Goal: Task Accomplishment & Management: Manage account settings

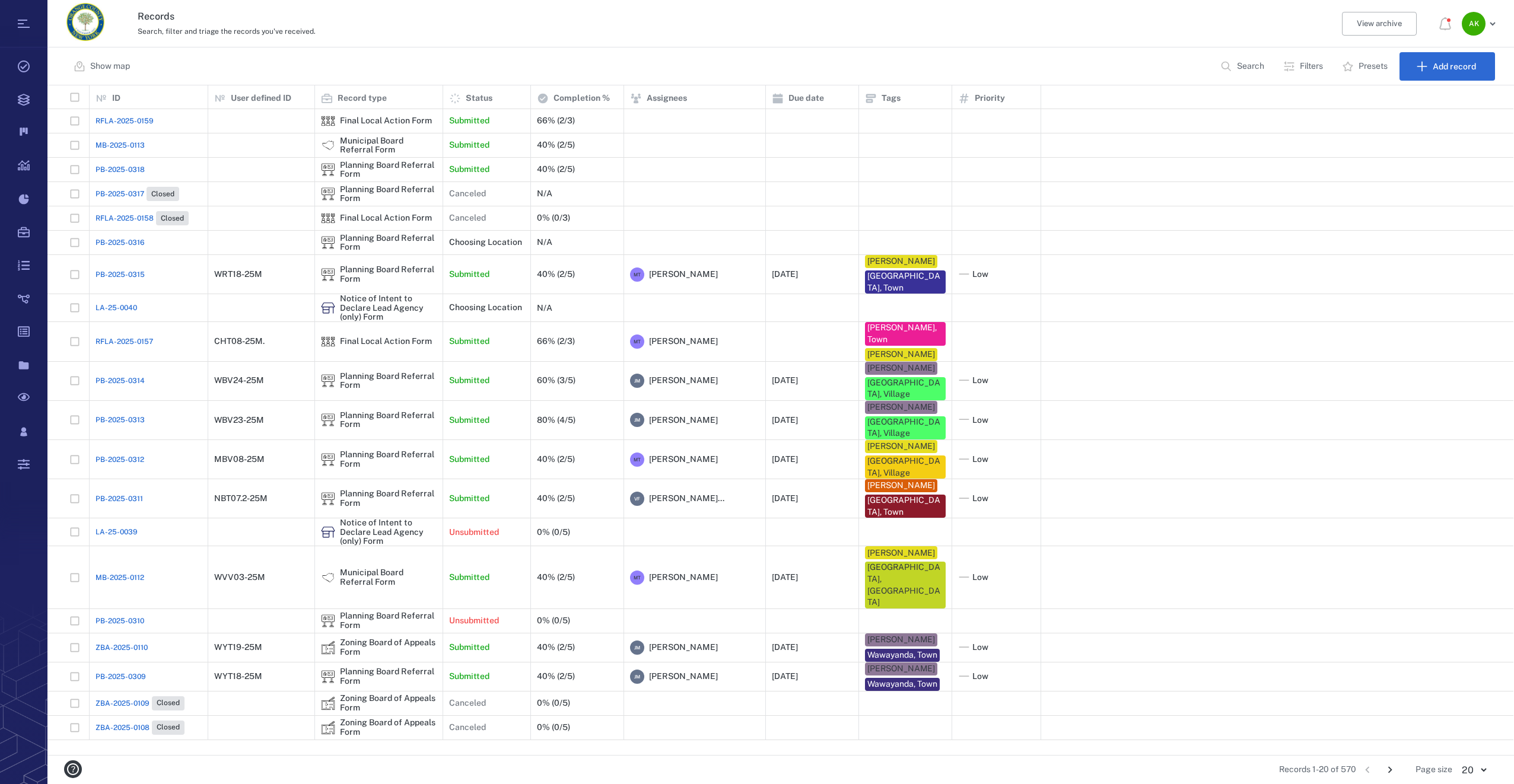
scroll to position [660, 1456]
click at [1236, 72] on button "Search" at bounding box center [1243, 66] width 60 height 29
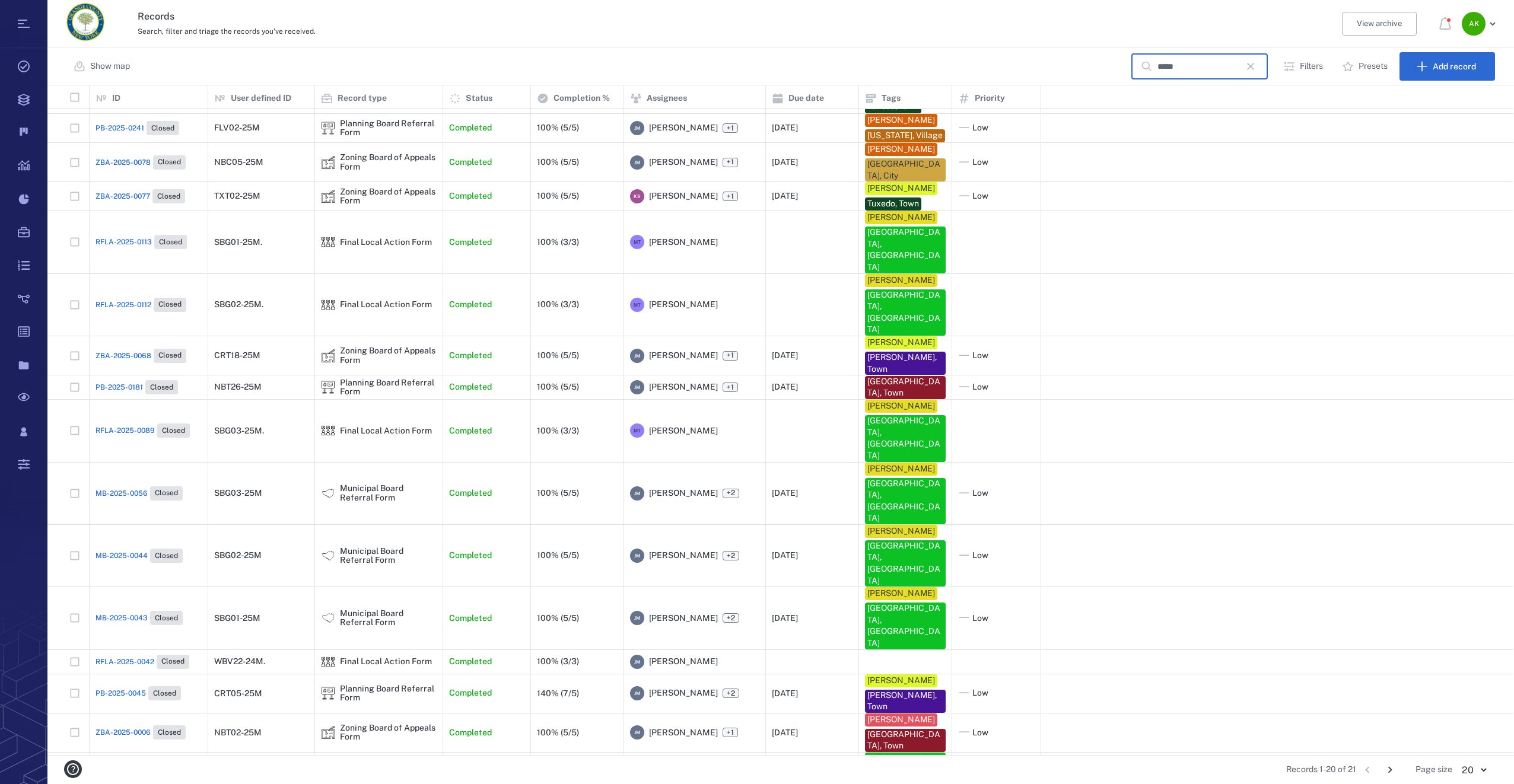
scroll to position [0, 0]
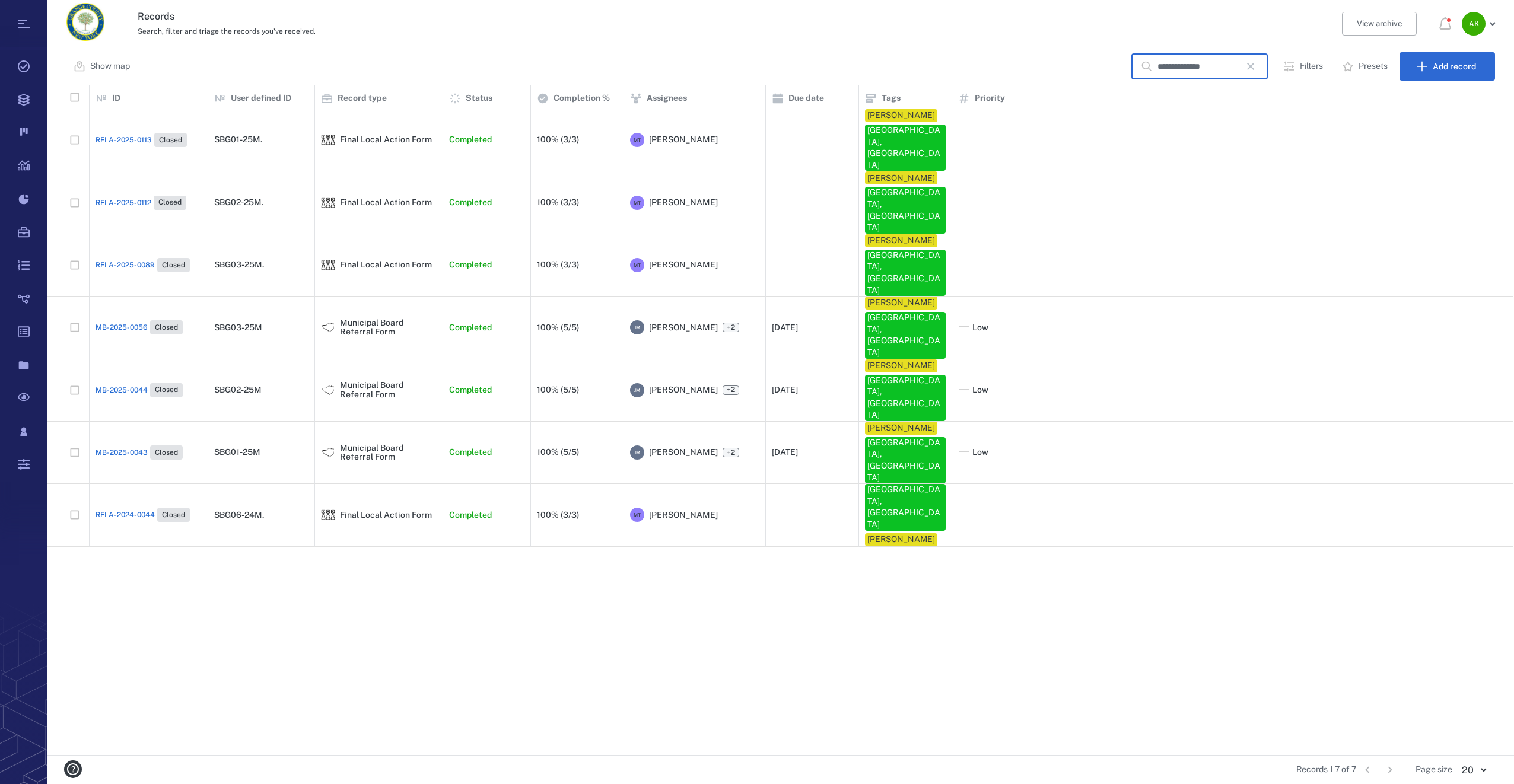
type input "**********"
click at [1253, 63] on icon "button" at bounding box center [1250, 66] width 14 height 14
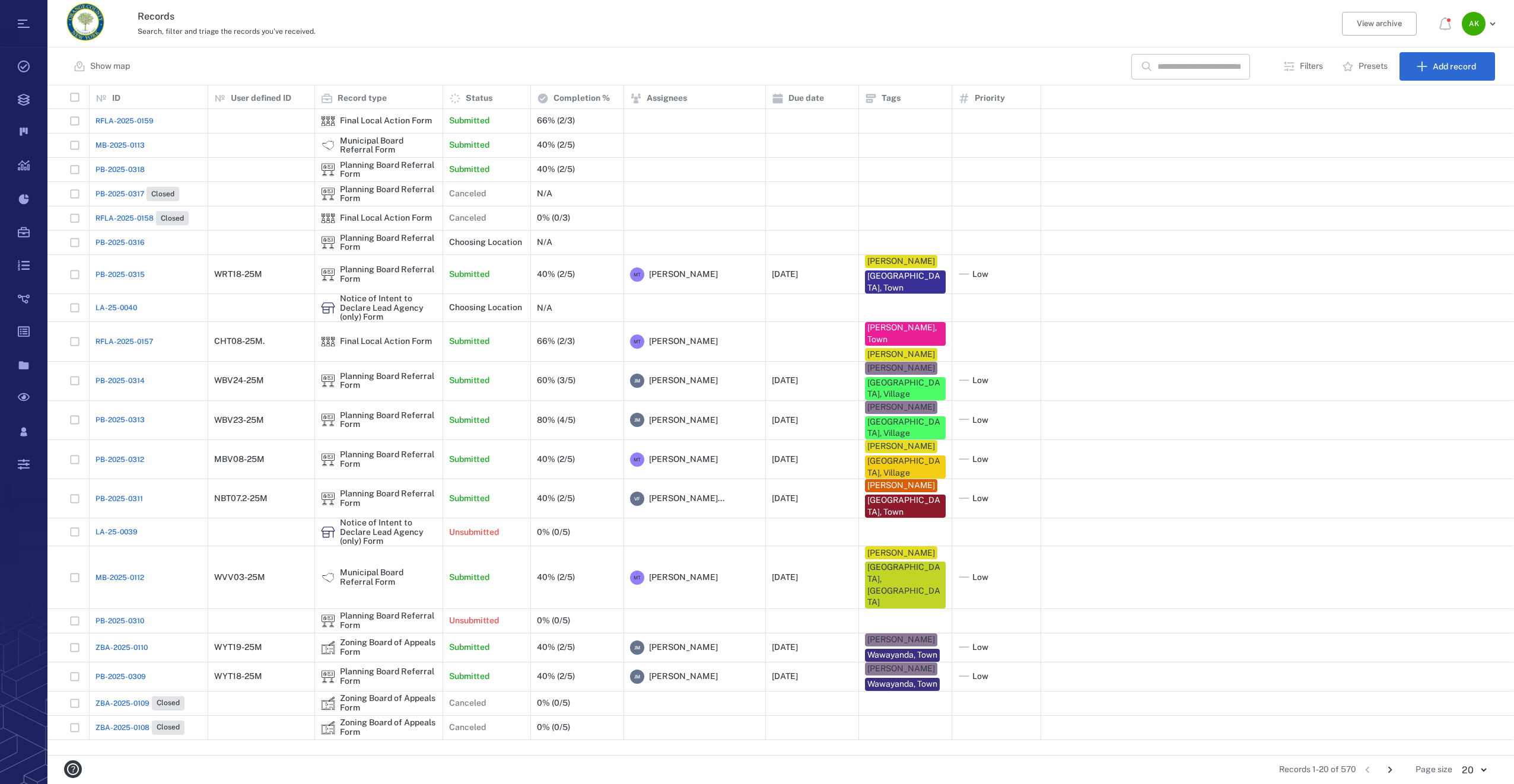
click at [1312, 65] on p "Filters" at bounding box center [1311, 66] width 23 height 12
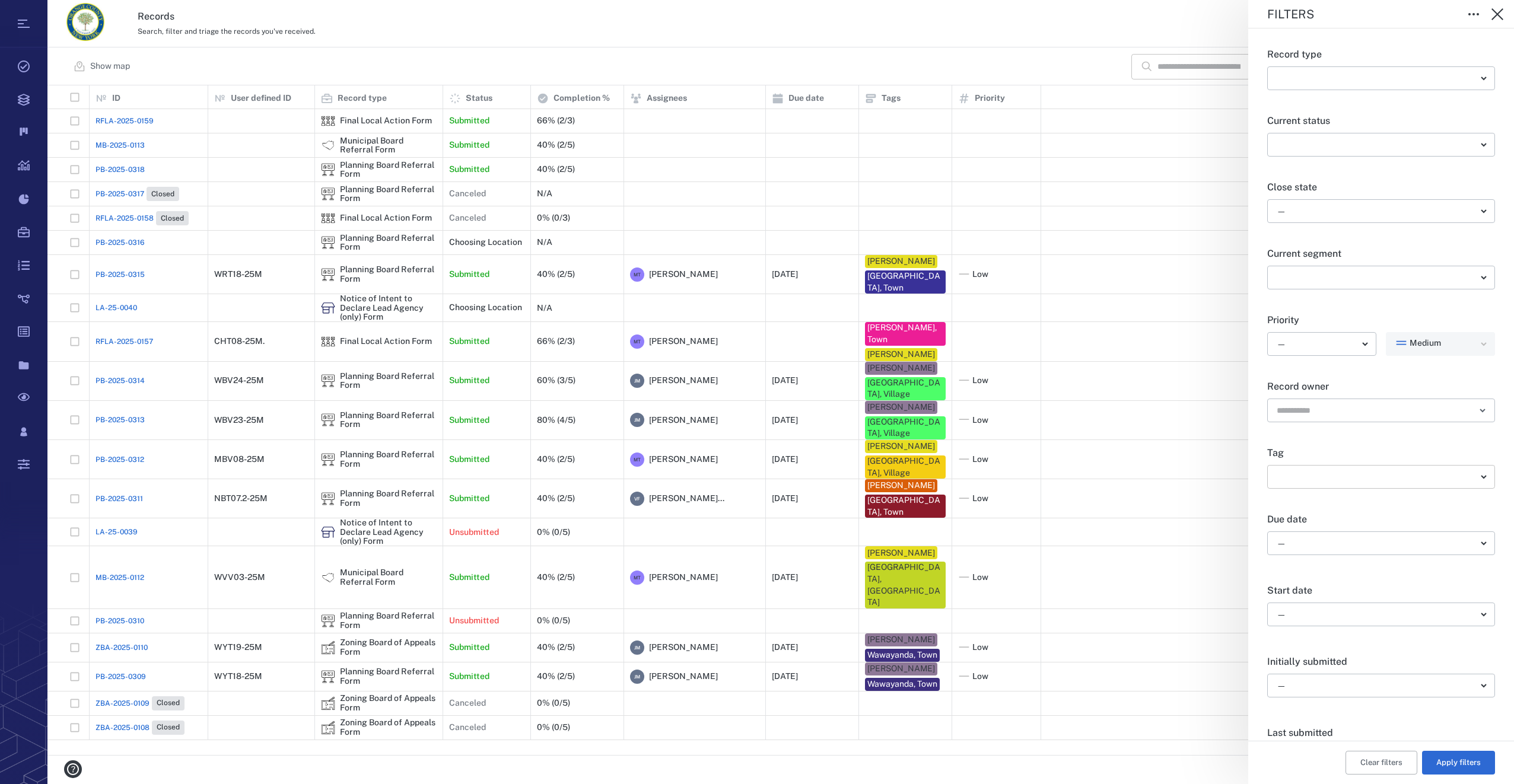
click at [1474, 480] on body "Tasks Records Boards Dashboard Reports Record types Guide steps Rules Form buil…" at bounding box center [757, 392] width 1514 height 784
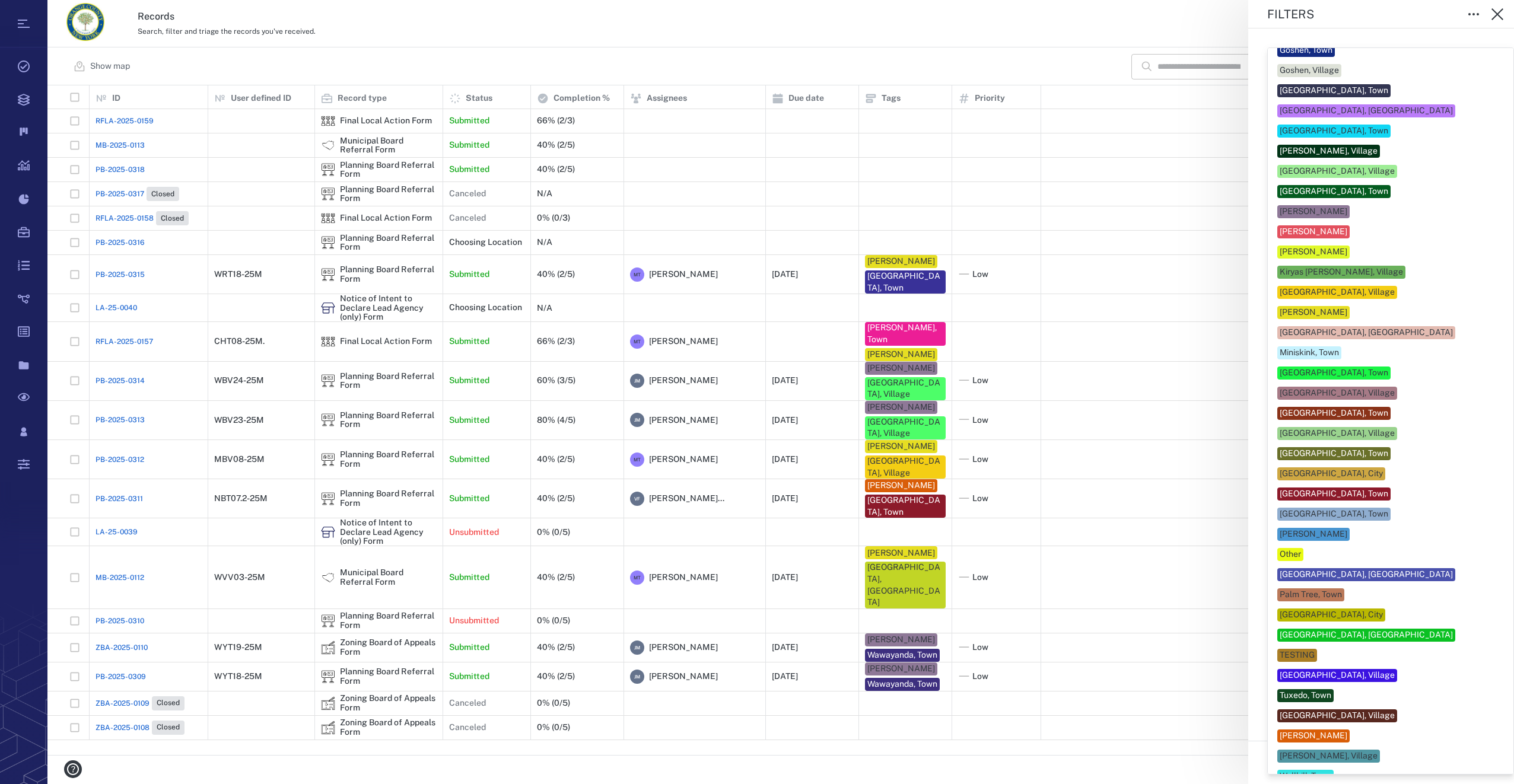
scroll to position [296, 0]
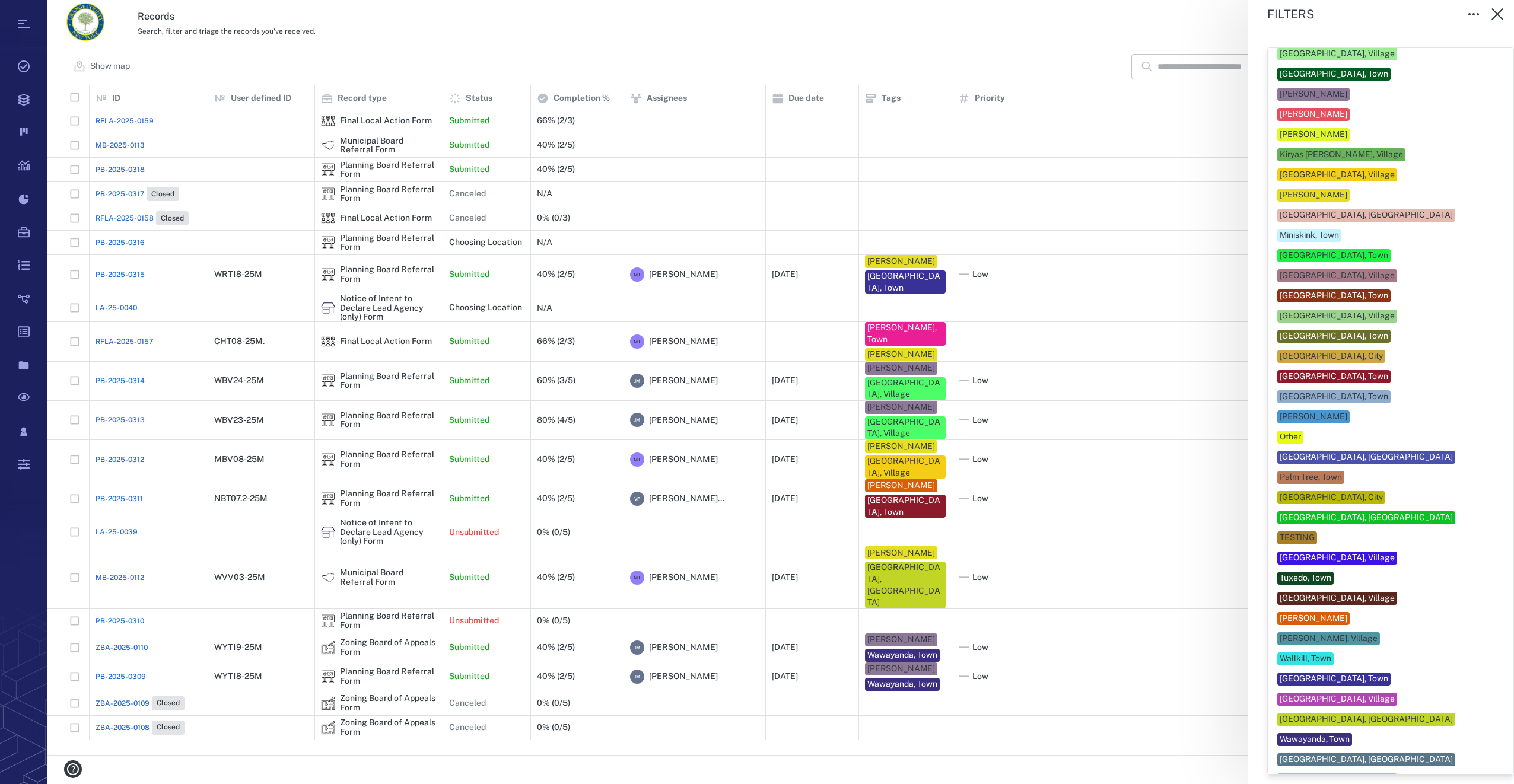
click at [1373, 511] on div "[GEOGRAPHIC_DATA], [GEOGRAPHIC_DATA]" at bounding box center [1366, 517] width 173 height 12
click at [1373, 222] on div "[GEOGRAPHIC_DATA], [GEOGRAPHIC_DATA]" at bounding box center [1390, 215] width 226 height 13
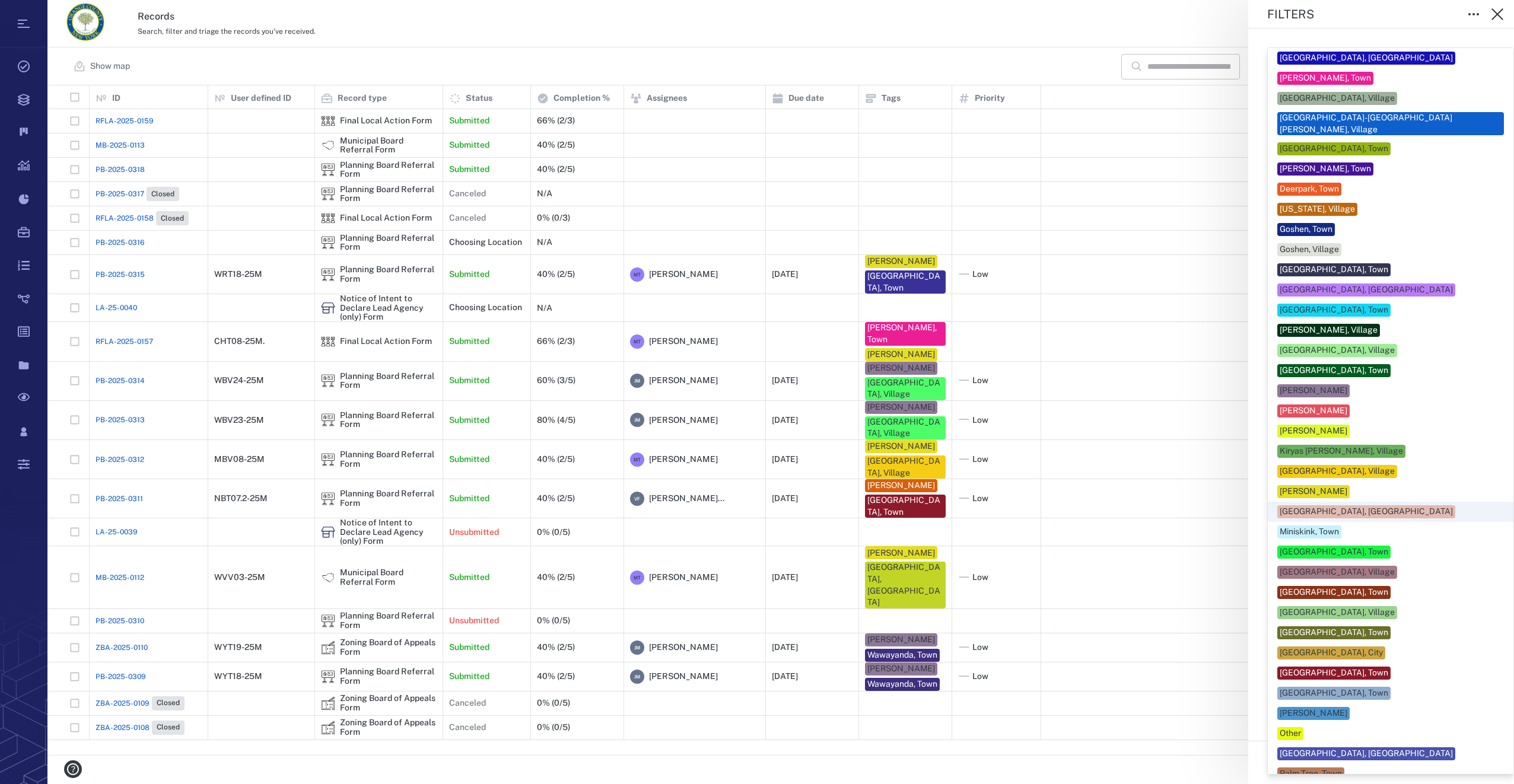
click at [1192, 769] on div at bounding box center [757, 392] width 1514 height 784
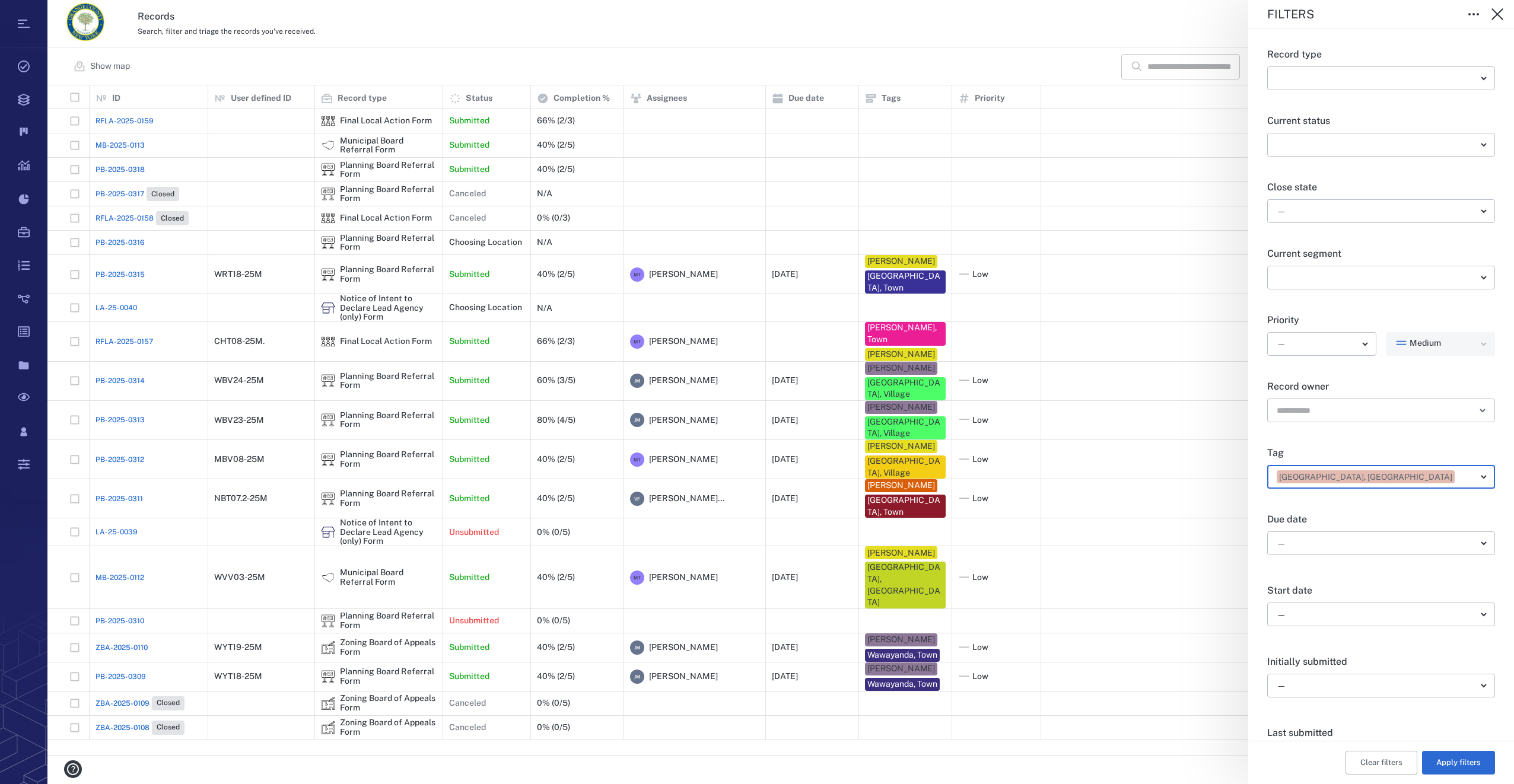
click at [1180, 747] on div "[GEOGRAPHIC_DATA], [GEOGRAPHIC_DATA][PERSON_NAME], [GEOGRAPHIC_DATA][PERSON_NAM…" at bounding box center [757, 392] width 1514 height 784
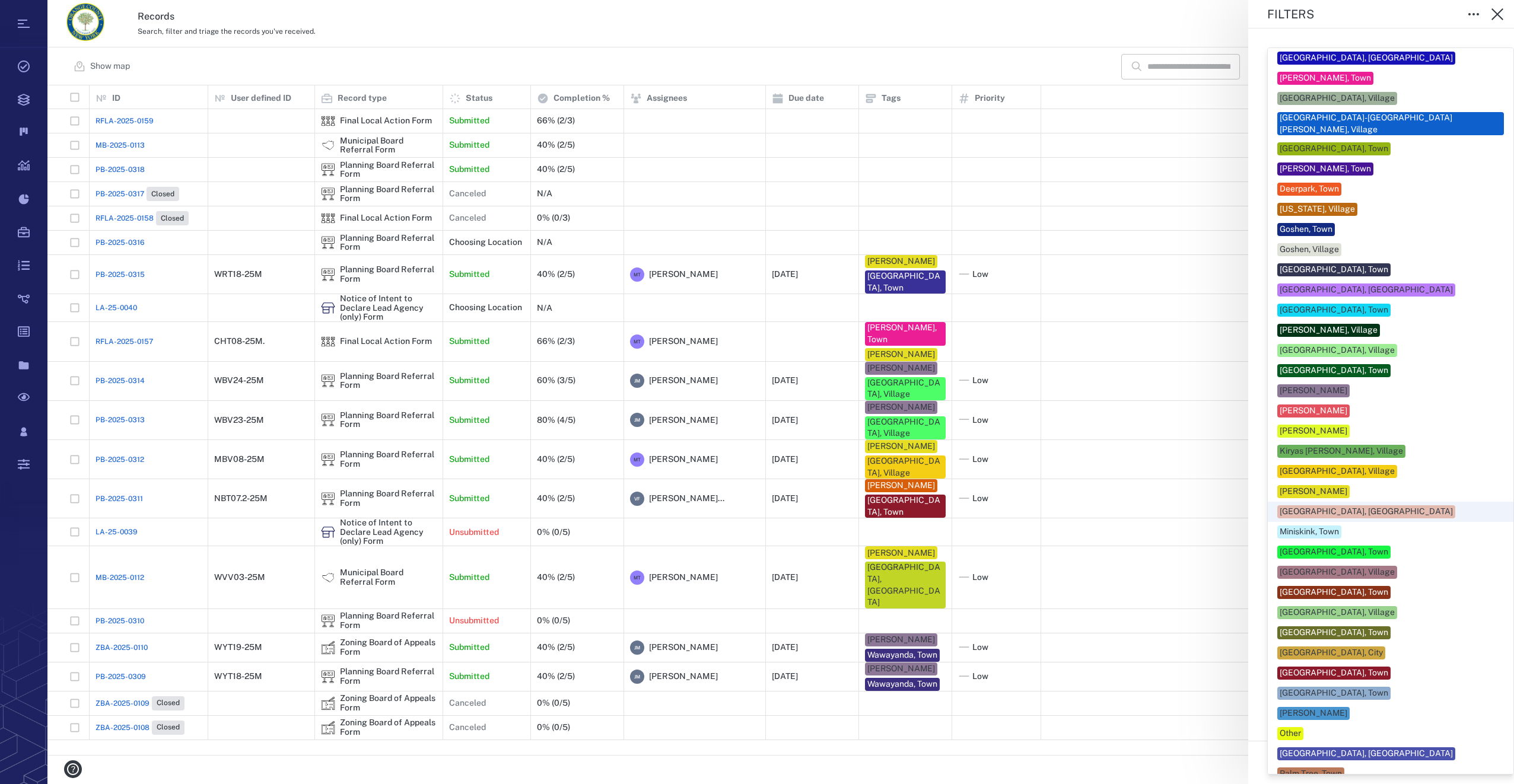
click at [1473, 478] on body "Tasks Records Boards Dashboard Reports Record types Guide steps Rules Form buil…" at bounding box center [757, 392] width 1514 height 784
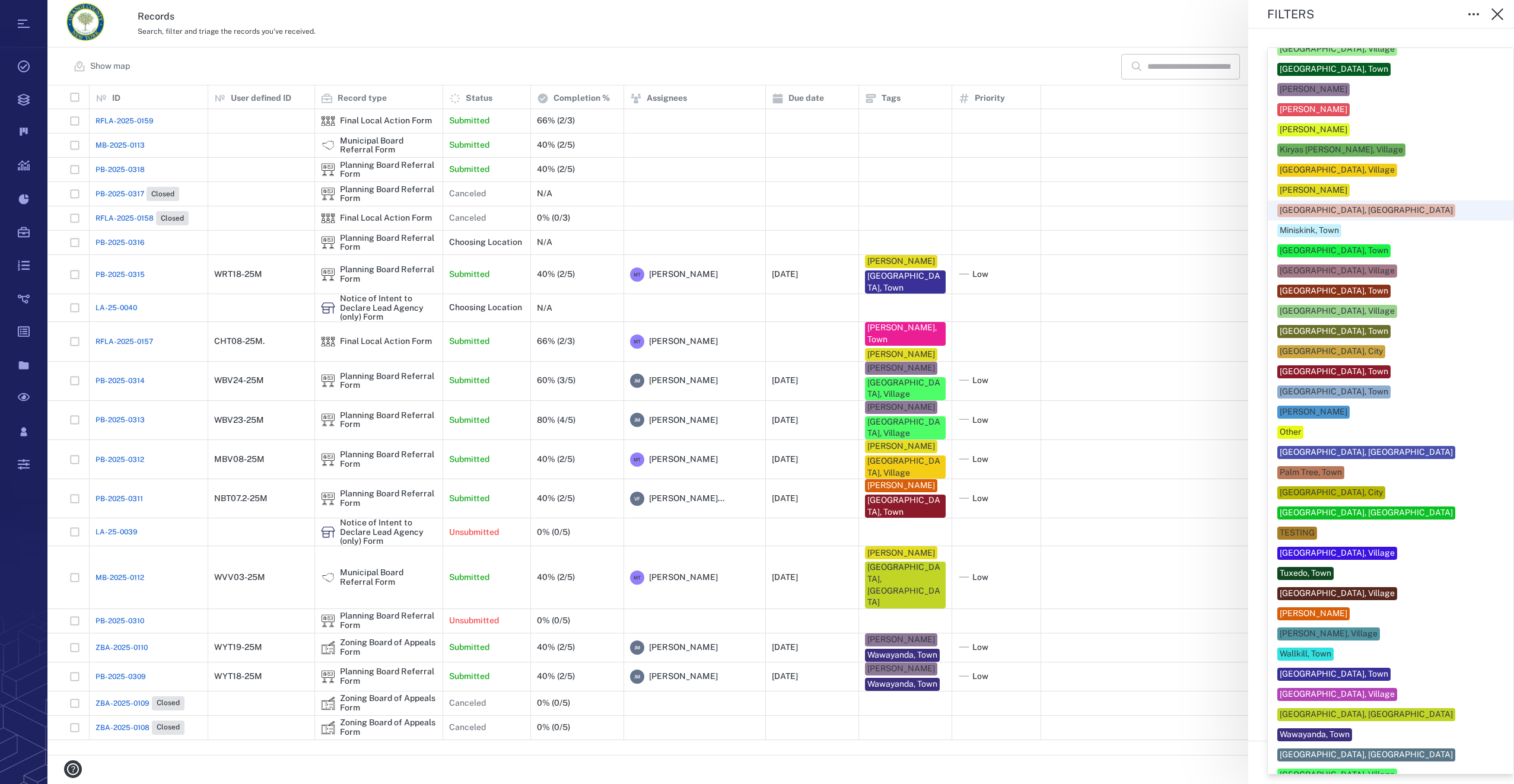
scroll to position [302, 0]
click at [1293, 506] on div "[GEOGRAPHIC_DATA], [GEOGRAPHIC_DATA]" at bounding box center [1366, 511] width 173 height 12
type input "*****"
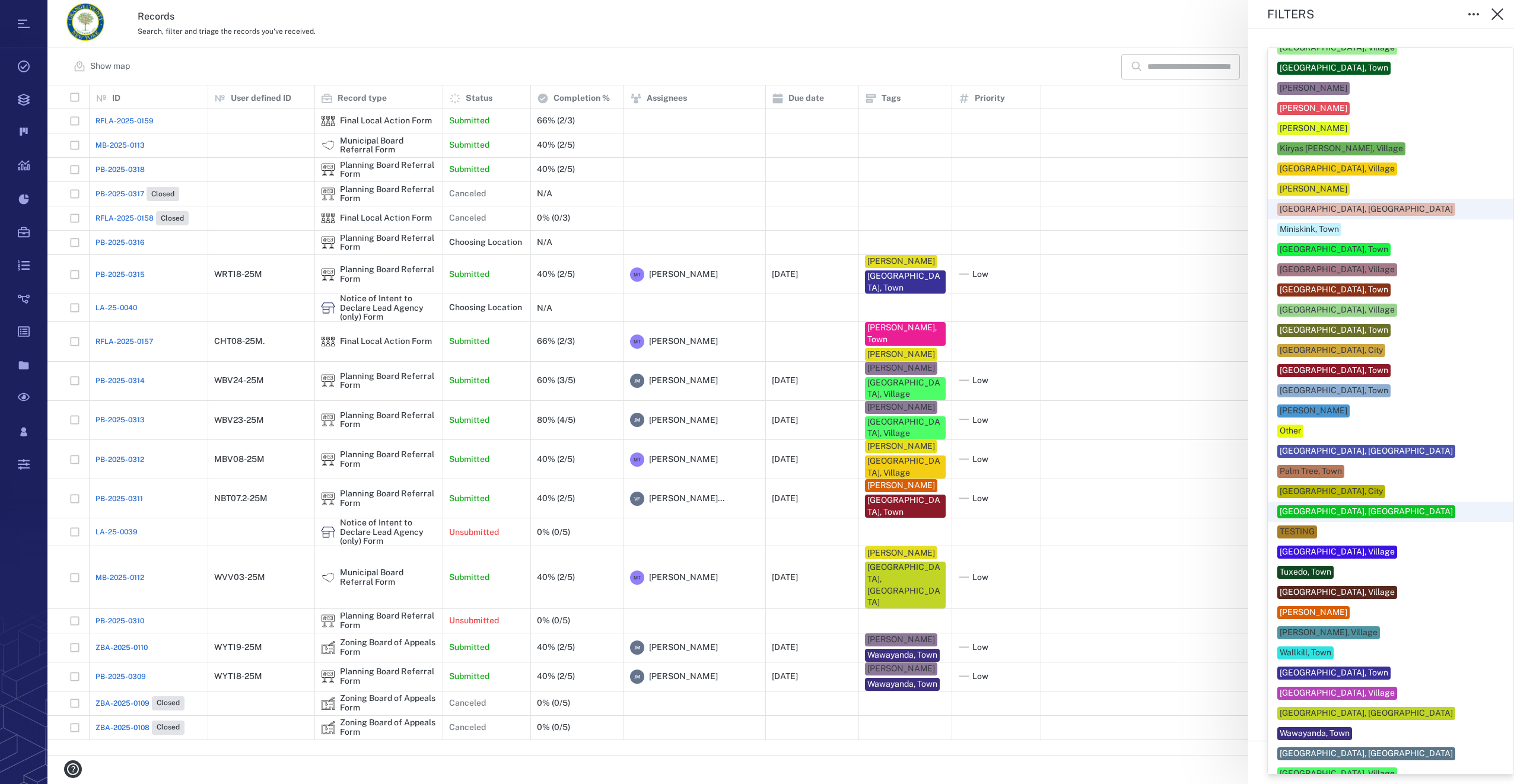
click at [1117, 752] on div at bounding box center [757, 392] width 1514 height 784
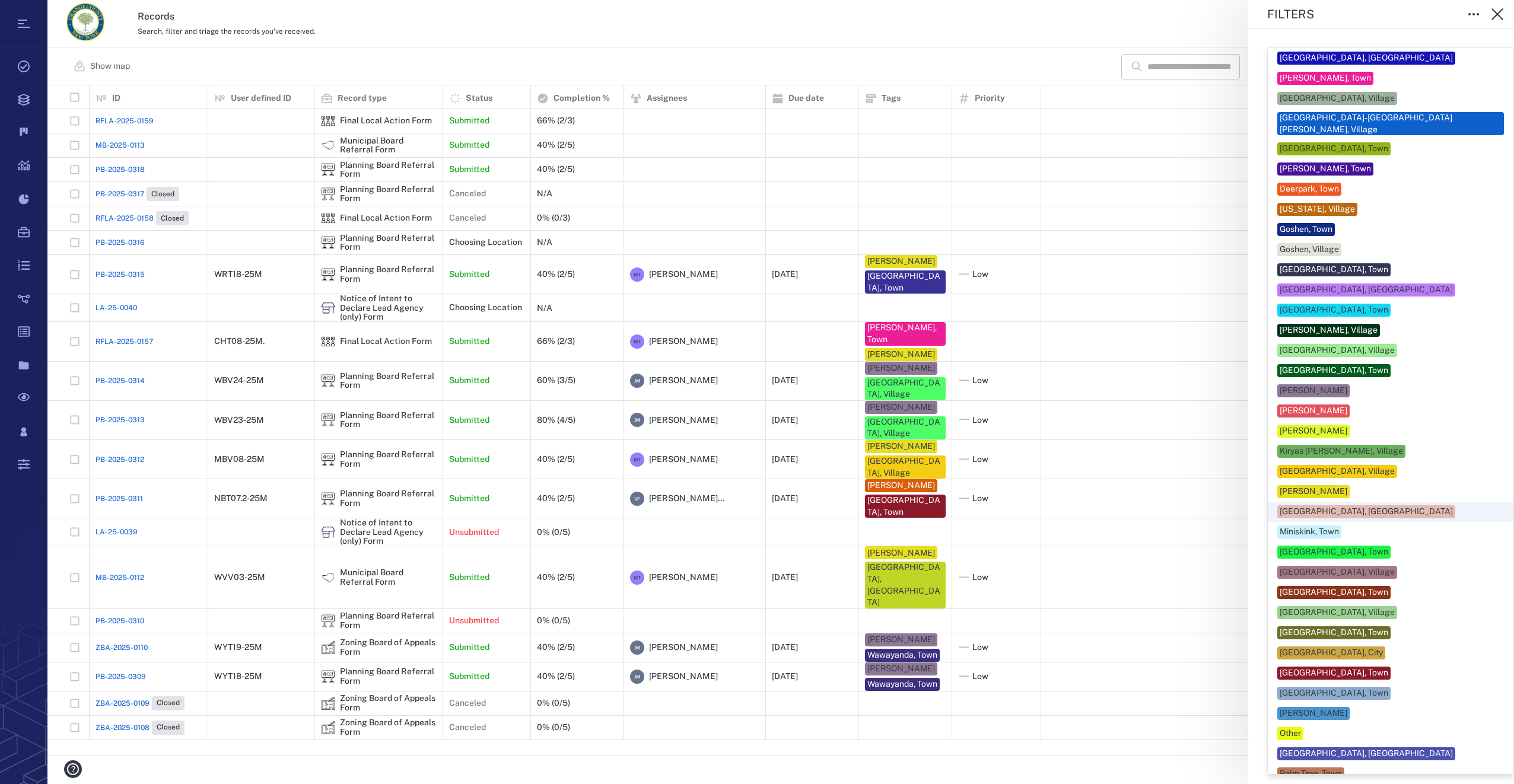
click at [1352, 471] on body "Tasks Records Boards Dashboard Reports Record types Guide steps Rules Form buil…" at bounding box center [757, 392] width 1514 height 784
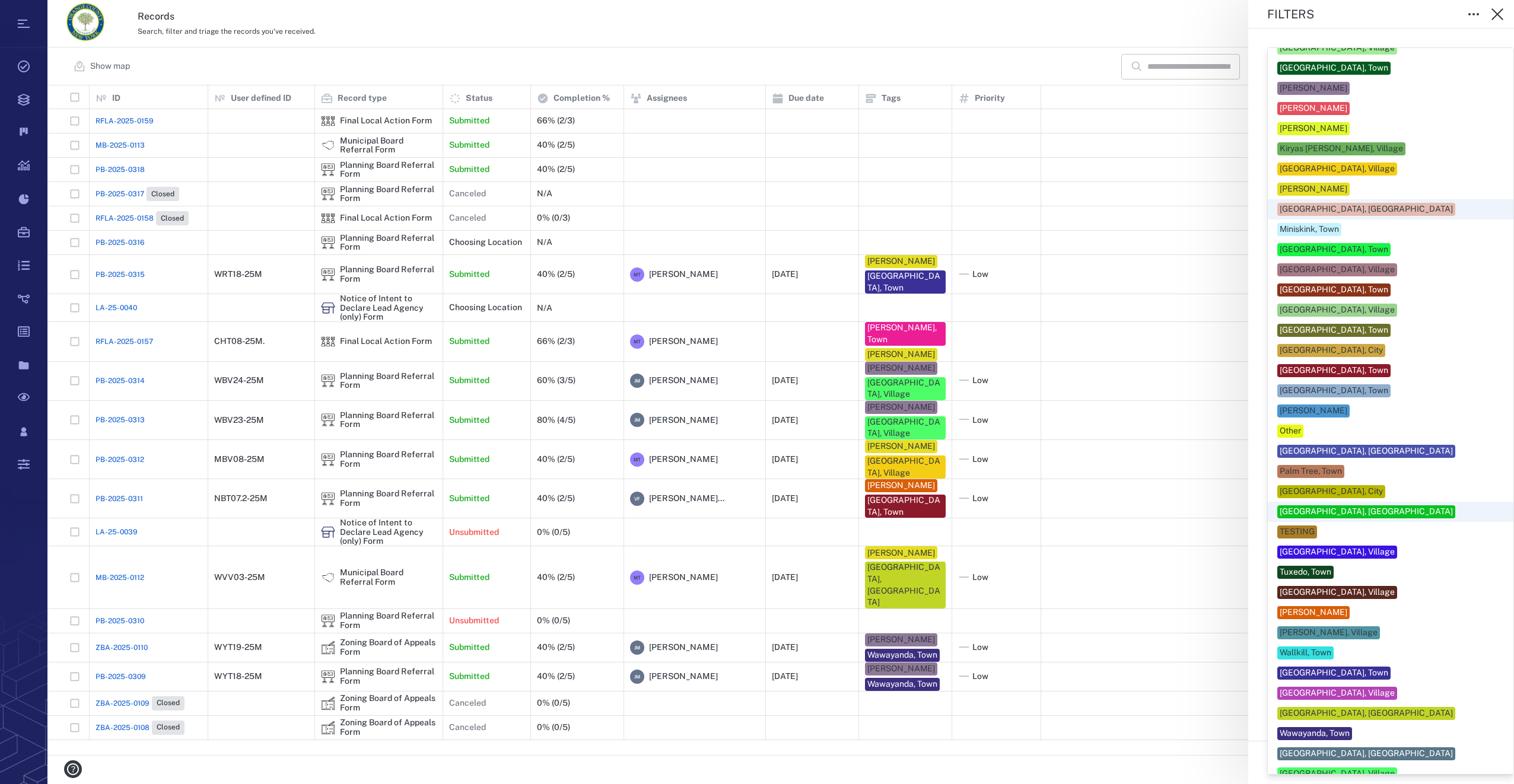
click at [1494, 13] on div at bounding box center [757, 392] width 1514 height 784
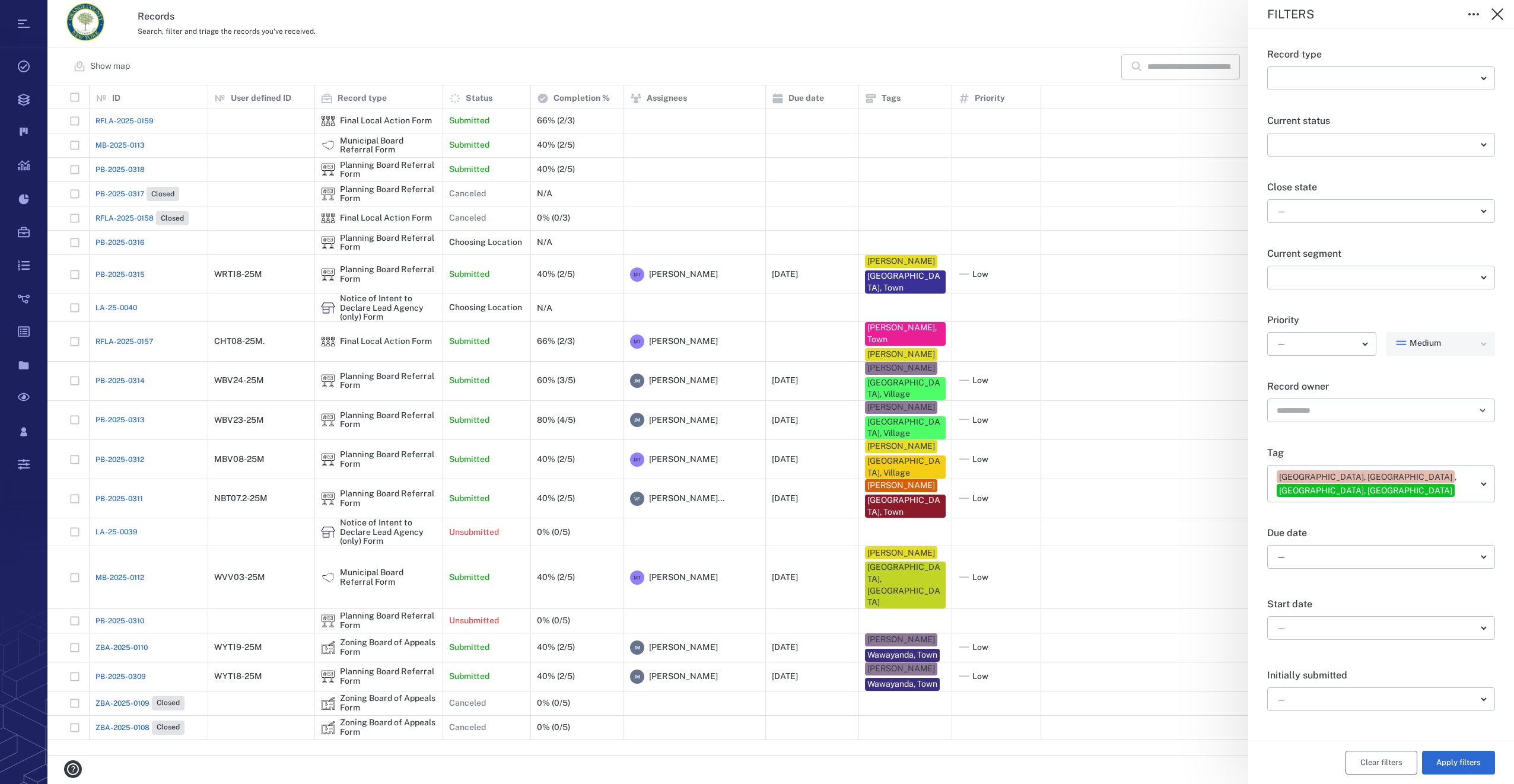
click at [1376, 770] on button "Clear filters" at bounding box center [1381, 762] width 72 height 24
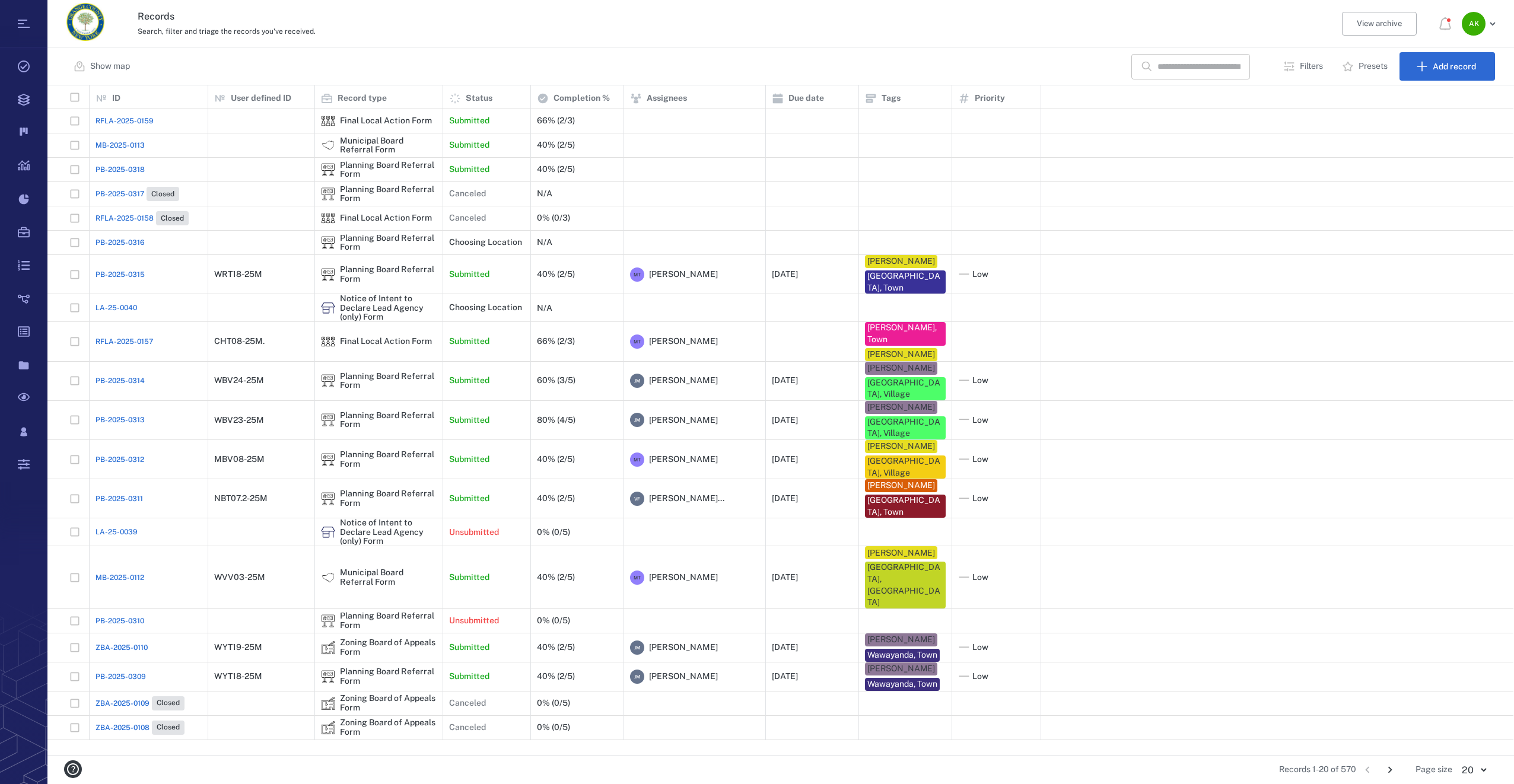
click at [1317, 60] on p "Filters" at bounding box center [1311, 66] width 23 height 12
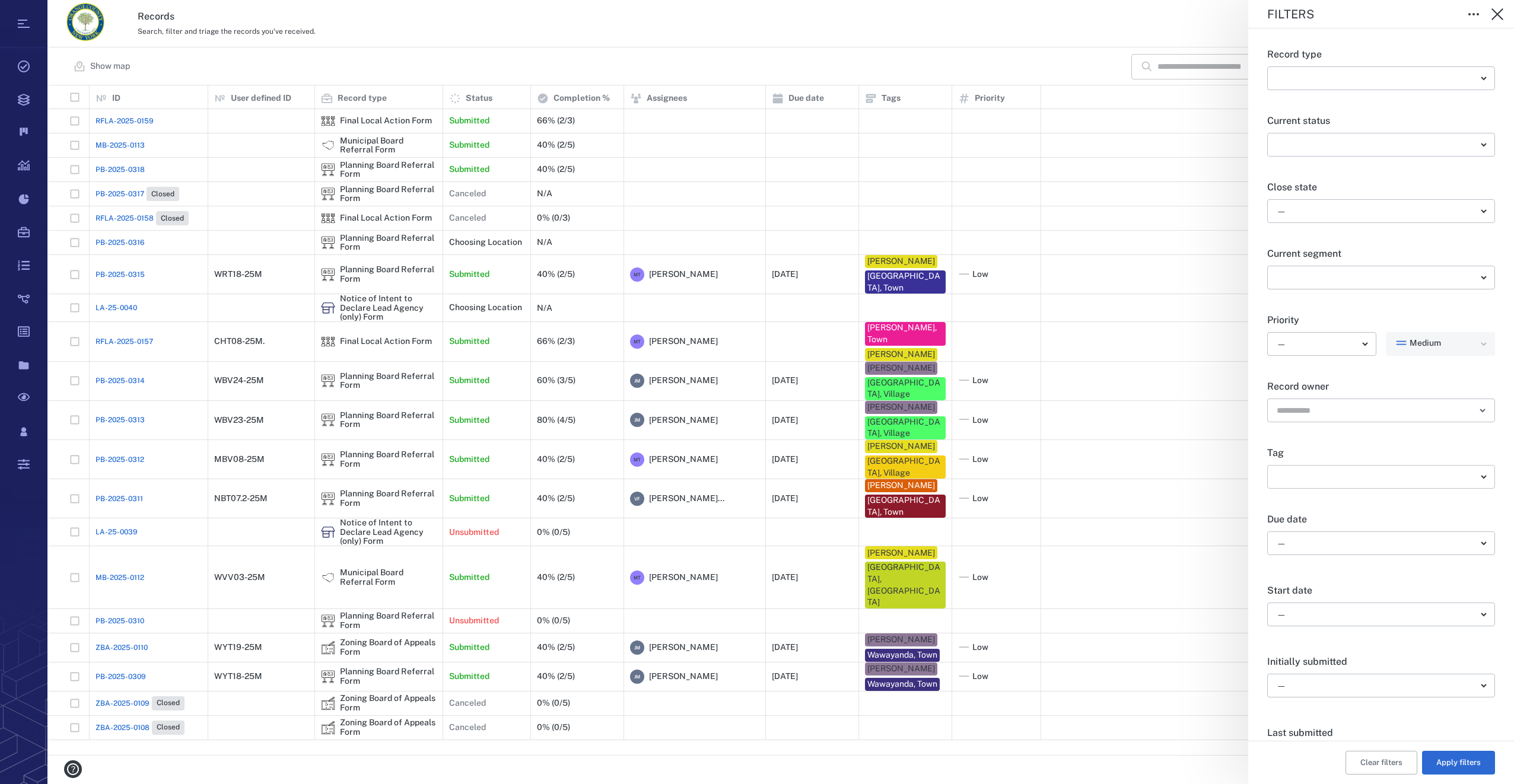
click at [1314, 472] on body "Tasks Records Boards Dashboard Reports Record types Guide steps Rules Form buil…" at bounding box center [757, 392] width 1514 height 784
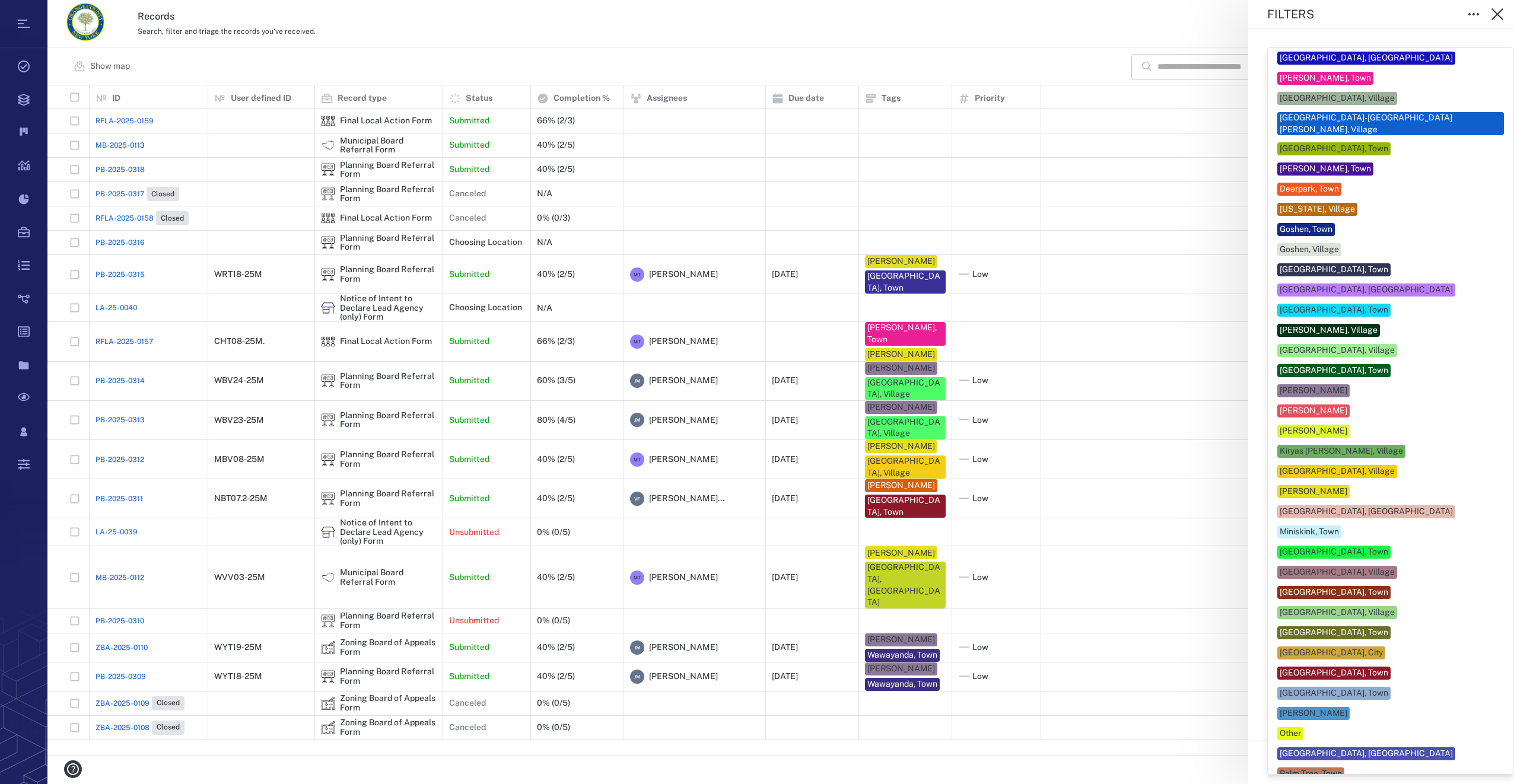
scroll to position [296, 0]
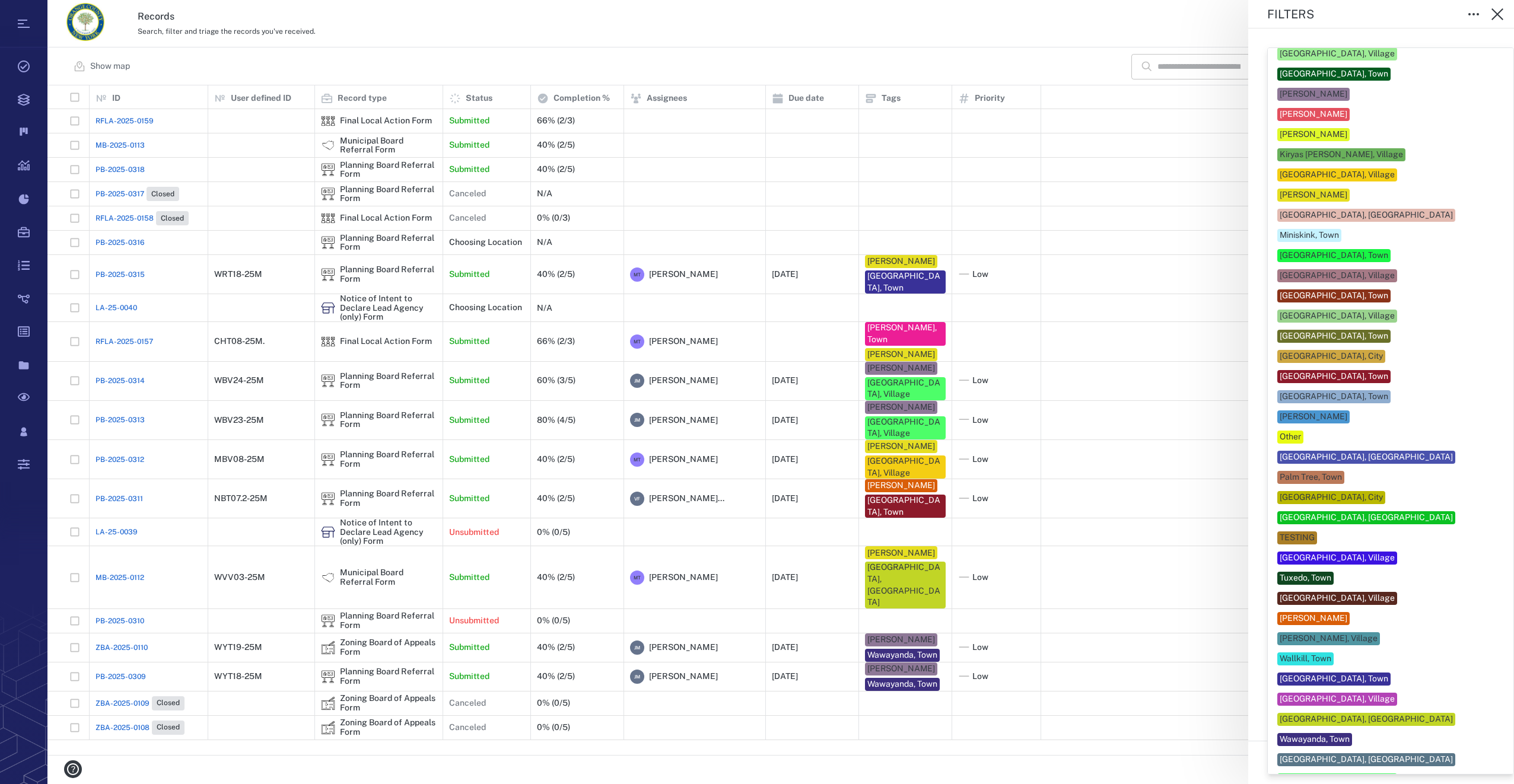
click at [1302, 511] on div "[GEOGRAPHIC_DATA], [GEOGRAPHIC_DATA]" at bounding box center [1366, 517] width 173 height 12
type input "**"
click at [1172, 745] on div at bounding box center [757, 392] width 1514 height 784
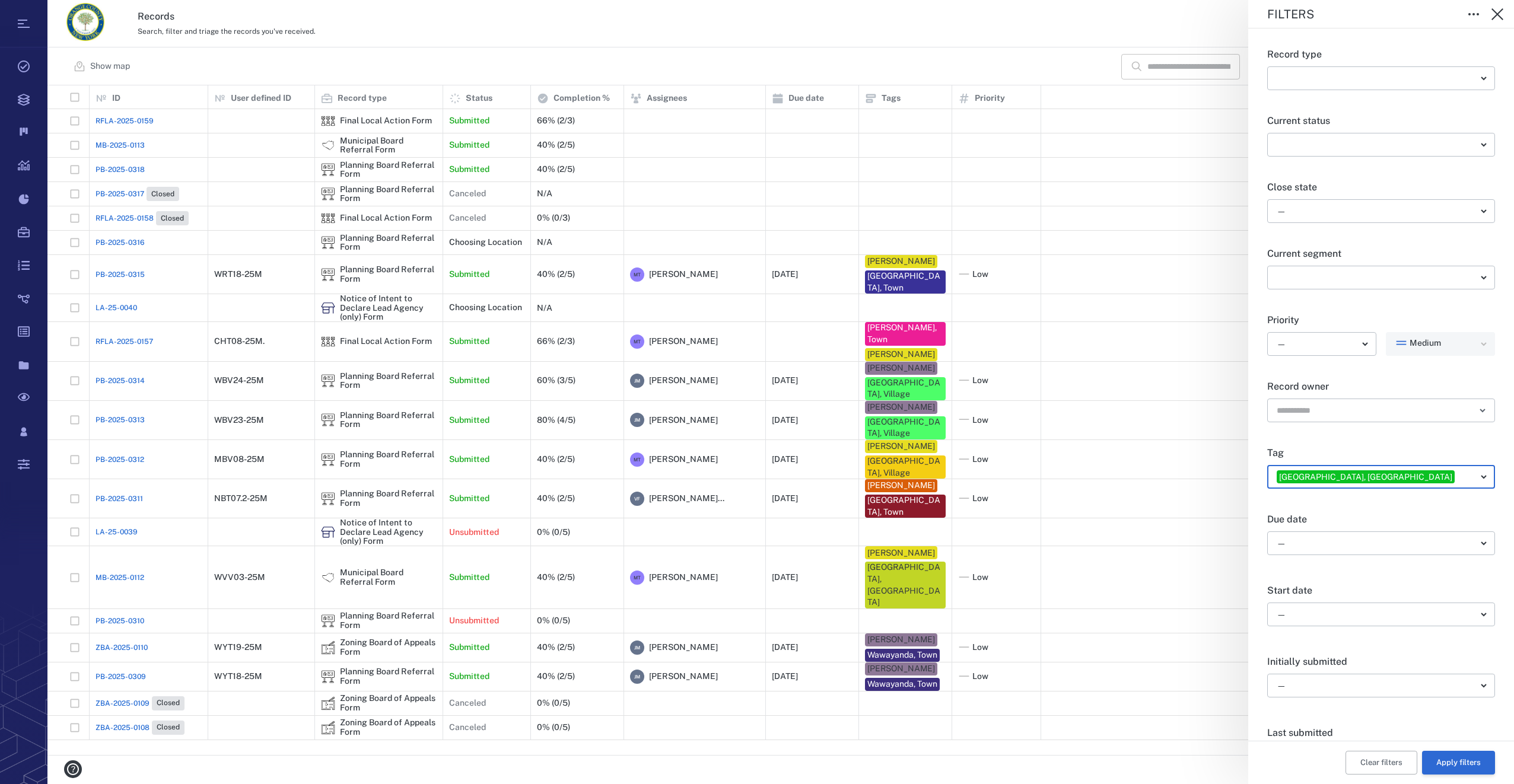
click at [1458, 755] on button "Apply filters" at bounding box center [1458, 762] width 73 height 24
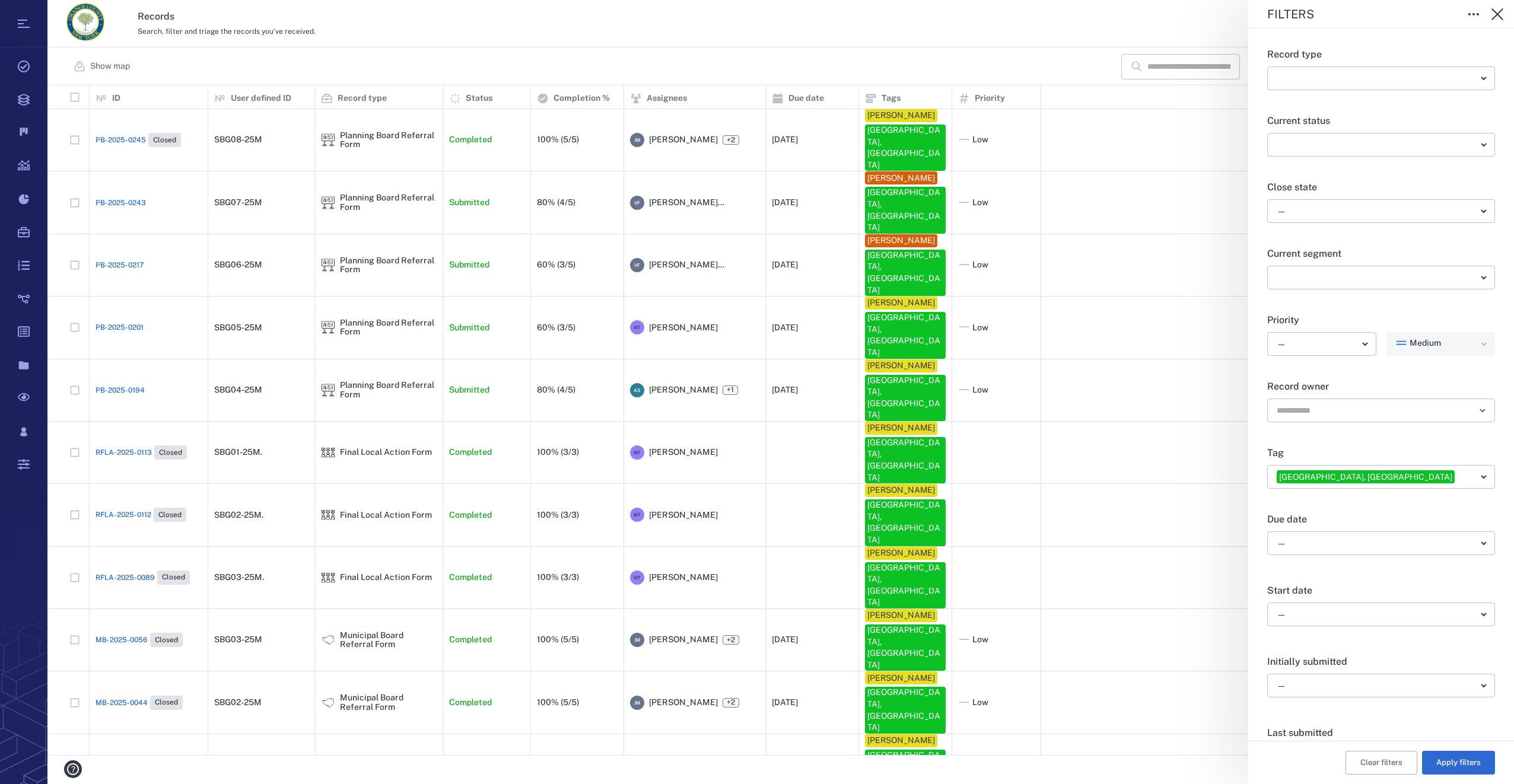
click at [135, 329] on div "Filters Record type ​ ​ Current status ​ ​ Close state — ​ Current segment ​ ​ …" at bounding box center [781, 392] width 1466 height 784
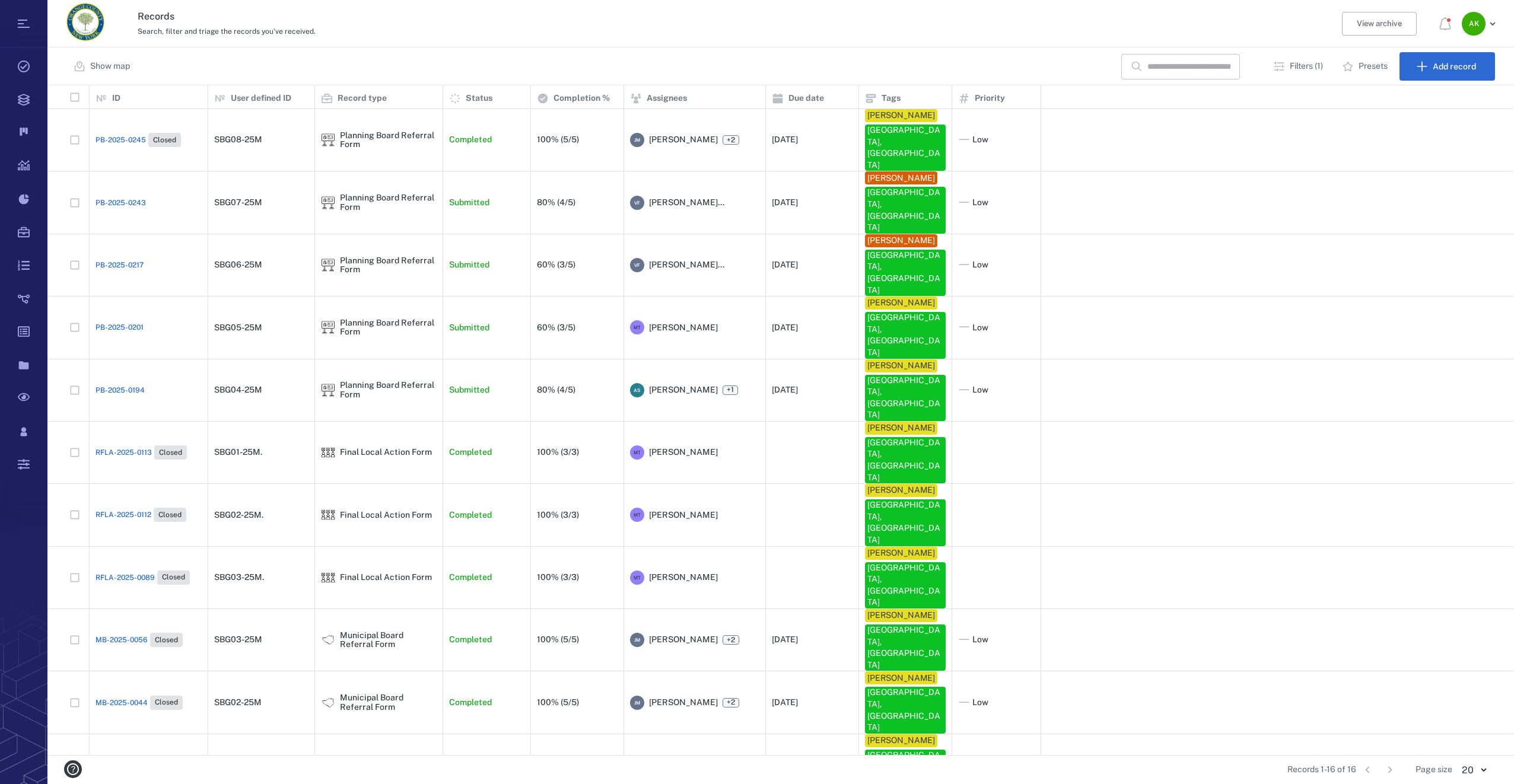
click at [127, 385] on span "PB-2025-0194" at bounding box center [120, 390] width 49 height 11
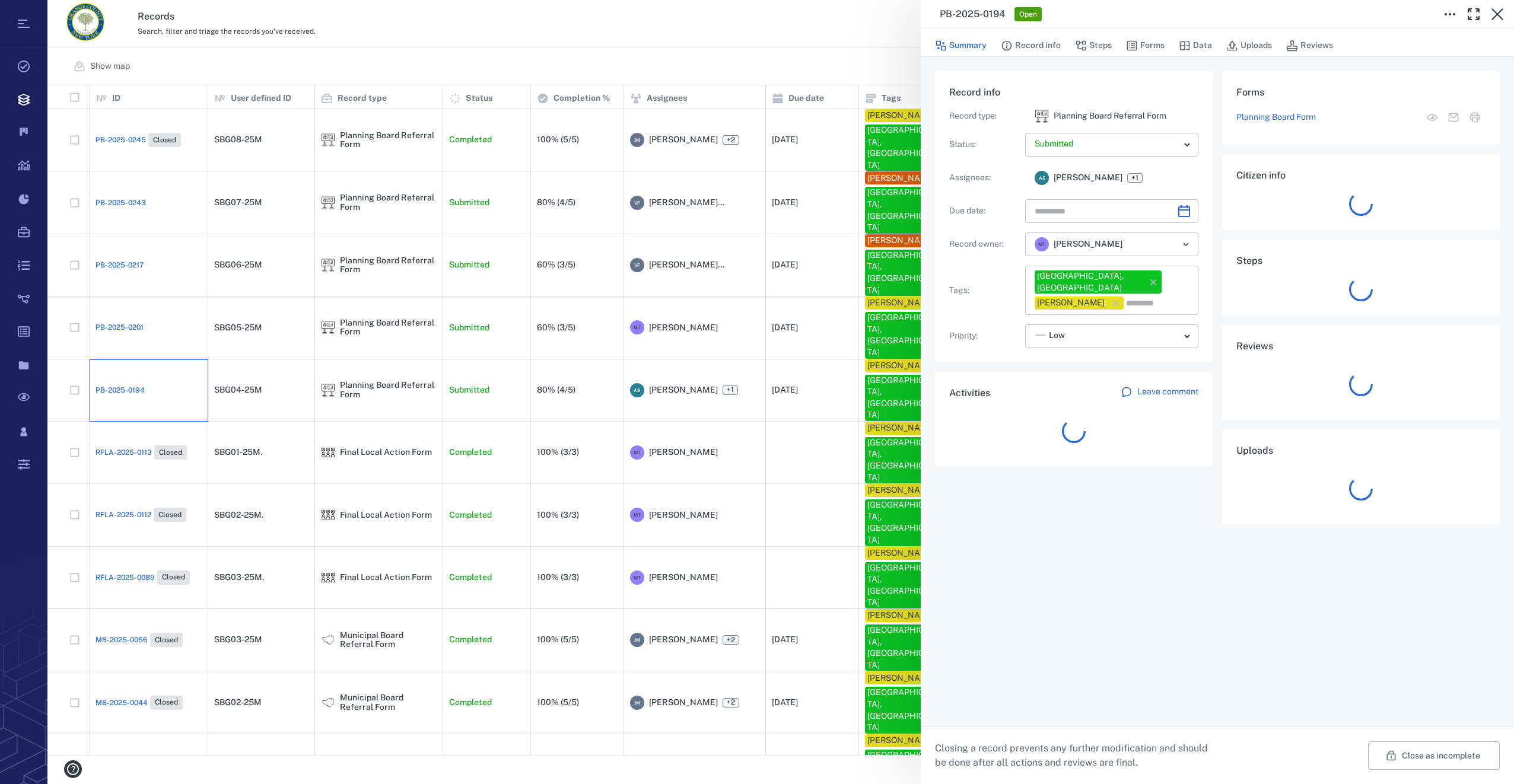
type input "**********"
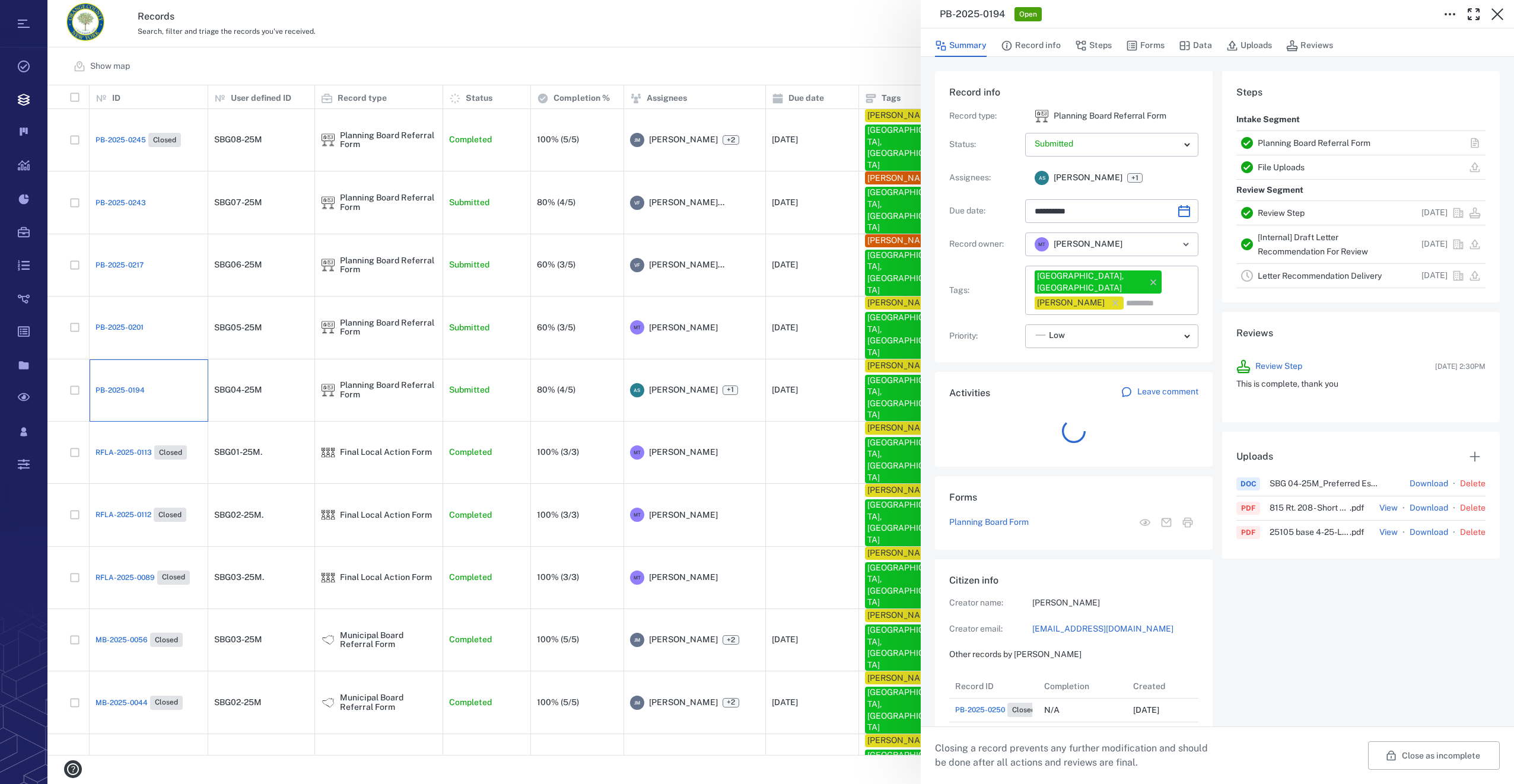
scroll to position [427, 226]
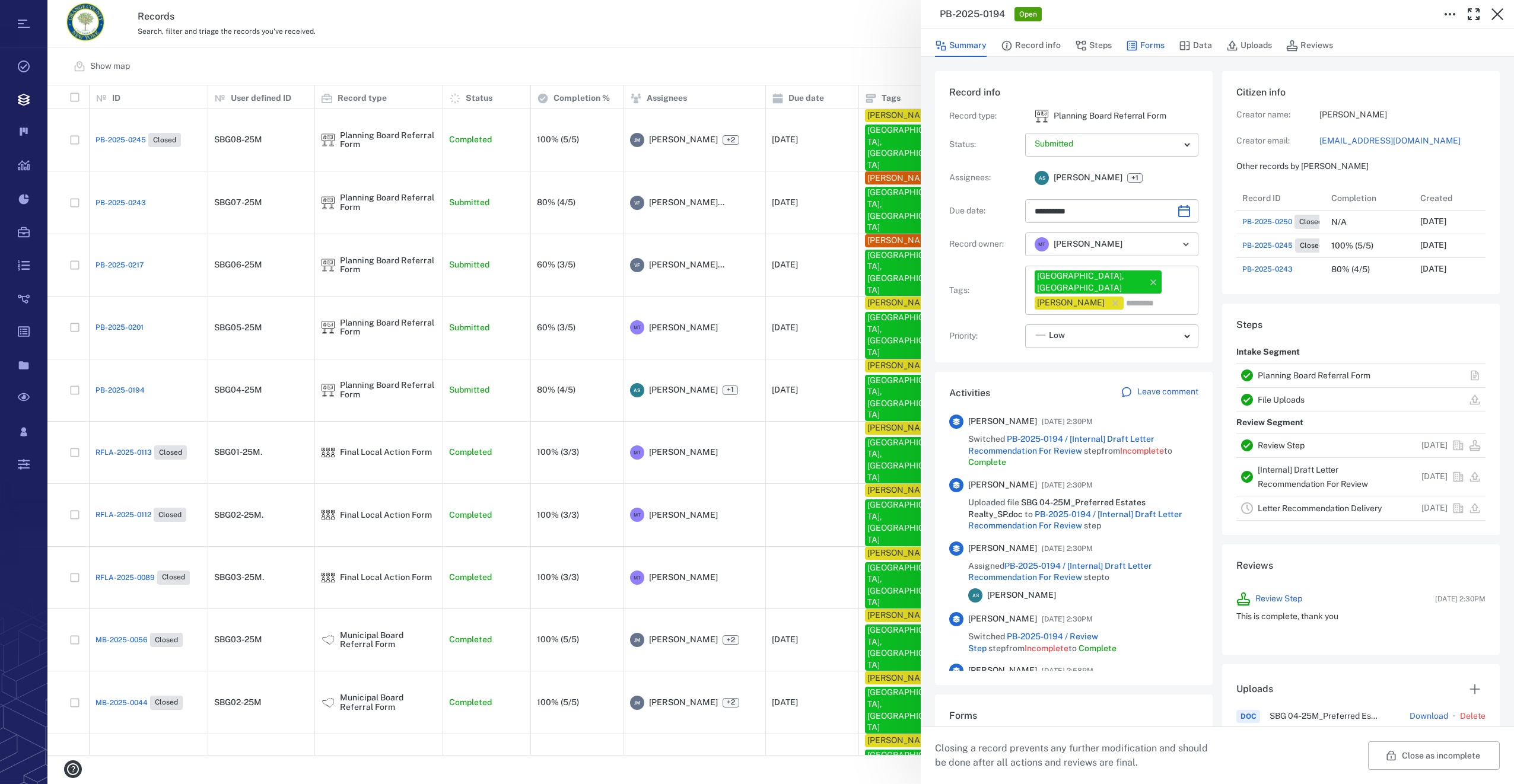
click at [1142, 48] on button "Forms" at bounding box center [1145, 46] width 39 height 22
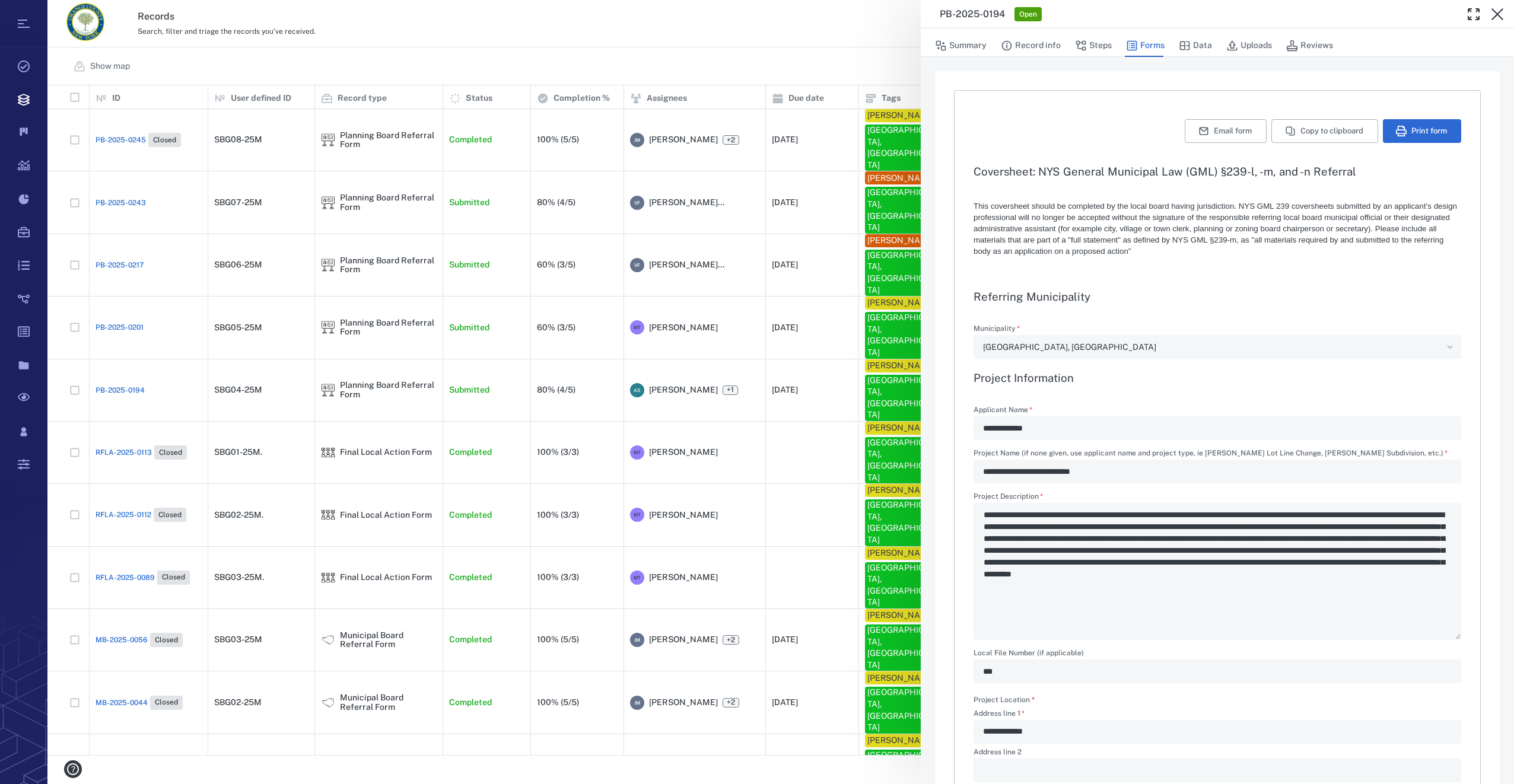
type textarea "*"
click at [1092, 44] on button "Steps" at bounding box center [1093, 46] width 37 height 22
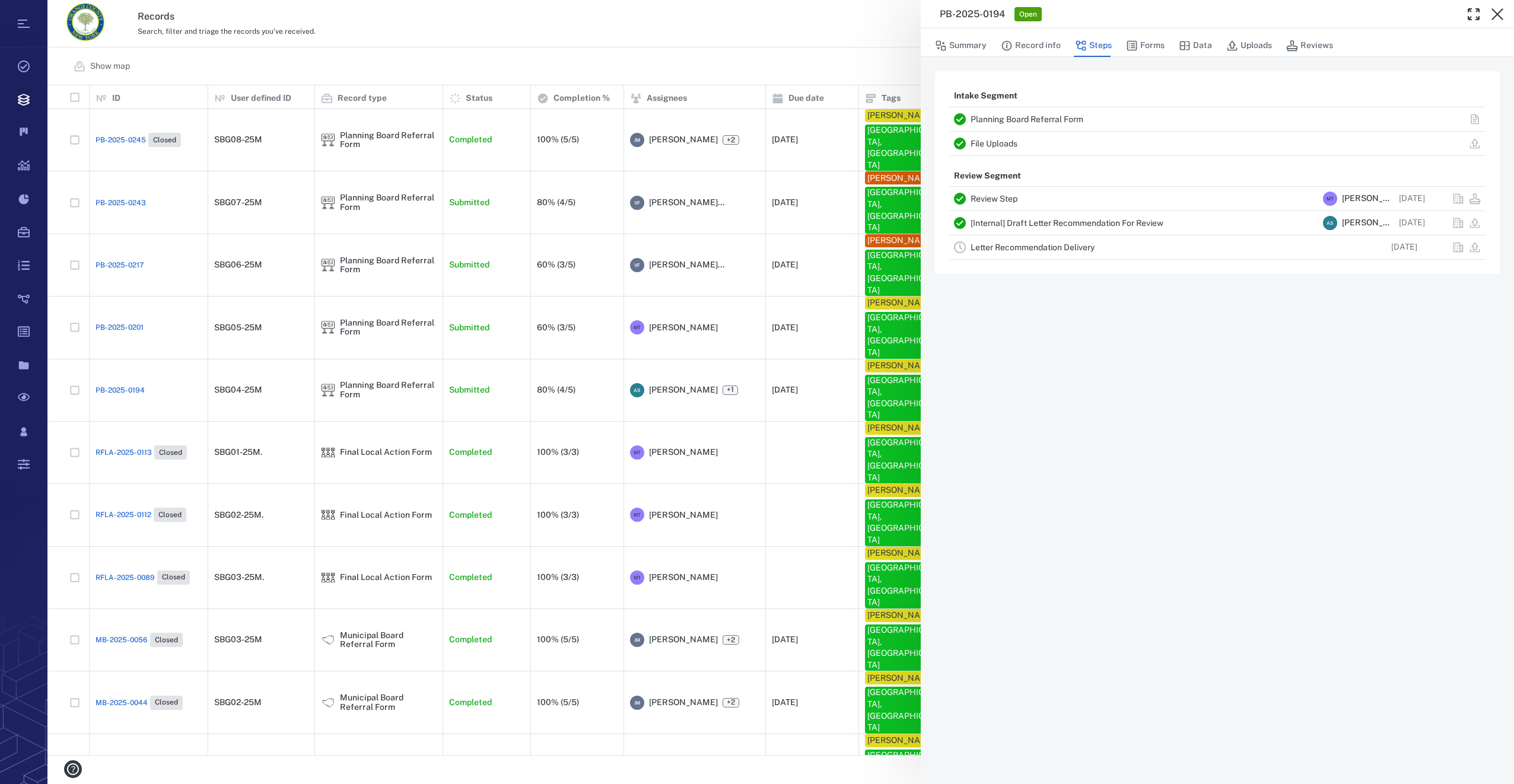
click at [1023, 247] on link "Letter Recommendation Delivery" at bounding box center [1033, 247] width 124 height 10
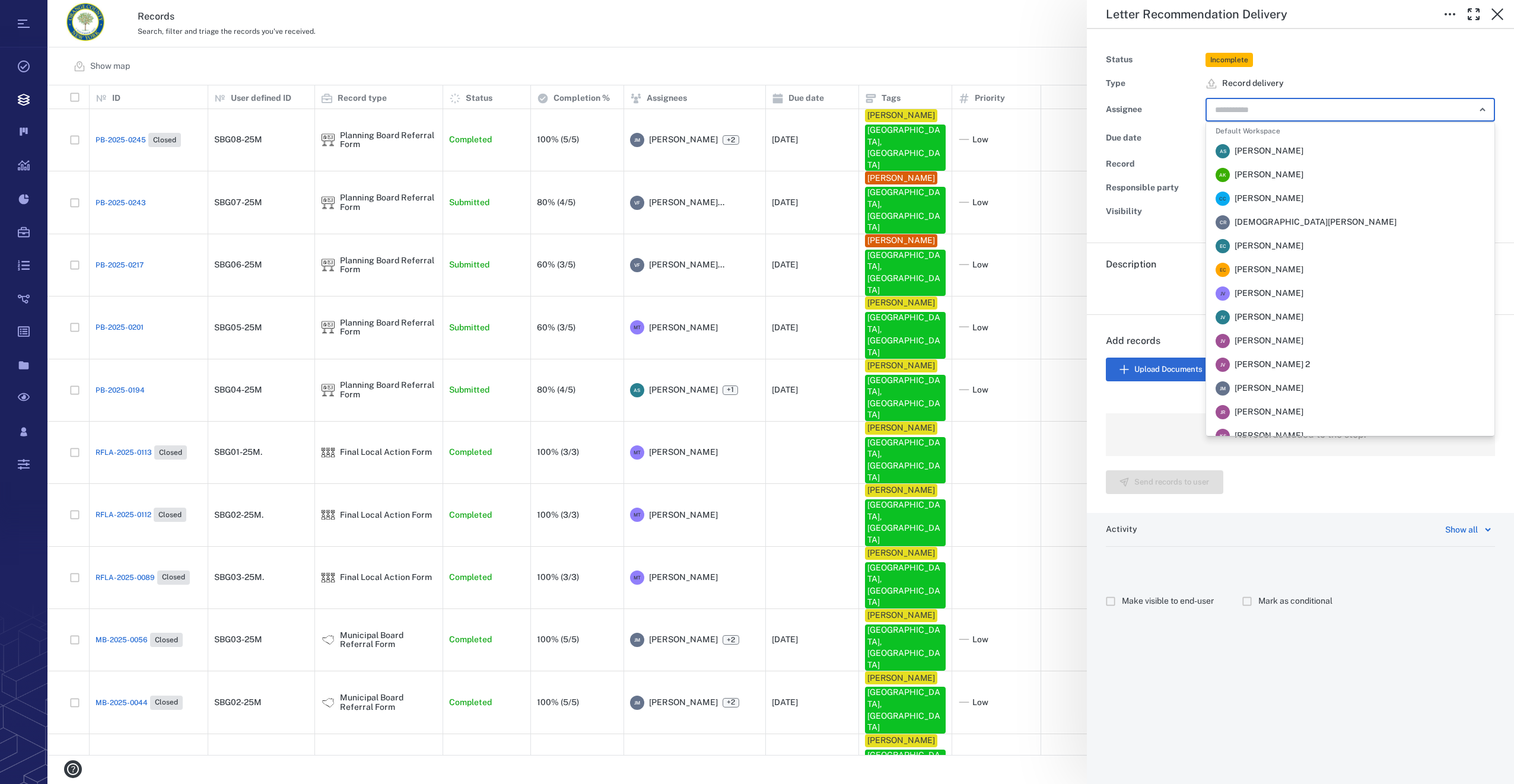
click at [1347, 110] on input "text" at bounding box center [1336, 110] width 245 height 17
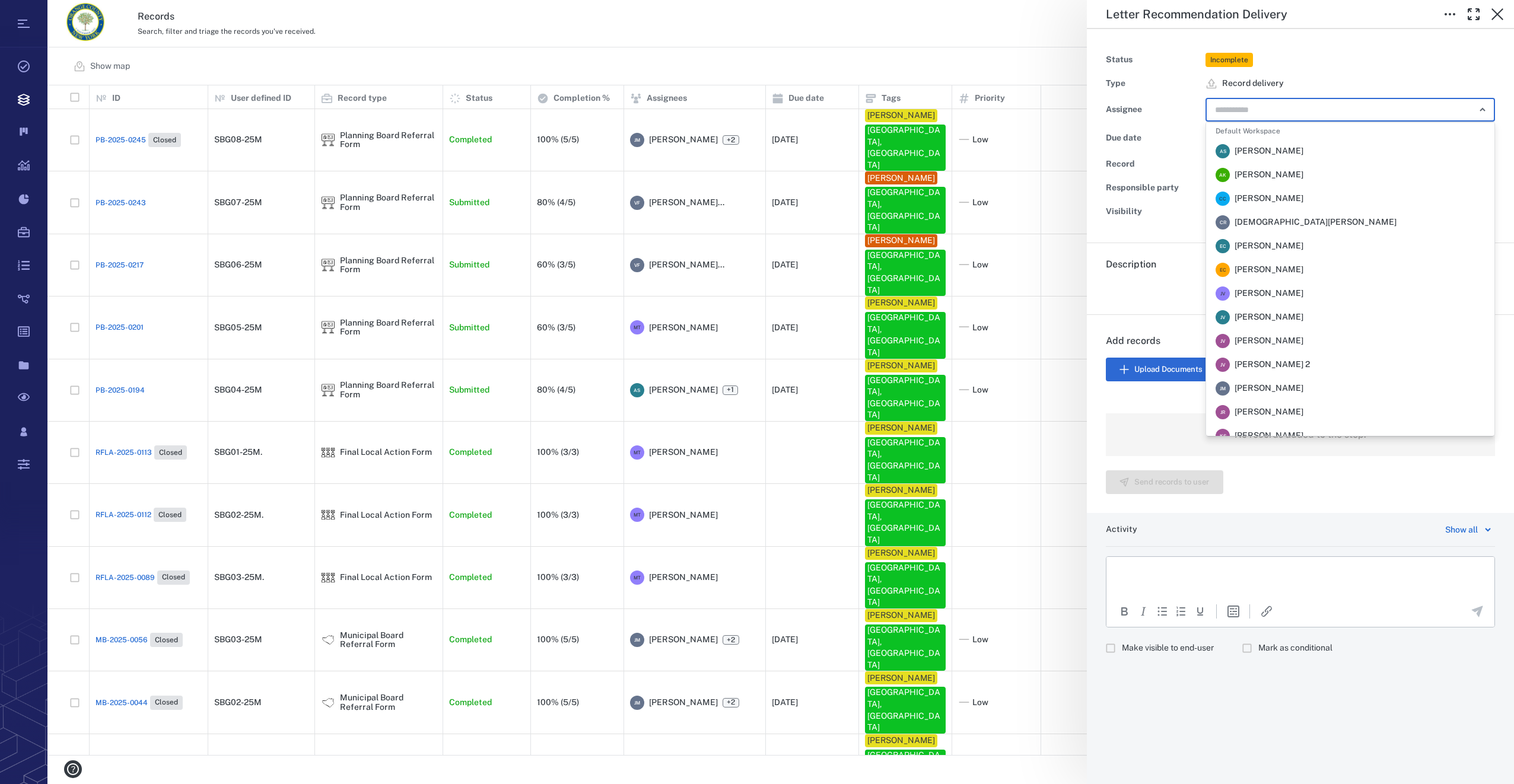
click at [1289, 381] on div "[PERSON_NAME] [PERSON_NAME]" at bounding box center [1259, 388] width 88 height 14
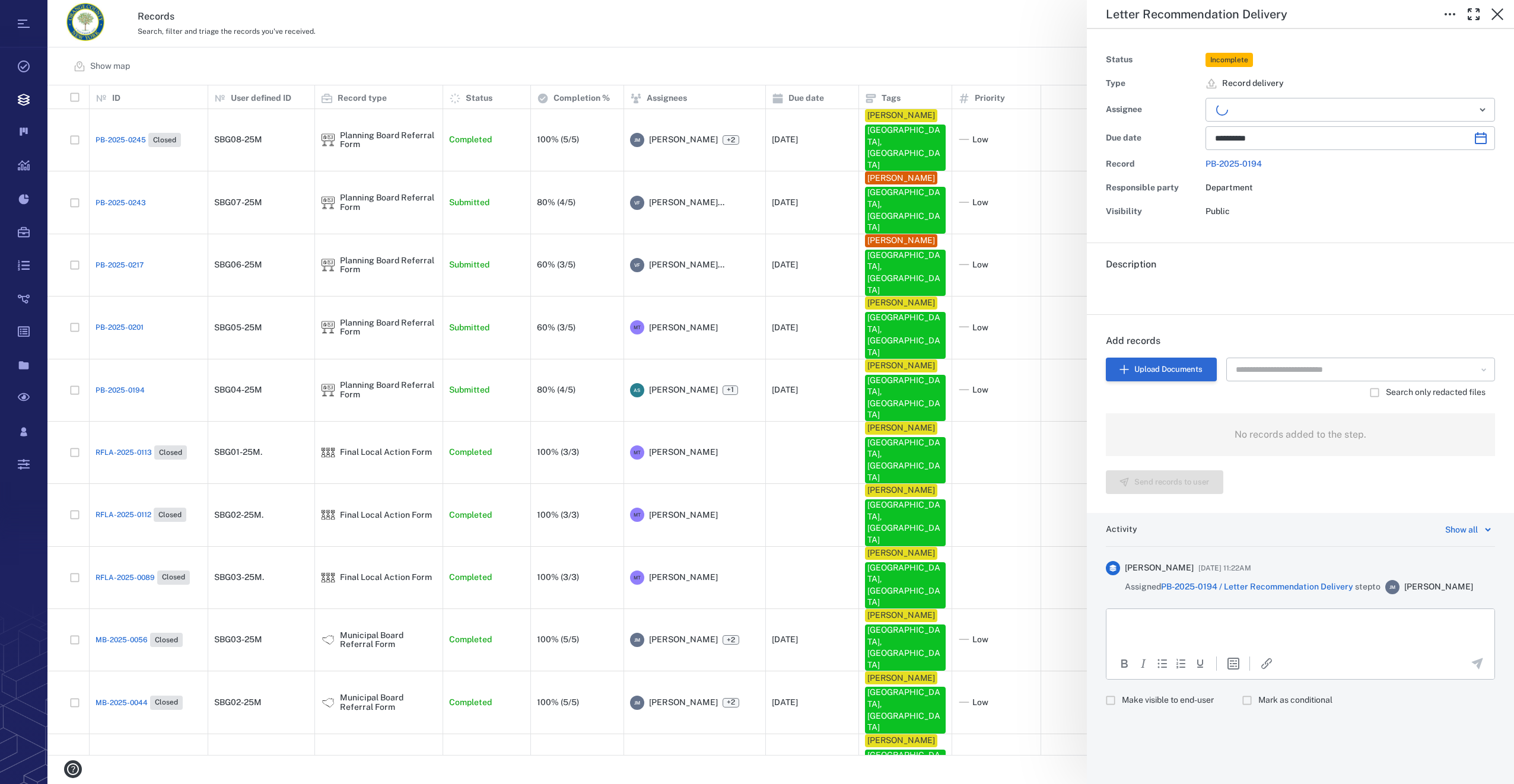
click at [1163, 373] on button "Upload Documents" at bounding box center [1161, 370] width 111 height 24
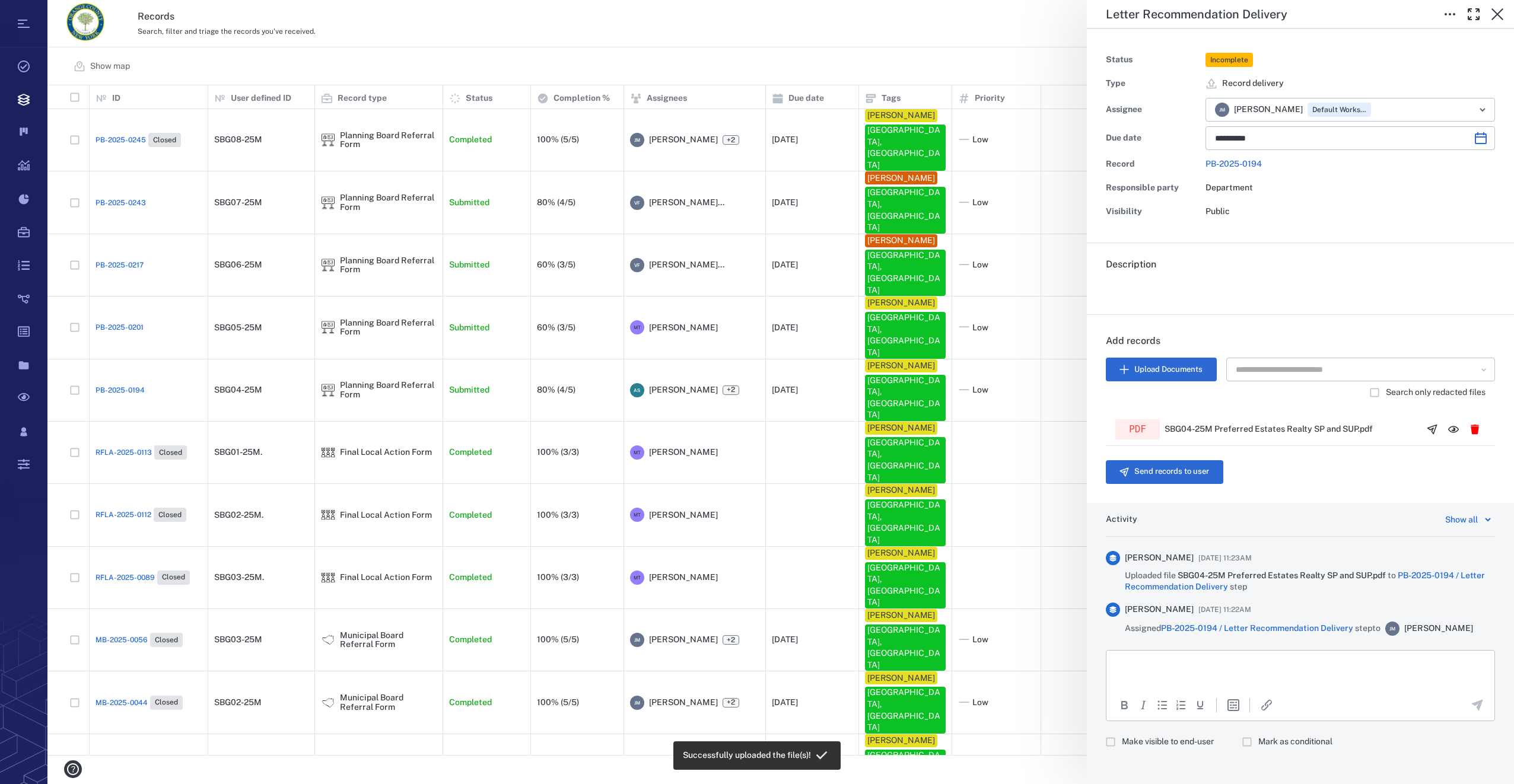
scroll to position [660, 1456]
click at [1426, 426] on icon "button" at bounding box center [1432, 429] width 12 height 12
click at [1163, 473] on button "Send records to user" at bounding box center [1164, 472] width 117 height 24
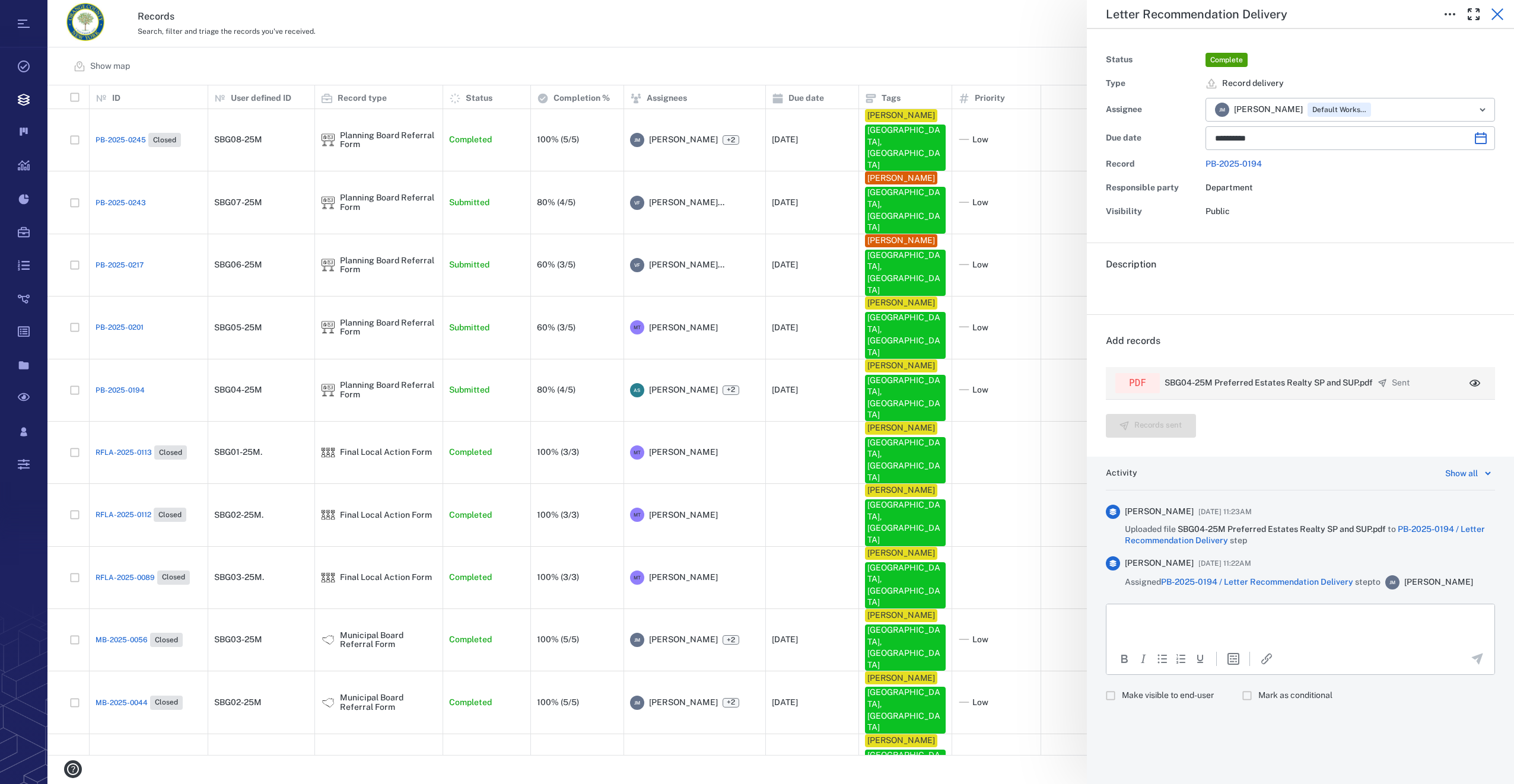
click at [1499, 13] on icon "button" at bounding box center [1496, 14] width 12 height 12
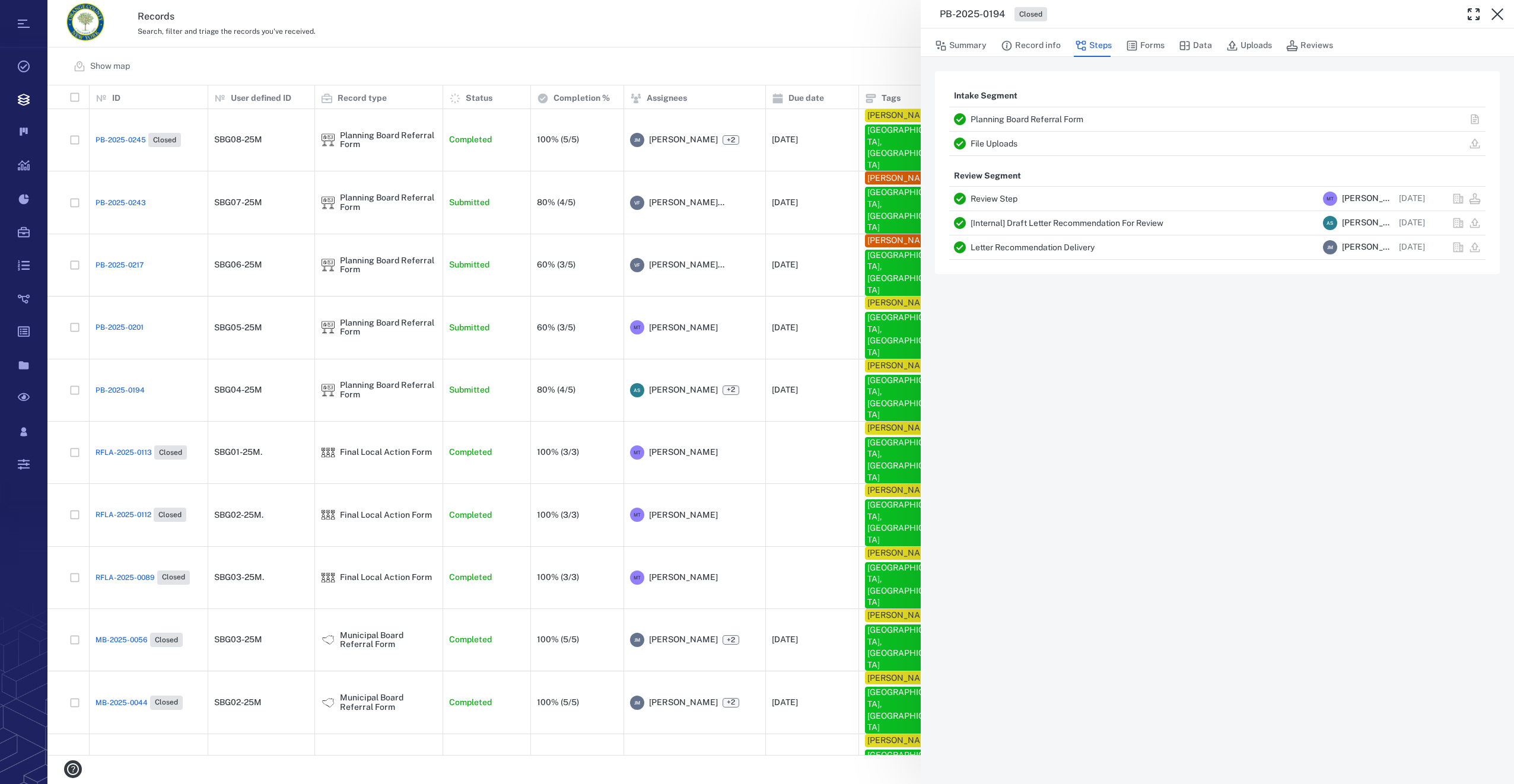
click at [1499, 13] on icon "button" at bounding box center [1496, 14] width 12 height 12
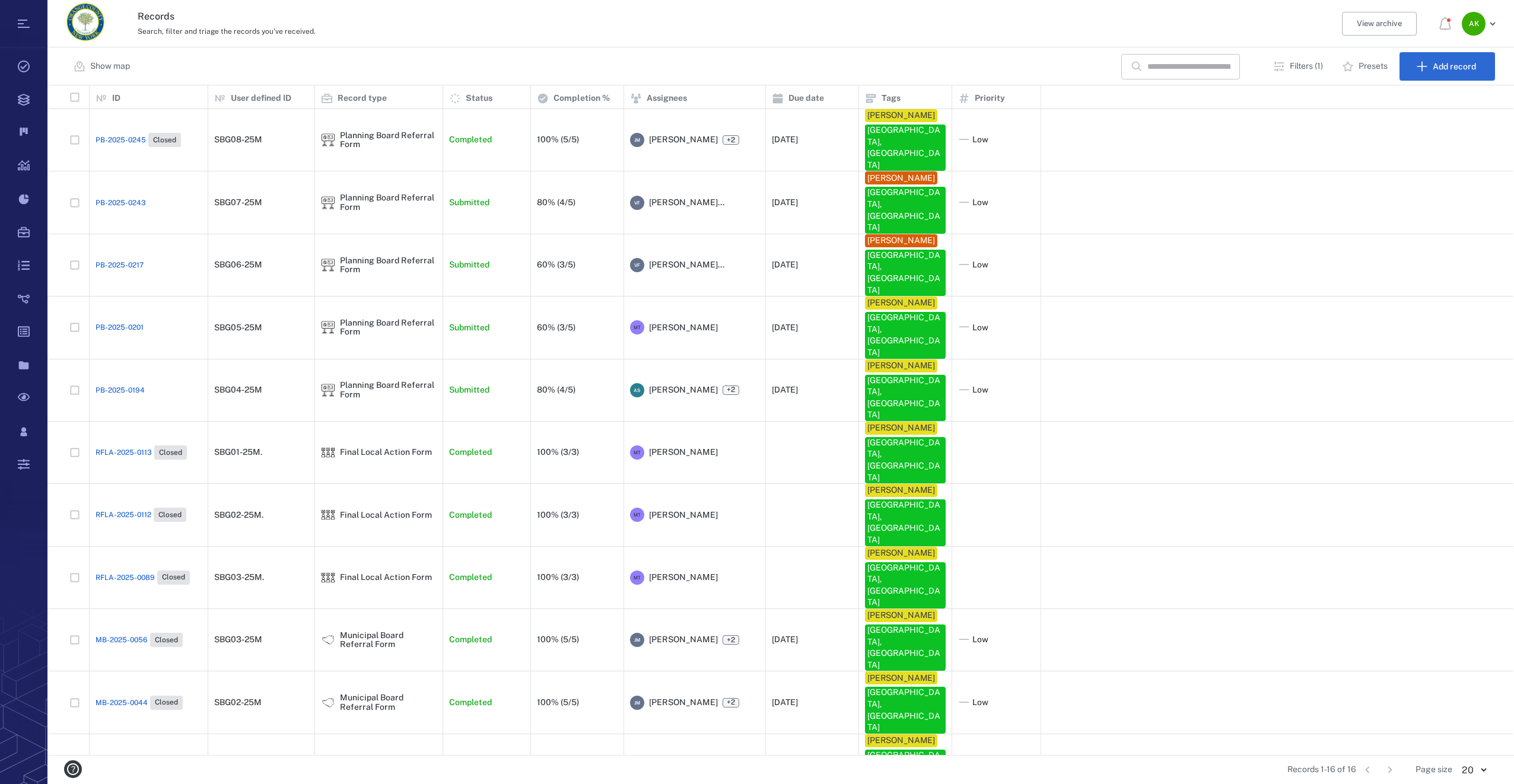
click at [1295, 67] on p "Filters (1)" at bounding box center [1306, 66] width 33 height 12
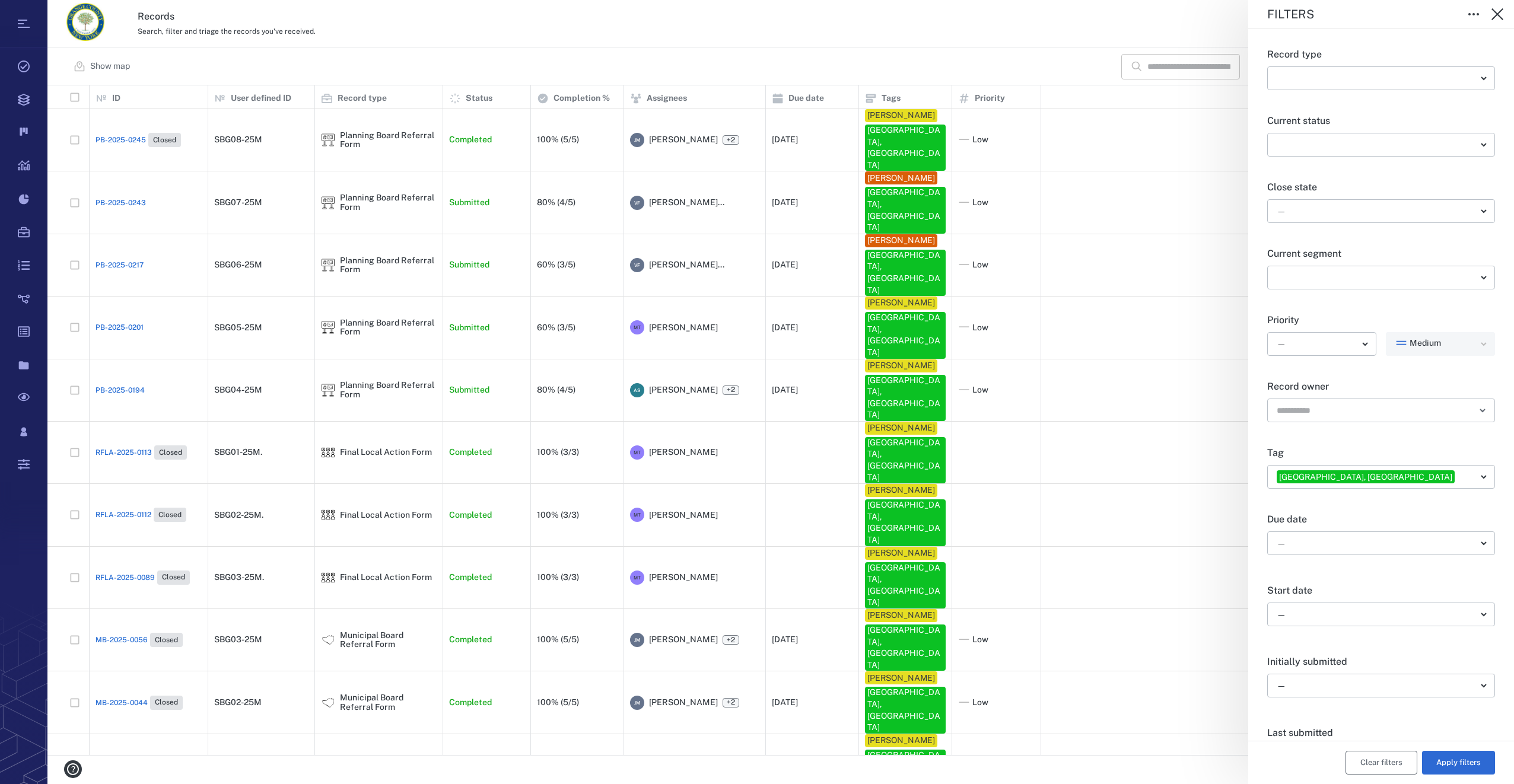
click at [1357, 766] on button "Clear filters" at bounding box center [1381, 762] width 72 height 24
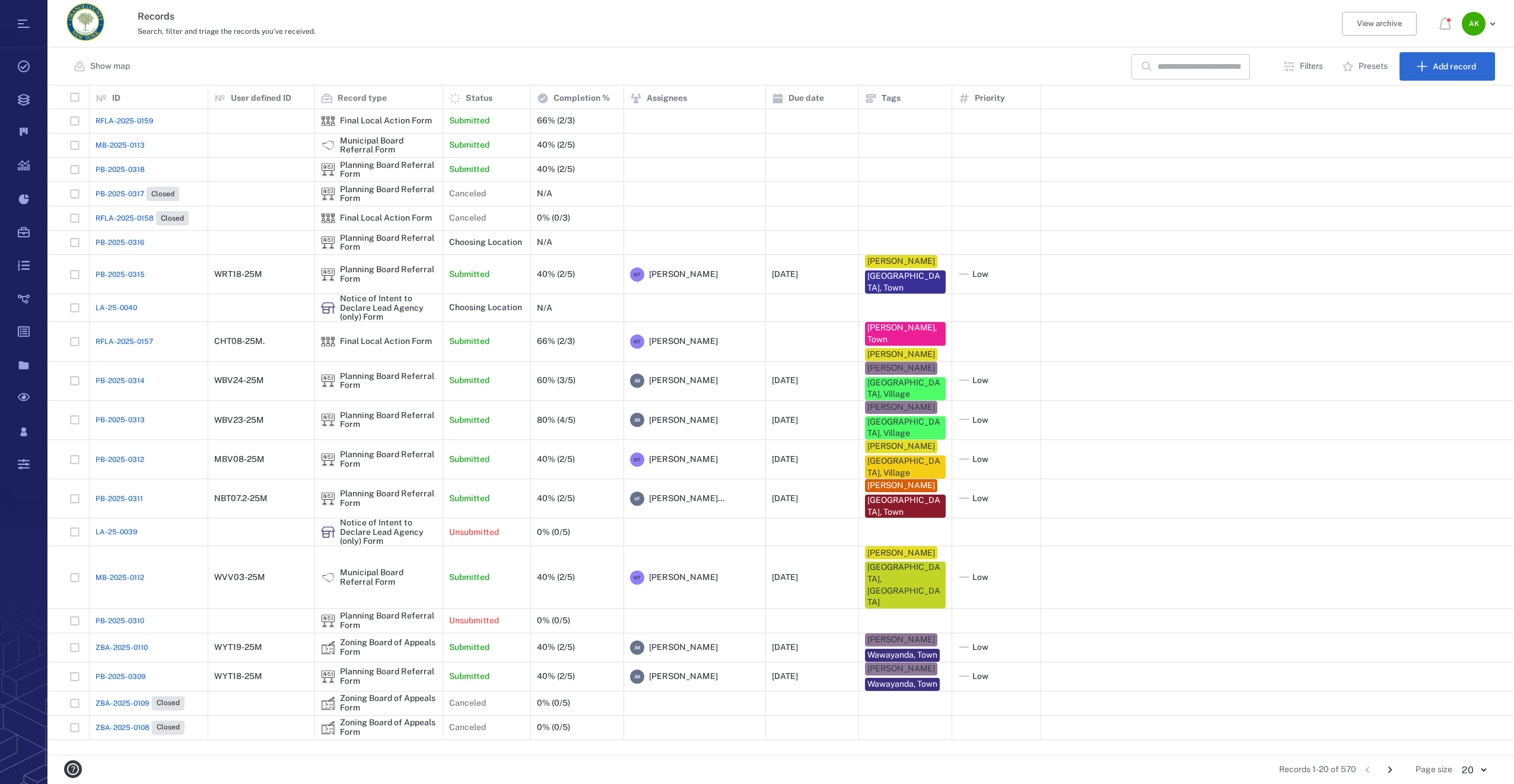
click at [1158, 66] on input "text" at bounding box center [1198, 67] width 83 height 25
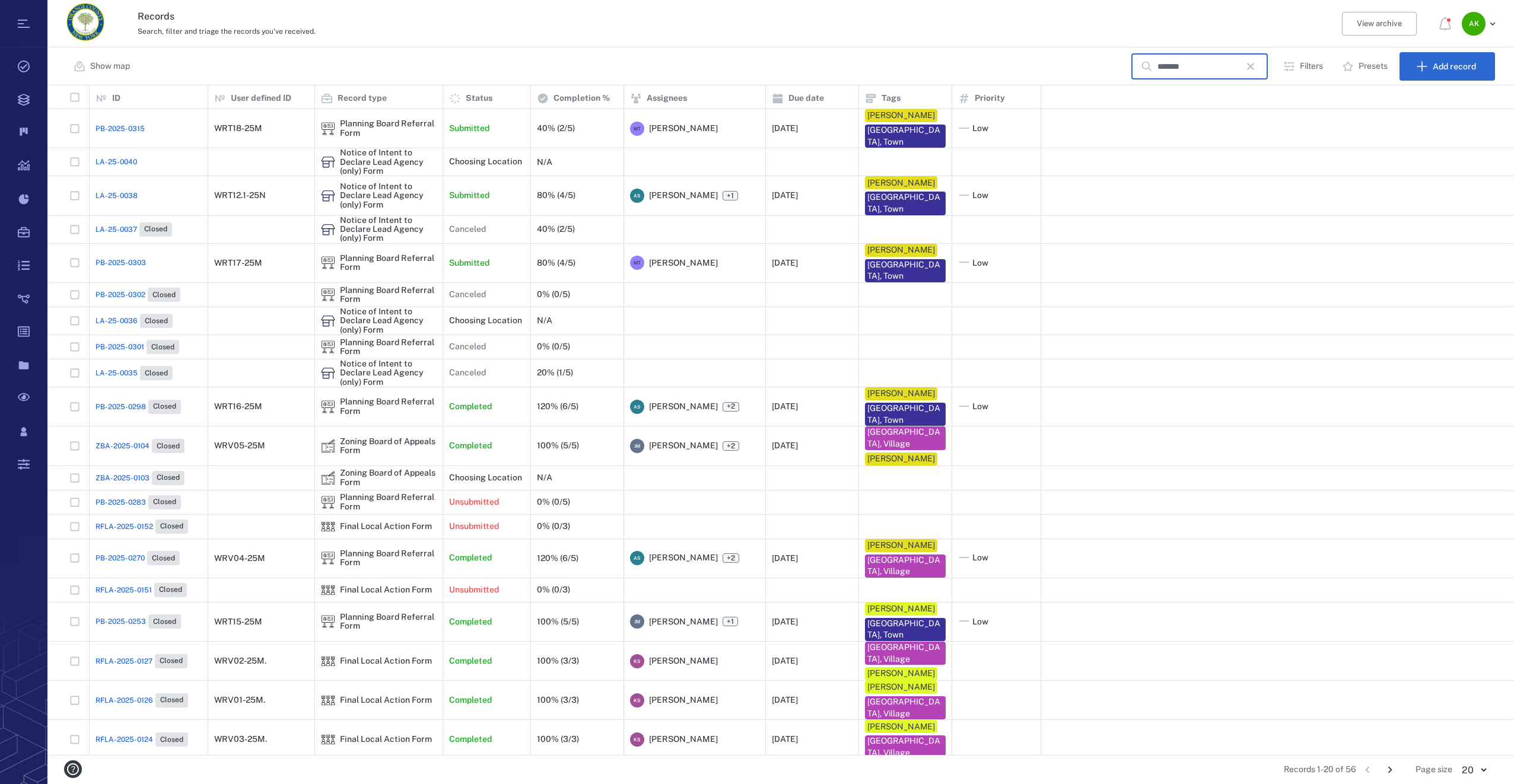
type input "*******"
click at [124, 195] on span "LA-25-0038" at bounding box center [117, 195] width 42 height 11
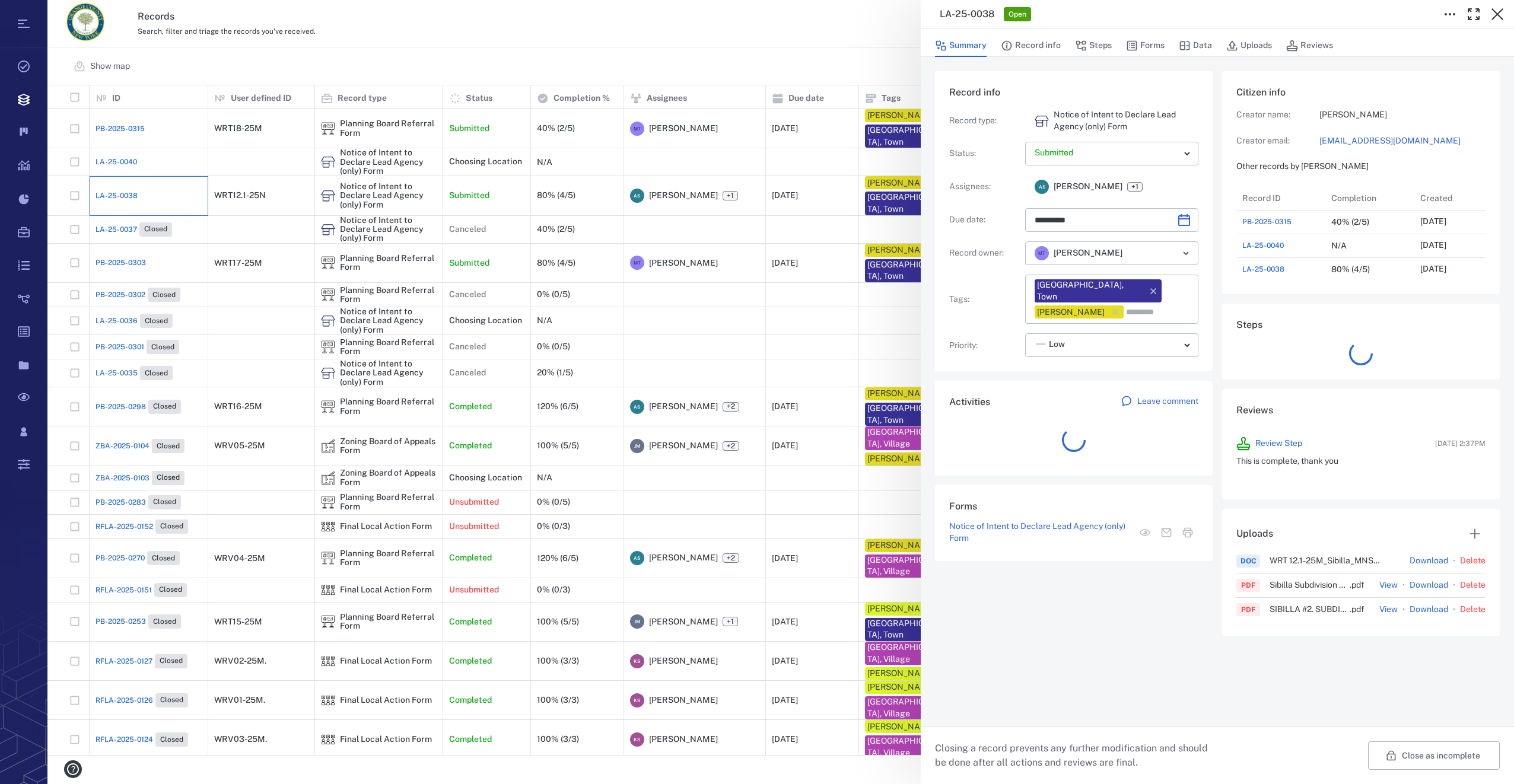
scroll to position [617, 226]
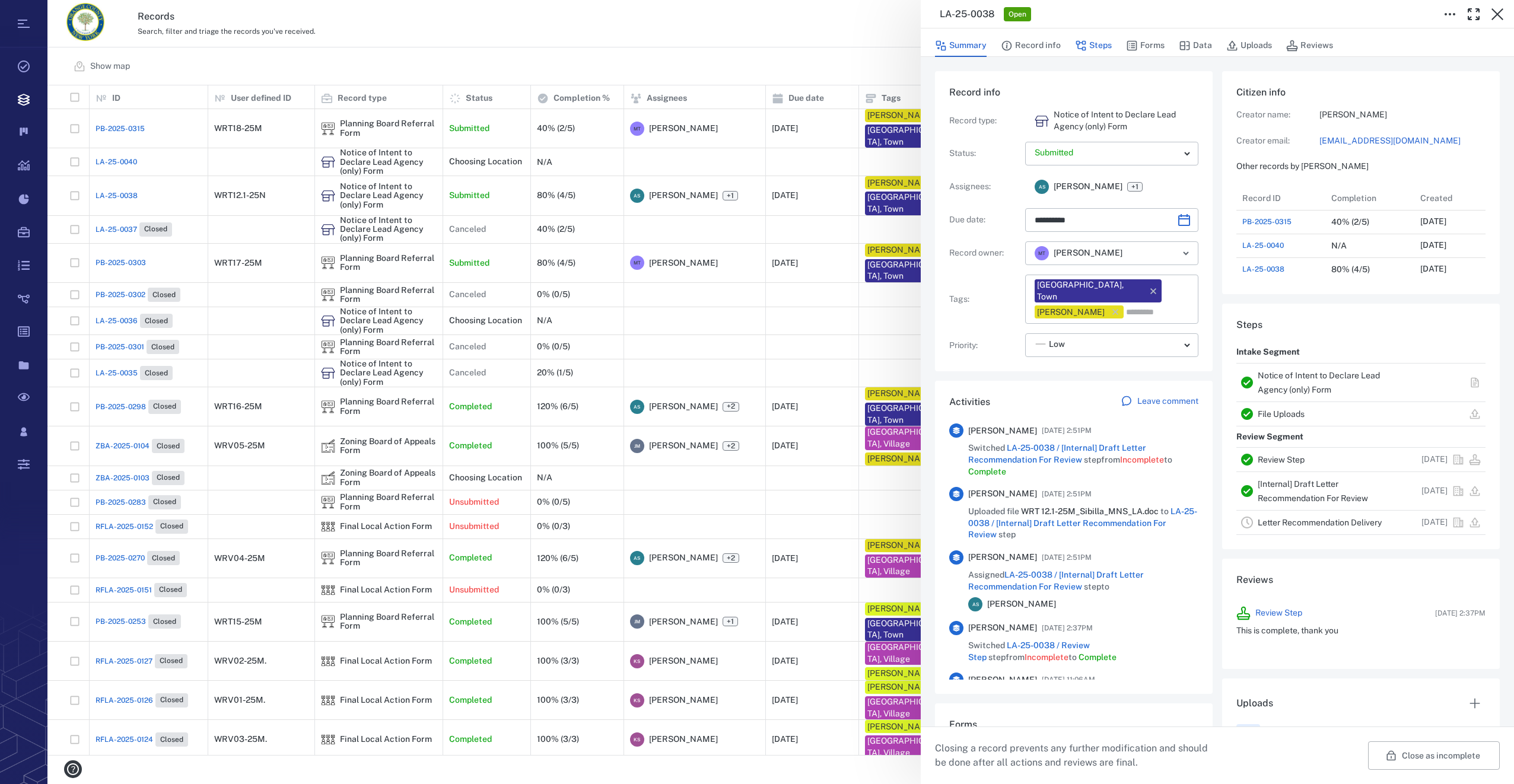
click at [1100, 41] on button "Steps" at bounding box center [1093, 46] width 37 height 22
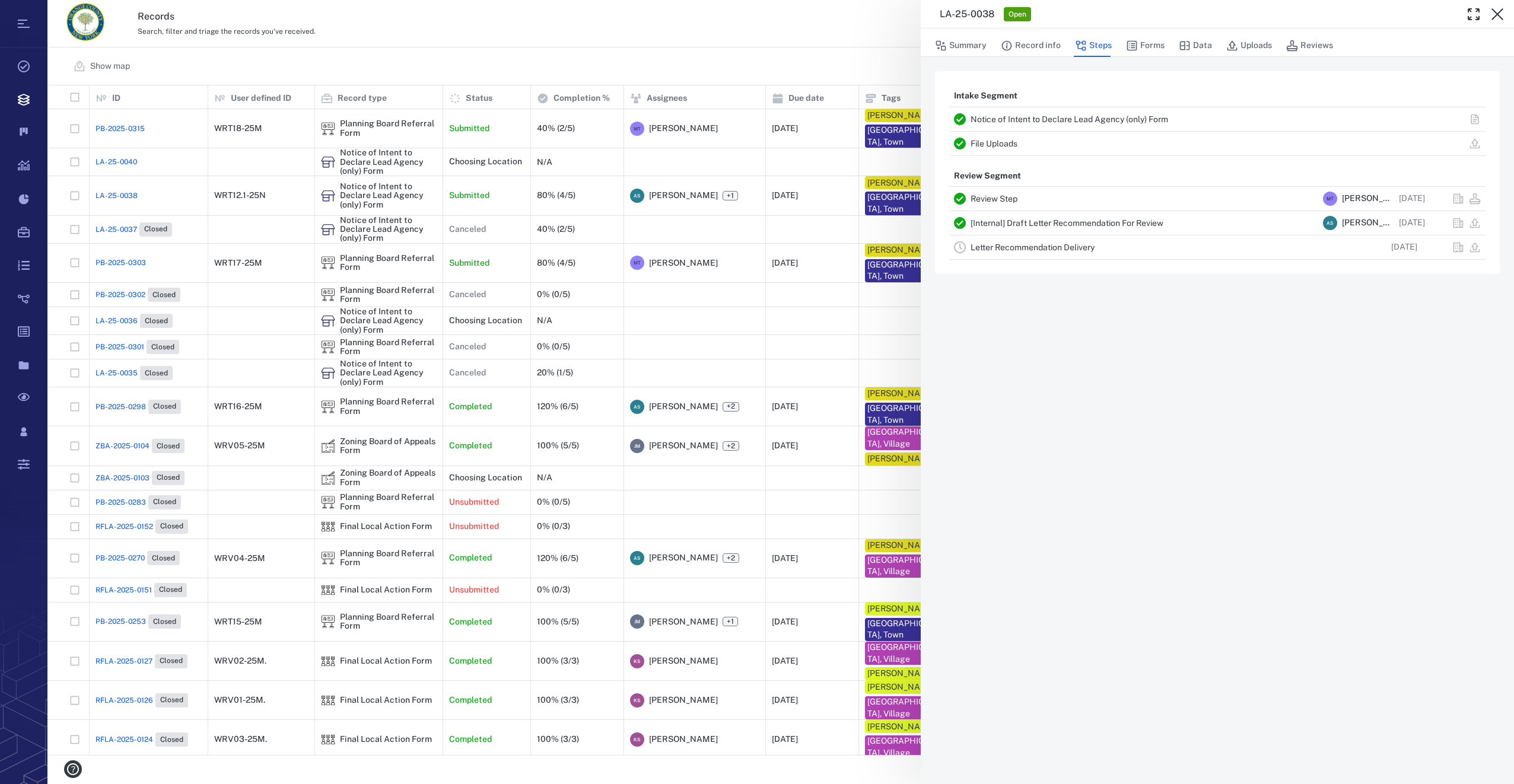
click at [1016, 246] on link "Letter Recommendation Delivery" at bounding box center [1033, 247] width 124 height 10
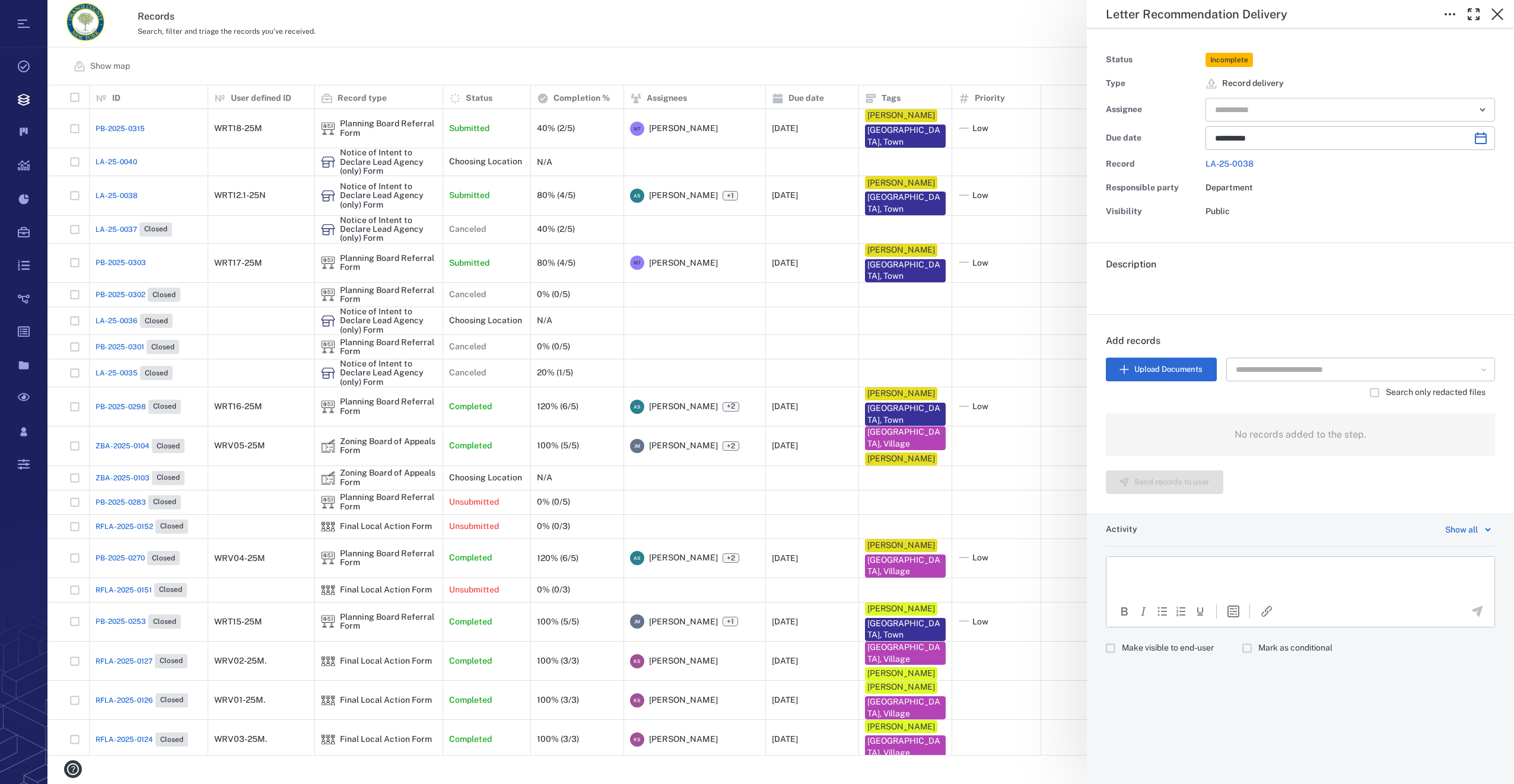
click at [1257, 112] on input "text" at bounding box center [1336, 110] width 245 height 17
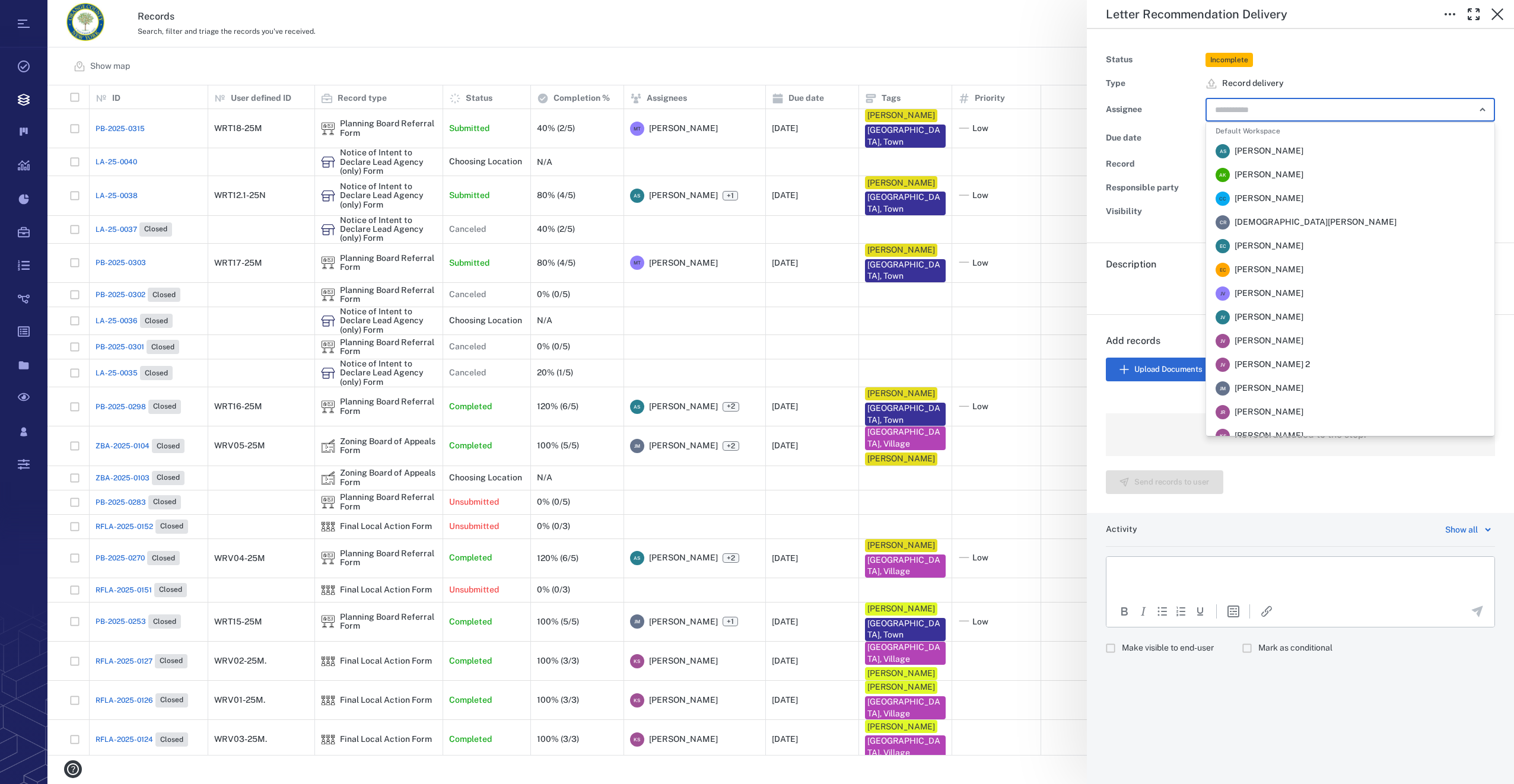
click at [1283, 388] on span "[PERSON_NAME]" at bounding box center [1269, 388] width 69 height 12
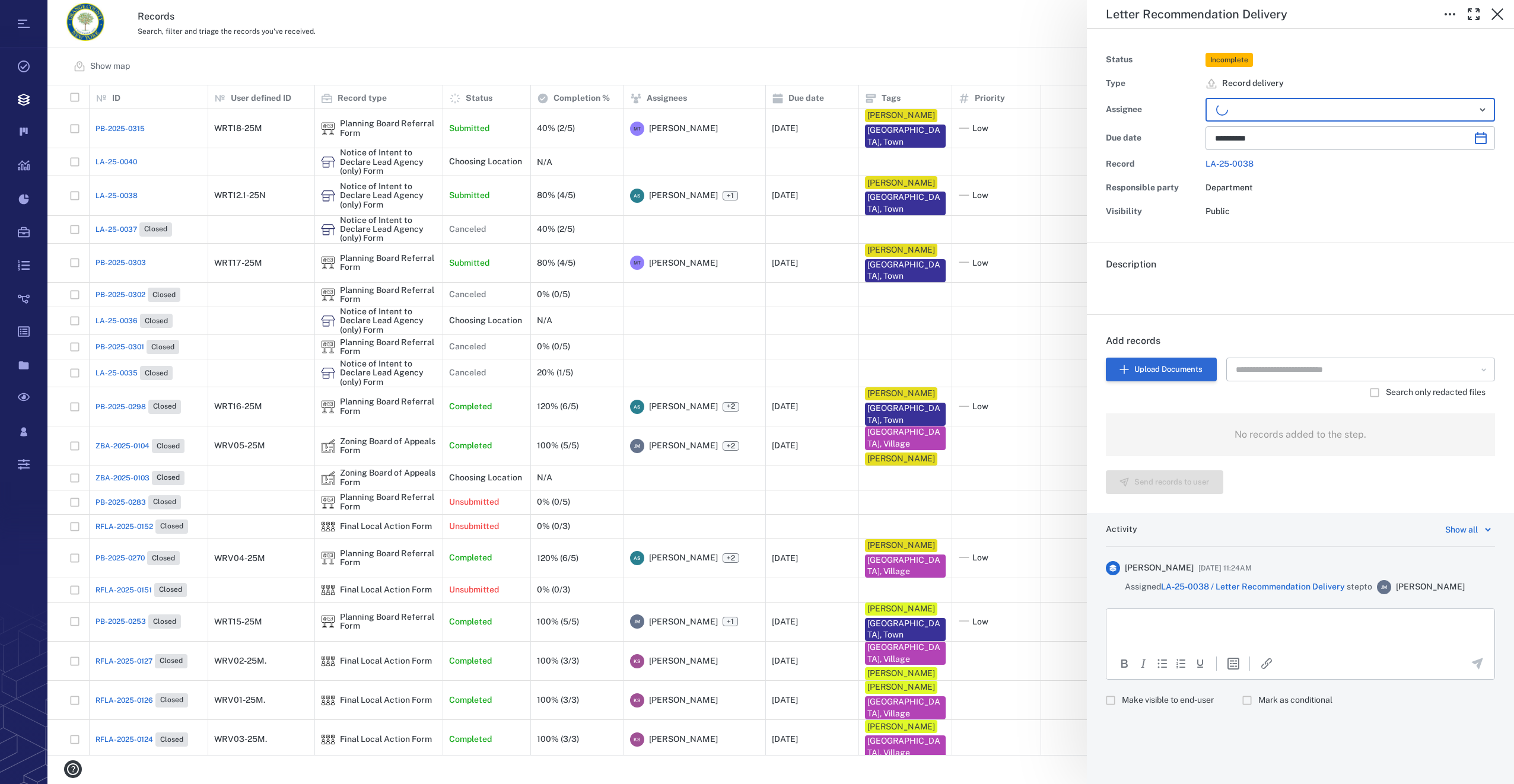
click at [1149, 360] on button "Upload Documents" at bounding box center [1161, 370] width 111 height 24
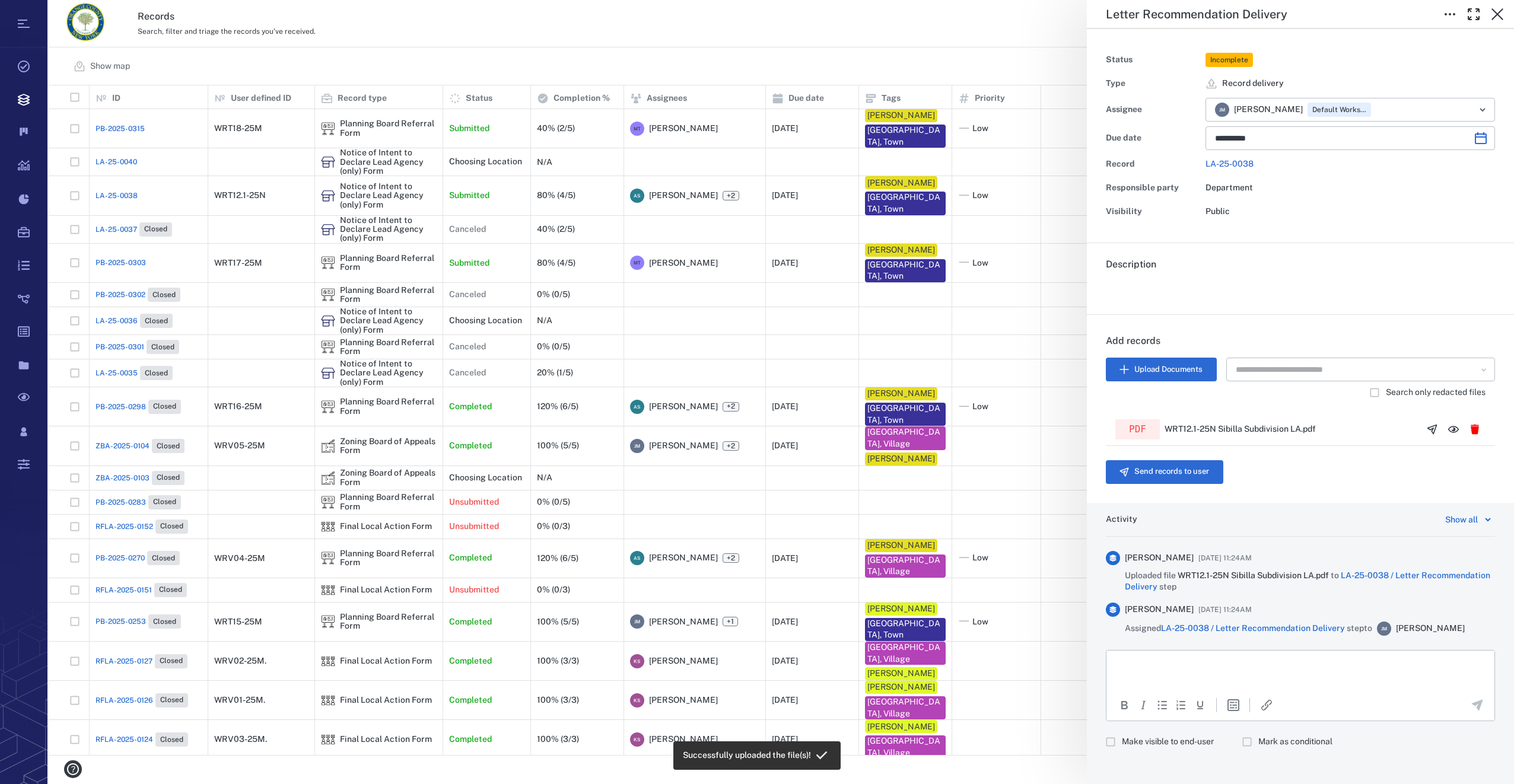
scroll to position [660, 1456]
click at [1426, 431] on icon "button" at bounding box center [1432, 429] width 12 height 12
click at [1178, 469] on button "Send records to user" at bounding box center [1164, 472] width 117 height 24
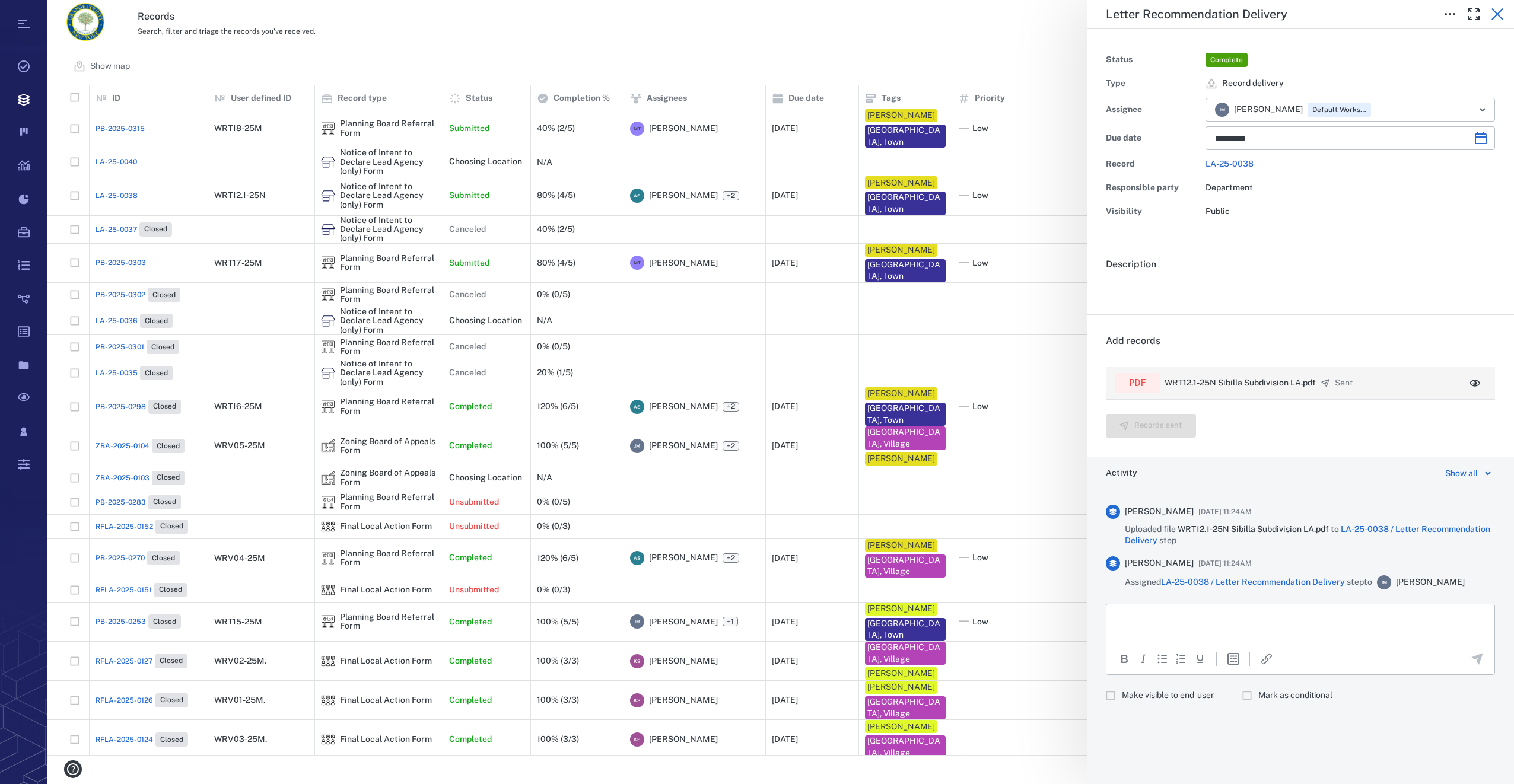
click at [1497, 14] on icon "button" at bounding box center [1496, 14] width 12 height 12
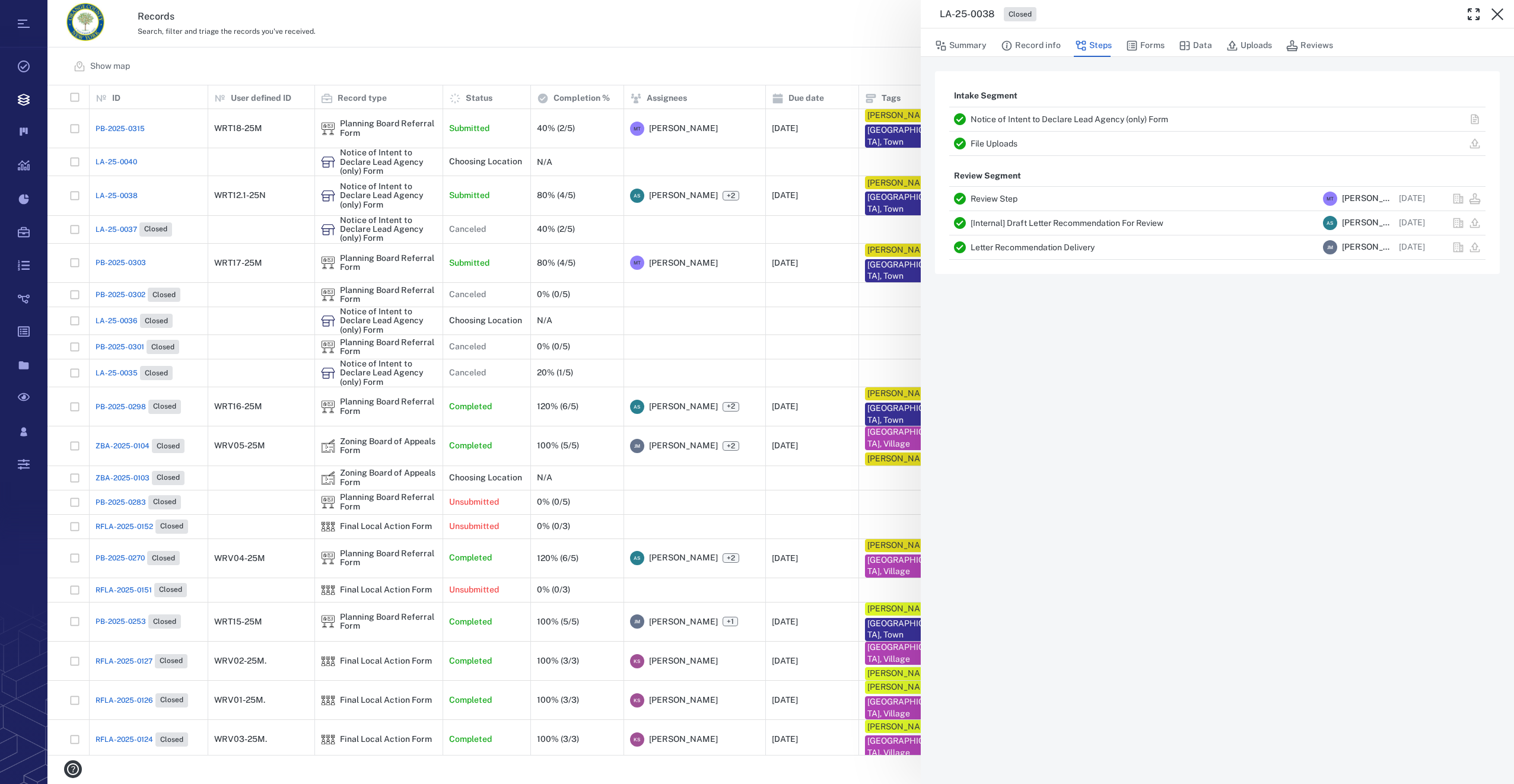
drag, startPoint x: 1496, startPoint y: 10, endPoint x: 1174, endPoint y: 32, distance: 322.8
click at [1496, 10] on icon "button" at bounding box center [1497, 14] width 14 height 14
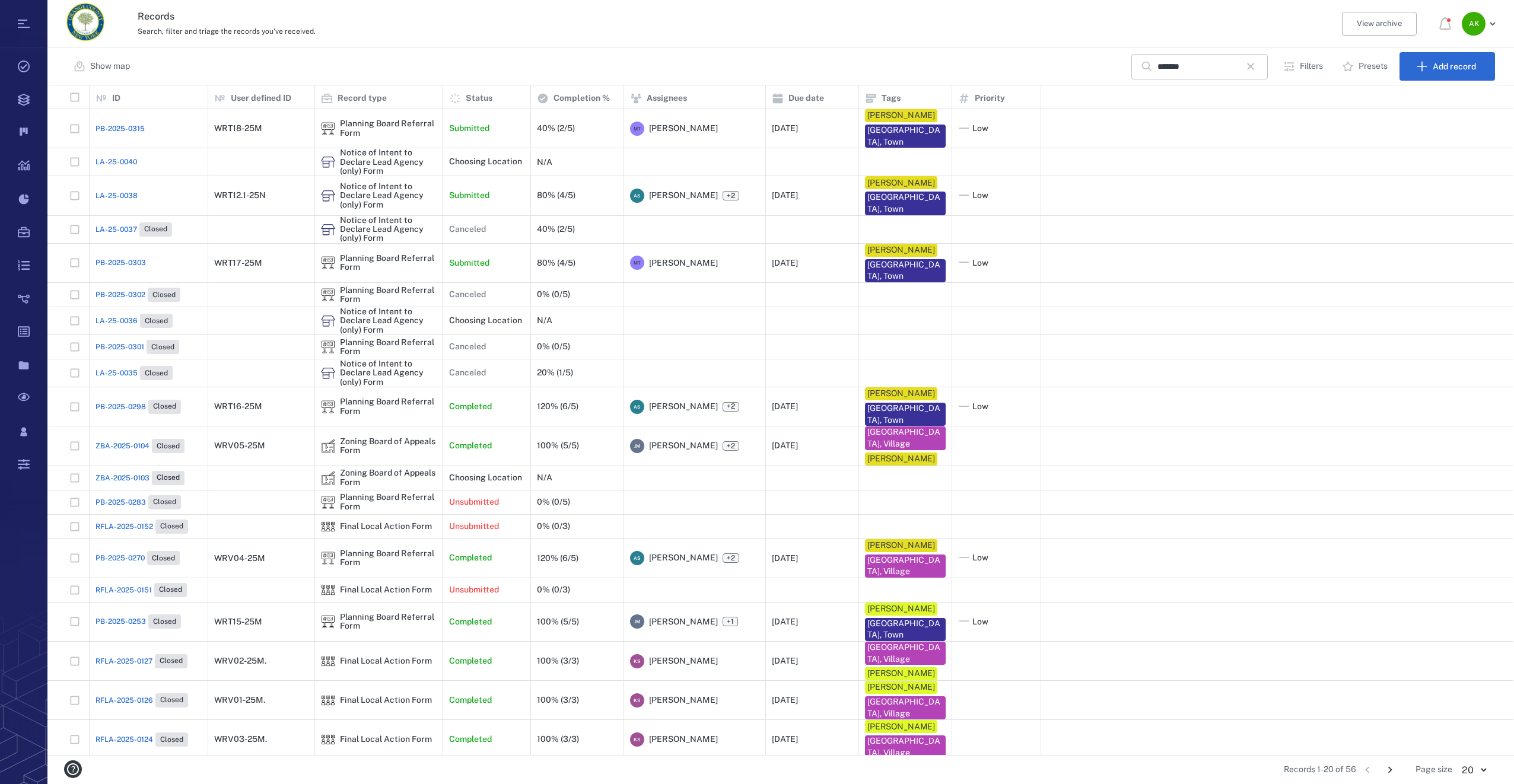
click at [1255, 63] on icon "button" at bounding box center [1250, 66] width 14 height 14
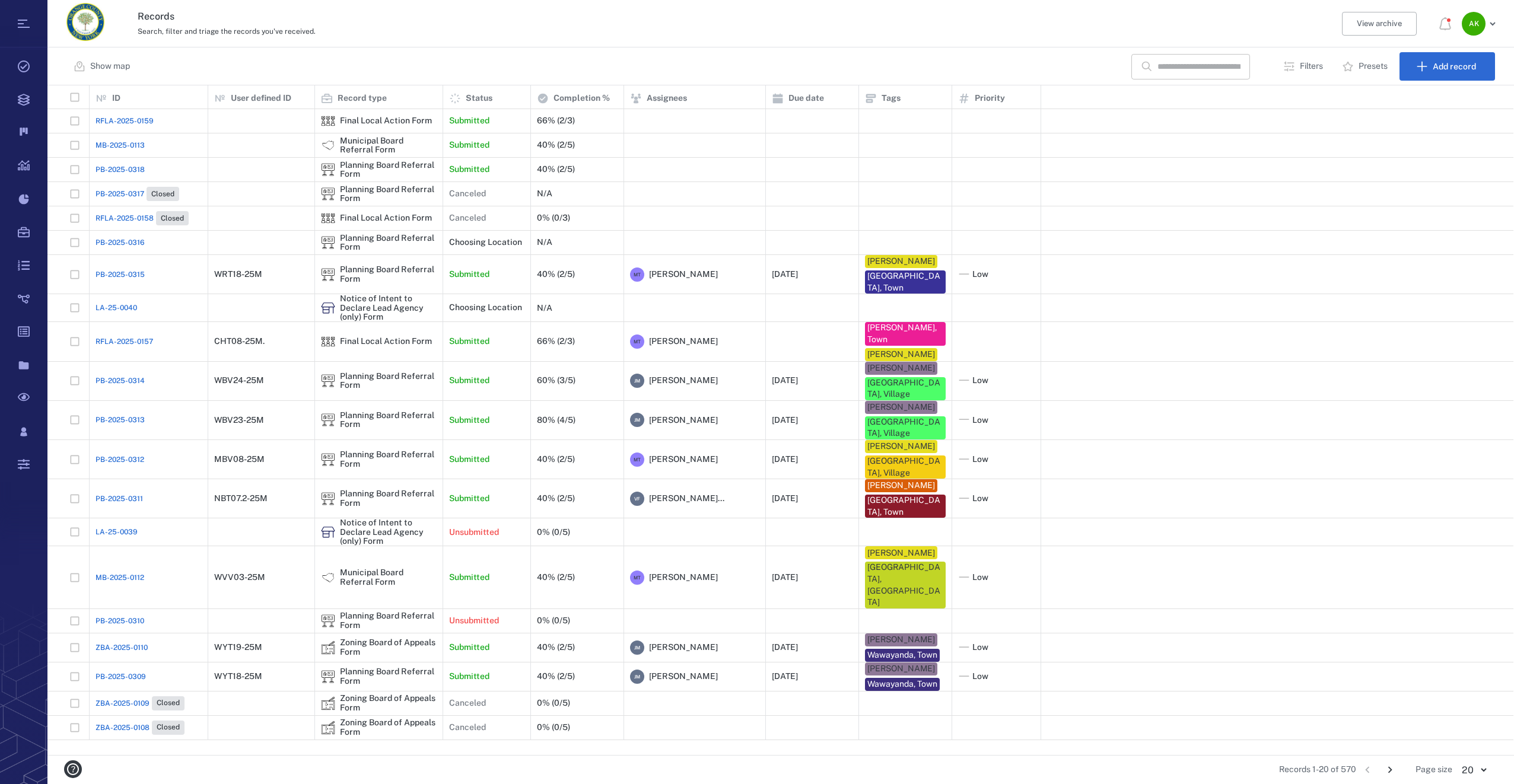
click at [1221, 71] on input "text" at bounding box center [1198, 67] width 83 height 25
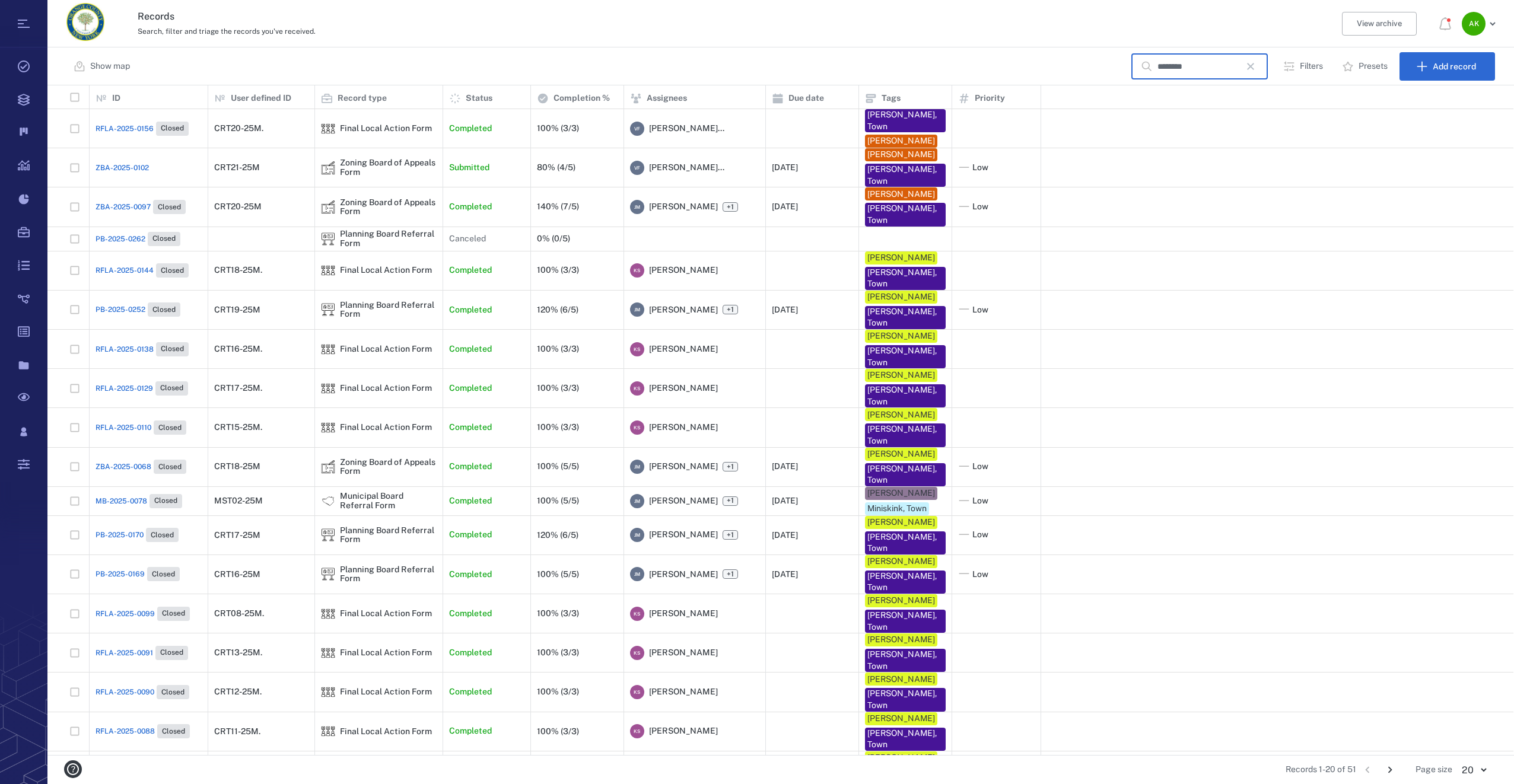
type input "********"
click at [140, 159] on div "ZBA-2025-0102" at bounding box center [148, 168] width 106 height 24
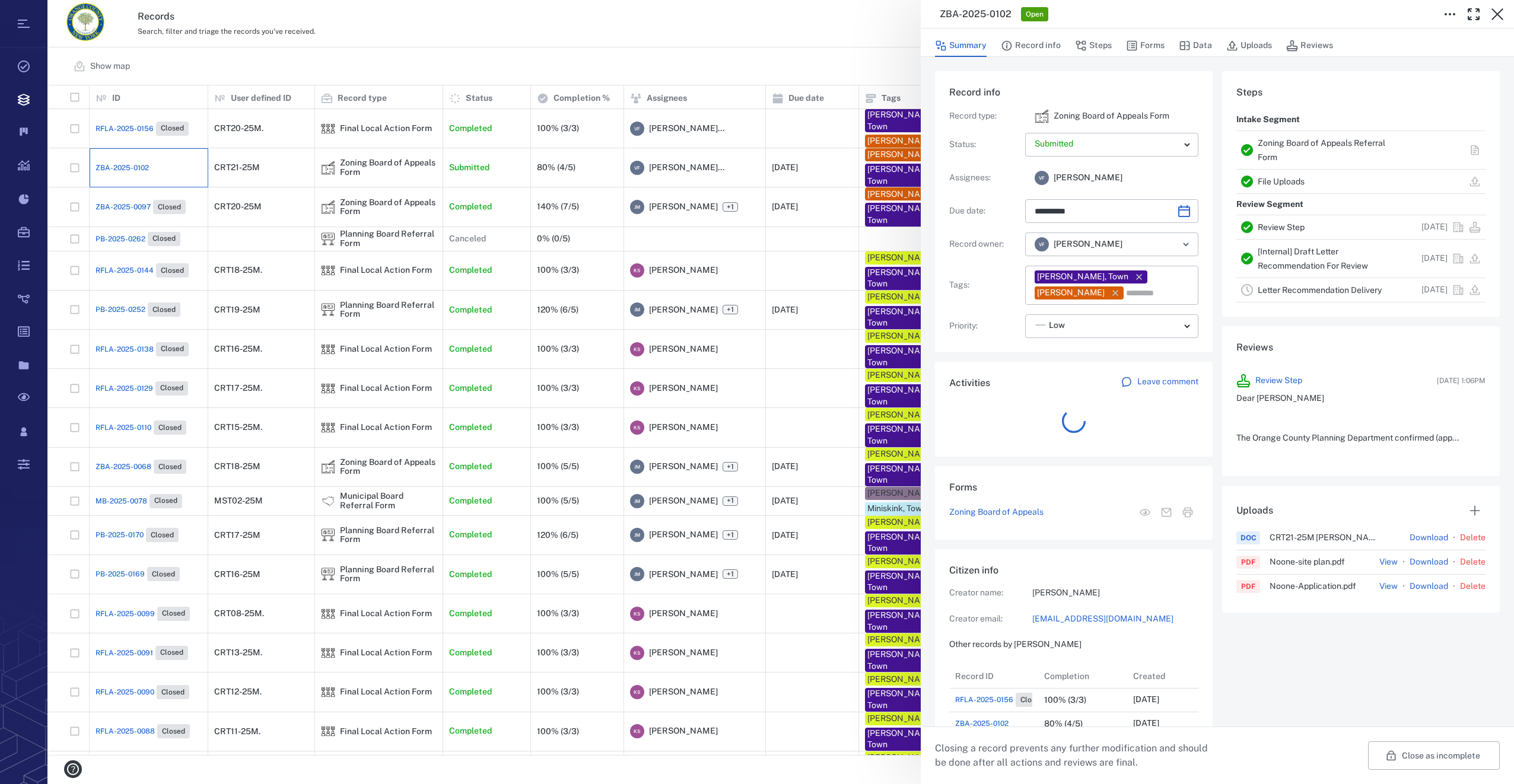
scroll to position [617, 226]
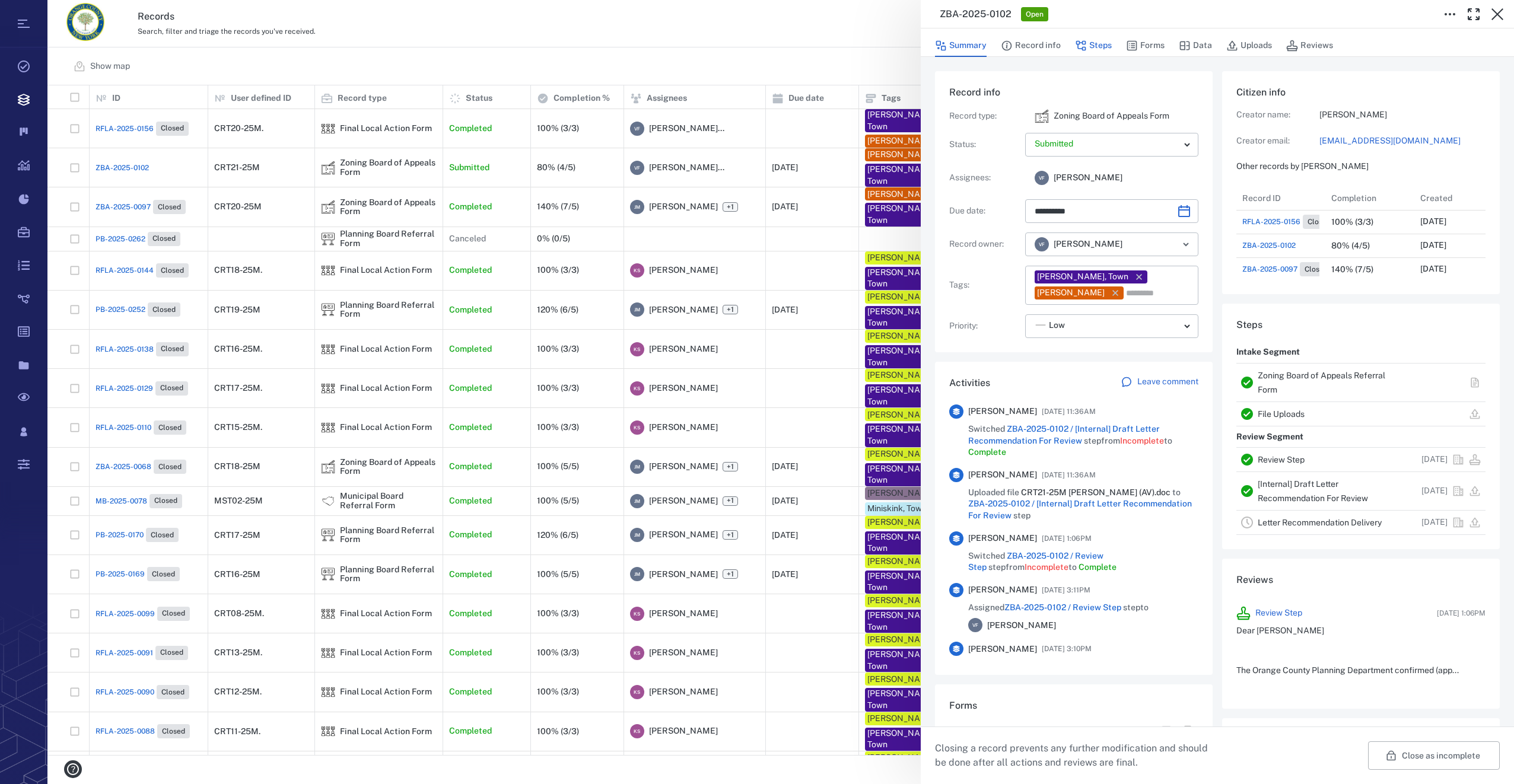
click at [1080, 42] on icon "button" at bounding box center [1081, 46] width 10 height 10
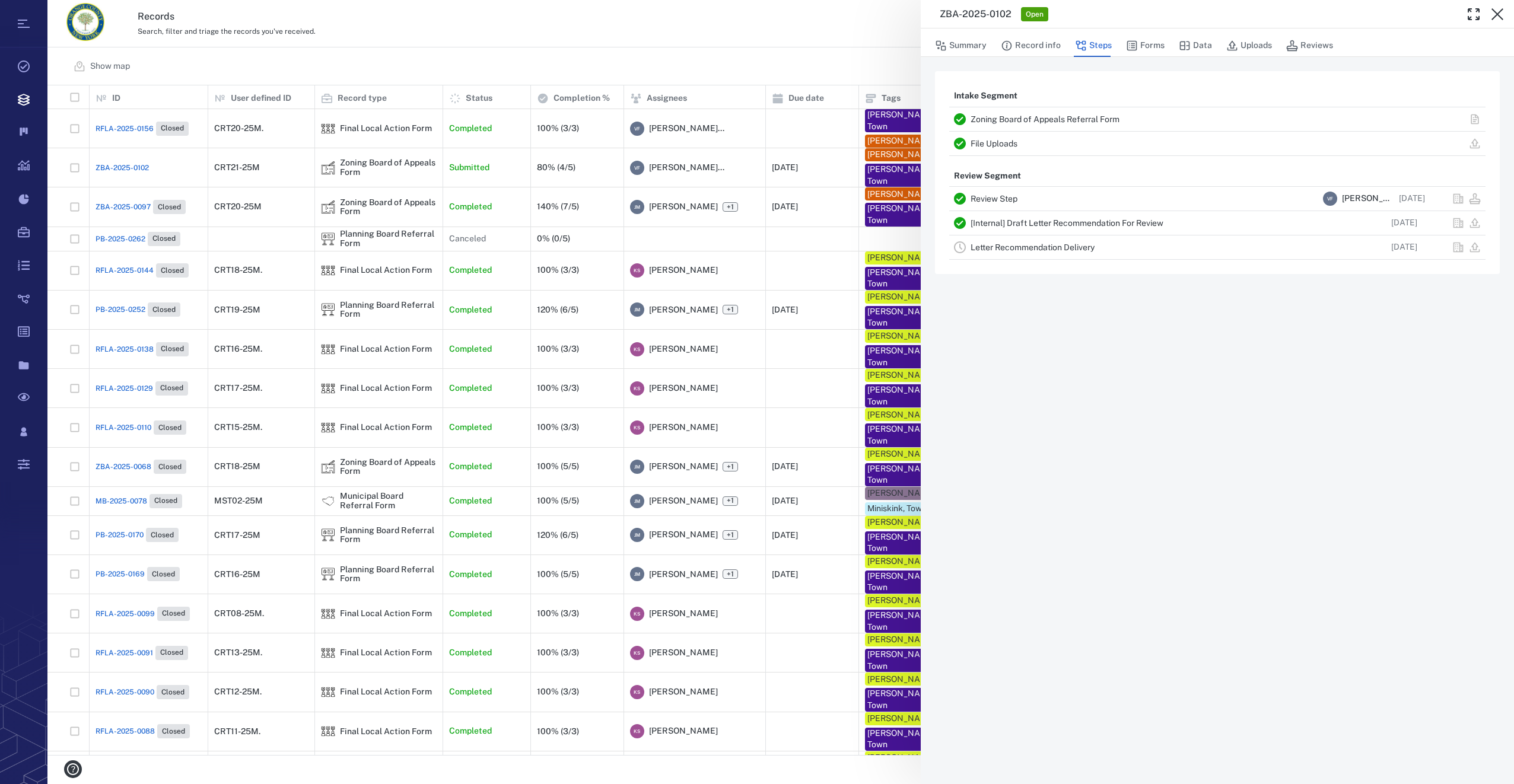
click at [1009, 250] on link "Letter Recommendation Delivery" at bounding box center [1033, 247] width 124 height 10
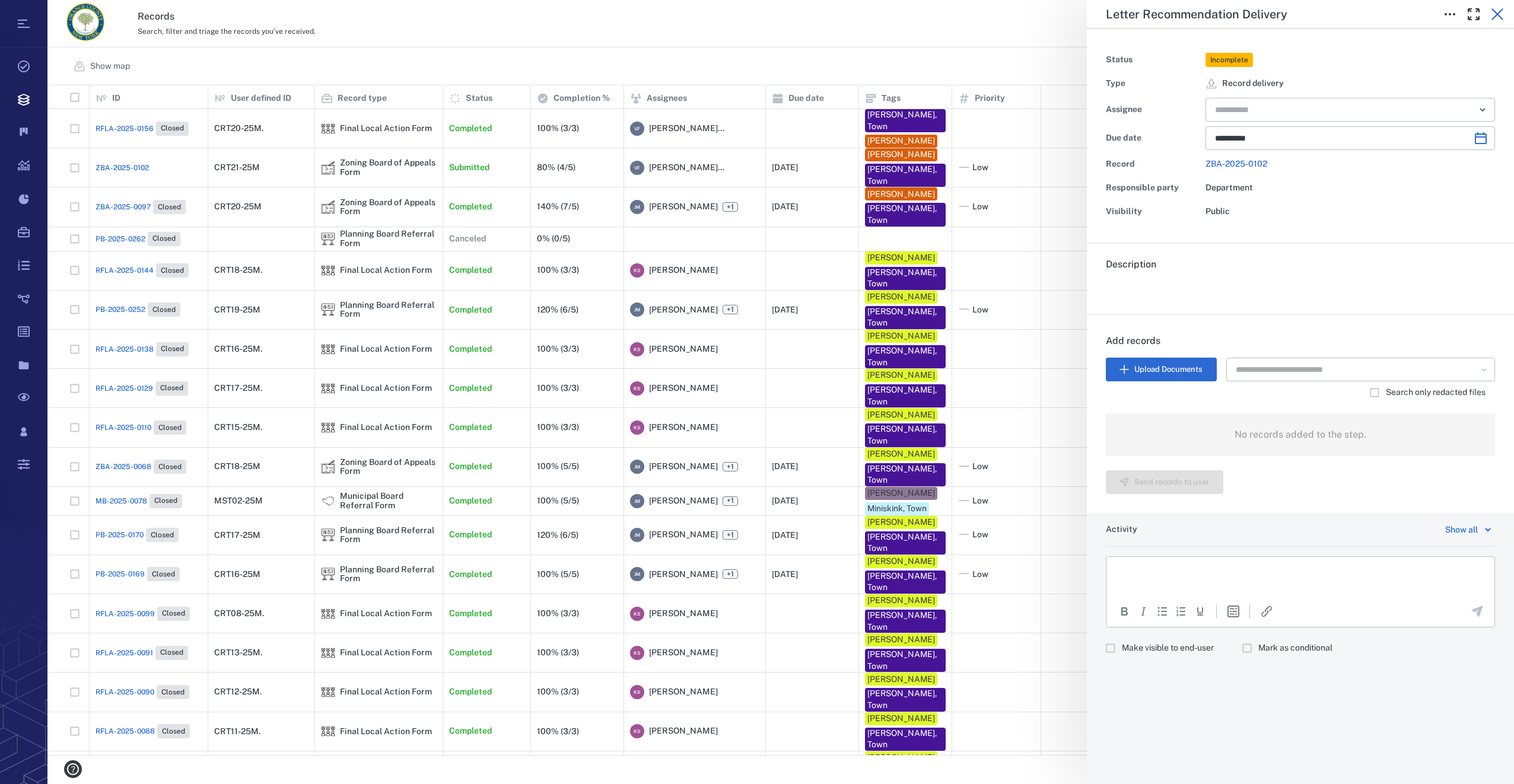
click at [1497, 15] on icon "button" at bounding box center [1497, 14] width 14 height 14
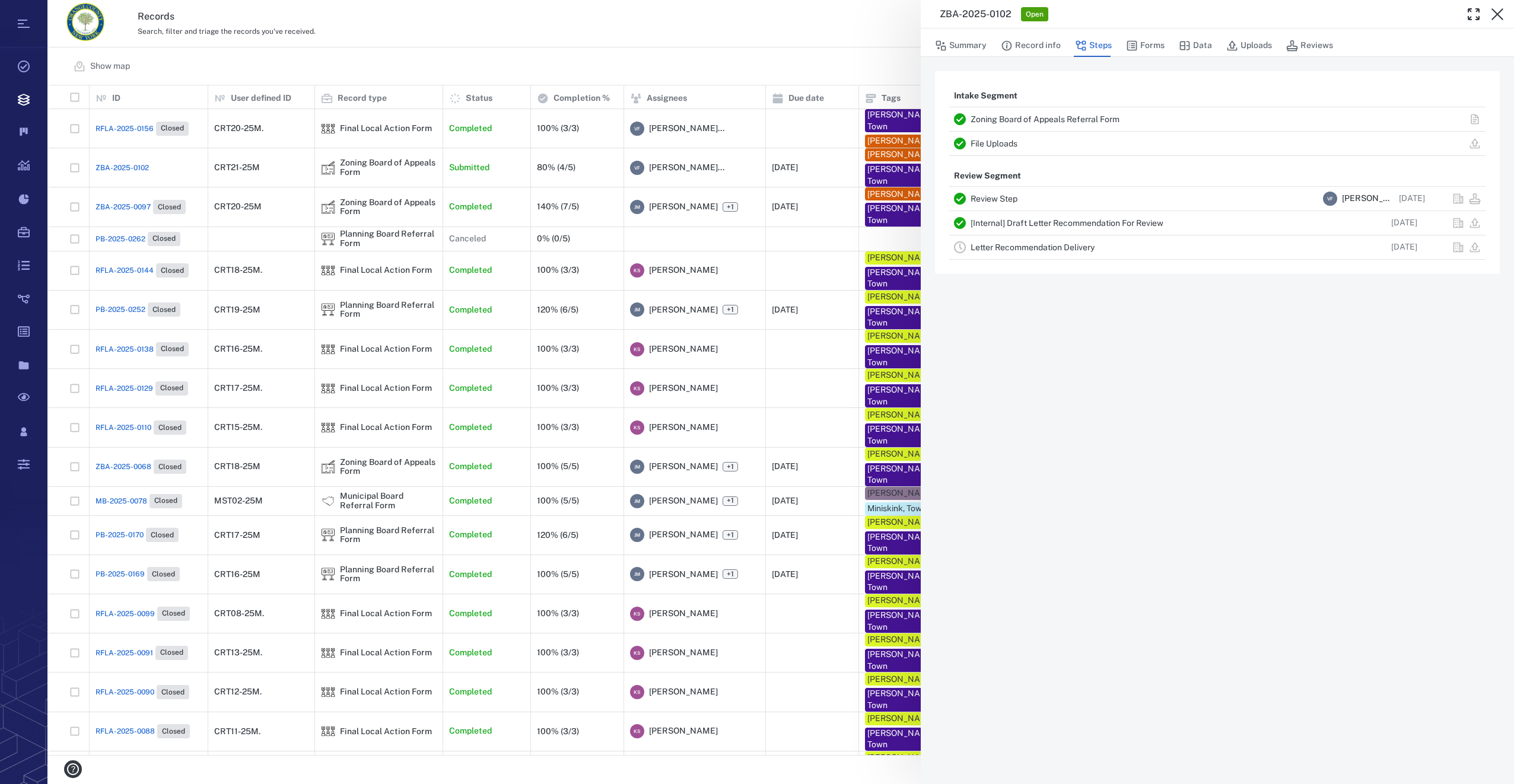
drag, startPoint x: 134, startPoint y: 155, endPoint x: 112, endPoint y: 169, distance: 26.1
click at [134, 155] on div "ZBA-2025-0102 Open Summary Record info Steps Forms Data Uploads Reviews Intake …" at bounding box center [781, 392] width 1466 height 784
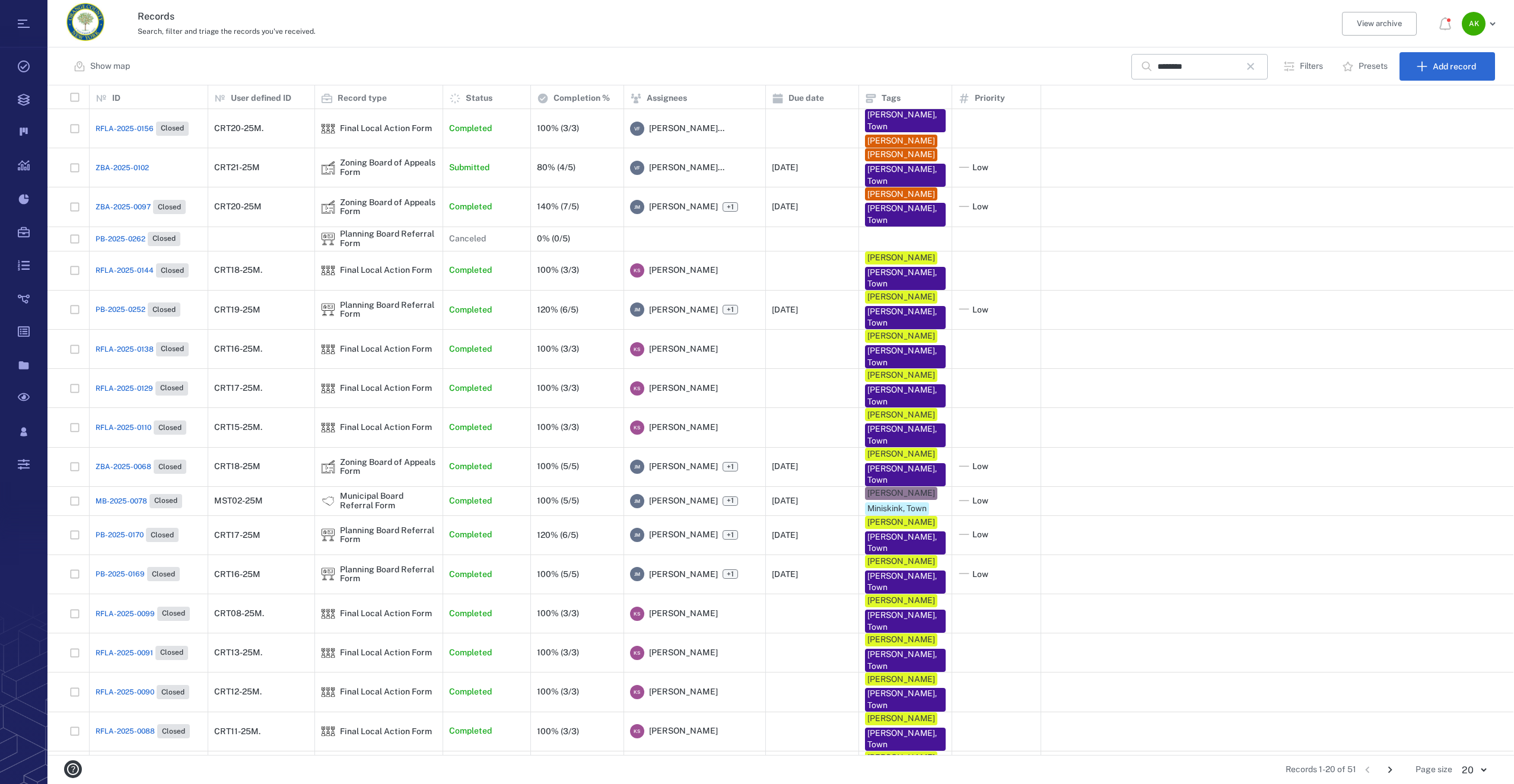
click at [112, 169] on span "ZBA-2025-0102" at bounding box center [122, 167] width 53 height 11
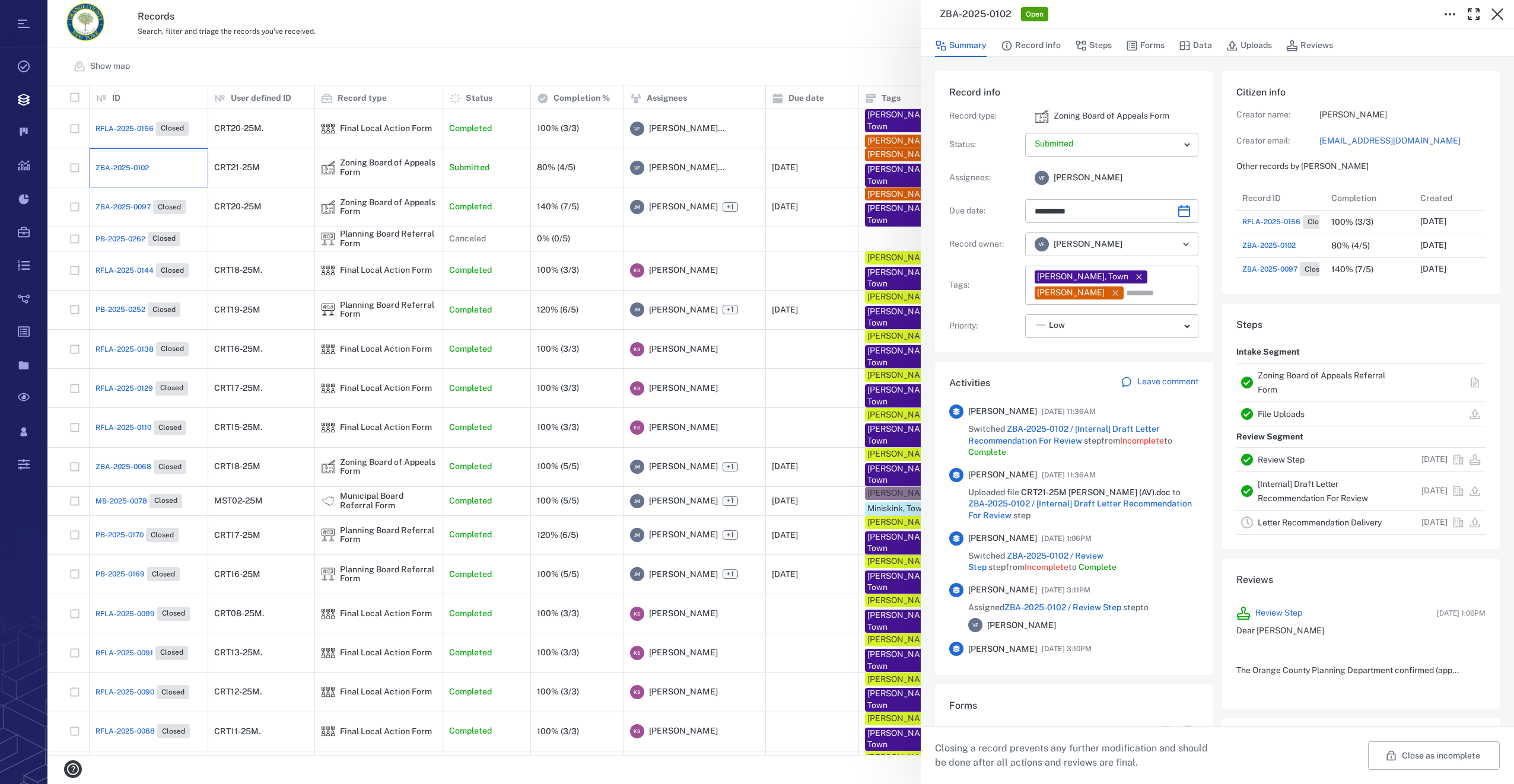
type input "**********"
click at [1149, 41] on button "Forms" at bounding box center [1145, 46] width 39 height 22
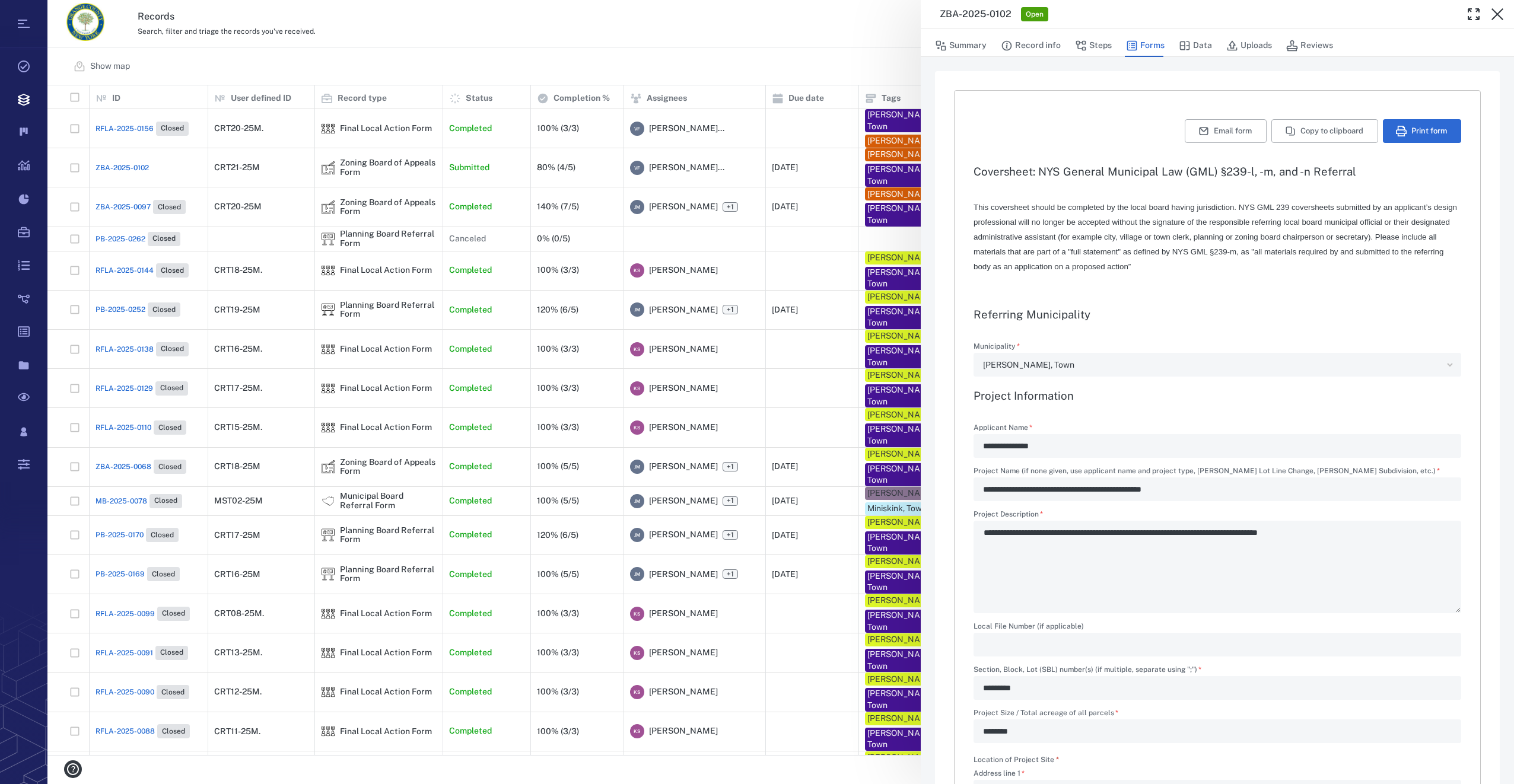
type textarea "*"
type input "**********"
click at [1092, 45] on button "Steps" at bounding box center [1093, 46] width 37 height 22
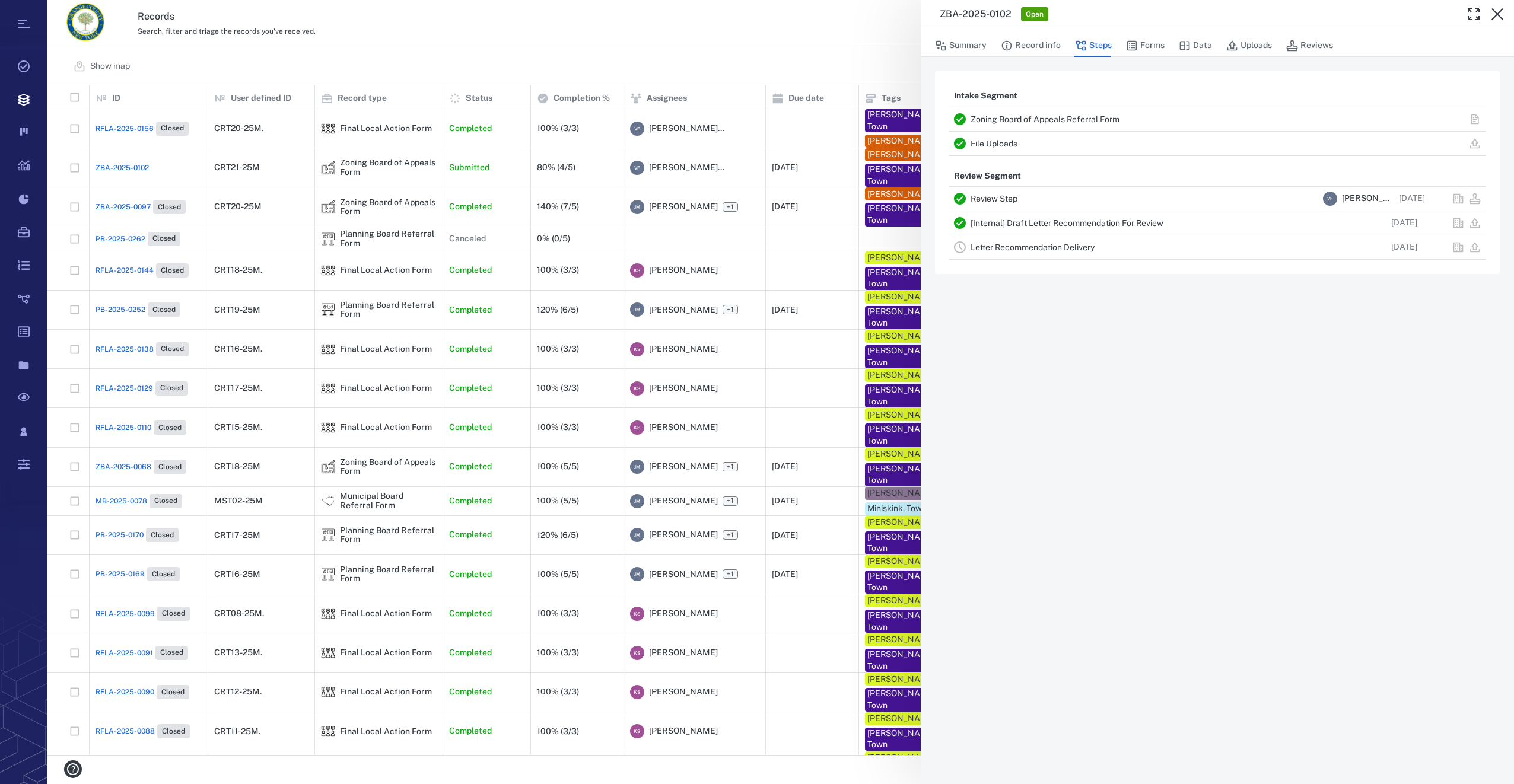
click at [1016, 245] on link "Letter Recommendation Delivery" at bounding box center [1033, 247] width 124 height 10
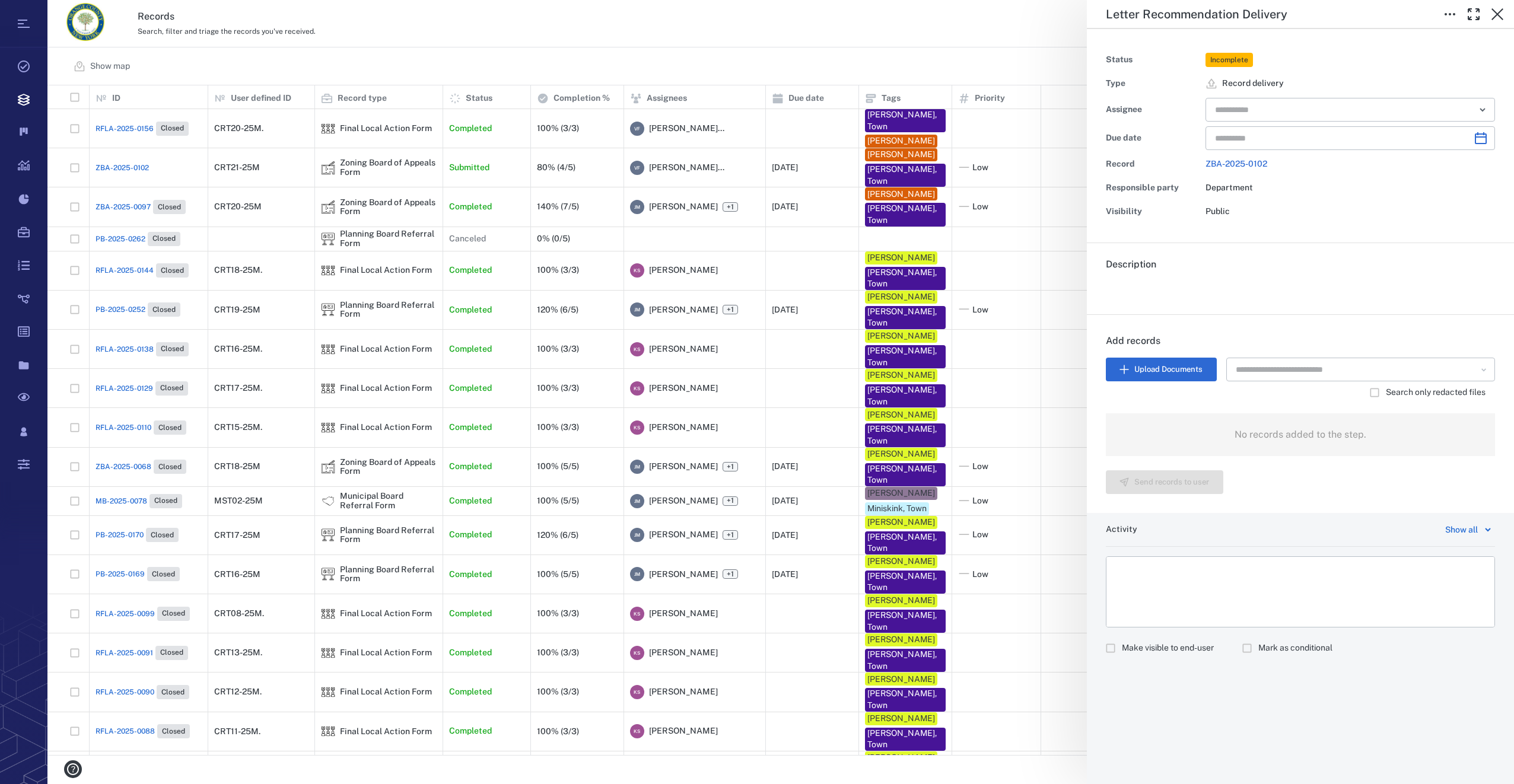
type input "**********"
click at [1226, 117] on input "text" at bounding box center [1336, 110] width 245 height 17
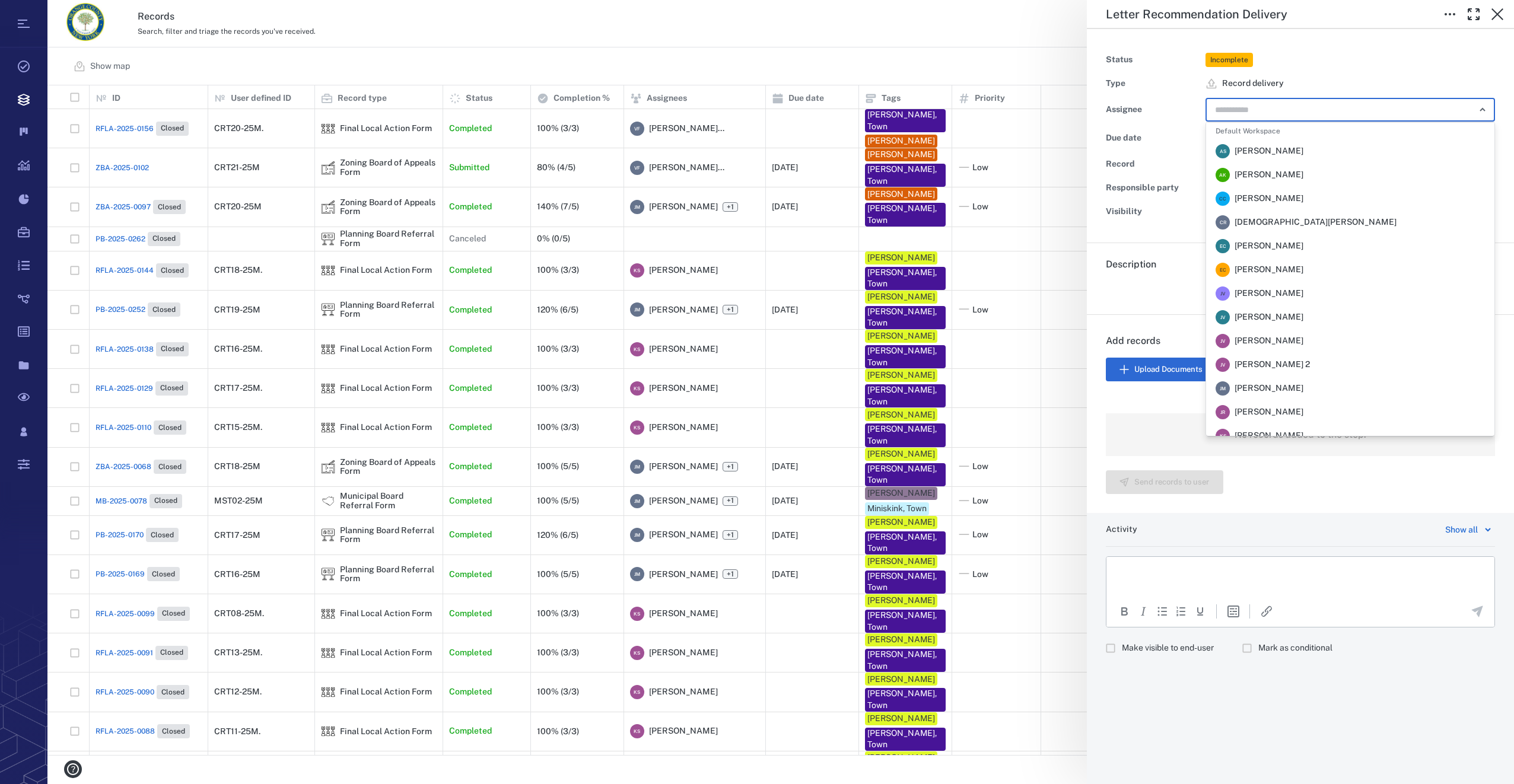
click at [1257, 395] on div "[PERSON_NAME] [PERSON_NAME]" at bounding box center [1259, 388] width 88 height 14
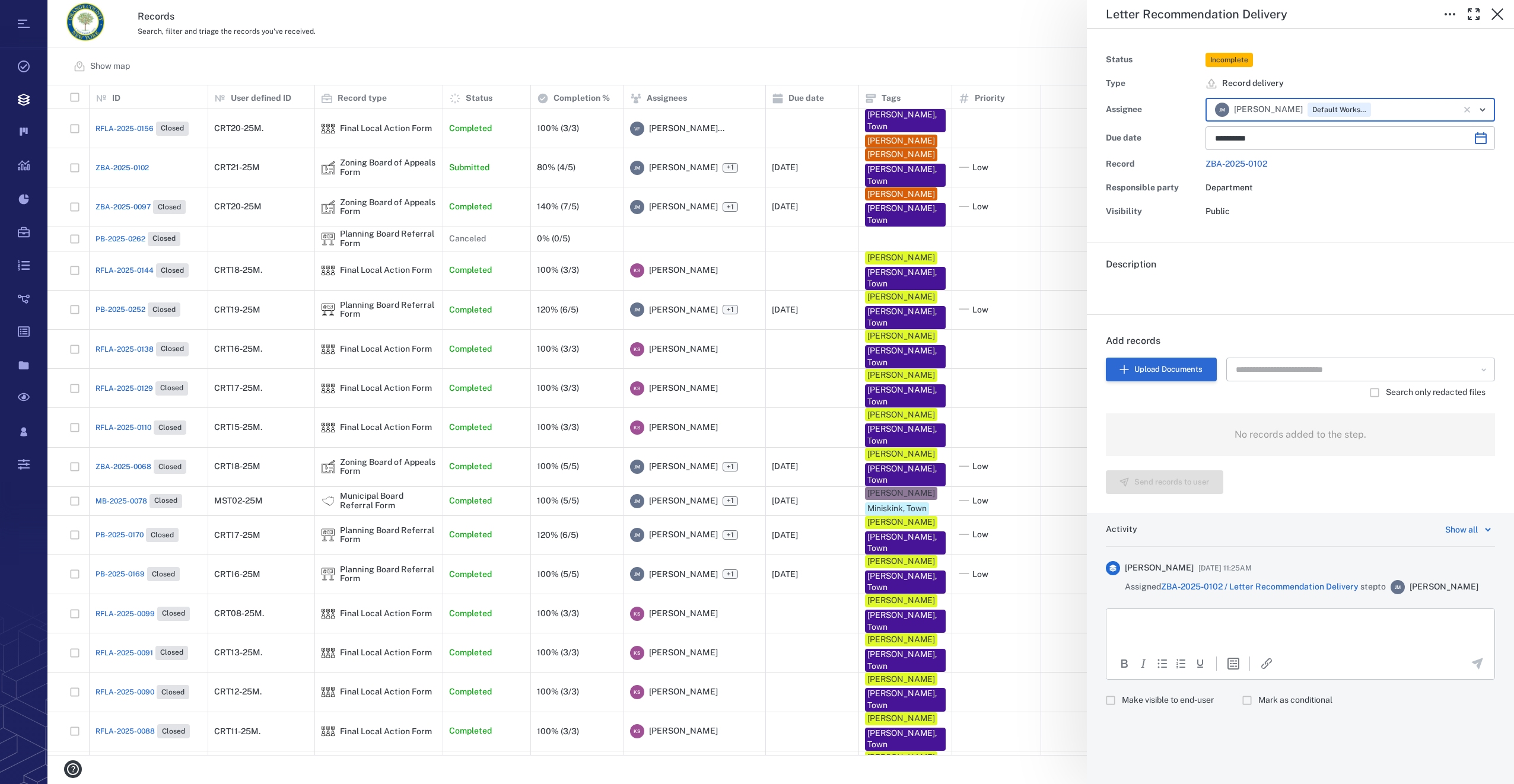
click at [1172, 370] on button "Upload Documents" at bounding box center [1161, 370] width 111 height 24
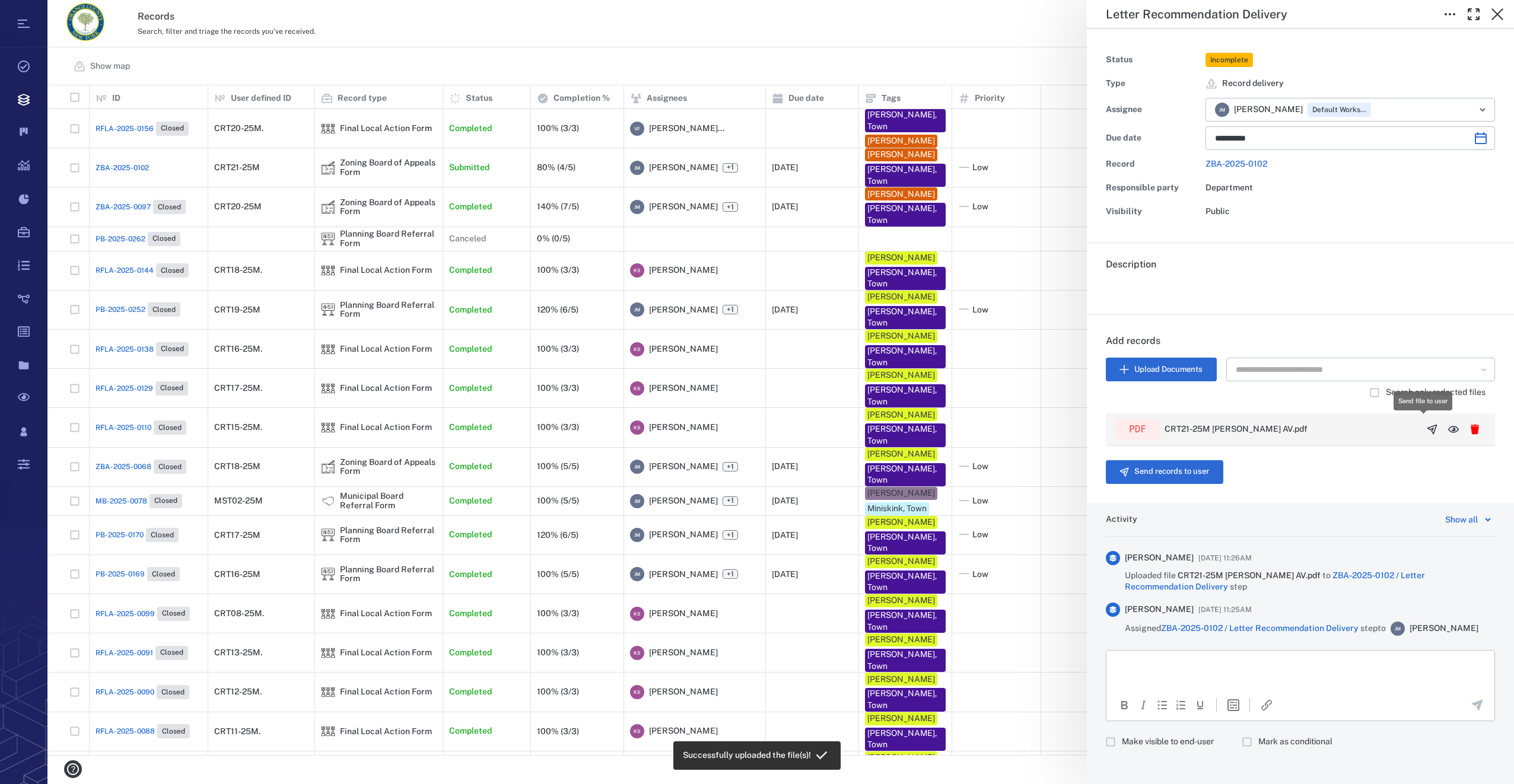
scroll to position [660, 1456]
click at [1426, 427] on icon "button" at bounding box center [1432, 429] width 12 height 12
click at [1193, 473] on button "Send records to user" at bounding box center [1164, 472] width 117 height 24
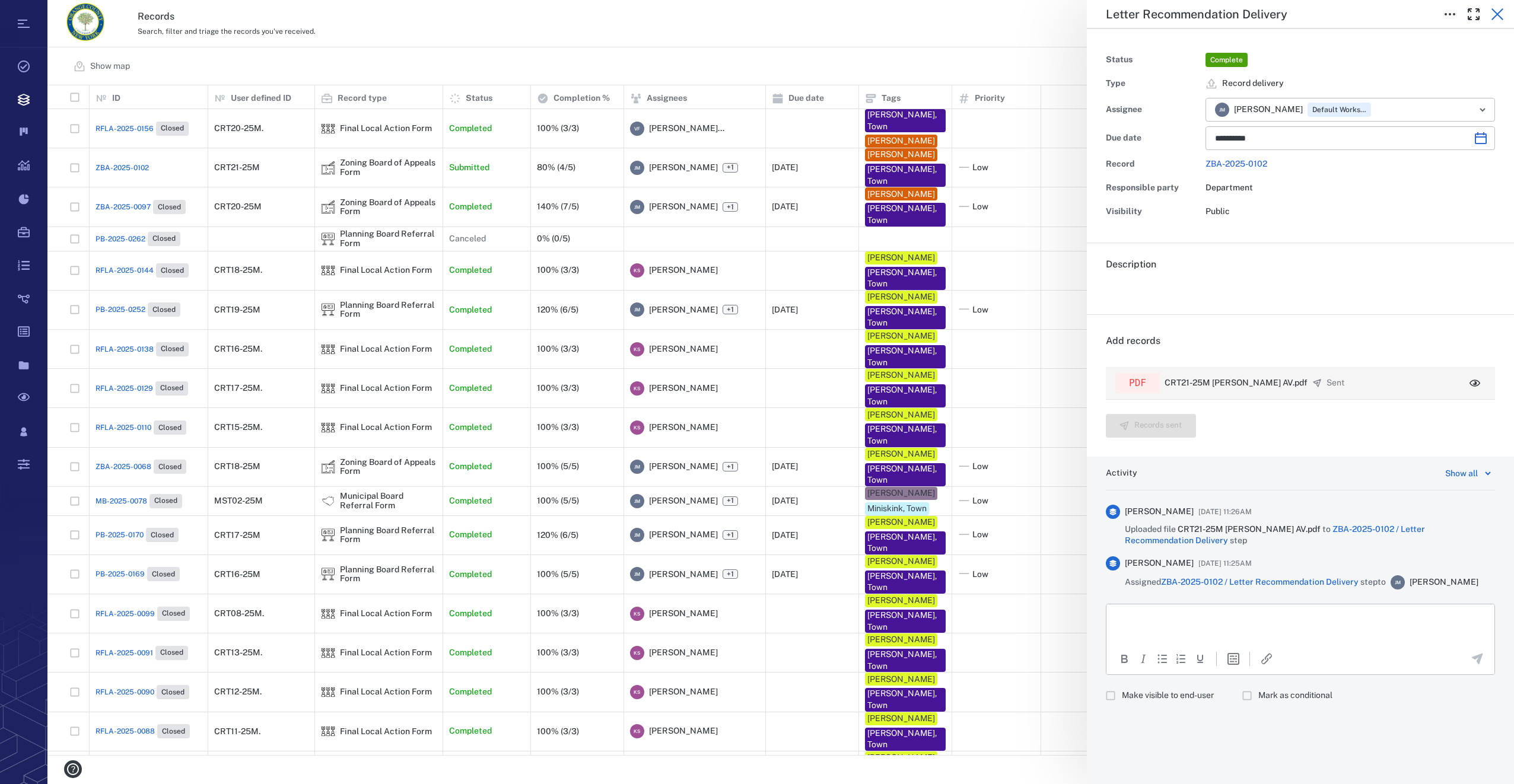
click at [1497, 13] on icon "button" at bounding box center [1497, 14] width 14 height 14
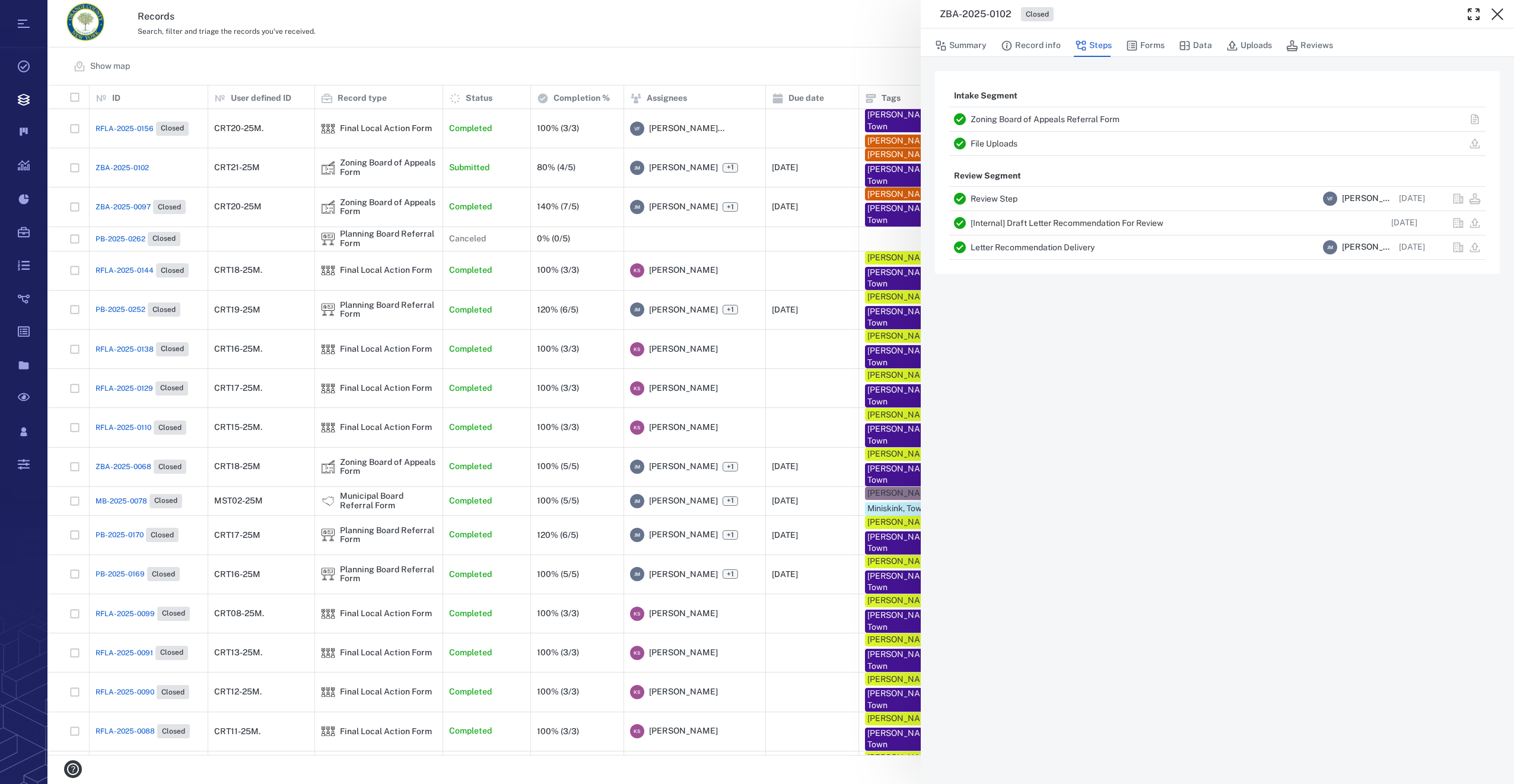
click at [574, 745] on div "ZBA-2025-0102 Closed Summary Record info Steps Forms Data Uploads Reviews Intak…" at bounding box center [781, 392] width 1466 height 784
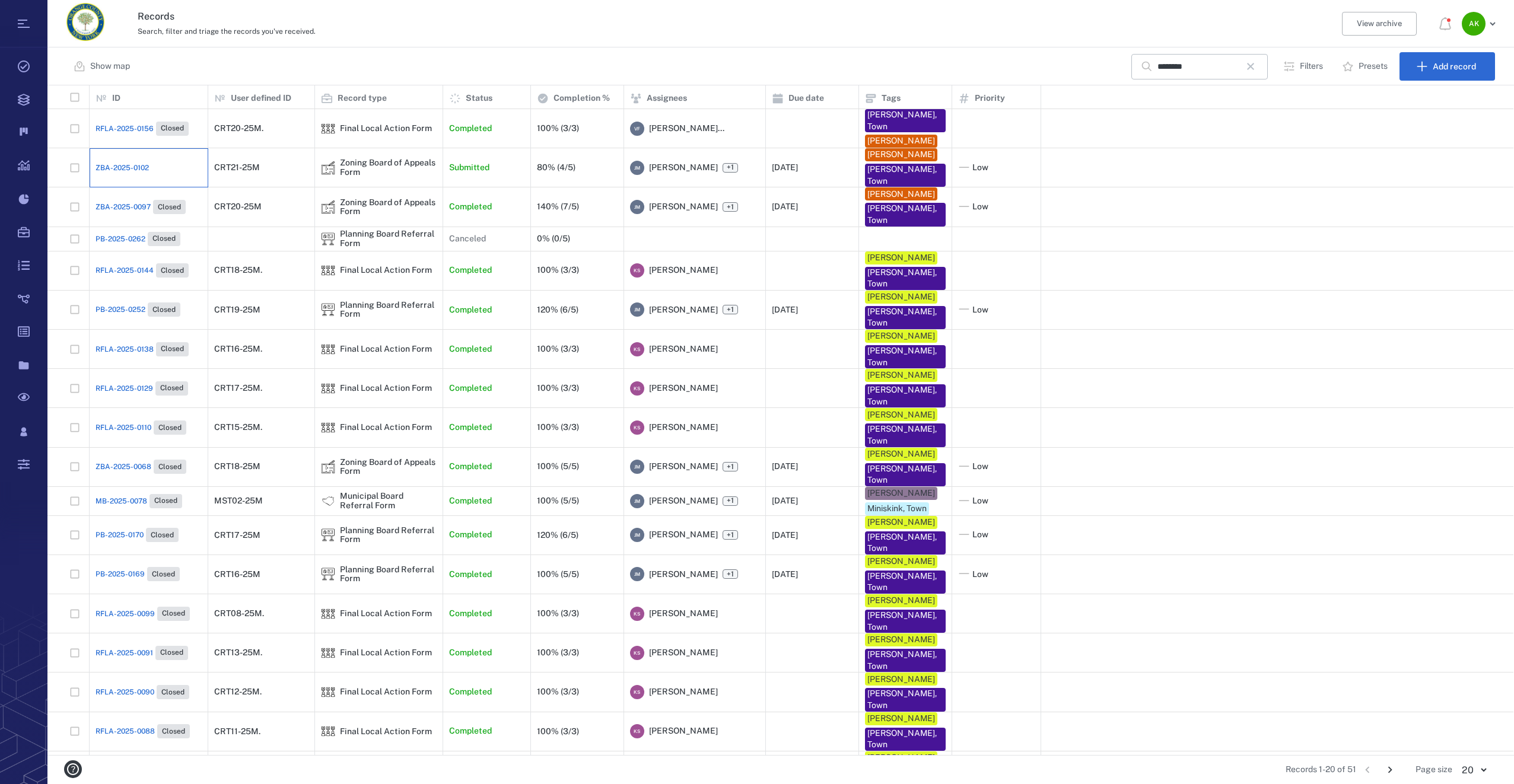
click at [129, 162] on div "ZBA-2025-0102" at bounding box center [148, 168] width 106 height 24
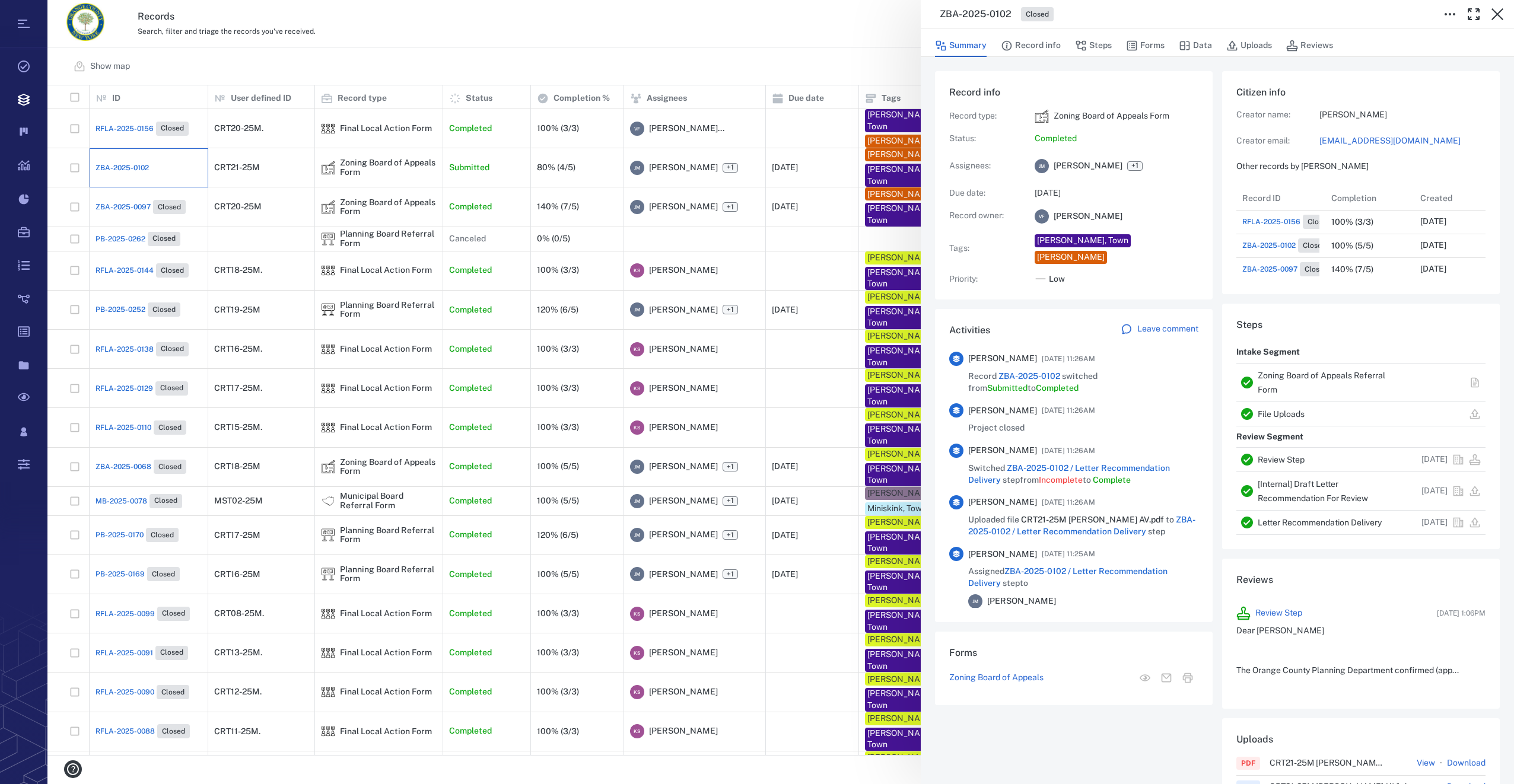
scroll to position [617, 226]
click at [1362, 147] on link "[EMAIL_ADDRESS][DOMAIN_NAME]" at bounding box center [1402, 141] width 166 height 12
click at [1502, 13] on icon "button" at bounding box center [1497, 14] width 14 height 14
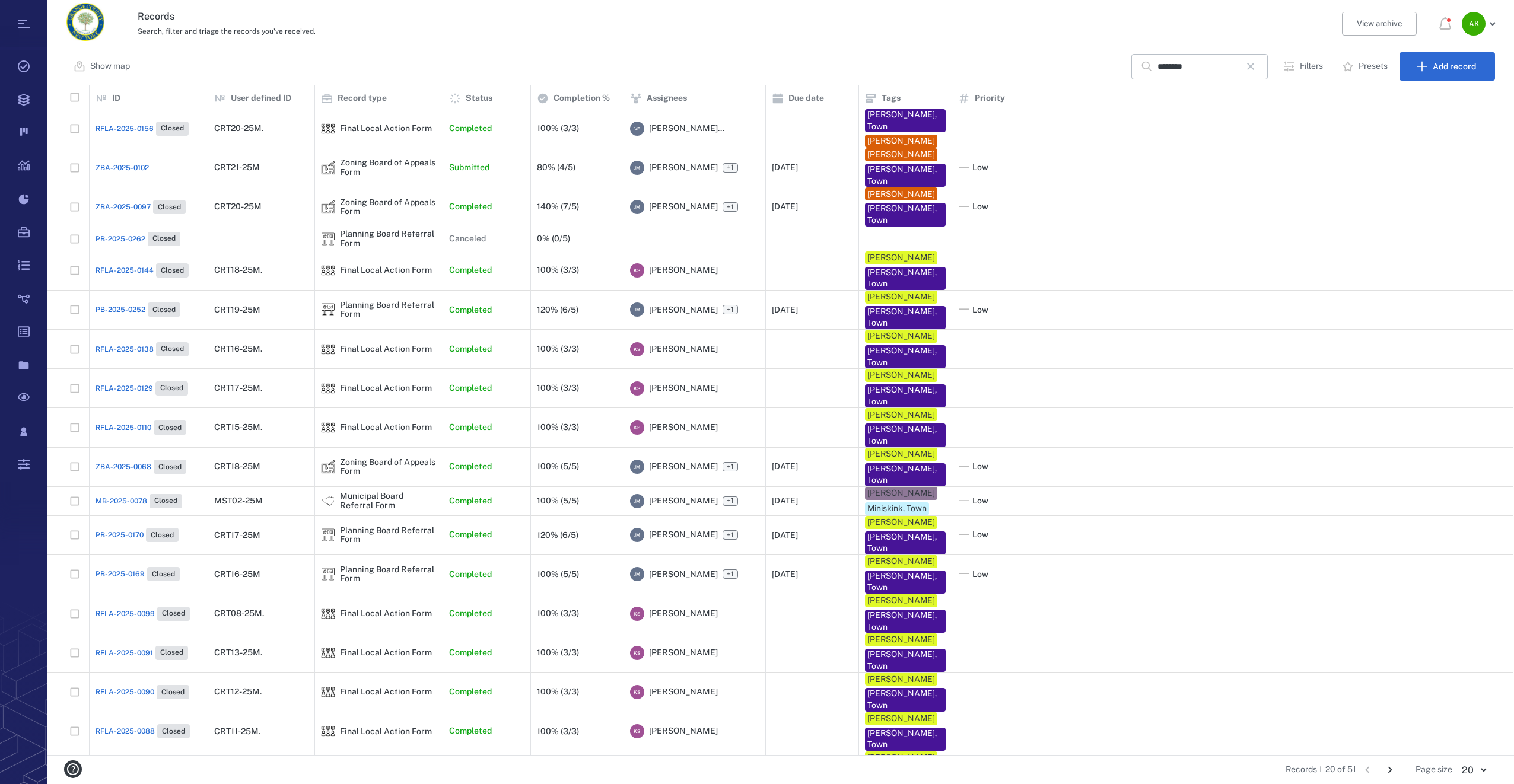
drag, startPoint x: 1257, startPoint y: 67, endPoint x: 744, endPoint y: 233, distance: 539.2
click at [1257, 67] on icon "button" at bounding box center [1250, 66] width 14 height 14
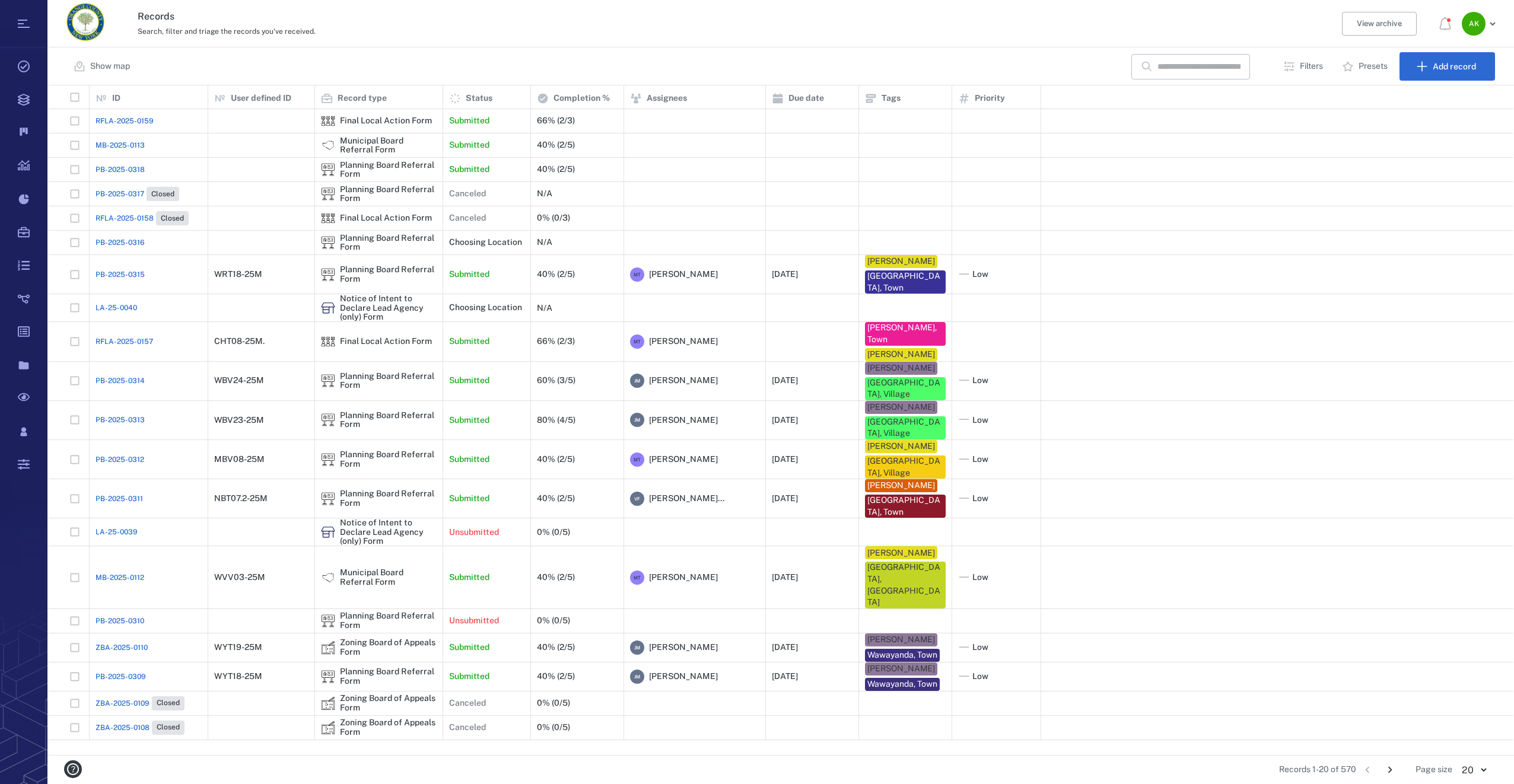
click at [1394, 769] on icon "Go to next page" at bounding box center [1390, 769] width 13 height 13
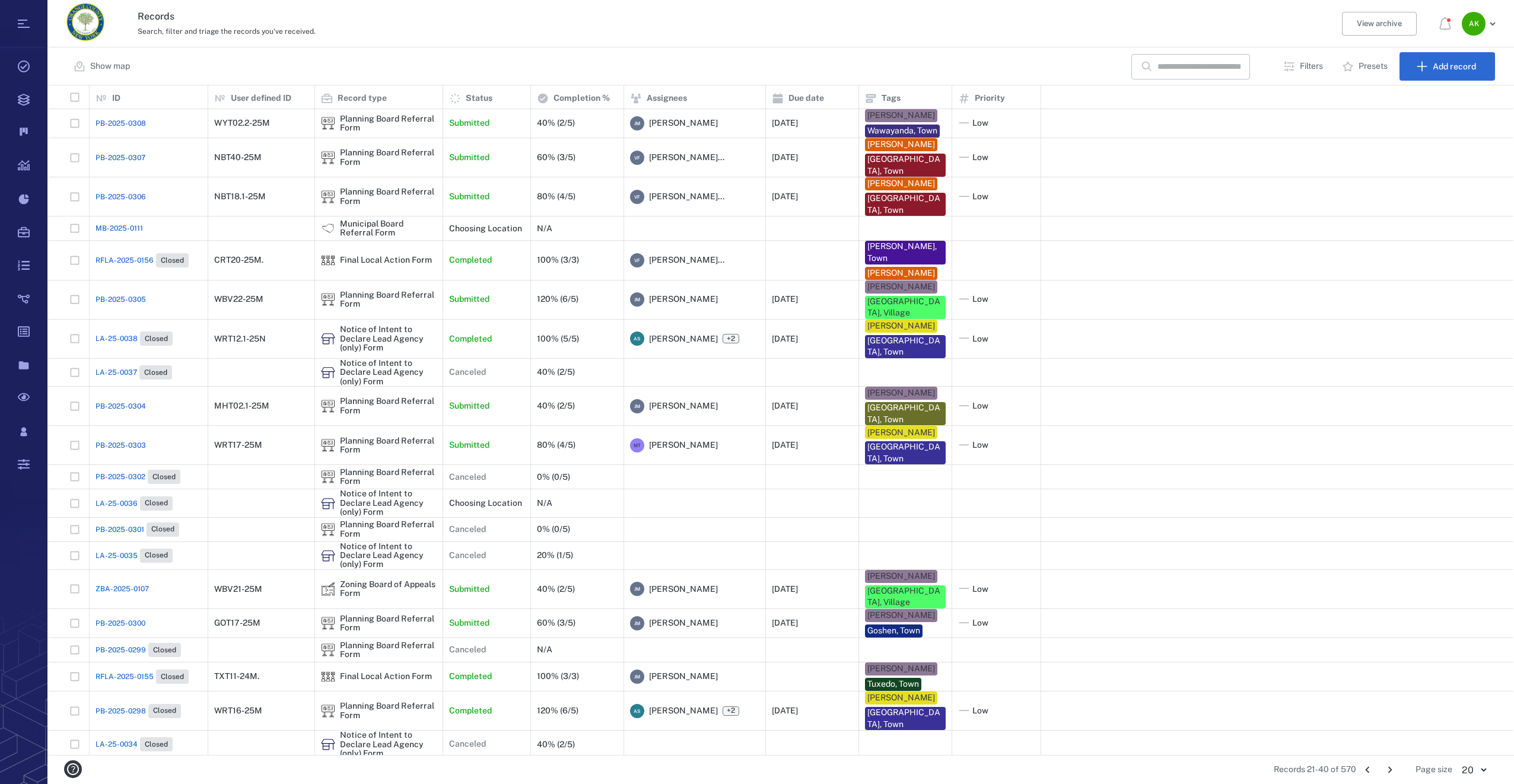
click at [1395, 767] on icon "Go to next page" at bounding box center [1390, 769] width 13 height 13
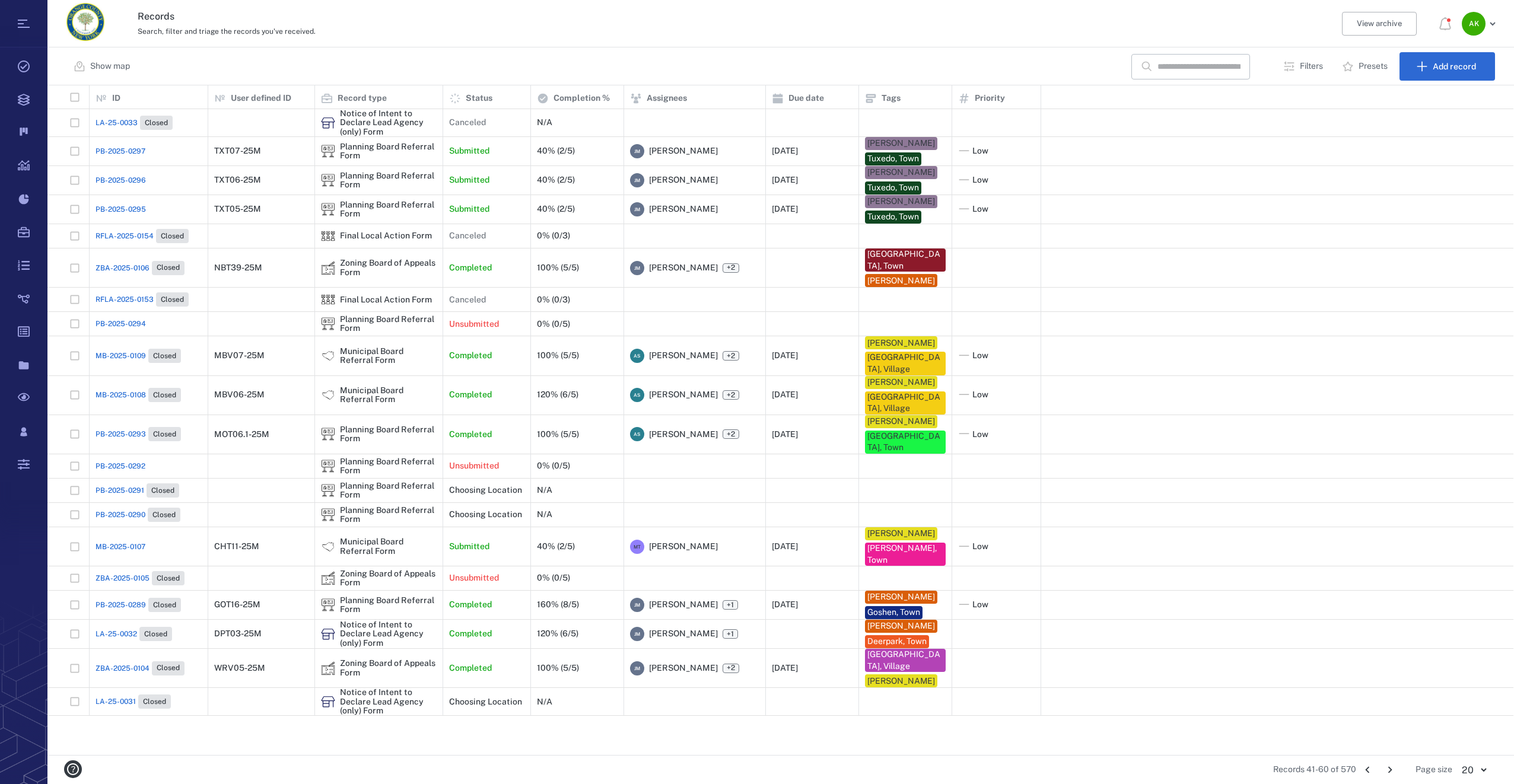
click at [1395, 767] on icon "Go to next page" at bounding box center [1390, 769] width 13 height 13
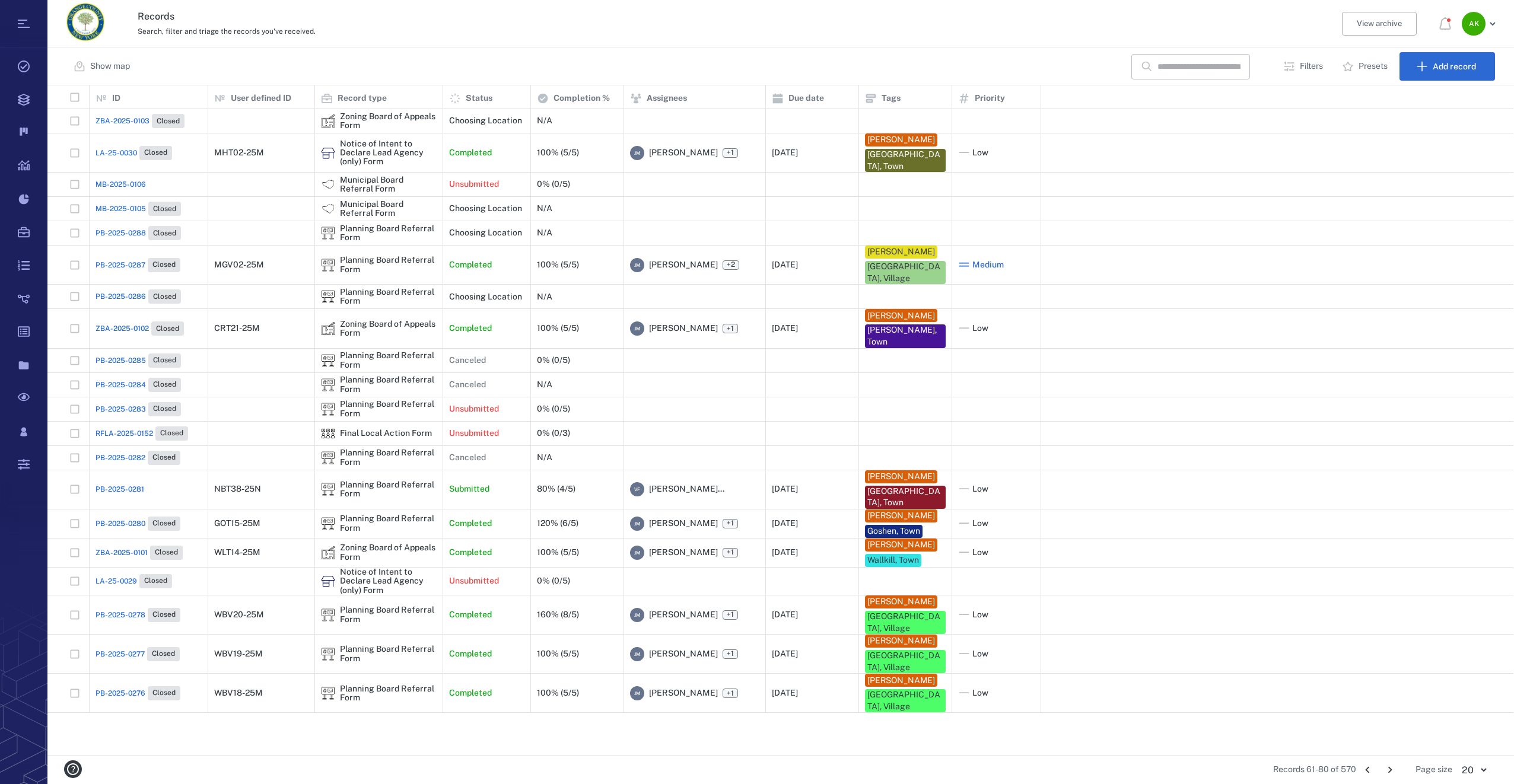
click at [1395, 767] on icon "Go to next page" at bounding box center [1390, 769] width 13 height 13
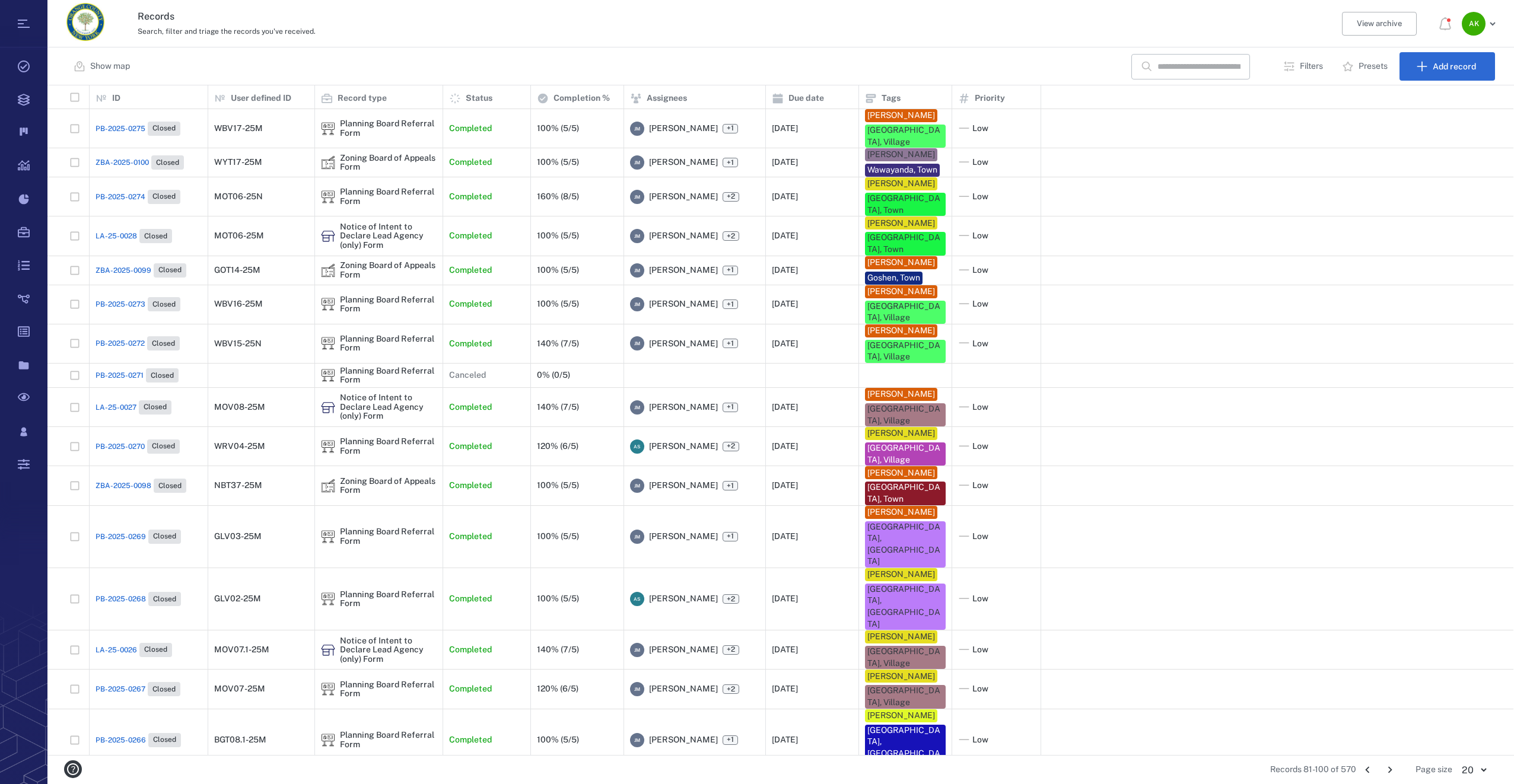
click at [1393, 771] on icon "Go to next page" at bounding box center [1390, 769] width 13 height 13
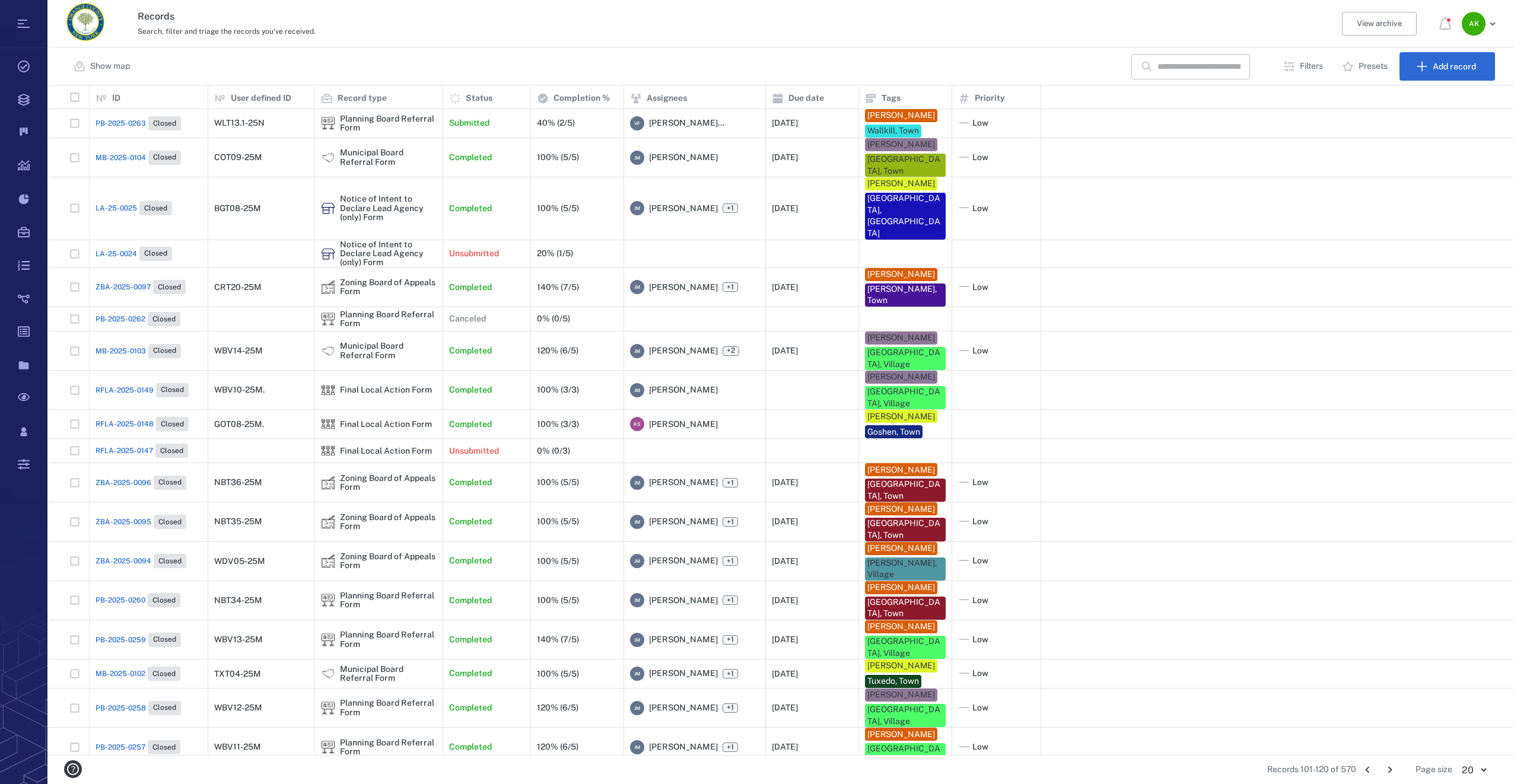
click at [1391, 765] on icon "Go to next page" at bounding box center [1390, 769] width 13 height 13
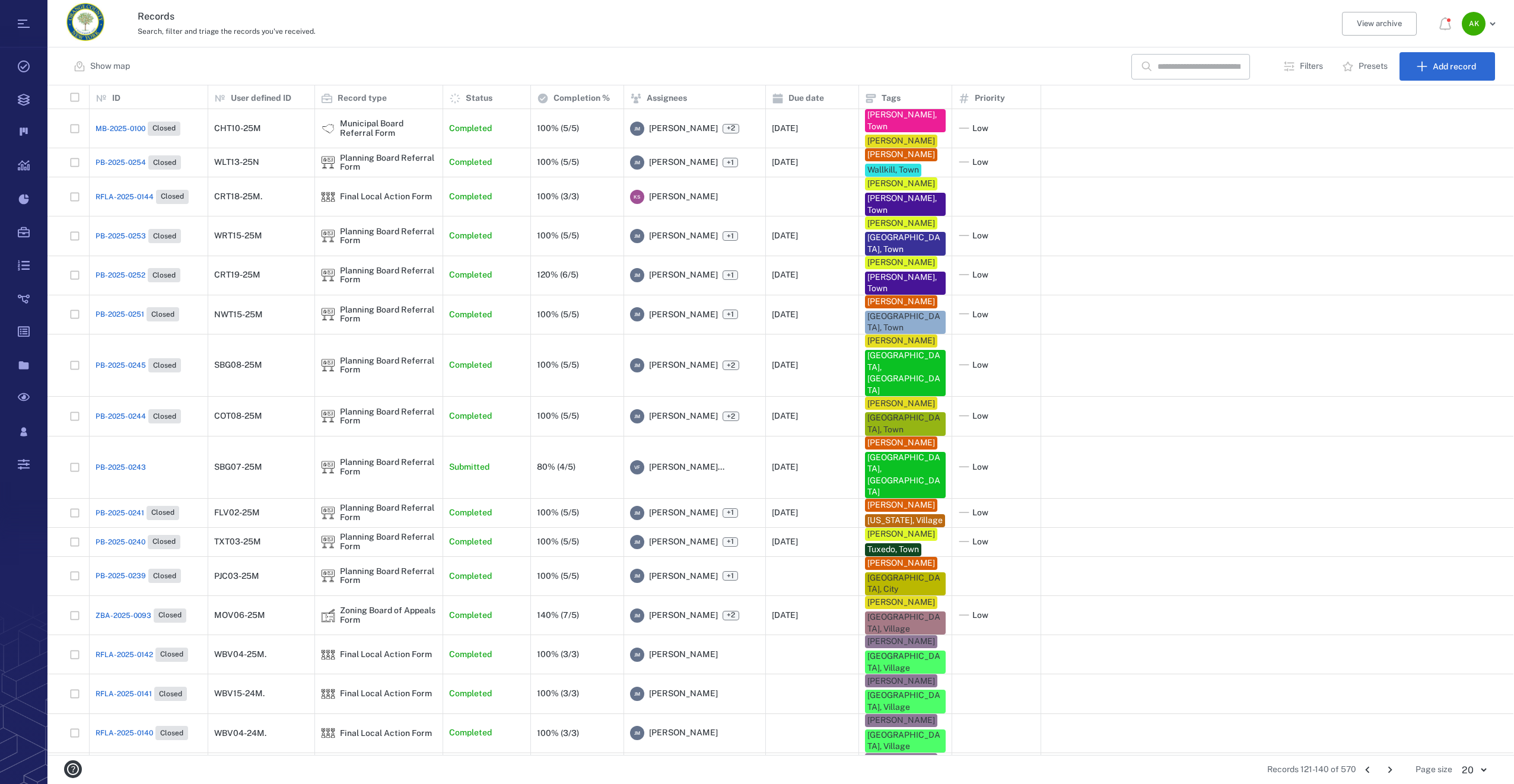
click at [1387, 765] on icon "Go to next page" at bounding box center [1390, 769] width 13 height 13
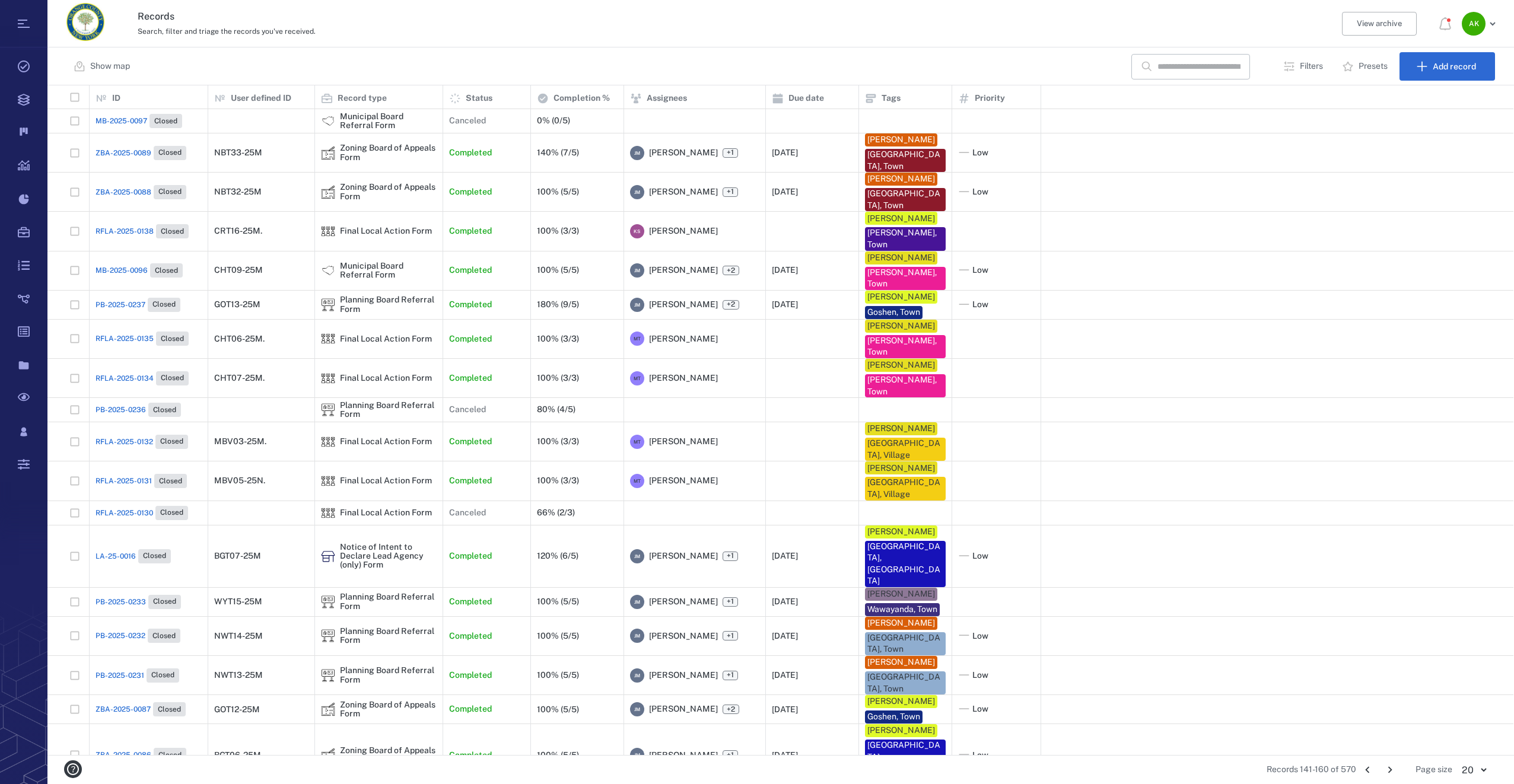
click at [1387, 765] on icon "Go to next page" at bounding box center [1390, 769] width 13 height 13
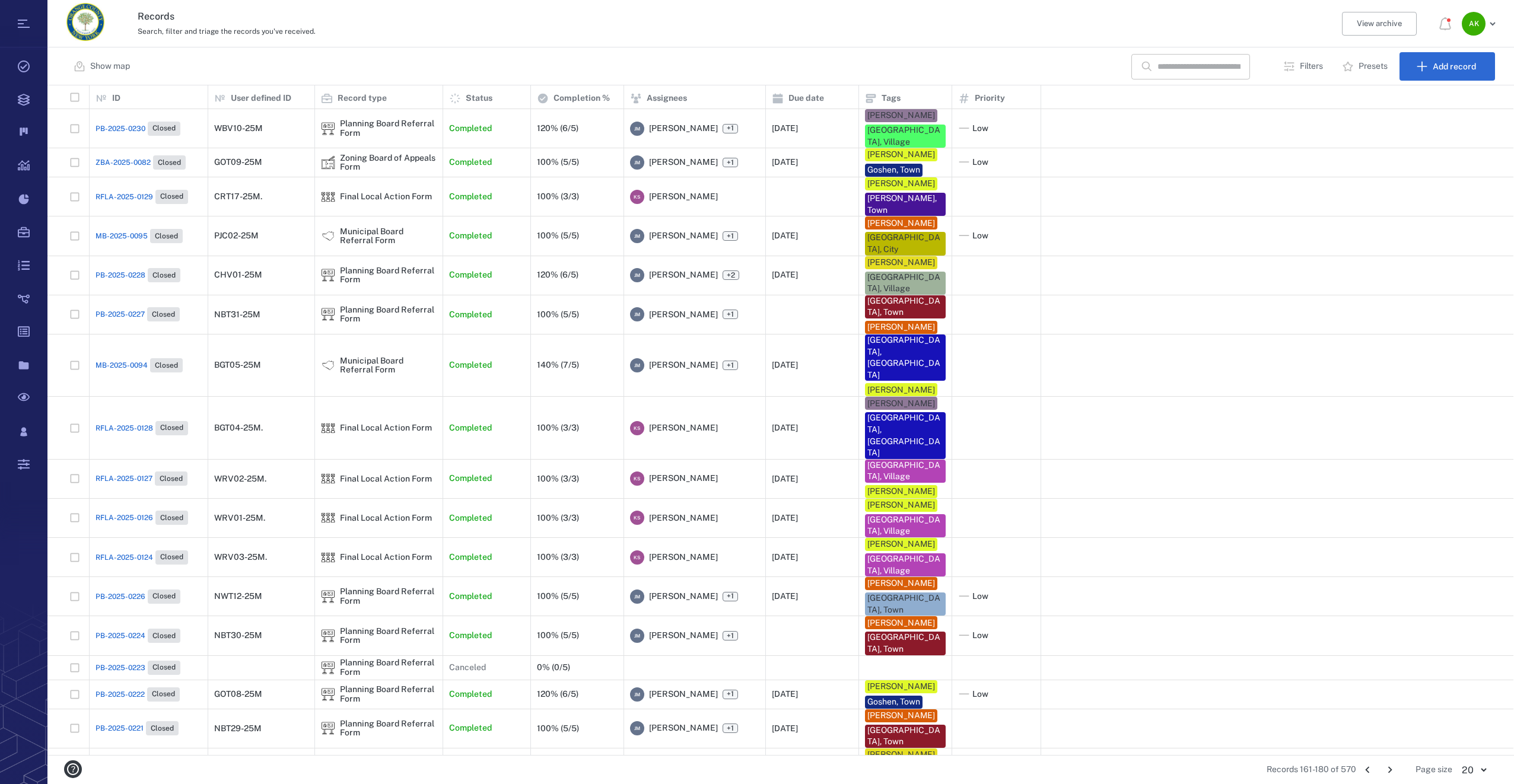
click at [1201, 63] on input "text" at bounding box center [1198, 67] width 83 height 25
type input "*******"
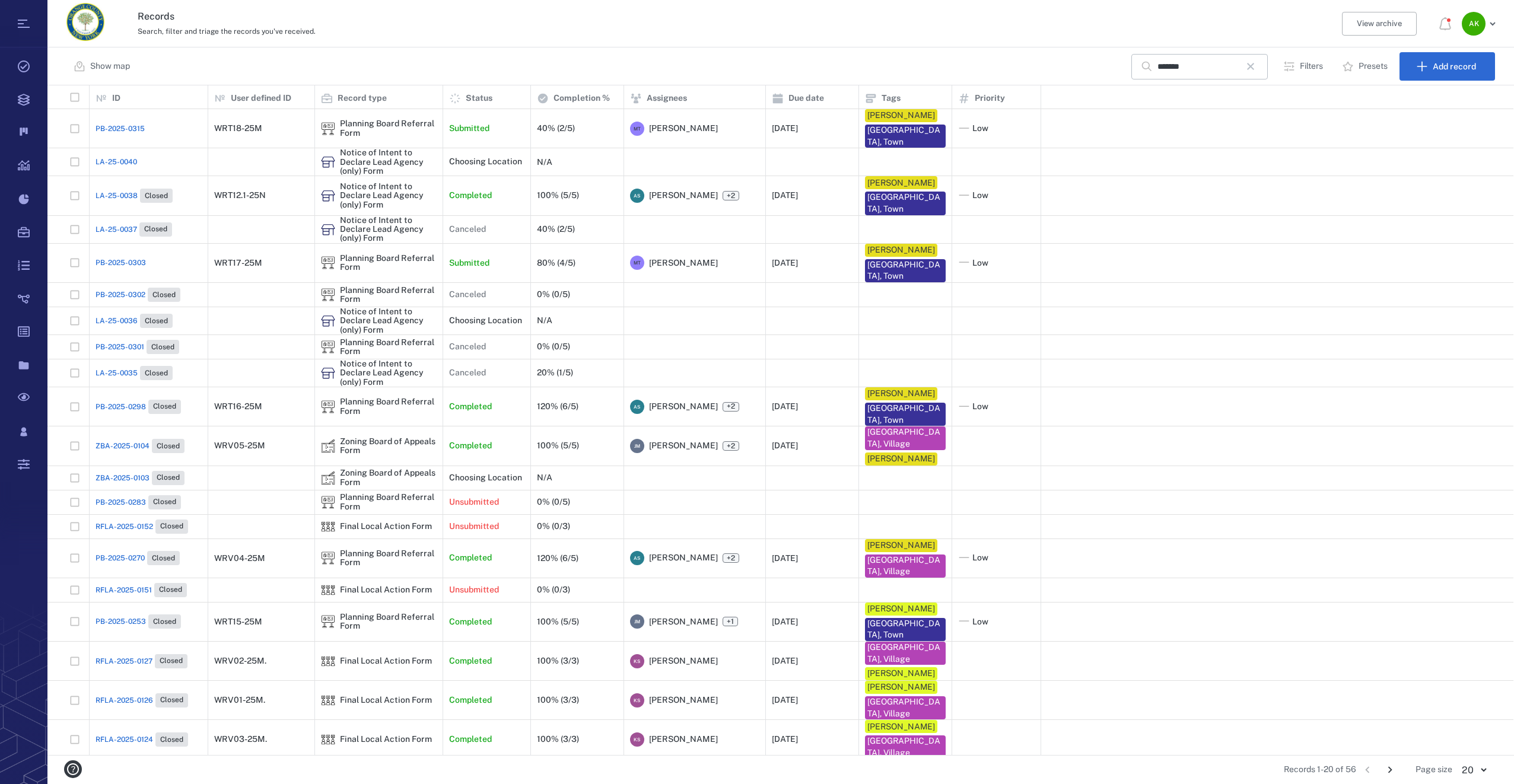
click at [108, 195] on span "LA-25-0038" at bounding box center [117, 195] width 42 height 11
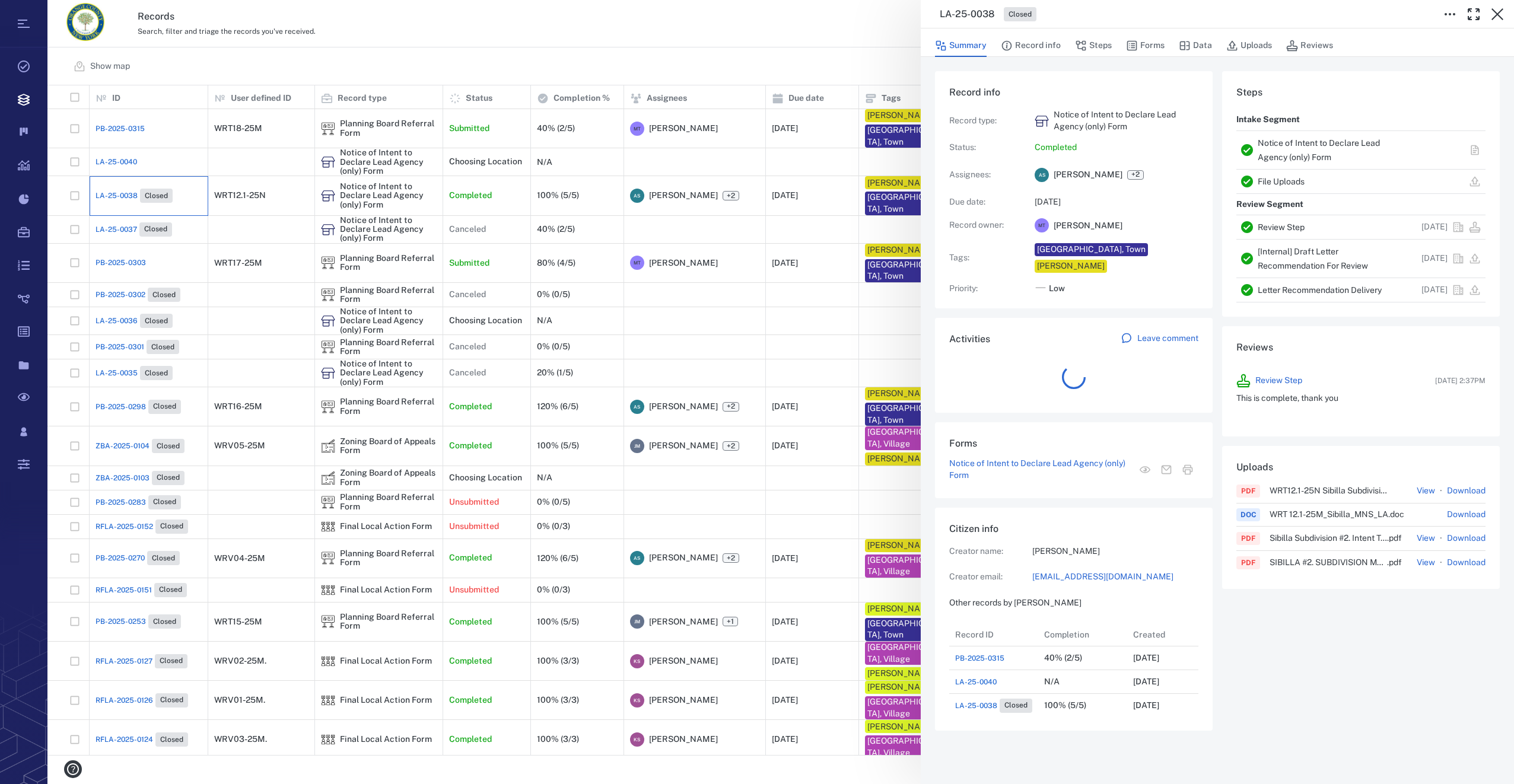
scroll to position [617, 226]
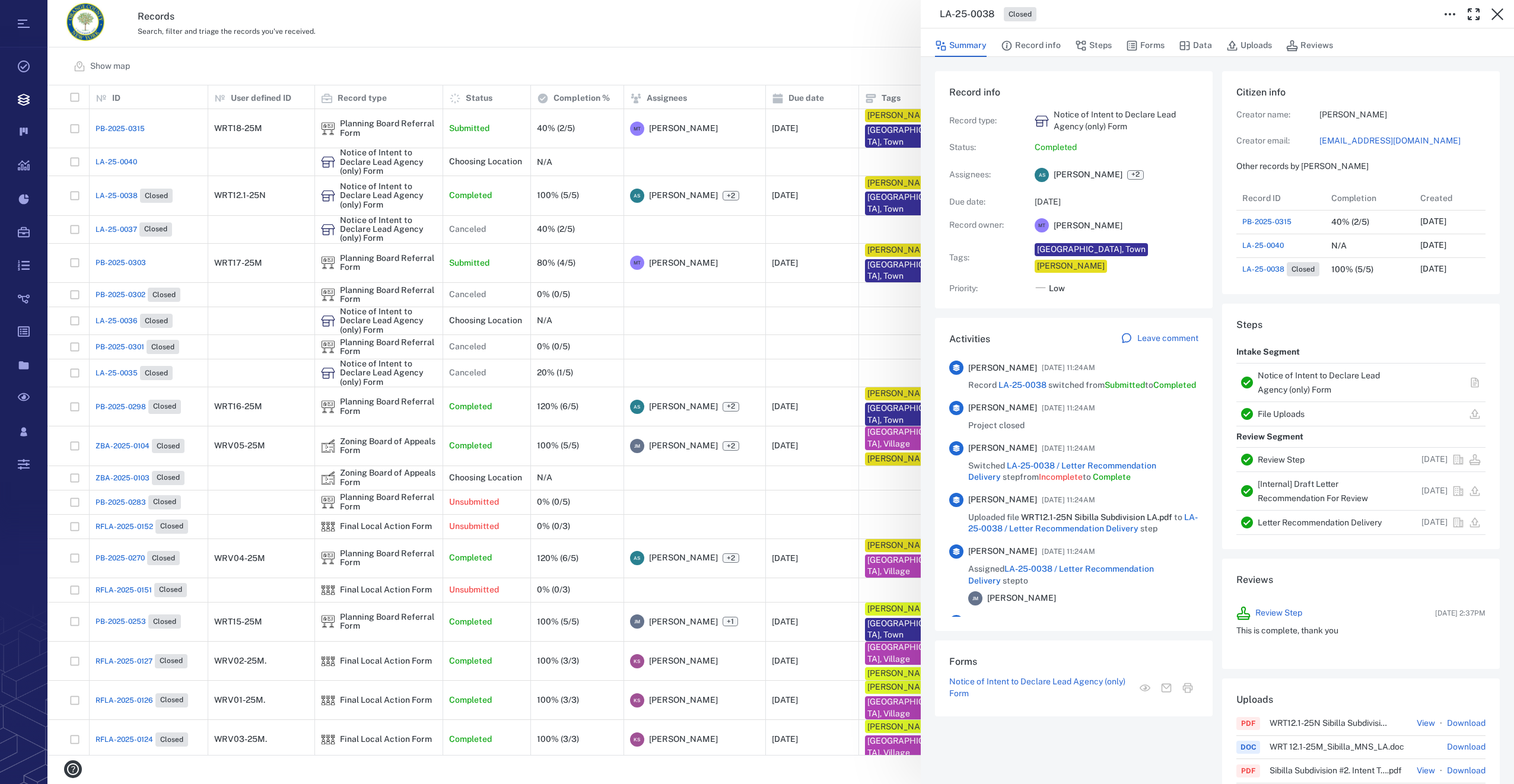
click at [1357, 140] on link "[EMAIL_ADDRESS][DOMAIN_NAME]" at bounding box center [1402, 141] width 166 height 12
click at [1495, 16] on icon "button" at bounding box center [1496, 14] width 12 height 12
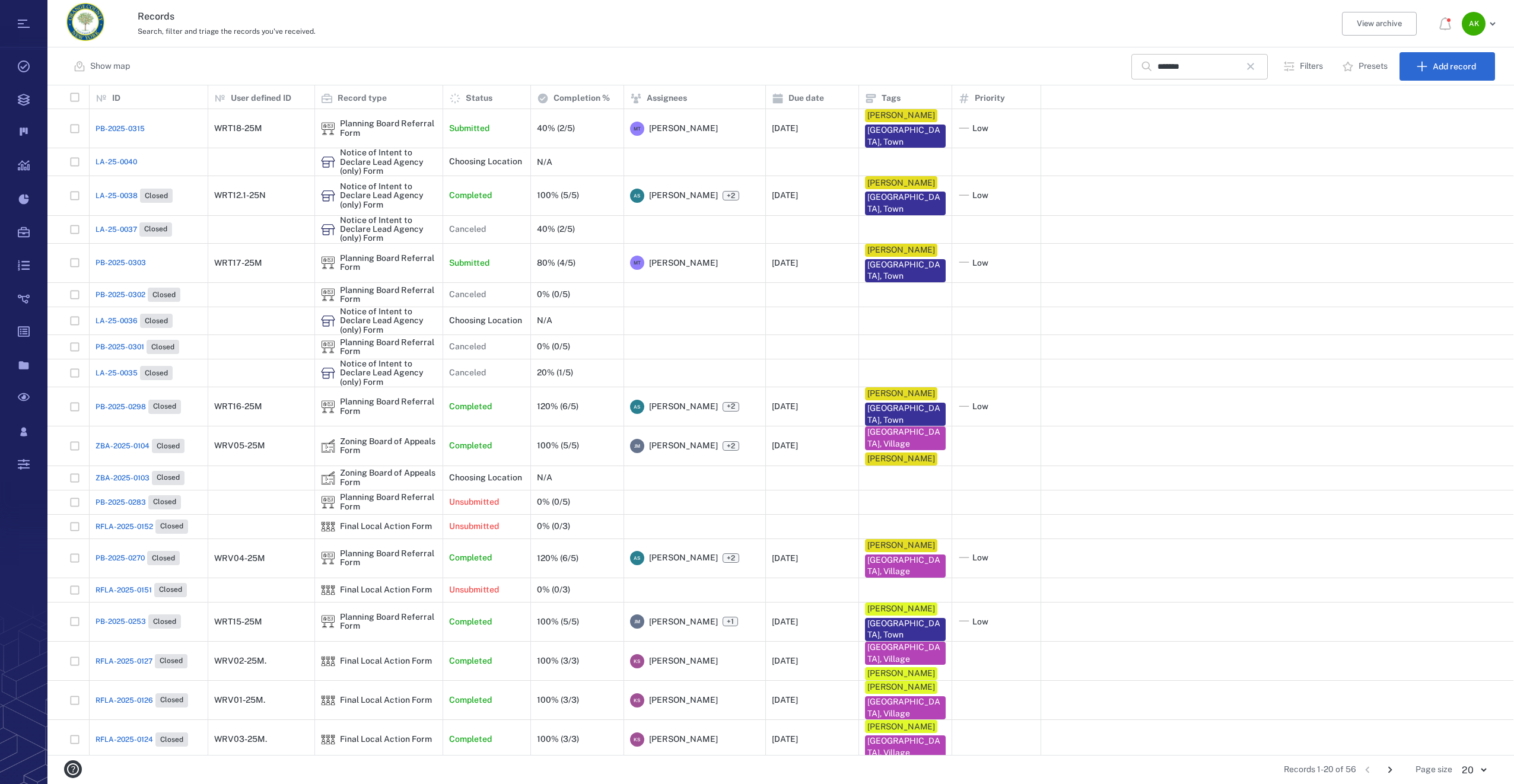
click at [1256, 63] on icon "button" at bounding box center [1250, 66] width 14 height 14
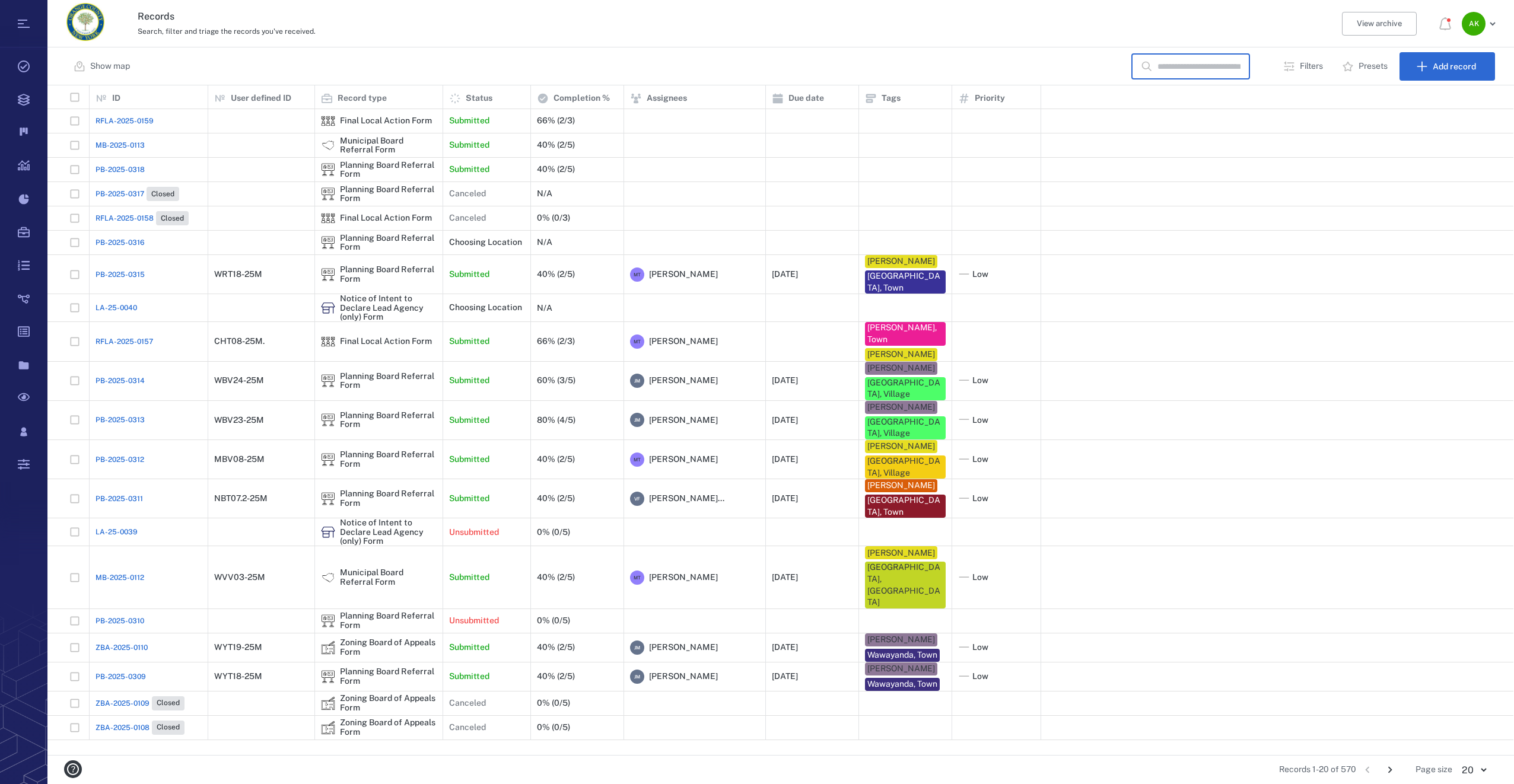
click at [1218, 70] on input "text" at bounding box center [1198, 67] width 83 height 25
click at [1300, 61] on p "Filters" at bounding box center [1311, 66] width 23 height 12
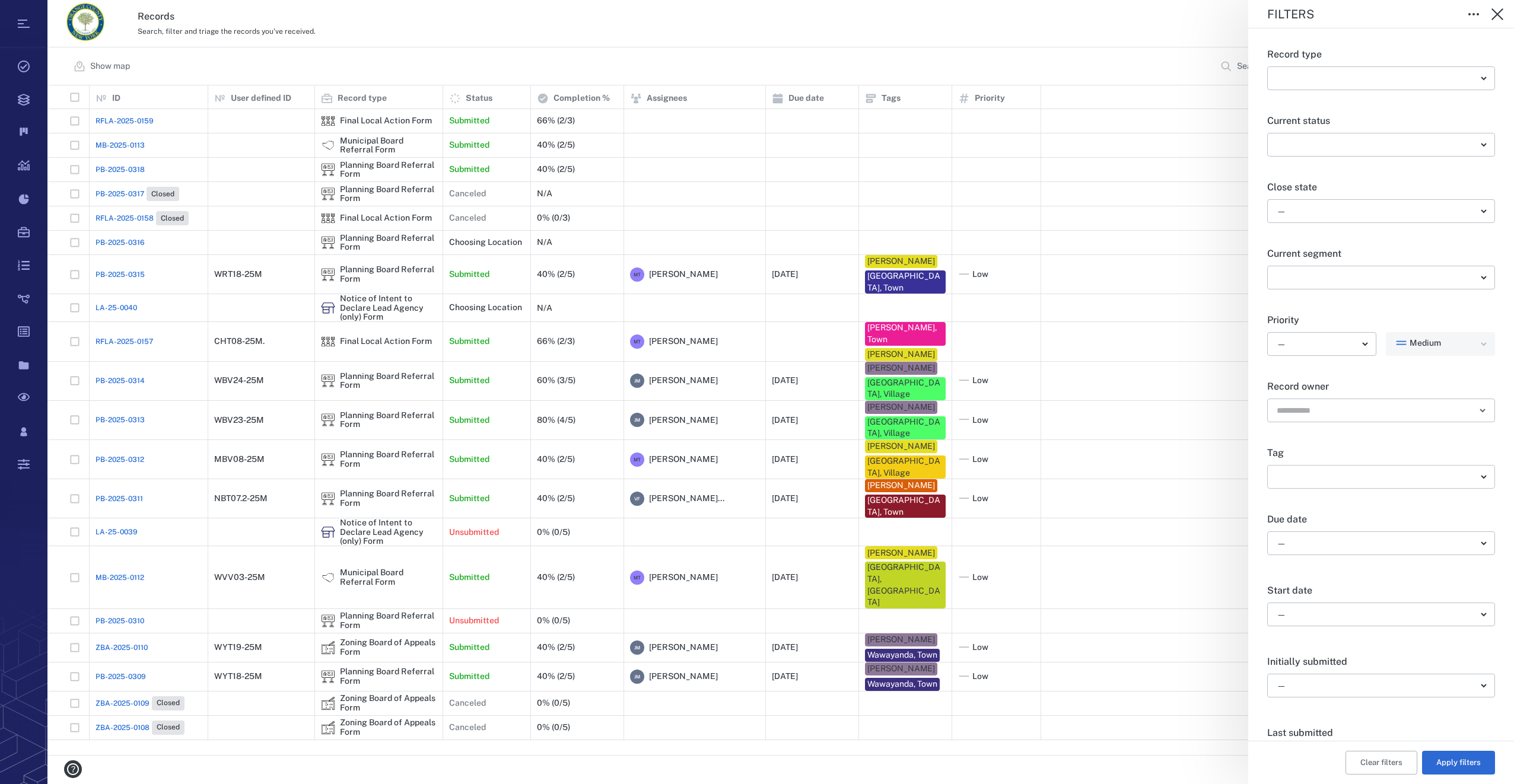
click at [1474, 471] on body "Tasks Records Boards Dashboard Reports Record types Guide steps Rules Form buil…" at bounding box center [757, 392] width 1514 height 784
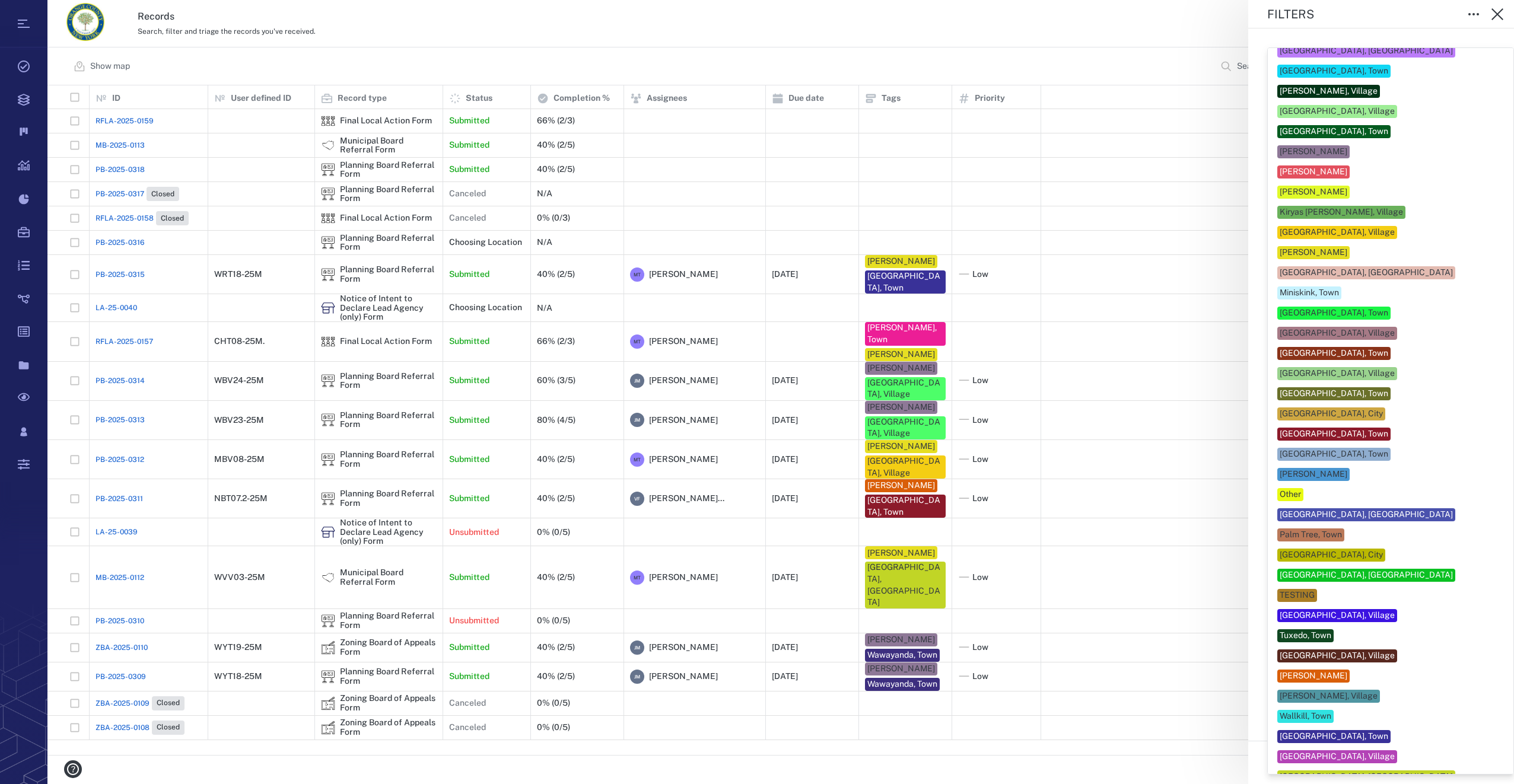
scroll to position [302, 0]
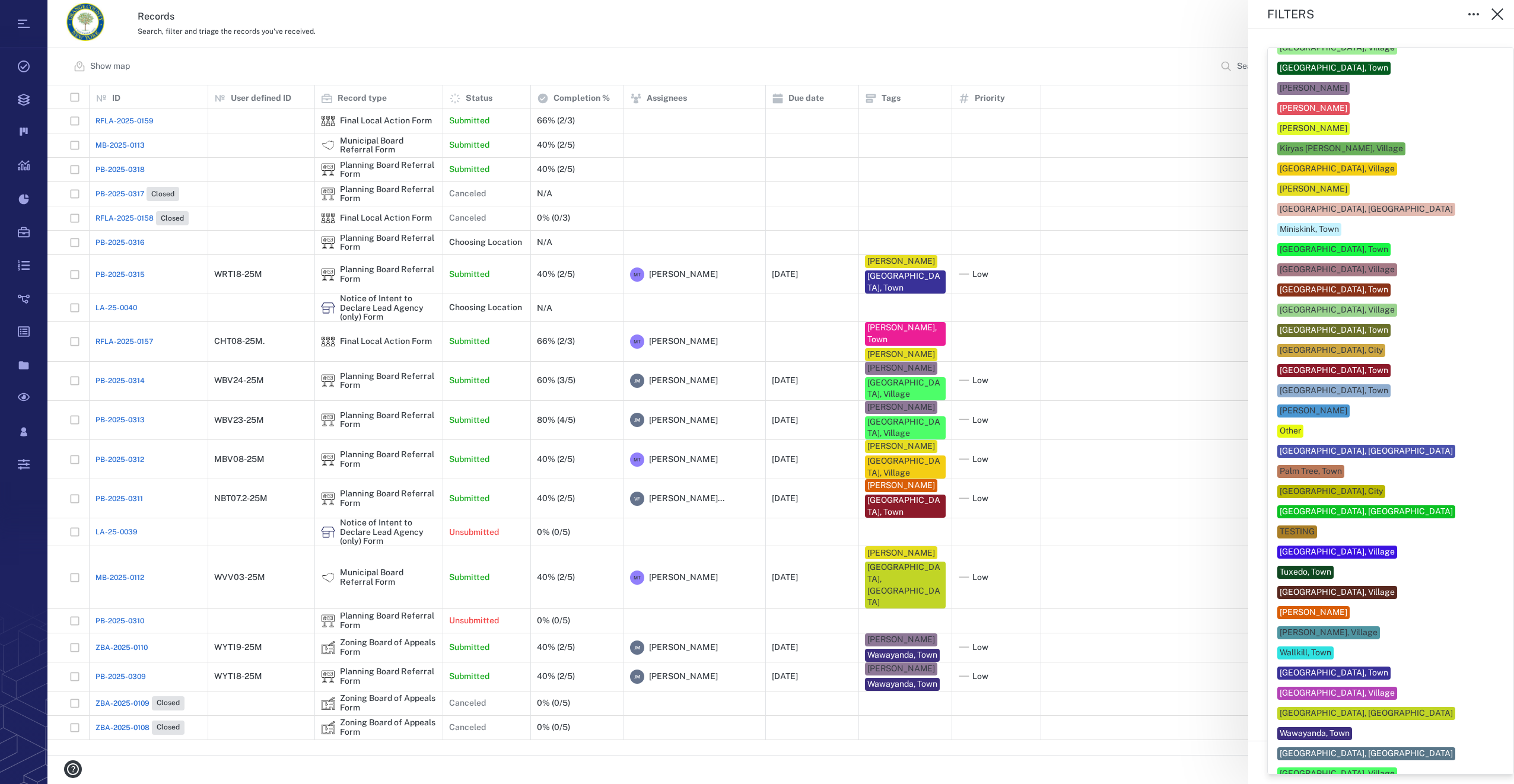
click at [1347, 506] on div "[GEOGRAPHIC_DATA], [GEOGRAPHIC_DATA]" at bounding box center [1366, 511] width 173 height 12
type input "**"
click at [1120, 754] on div at bounding box center [757, 392] width 1514 height 784
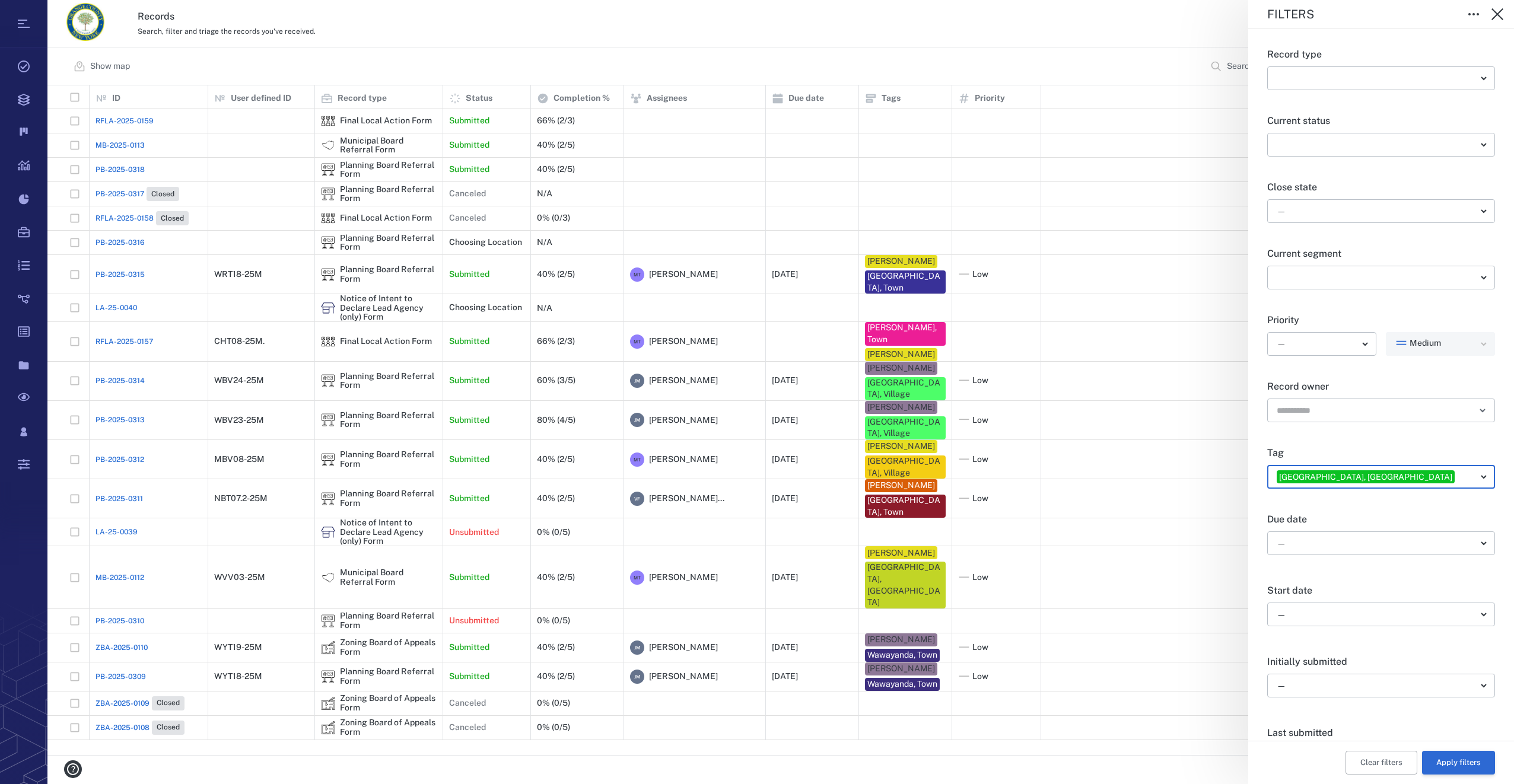
click at [1461, 755] on button "Apply filters" at bounding box center [1458, 762] width 73 height 24
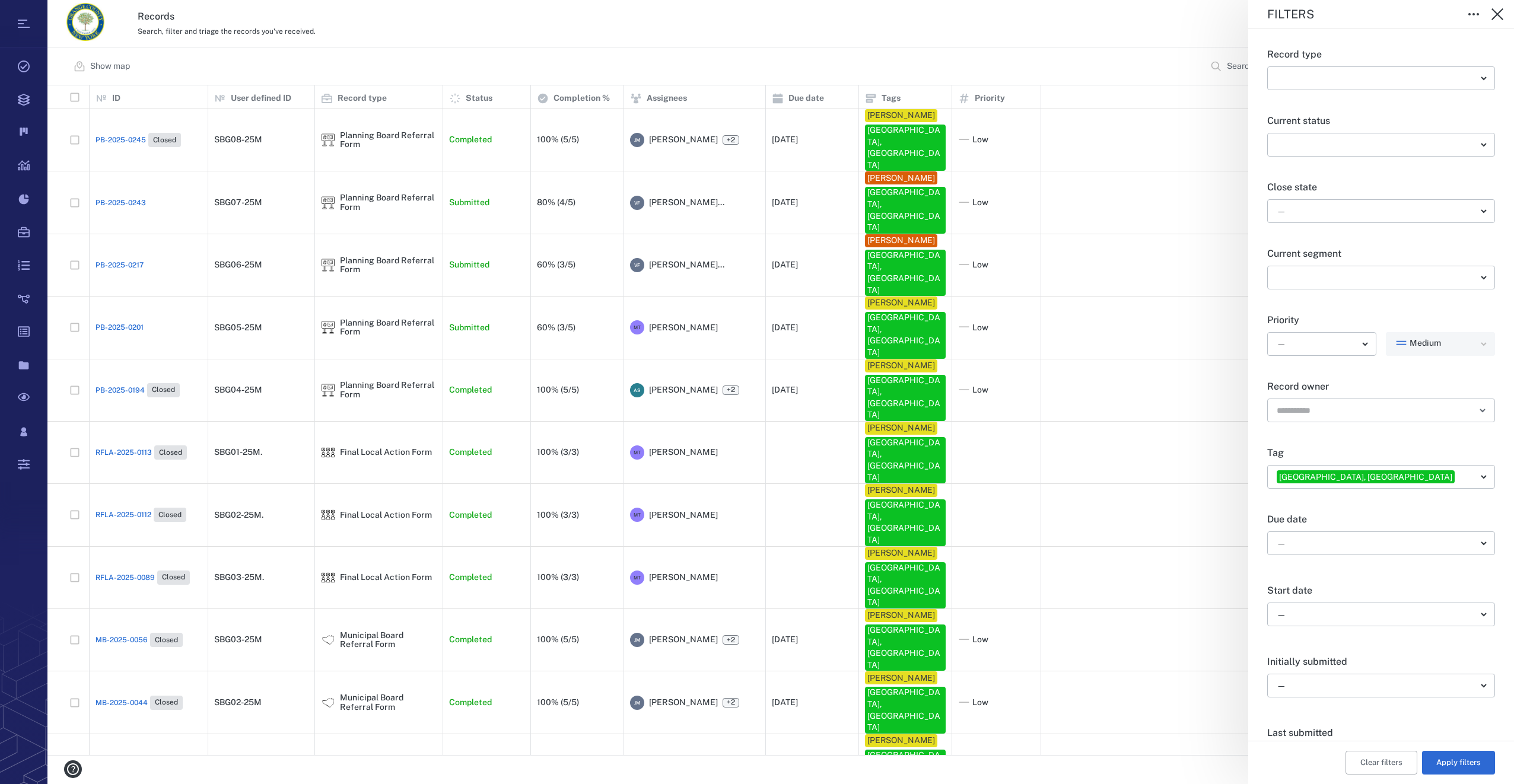
click at [116, 327] on div "Filters Record type ​ ​ Current status ​ ​ Close state — ​ Current segment ​ ​ …" at bounding box center [781, 392] width 1466 height 784
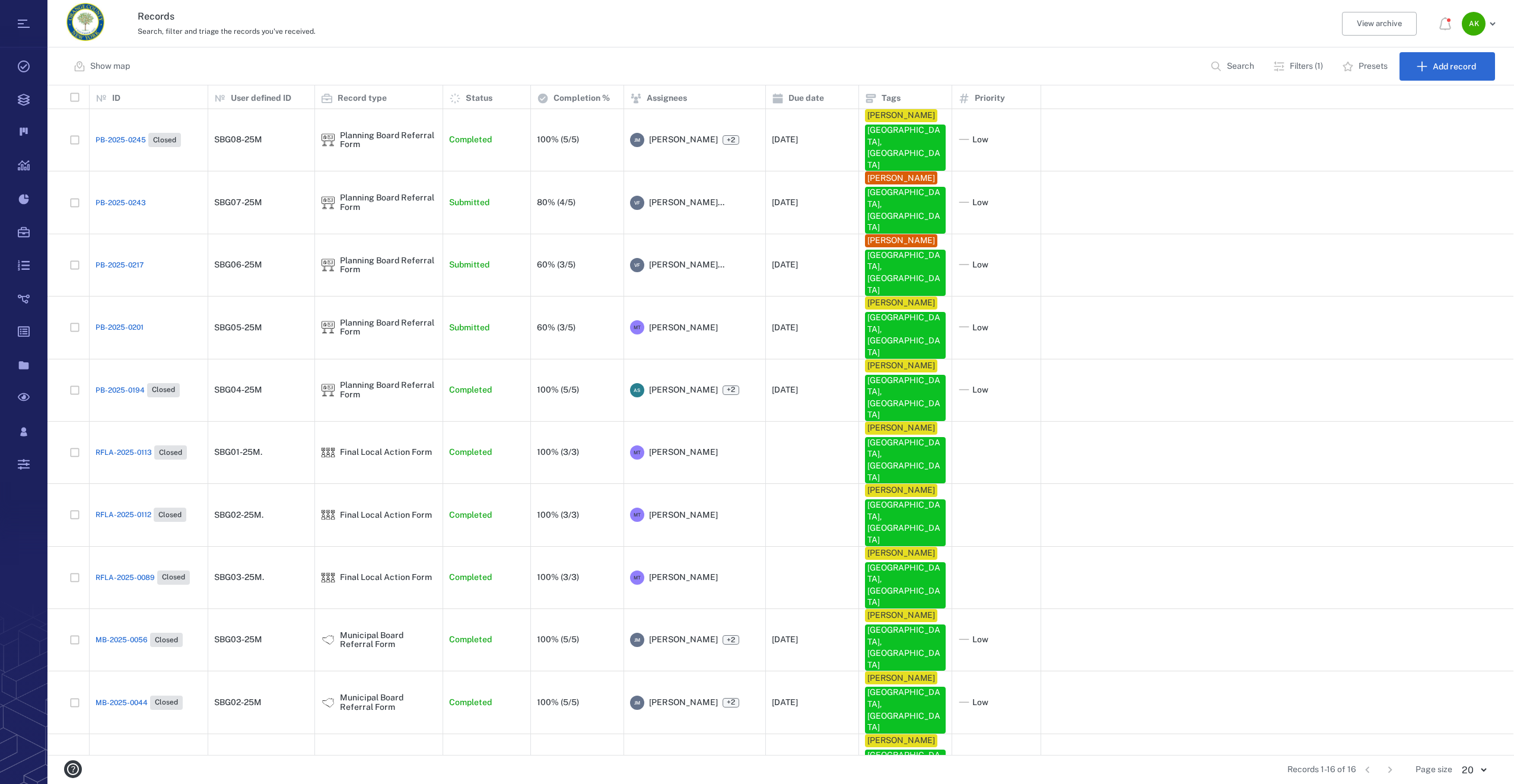
click at [117, 385] on span "PB-2025-0194" at bounding box center [120, 390] width 49 height 11
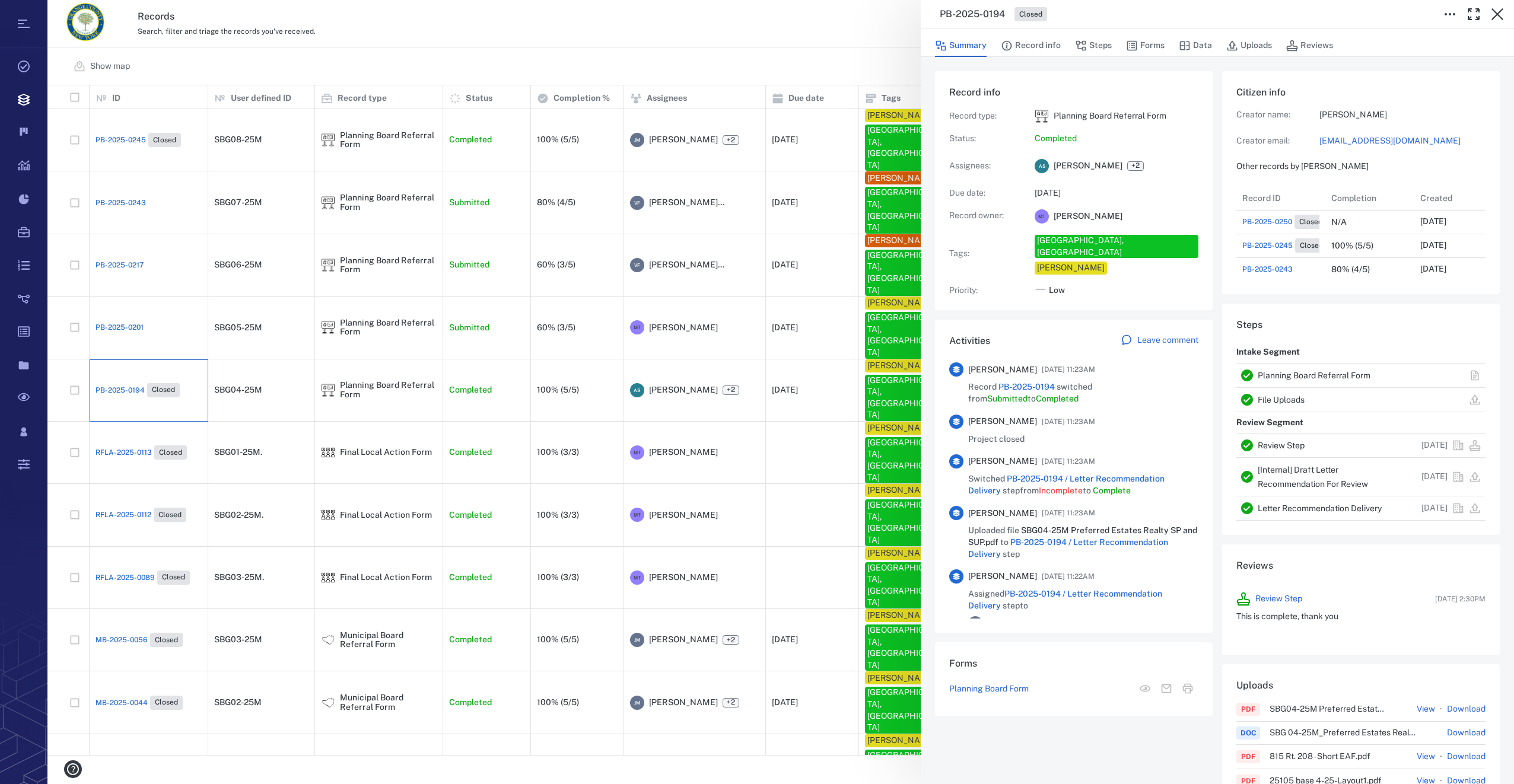
scroll to position [427, 226]
click at [1358, 142] on link "[EMAIL_ADDRESS][DOMAIN_NAME]" at bounding box center [1402, 141] width 166 height 12
click at [1267, 46] on button "Uploads" at bounding box center [1248, 46] width 46 height 22
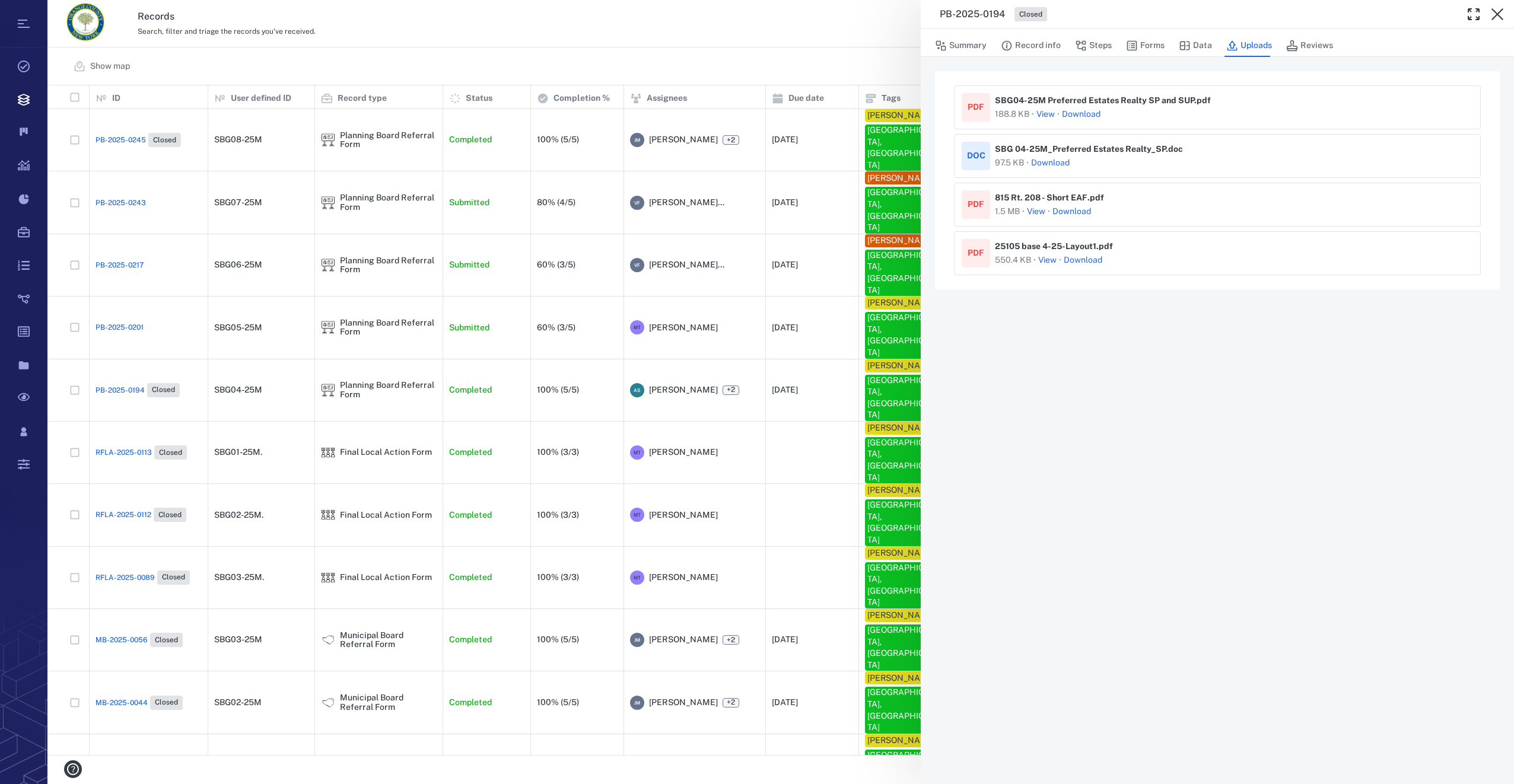
click at [1050, 114] on button "View" at bounding box center [1045, 114] width 18 height 12
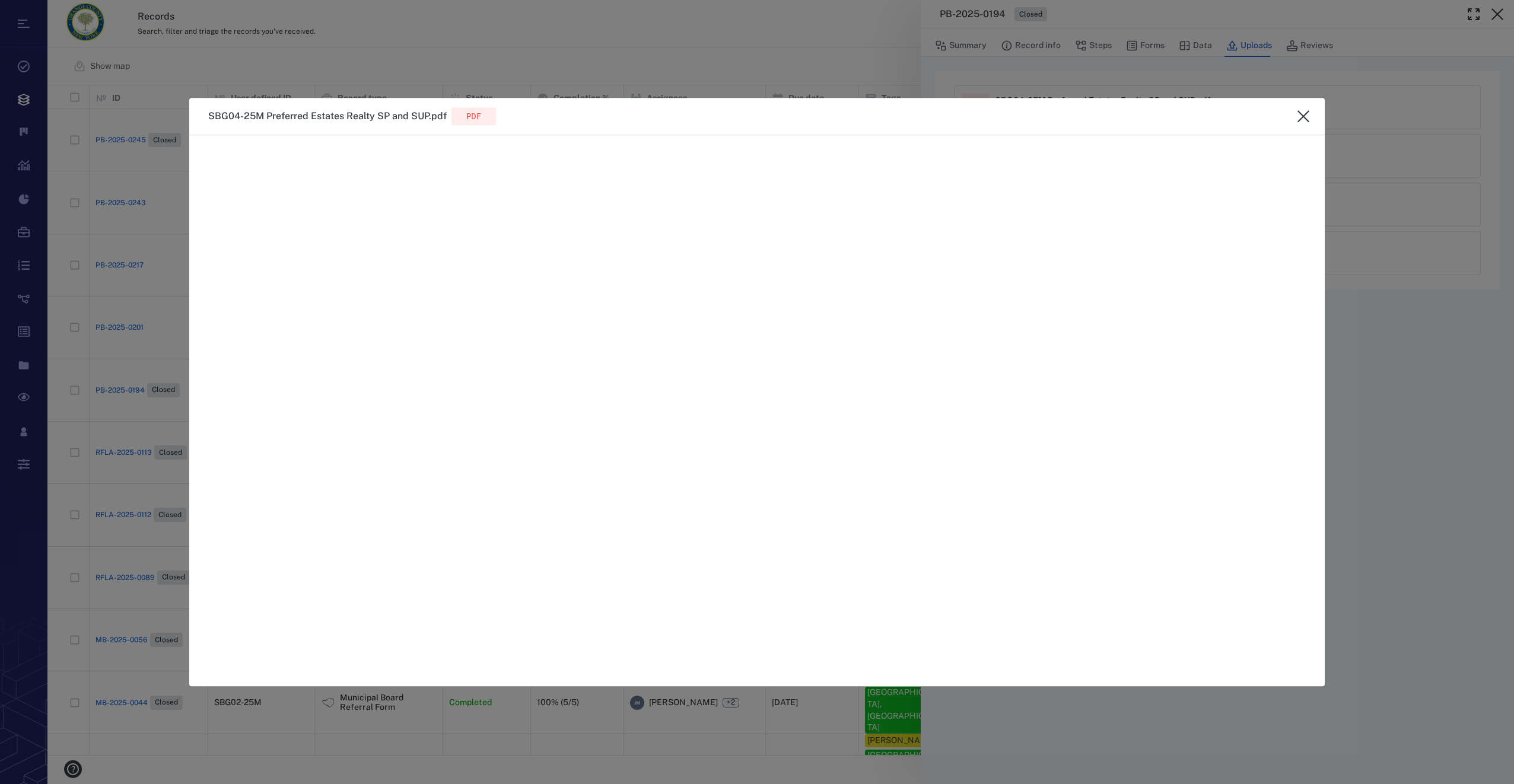
click at [1301, 110] on icon "close" at bounding box center [1303, 116] width 14 height 14
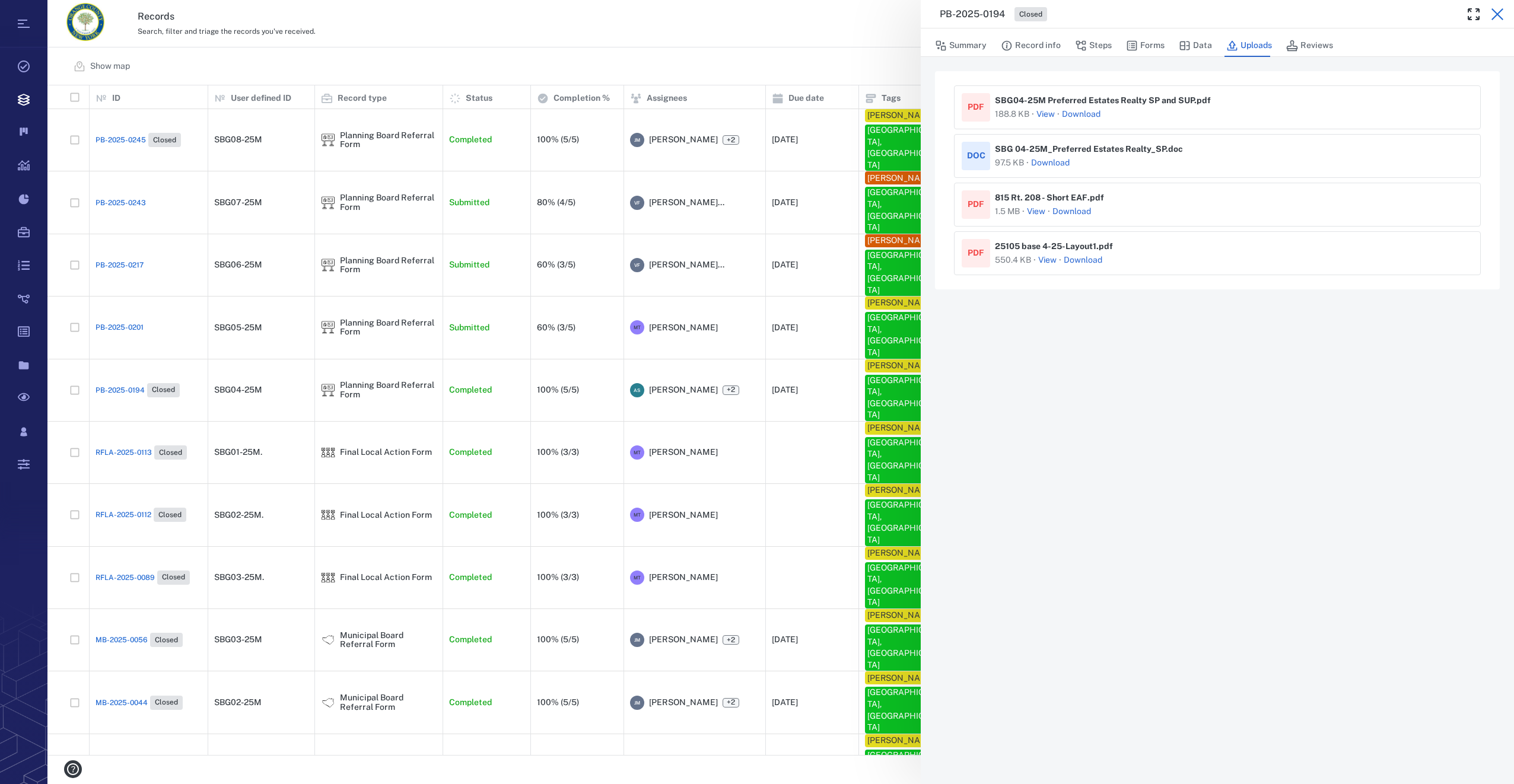
click at [1492, 16] on icon "button" at bounding box center [1497, 14] width 14 height 14
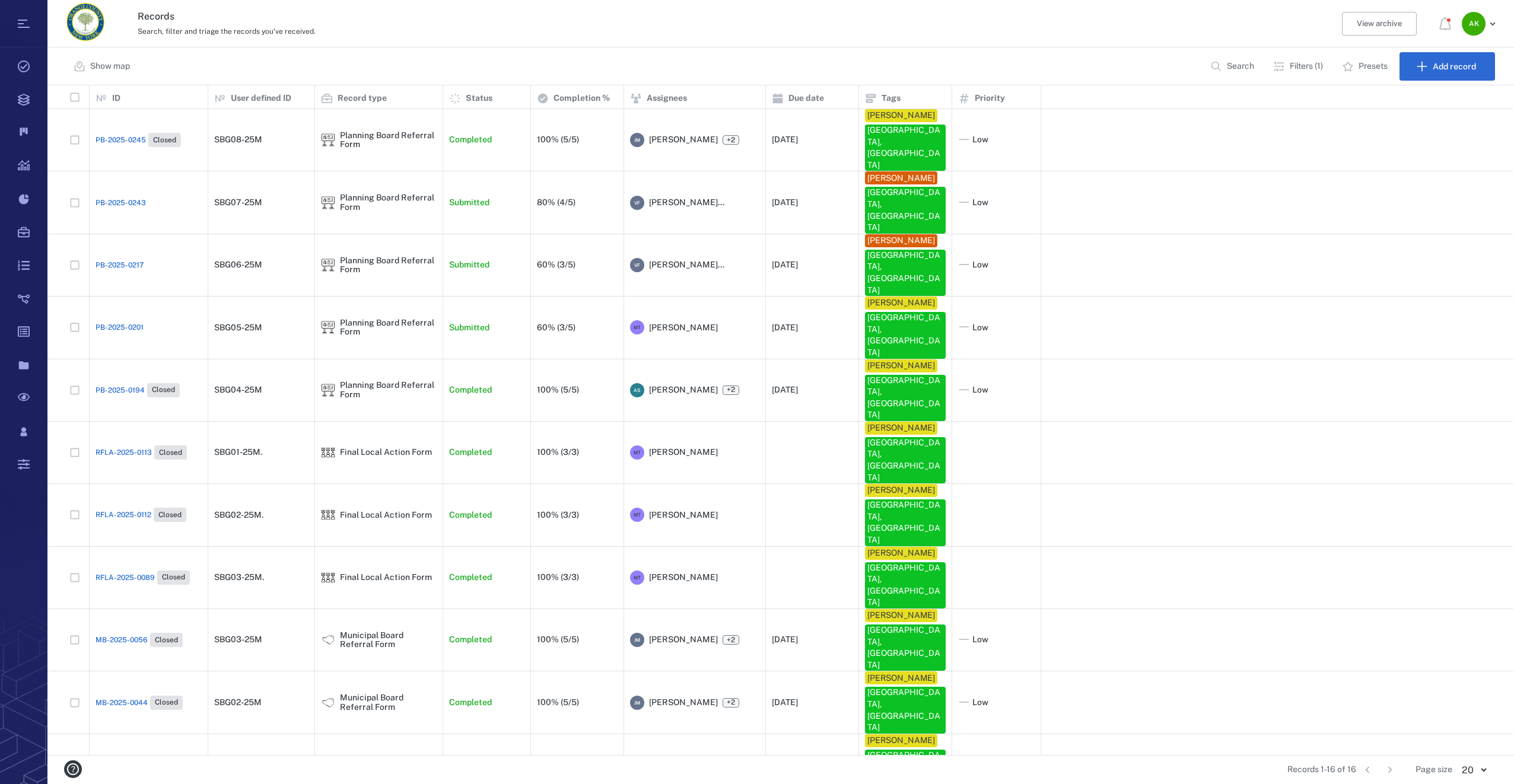
click at [1302, 58] on button "Filters (1)" at bounding box center [1299, 66] width 67 height 29
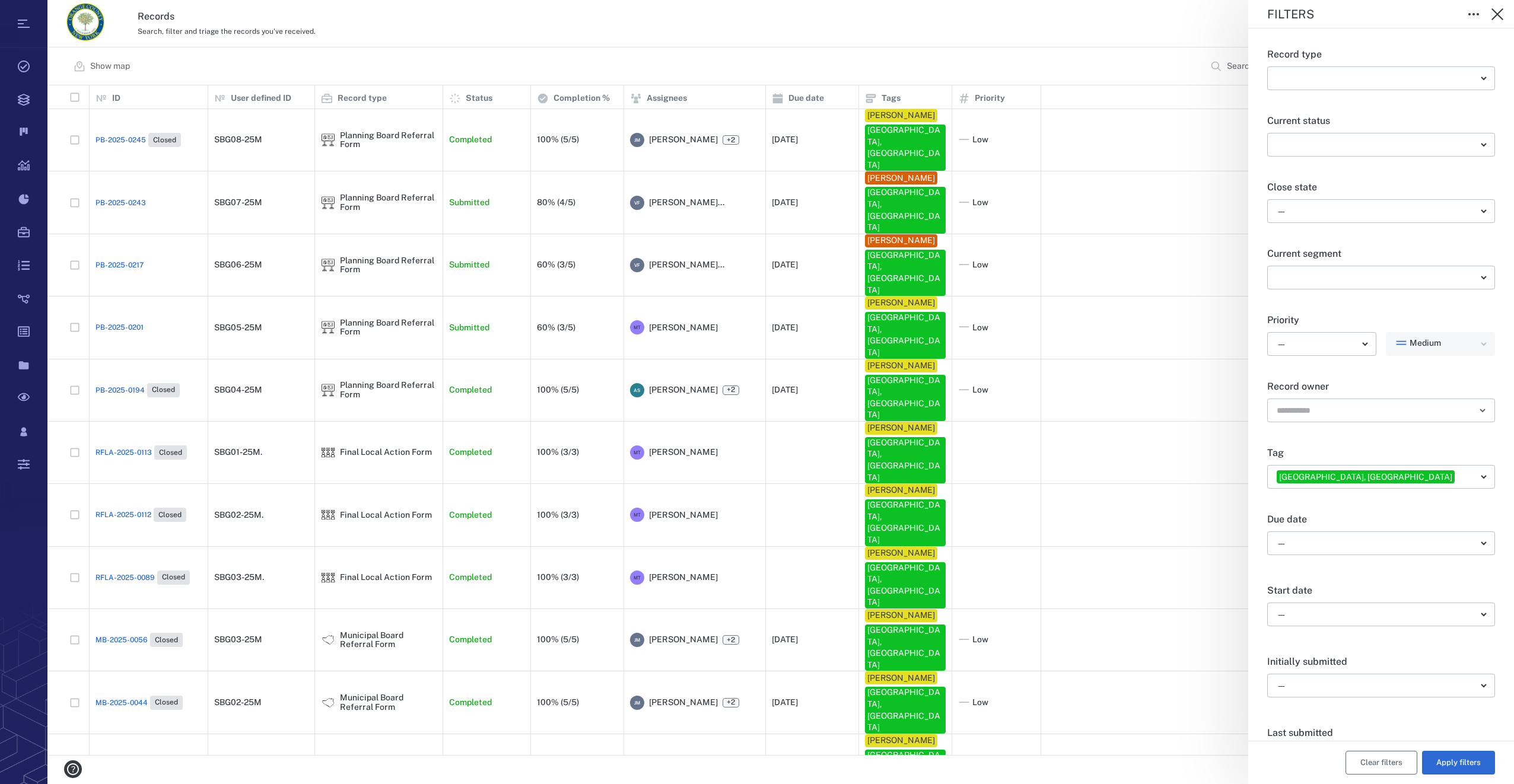
click at [1369, 762] on button "Clear filters" at bounding box center [1381, 762] width 72 height 24
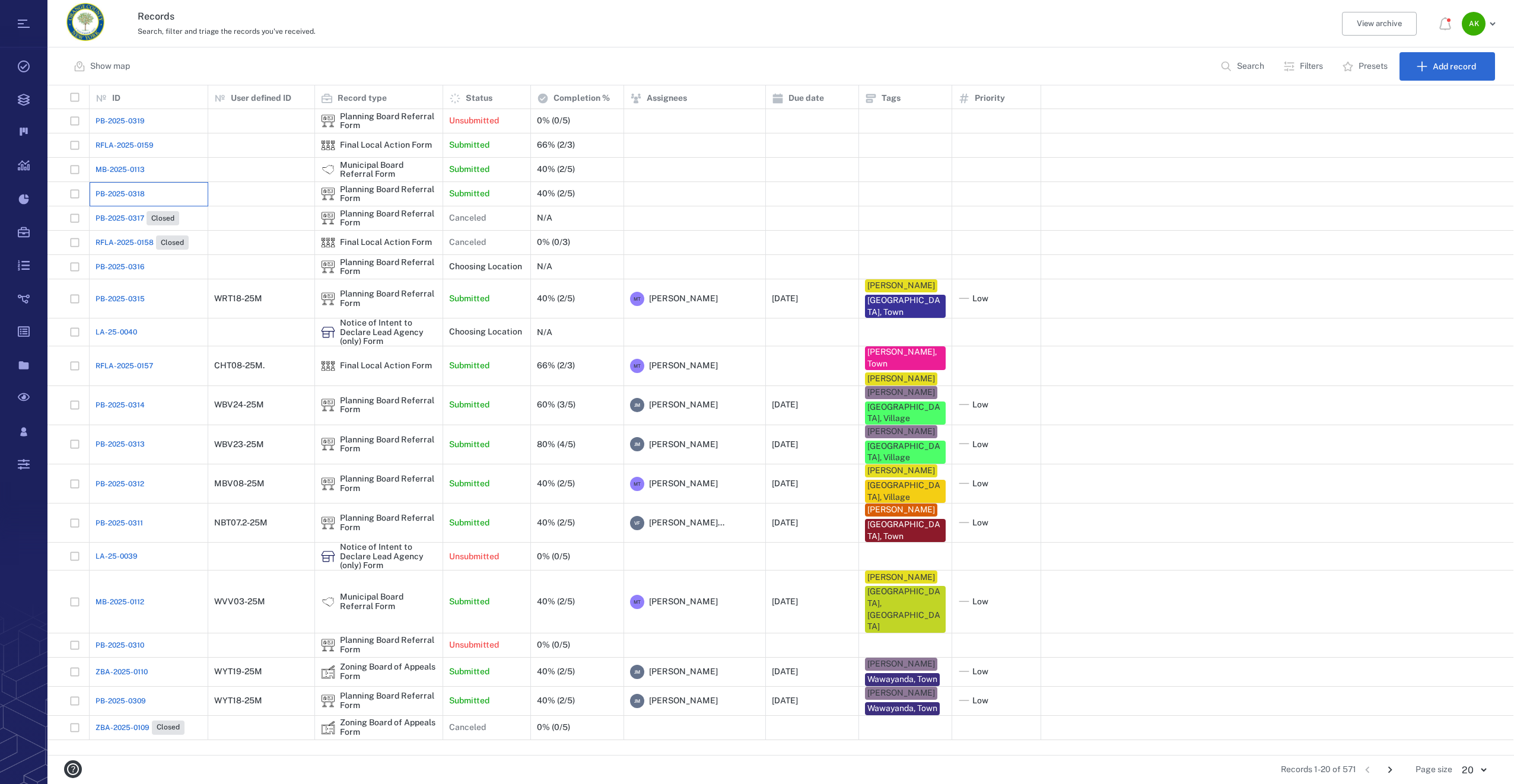
click at [124, 200] on div "PB-2025-0318" at bounding box center [148, 194] width 106 height 24
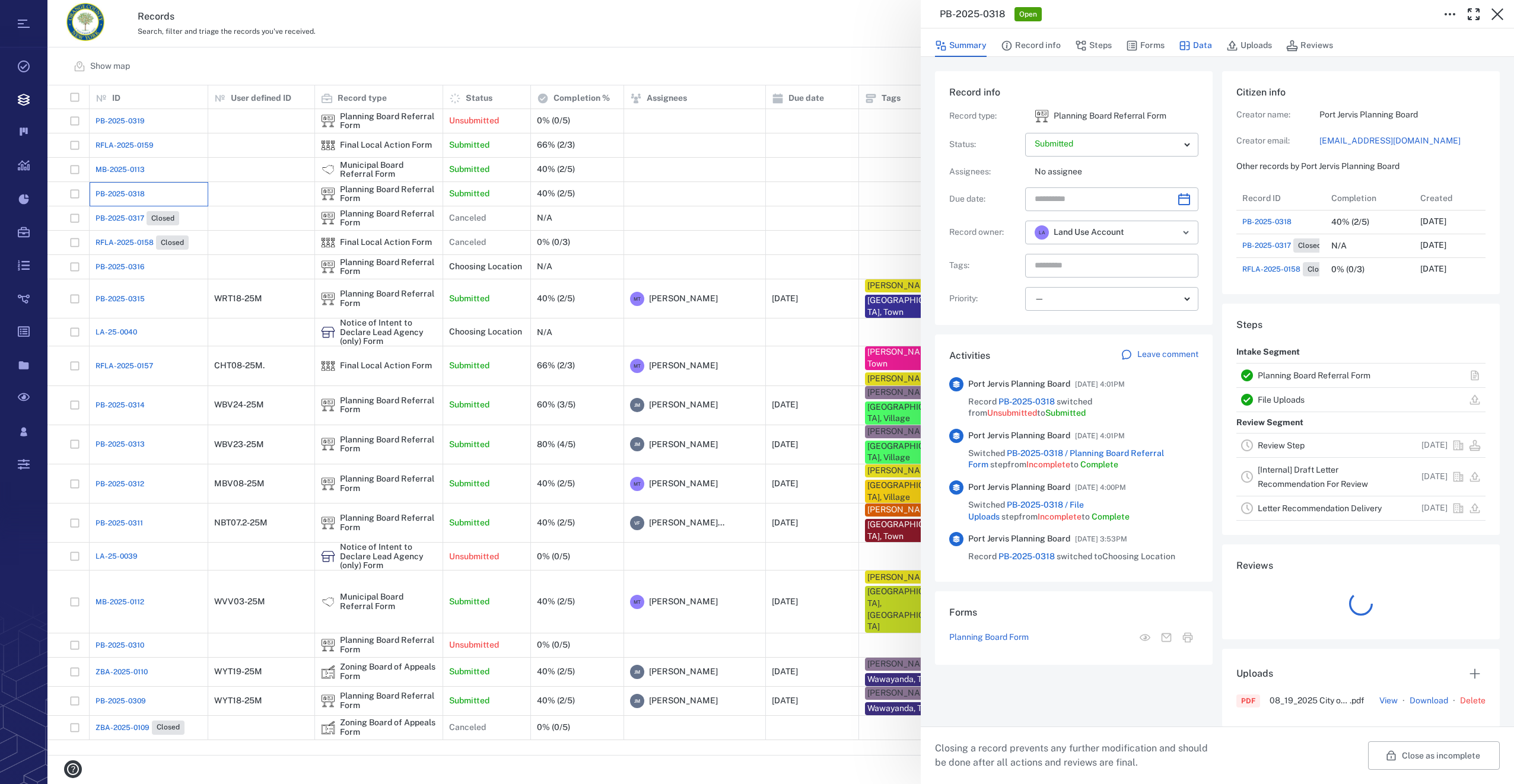
scroll to position [10, 10]
click at [1154, 44] on button "Forms" at bounding box center [1145, 46] width 39 height 22
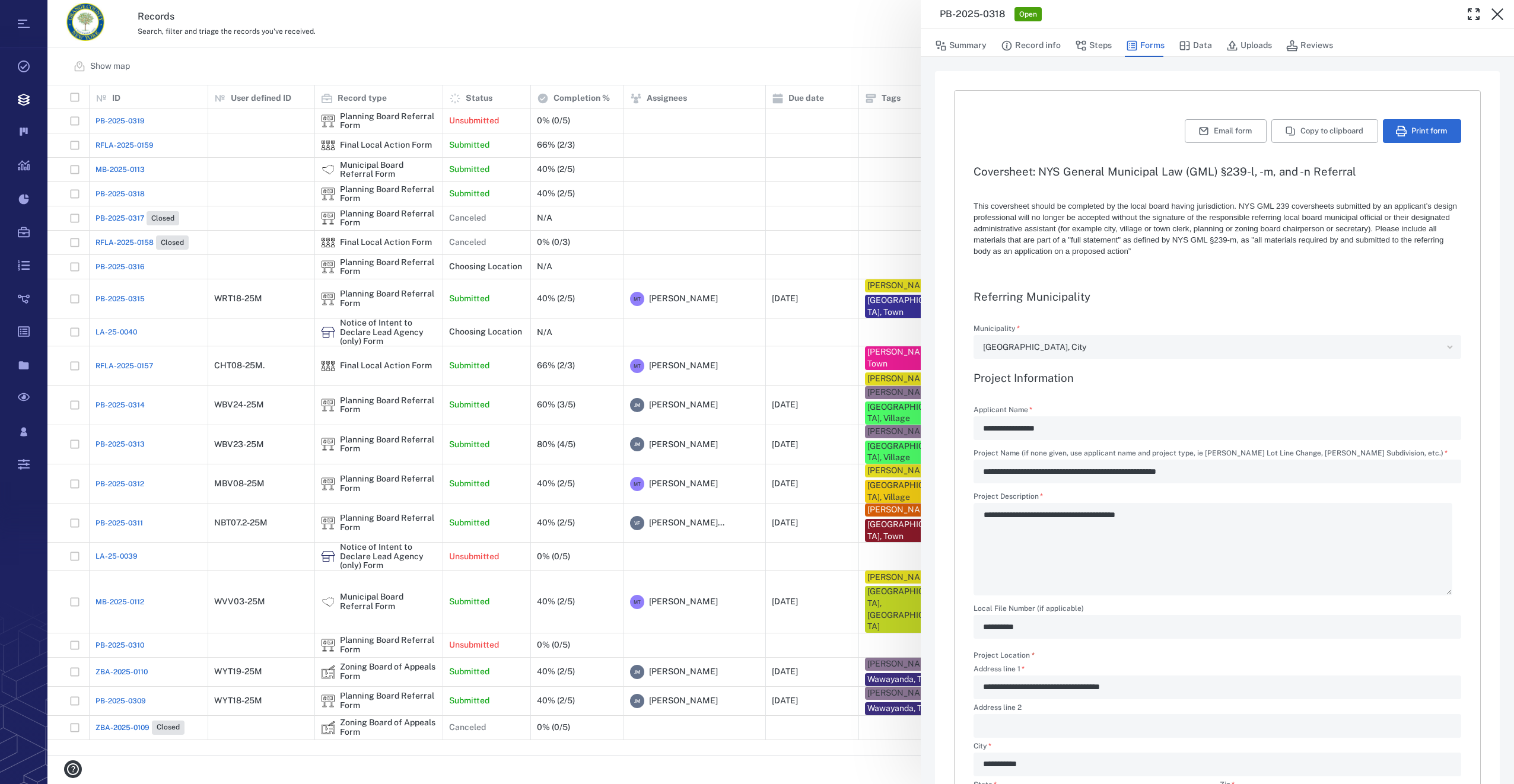
drag, startPoint x: 1494, startPoint y: 17, endPoint x: 1513, endPoint y: 22, distance: 19.6
click at [1494, 17] on icon "button" at bounding box center [1497, 14] width 14 height 14
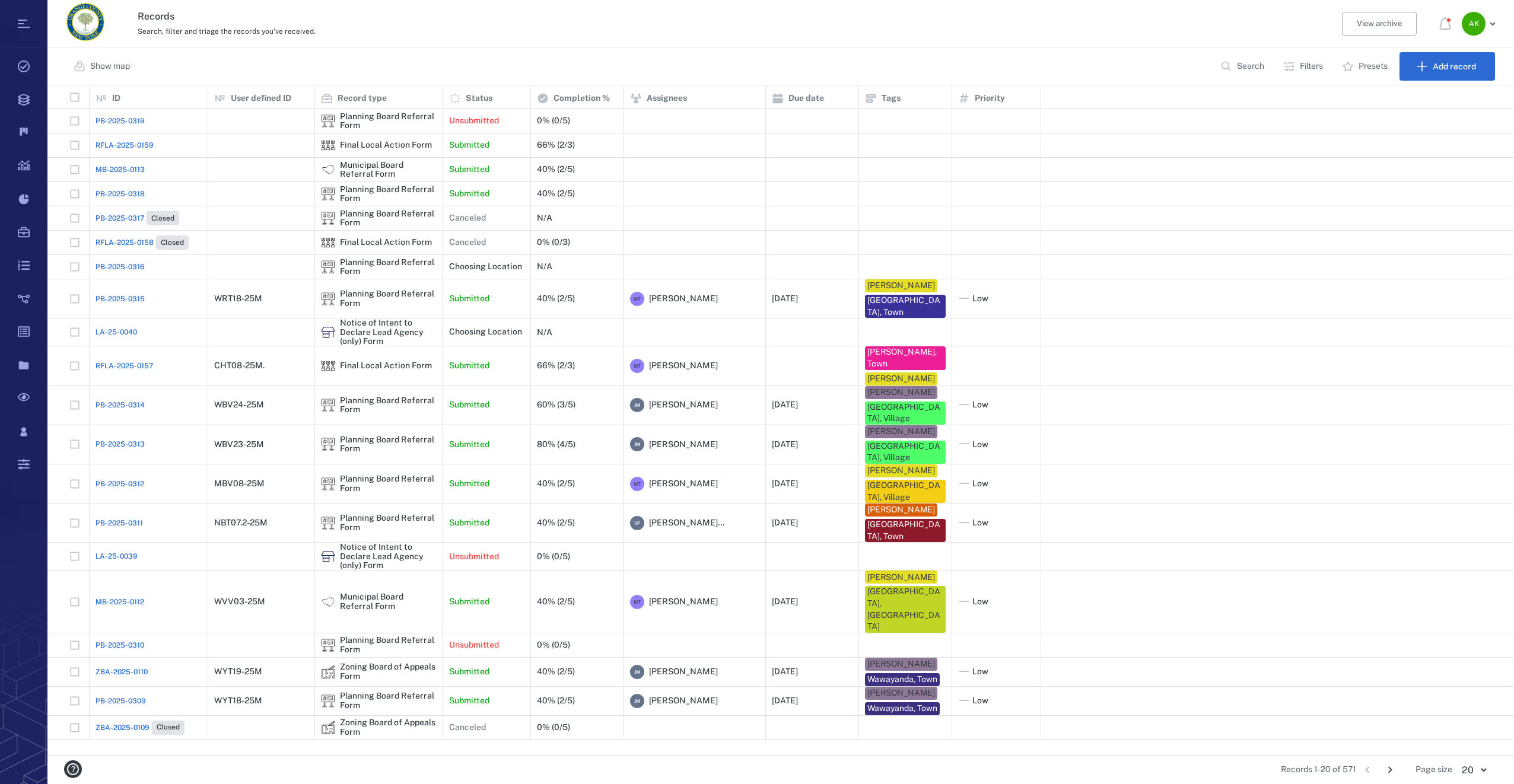
click at [110, 191] on span "PB-2025-0318" at bounding box center [120, 193] width 49 height 11
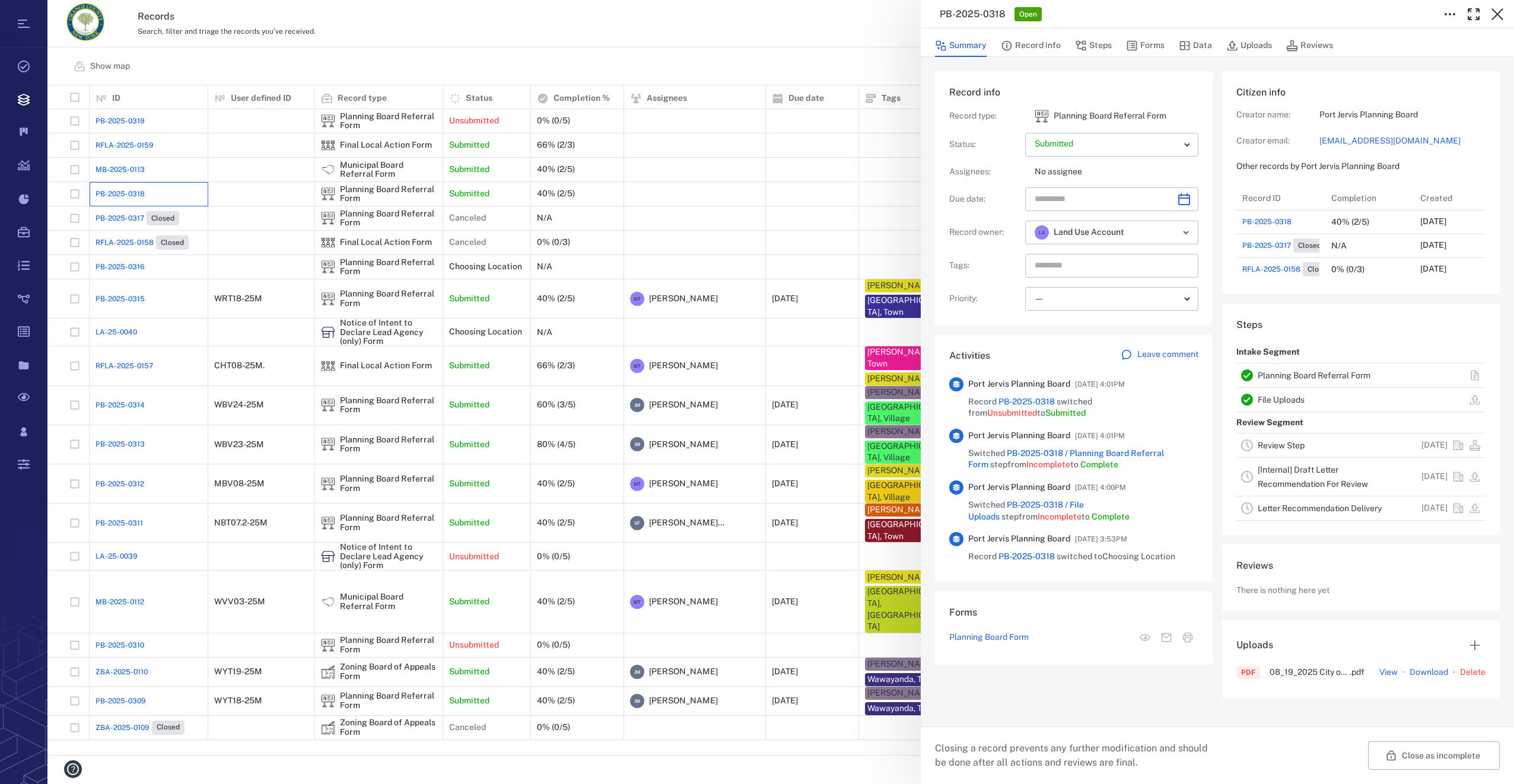
scroll to position [403, 231]
click at [1147, 48] on button "Forms" at bounding box center [1145, 46] width 39 height 22
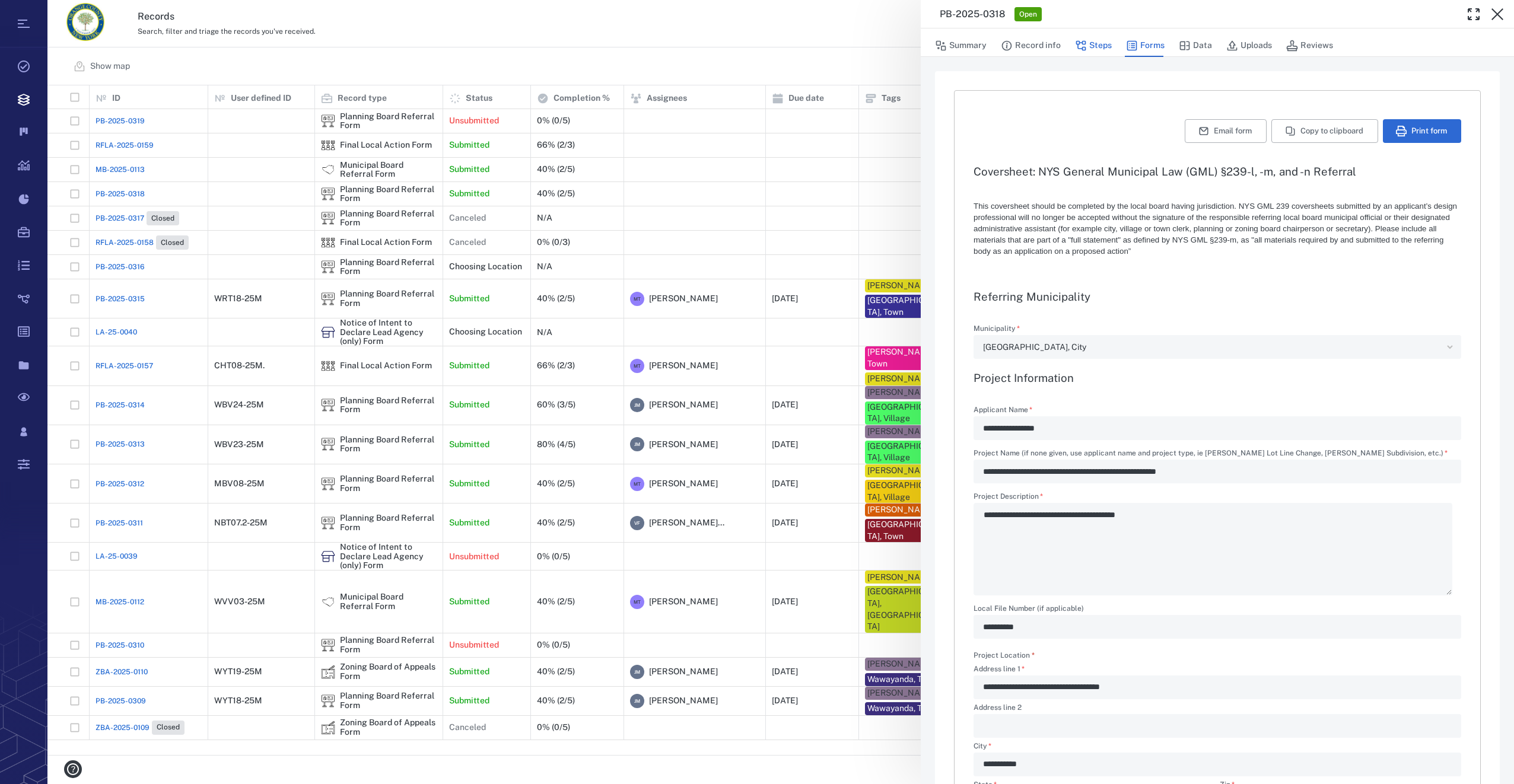
click at [1102, 48] on button "Steps" at bounding box center [1093, 46] width 37 height 22
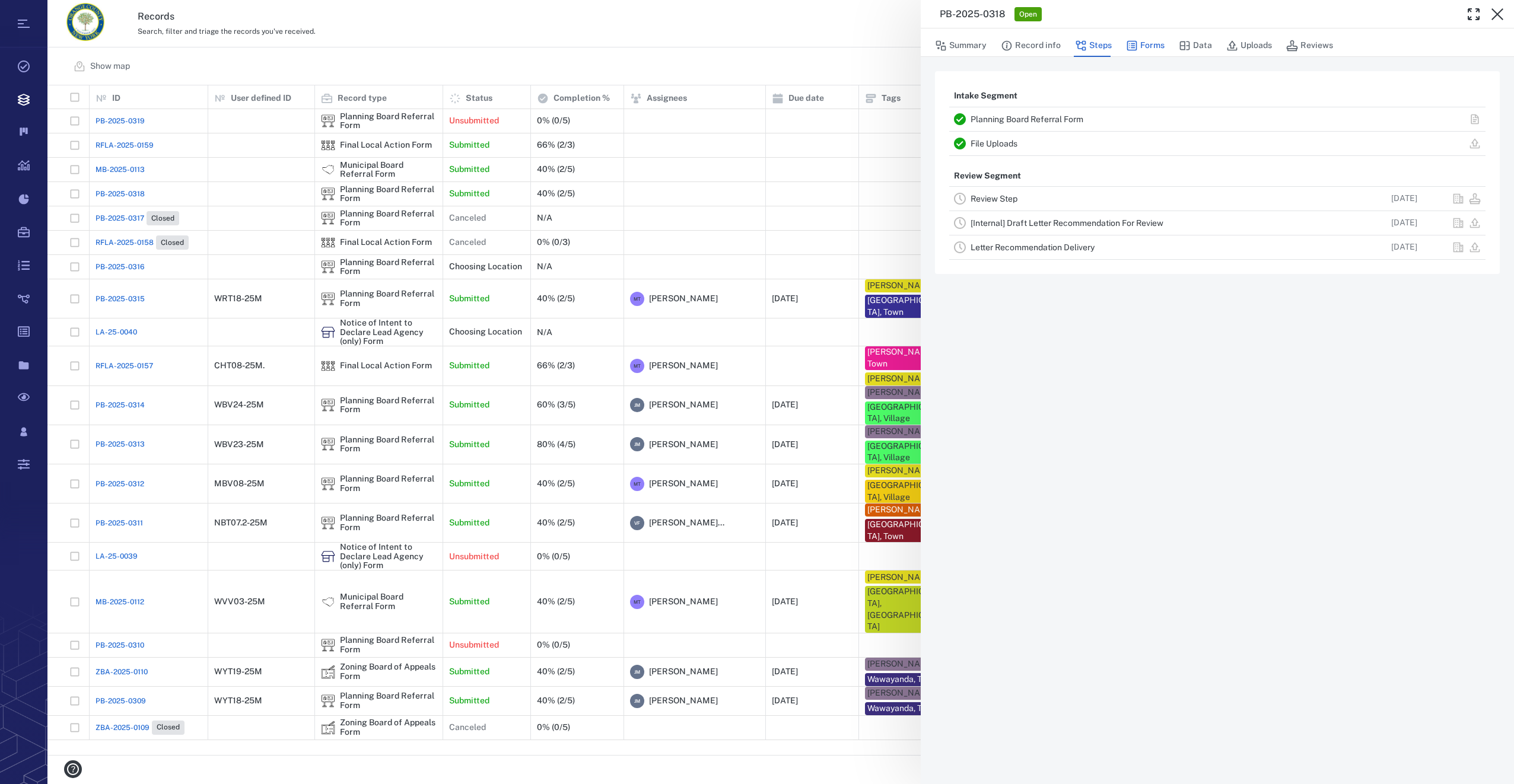
click at [1146, 45] on button "Forms" at bounding box center [1145, 46] width 39 height 22
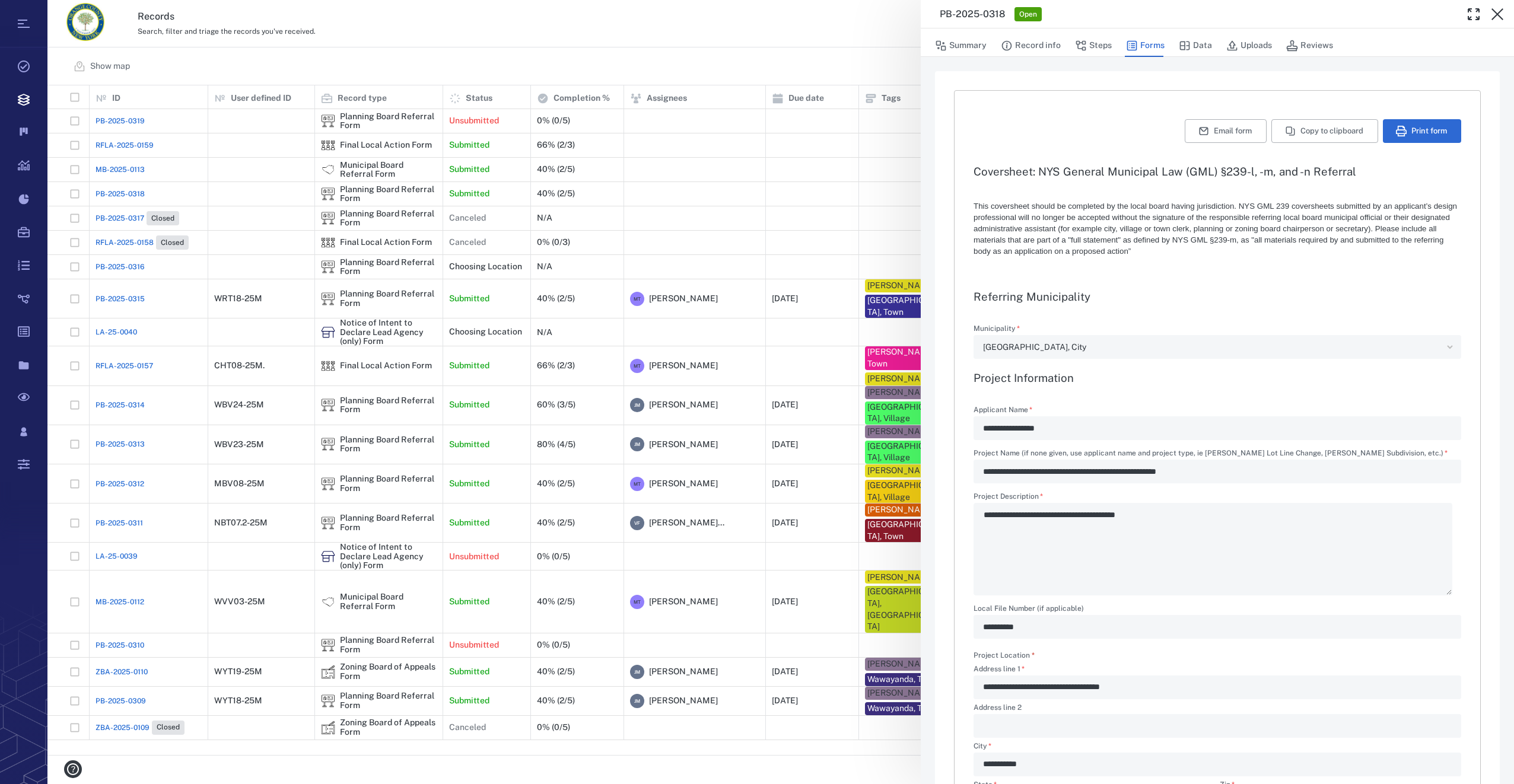
type textarea "*"
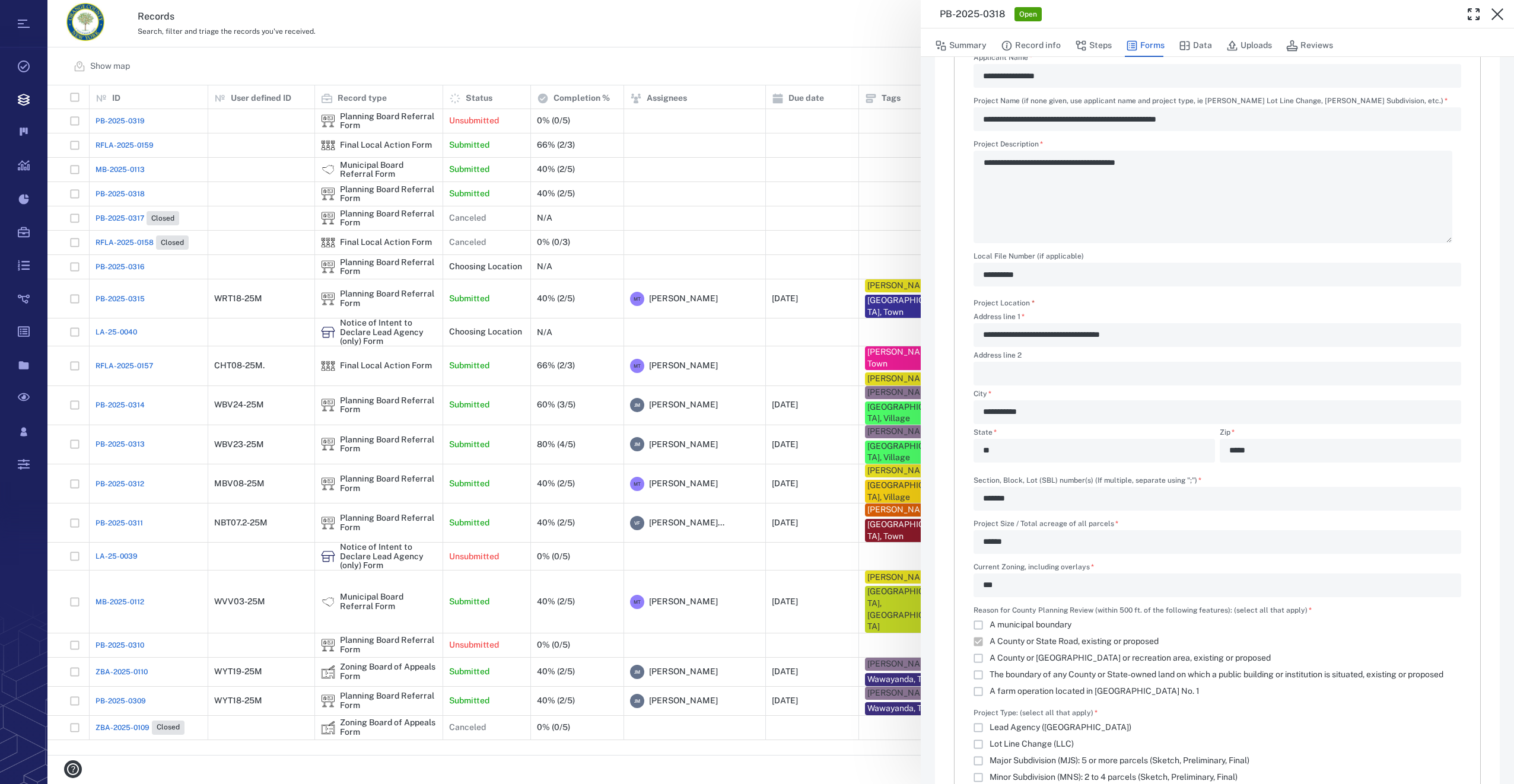
scroll to position [593, 0]
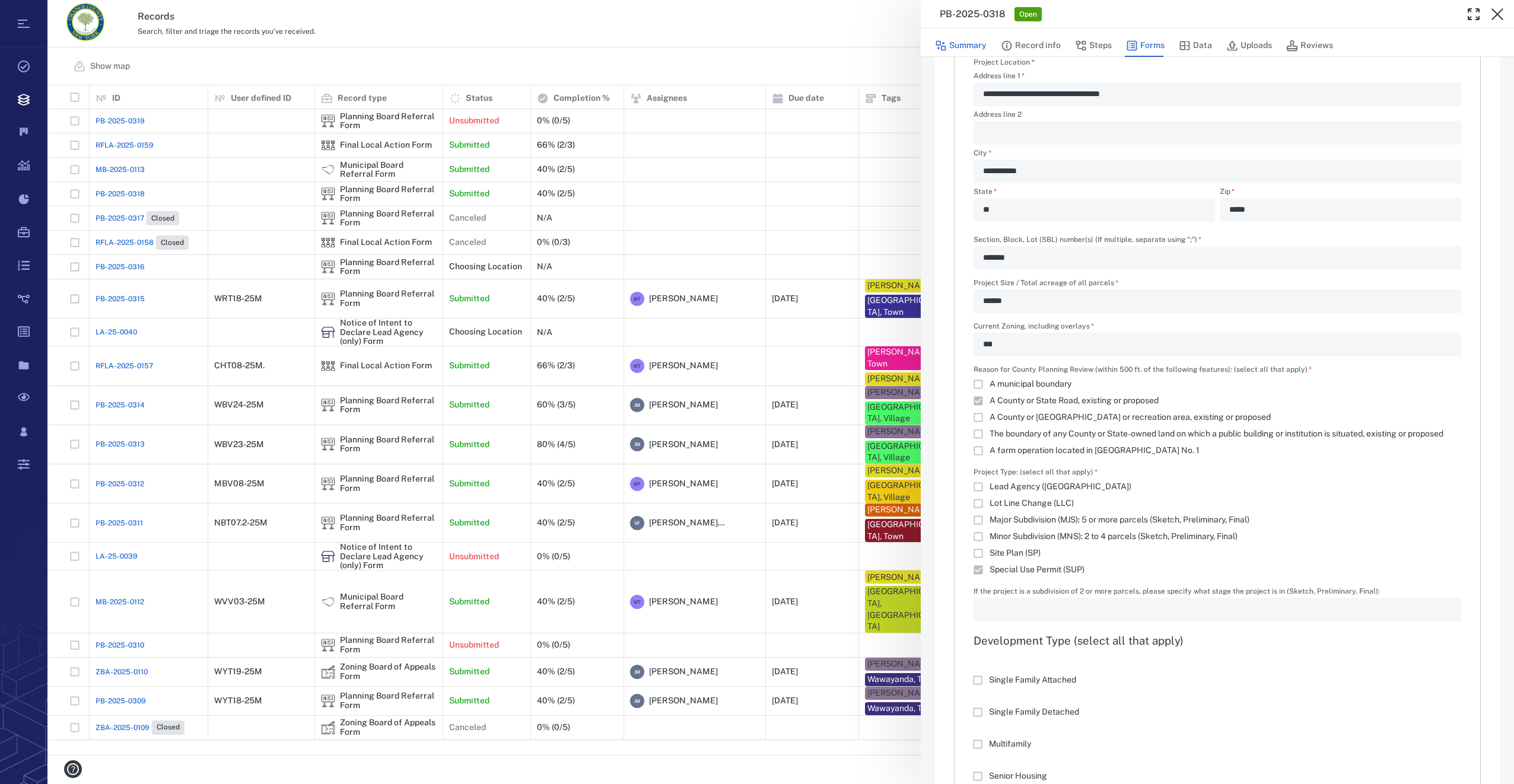
click at [964, 45] on button "Summary" at bounding box center [960, 46] width 51 height 22
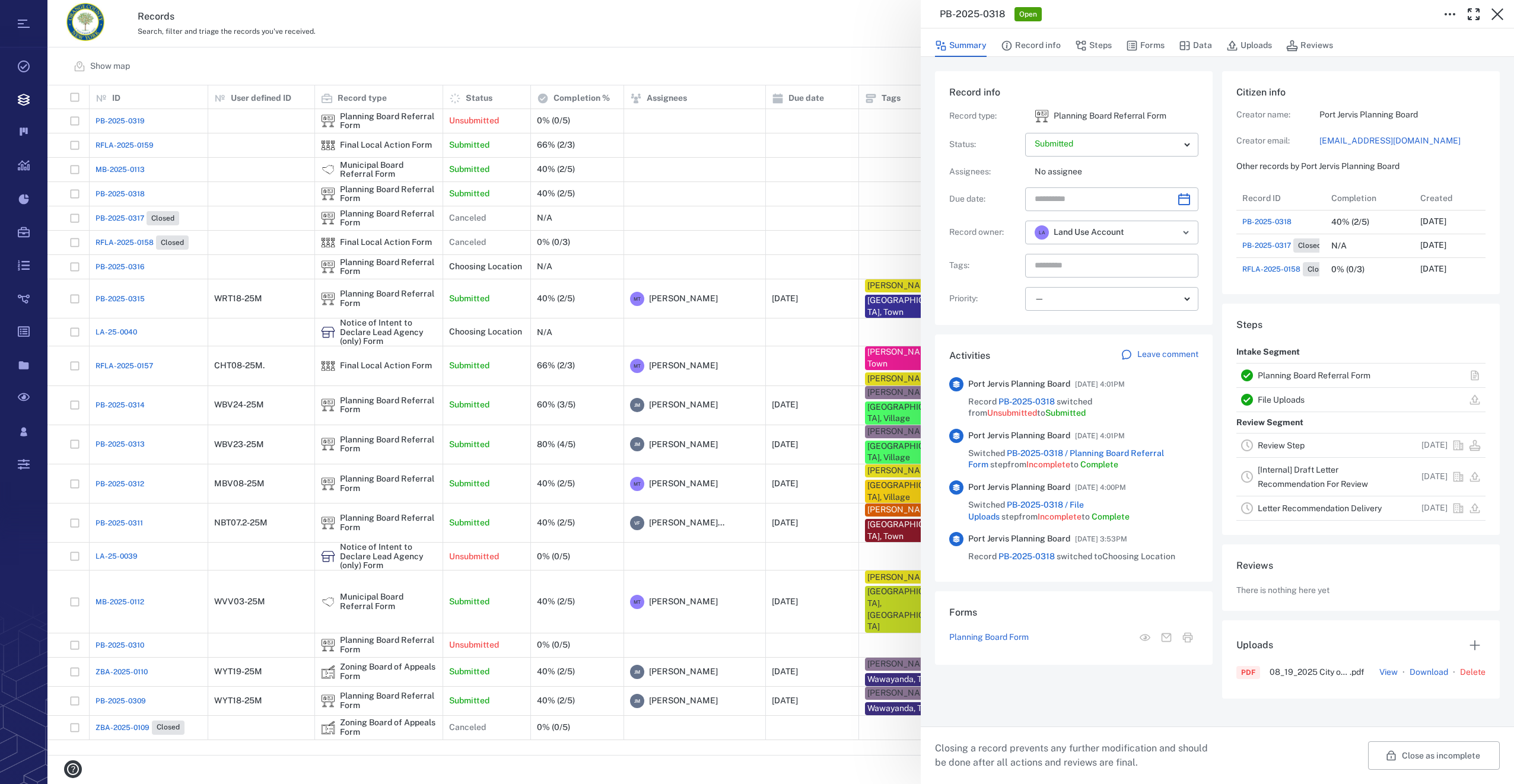
scroll to position [403, 231]
click at [1179, 202] on icon "Choose date" at bounding box center [1184, 199] width 12 height 12
click at [1195, 233] on icon "Next month" at bounding box center [1196, 230] width 14 height 14
click at [1175, 322] on button "19" at bounding box center [1167, 325] width 21 height 21
type input "**********"
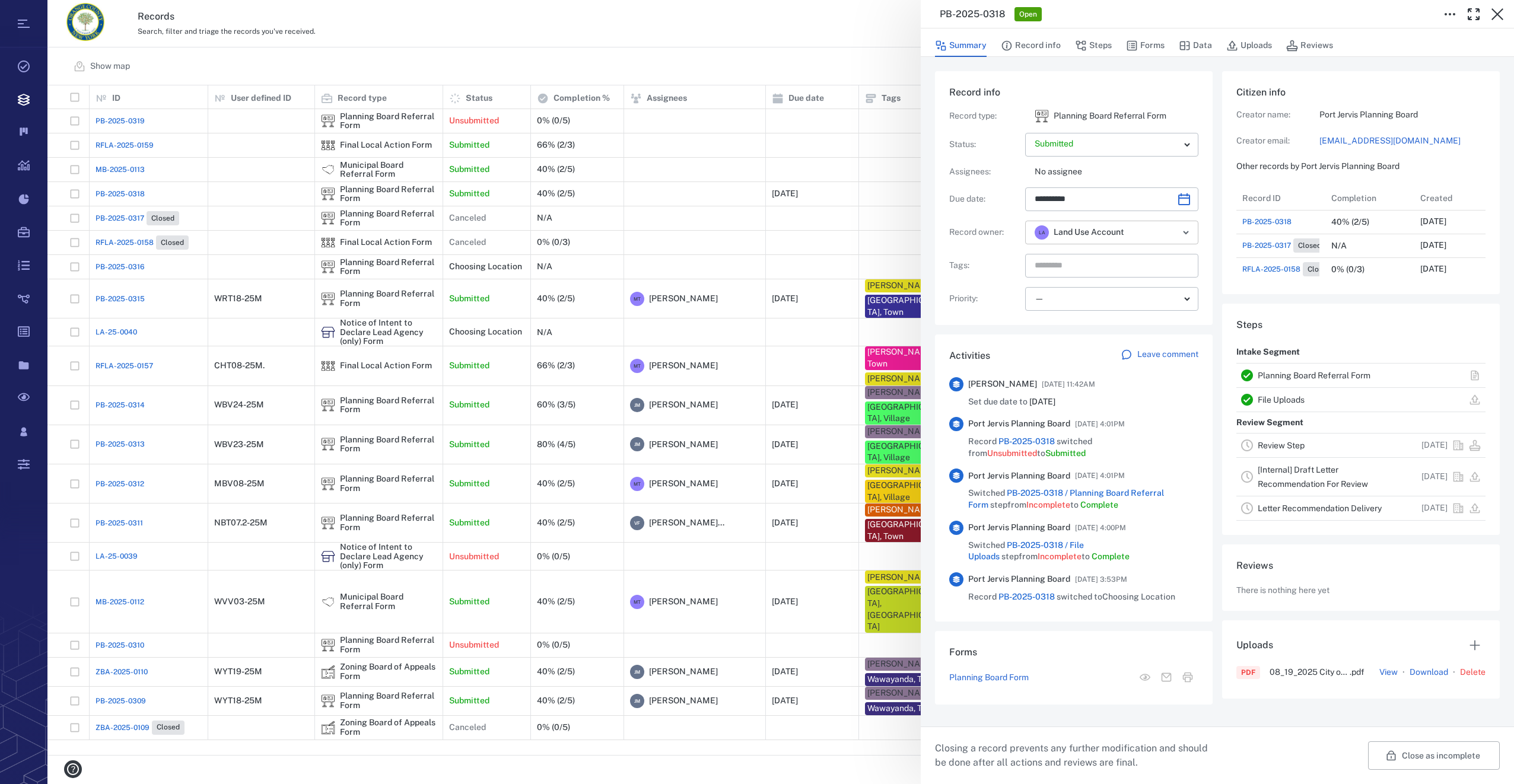
click at [1184, 230] on icon "Open" at bounding box center [1186, 233] width 14 height 14
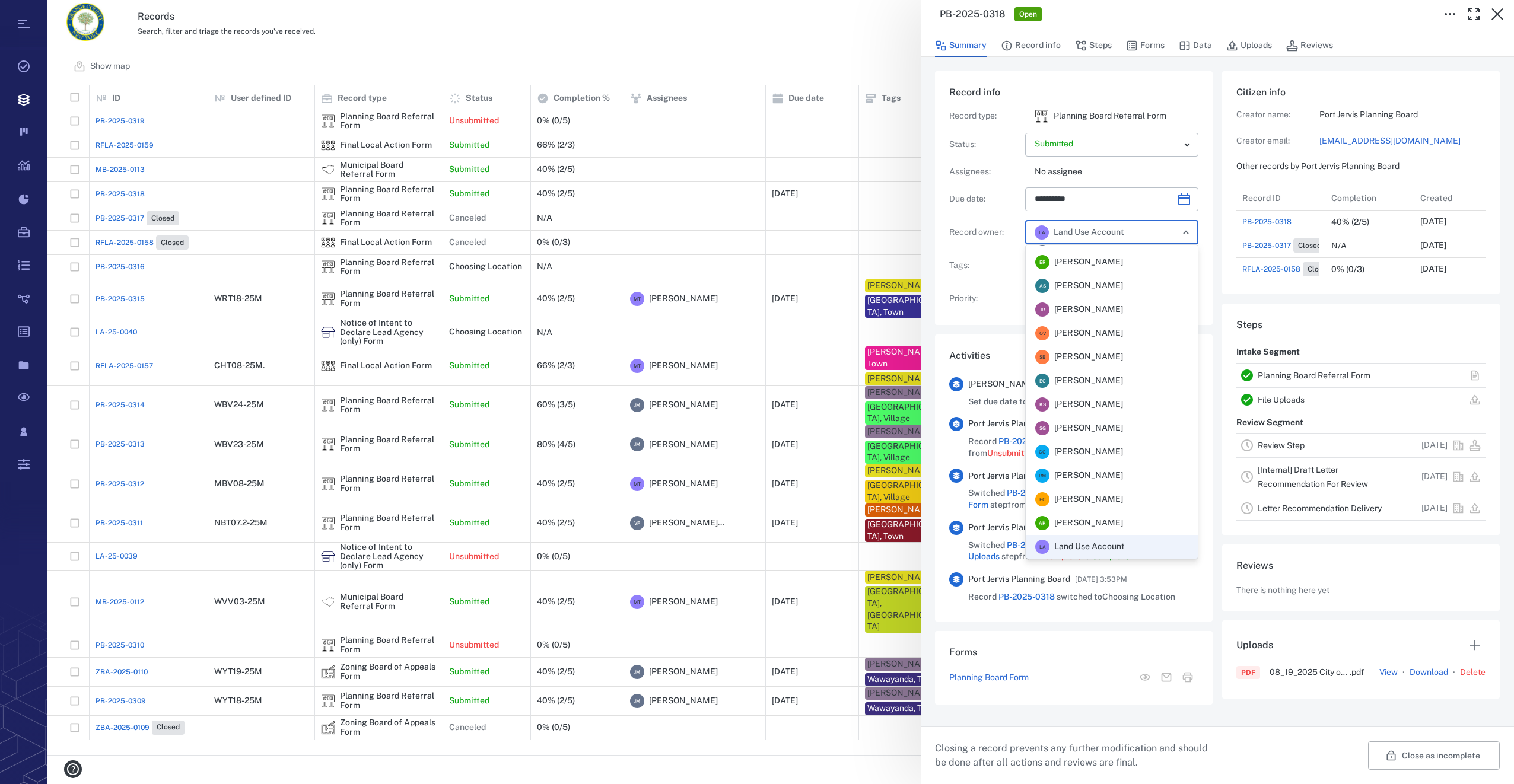
scroll to position [232, 0]
click at [1122, 472] on span "[PERSON_NAME]" at bounding box center [1089, 475] width 69 height 12
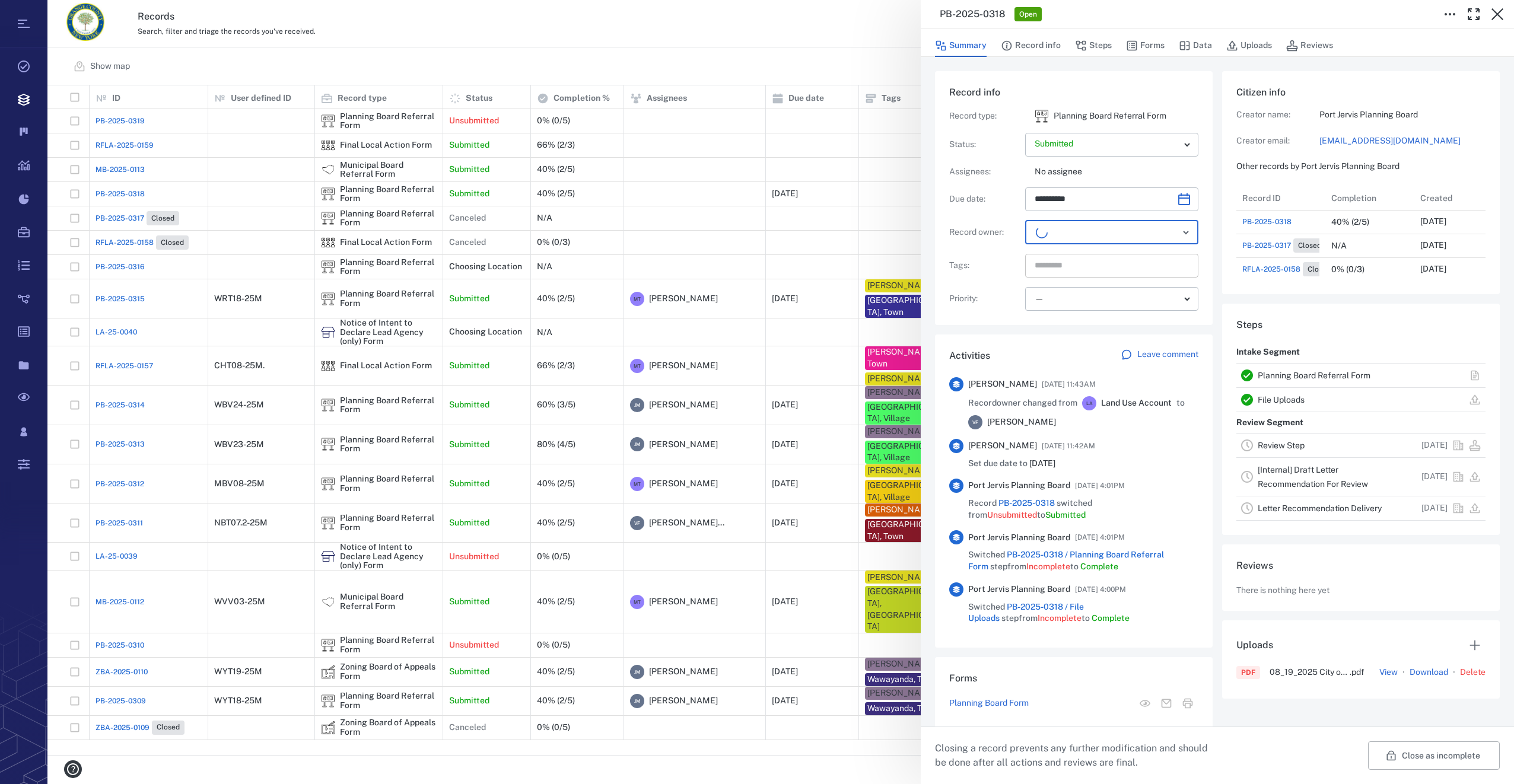
scroll to position [403, 226]
click at [1069, 263] on input "text" at bounding box center [1098, 266] width 129 height 17
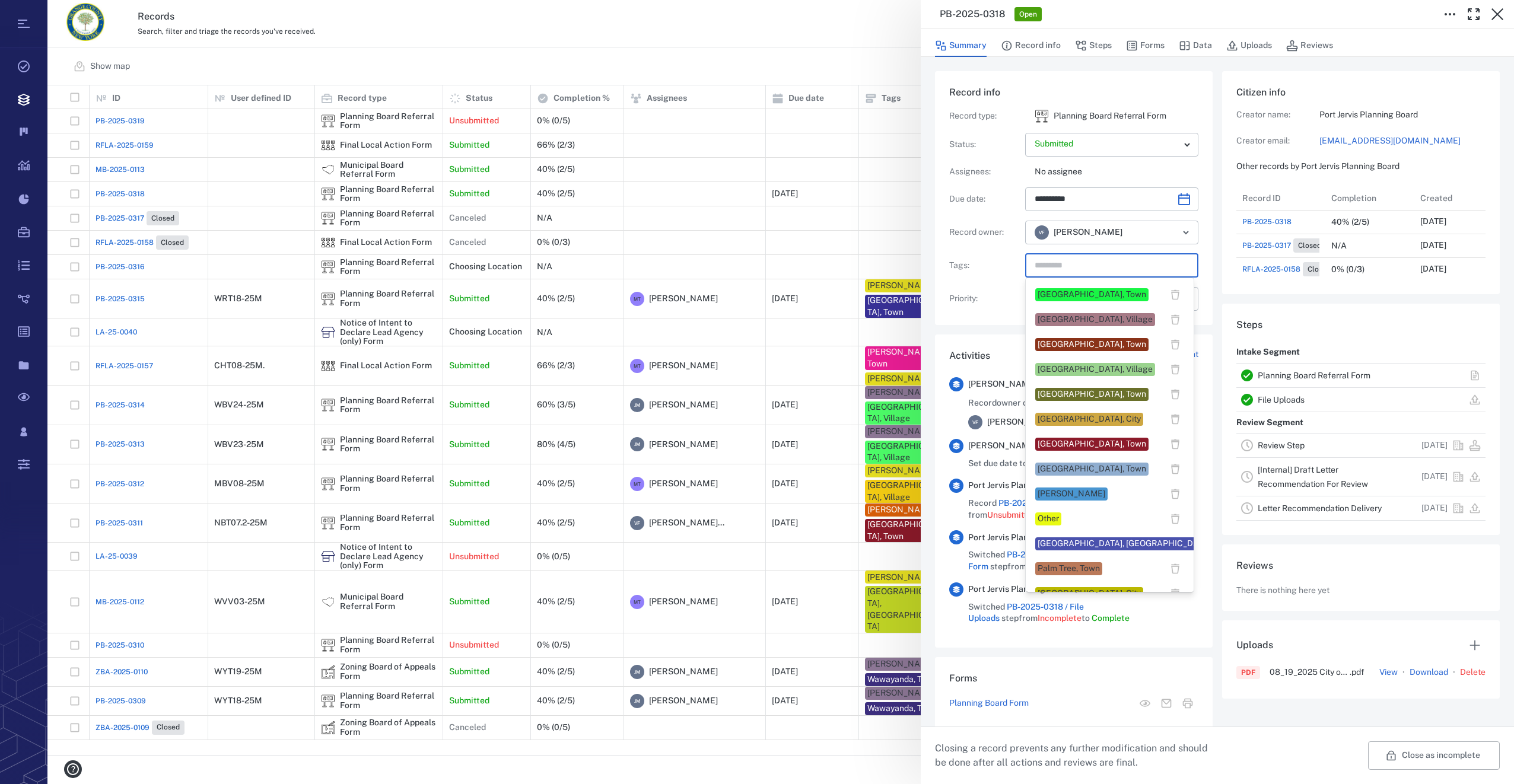
scroll to position [712, 0]
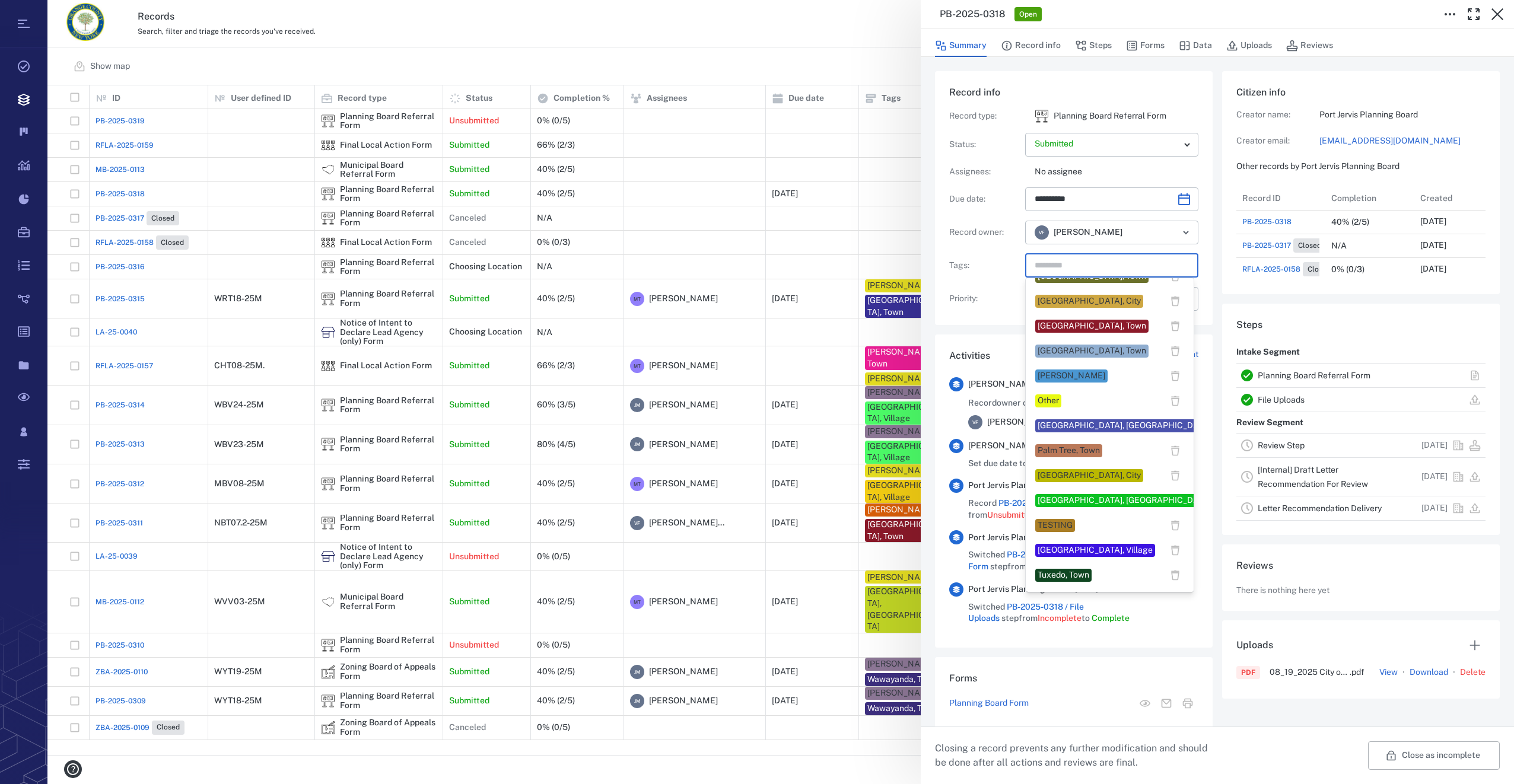
click at [1056, 470] on div "[GEOGRAPHIC_DATA], City" at bounding box center [1089, 475] width 103 height 12
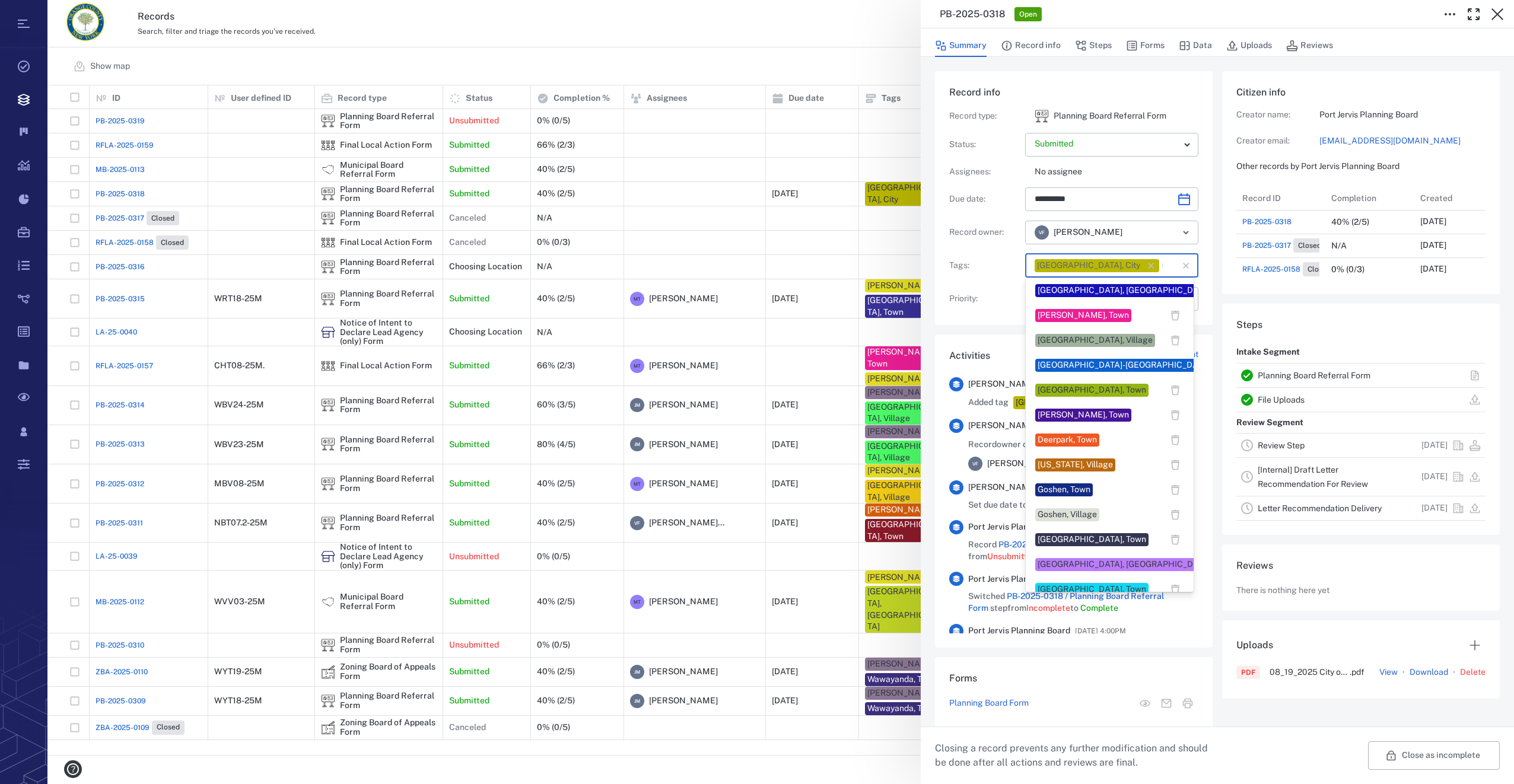
click at [1160, 267] on input "text" at bounding box center [1161, 266] width 2 height 17
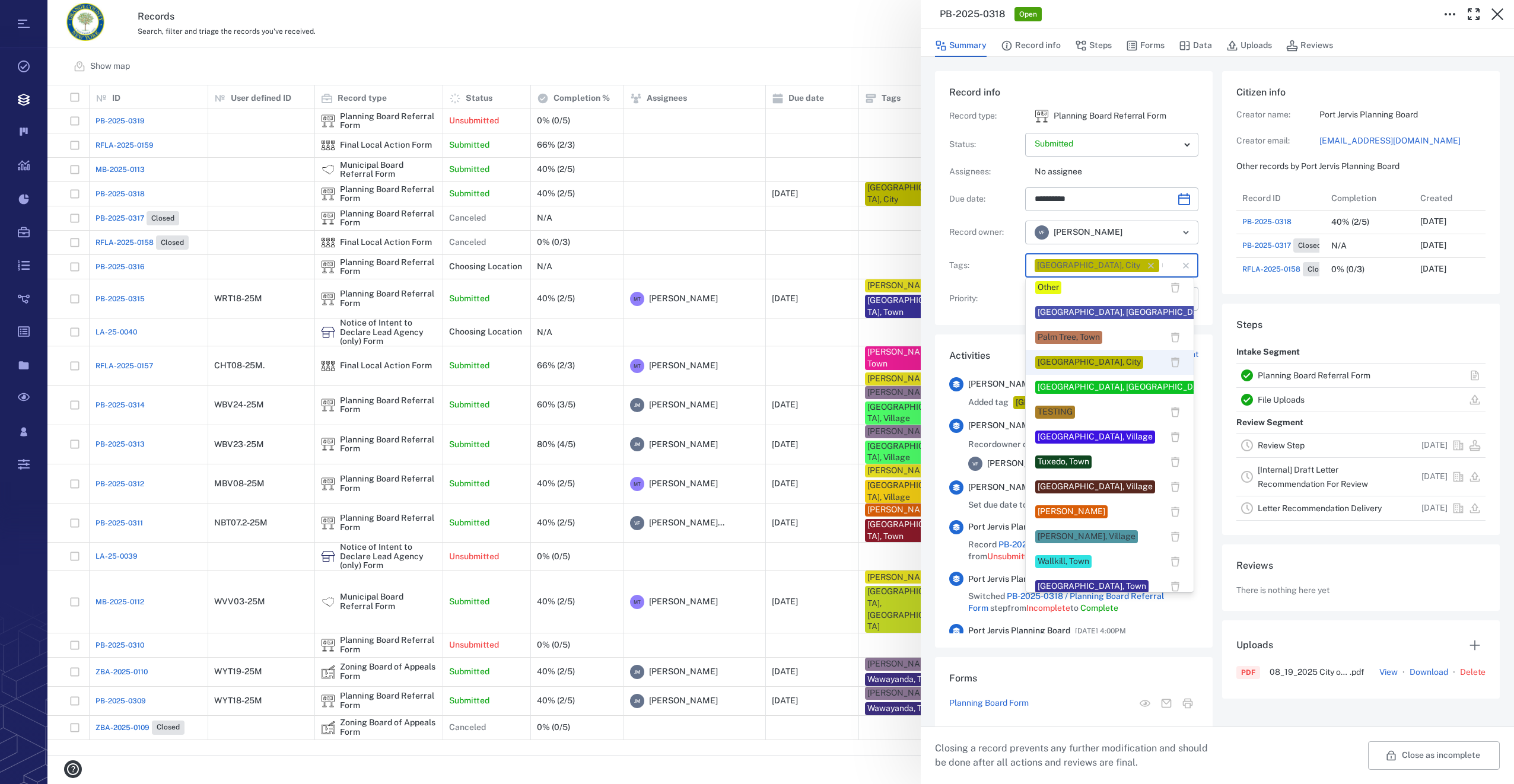
scroll to position [889, 0]
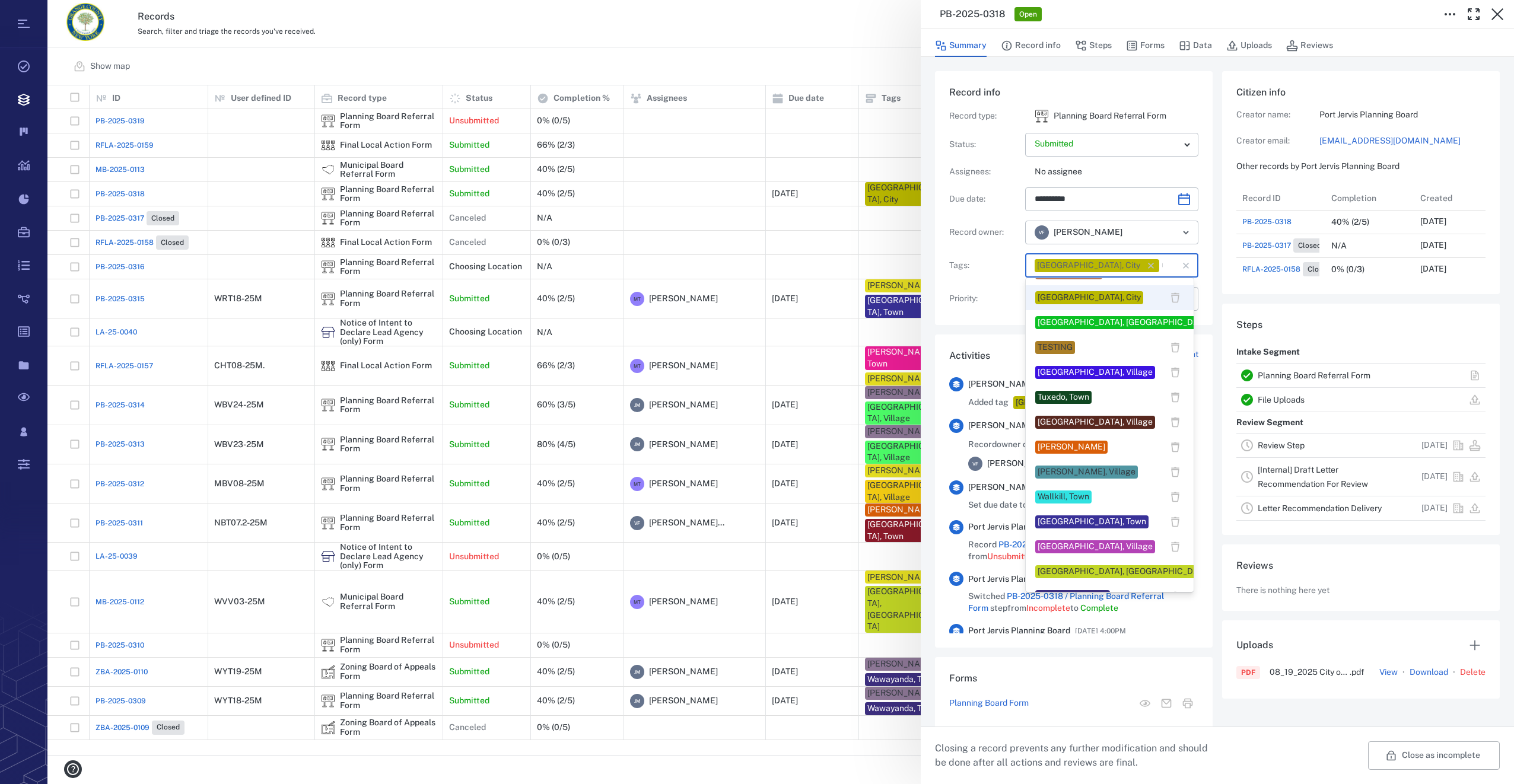
click at [1099, 446] on div "[PERSON_NAME]" at bounding box center [1071, 447] width 67 height 12
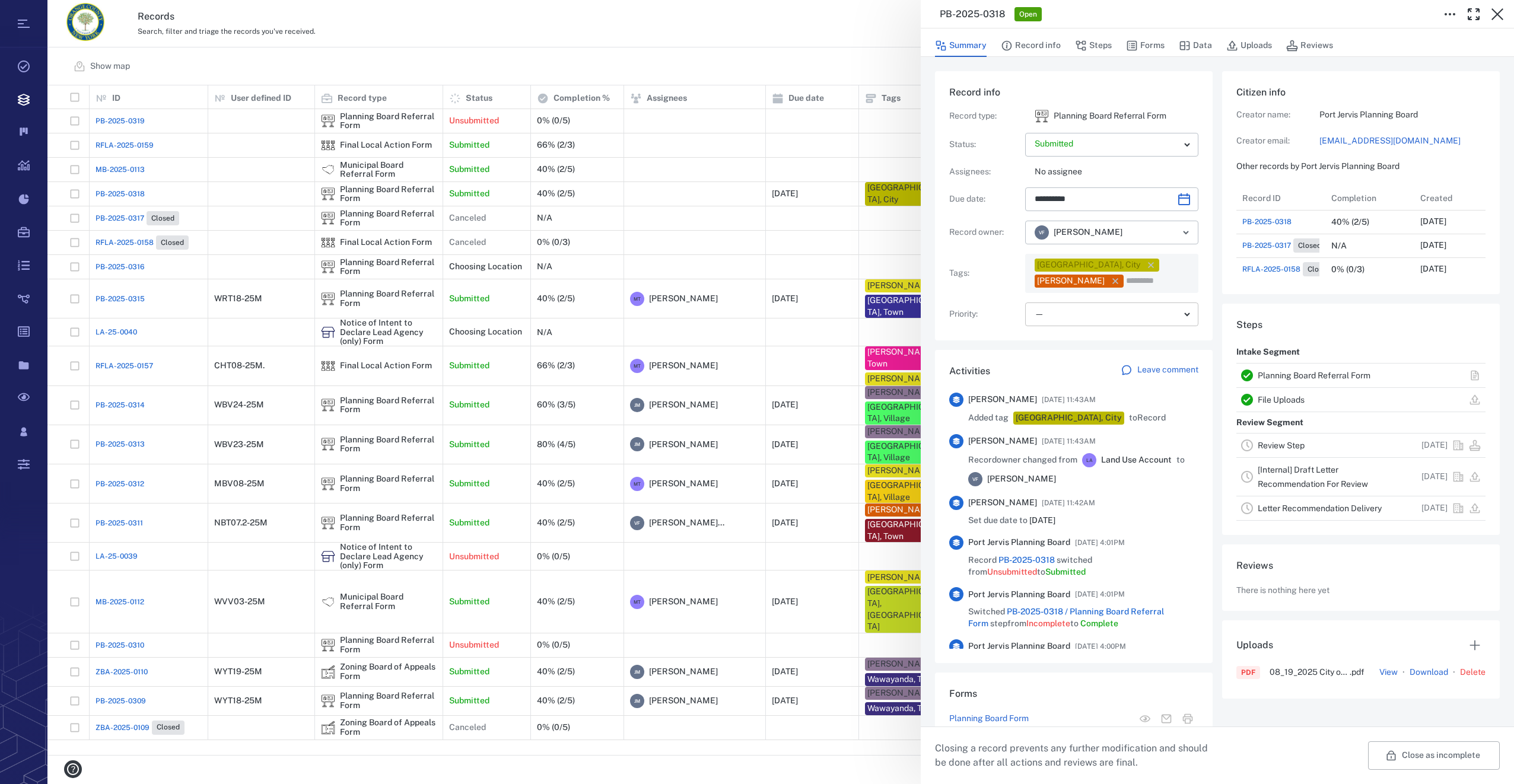
click at [1083, 311] on body "Tasks Records Boards Dashboard Reports Record types Guide steps Rules Form buil…" at bounding box center [757, 392] width 1514 height 784
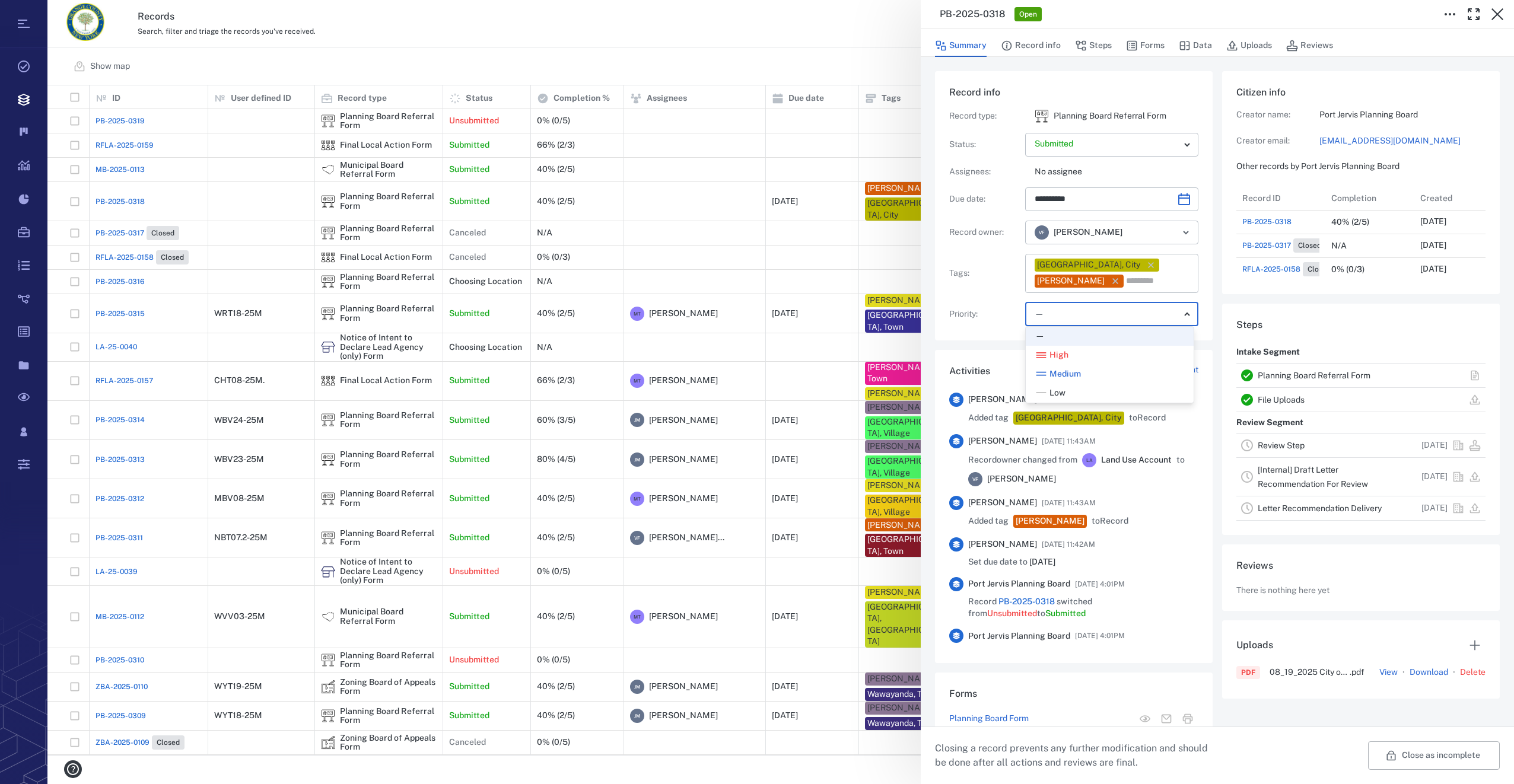
click at [1070, 391] on div "Low" at bounding box center [1110, 393] width 149 height 12
type input "**"
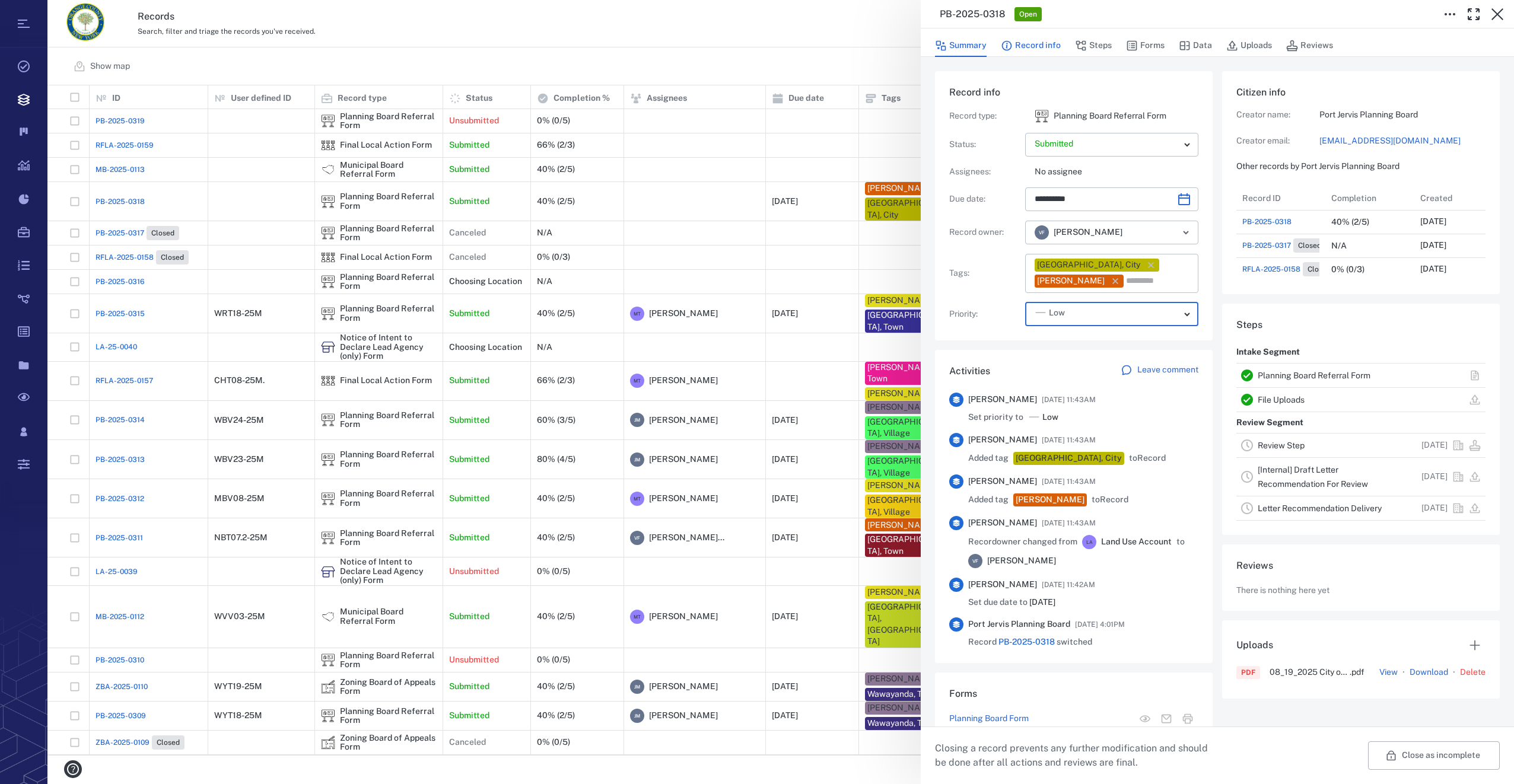
click at [1031, 48] on button "Record info" at bounding box center [1030, 46] width 60 height 22
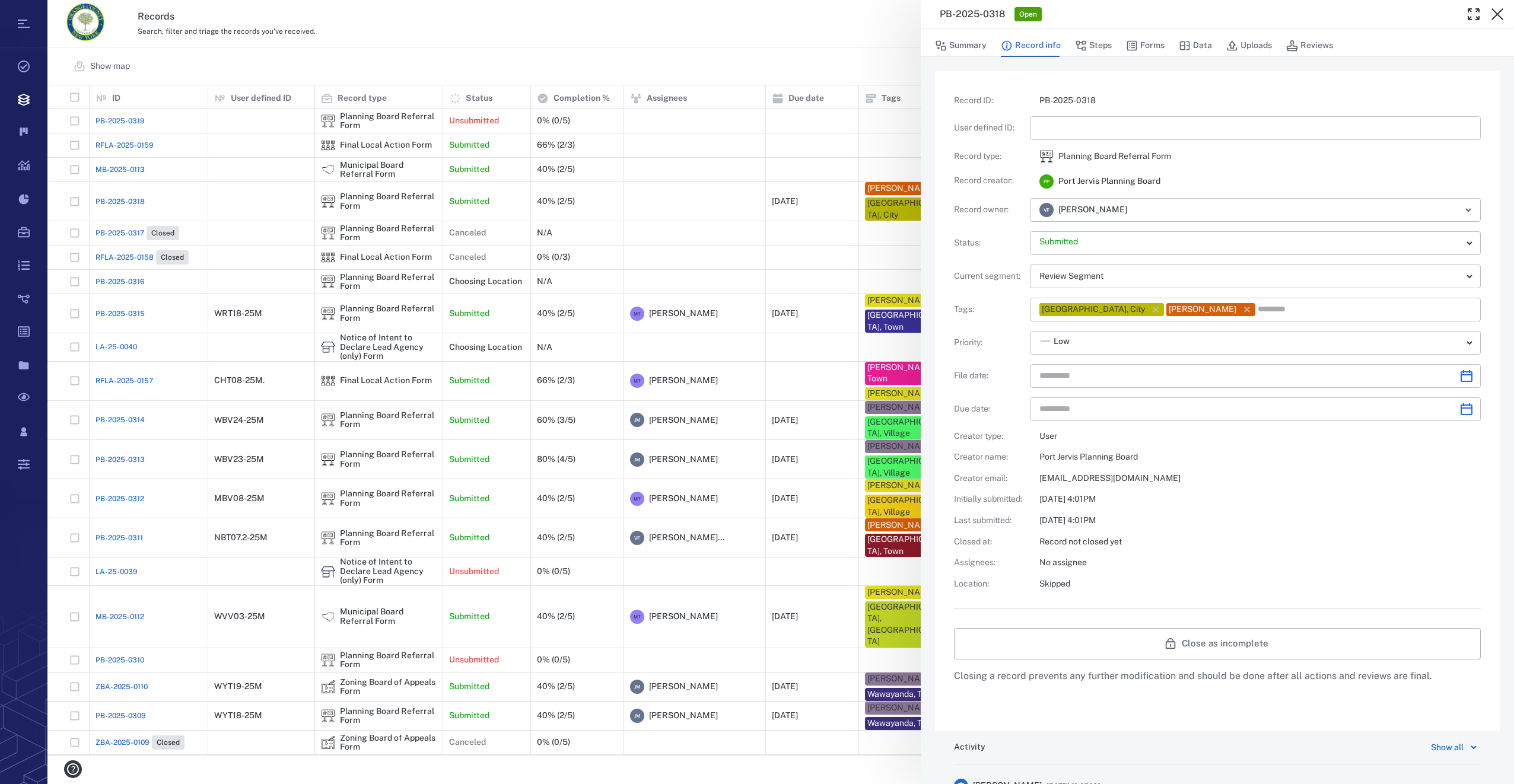
type input "**********"
drag, startPoint x: 1049, startPoint y: 131, endPoint x: 1029, endPoint y: 143, distance: 23.3
click at [1049, 131] on input "text" at bounding box center [1255, 128] width 432 height 24
click at [1461, 372] on icon "Choose date" at bounding box center [1466, 376] width 12 height 12
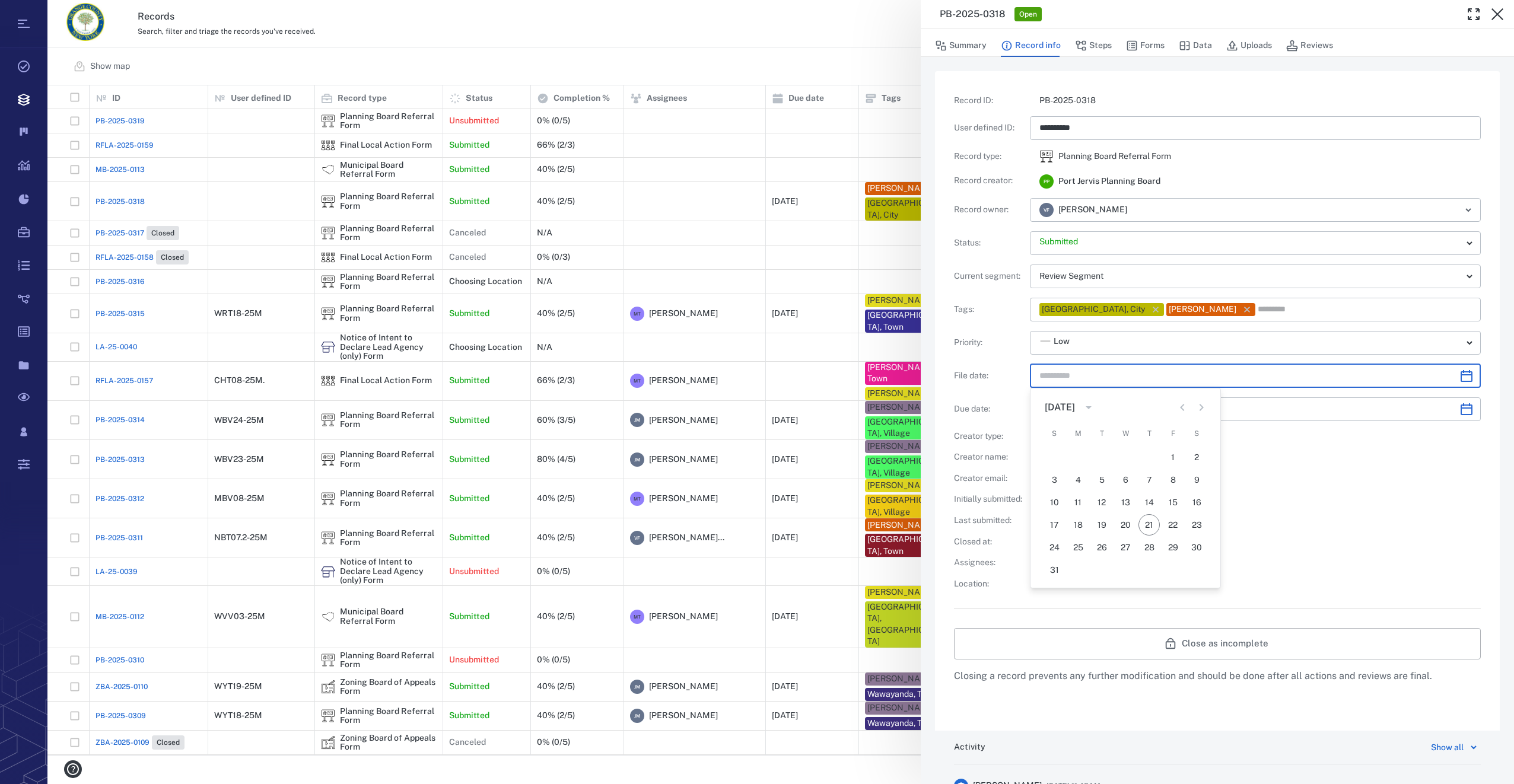
type input "*********"
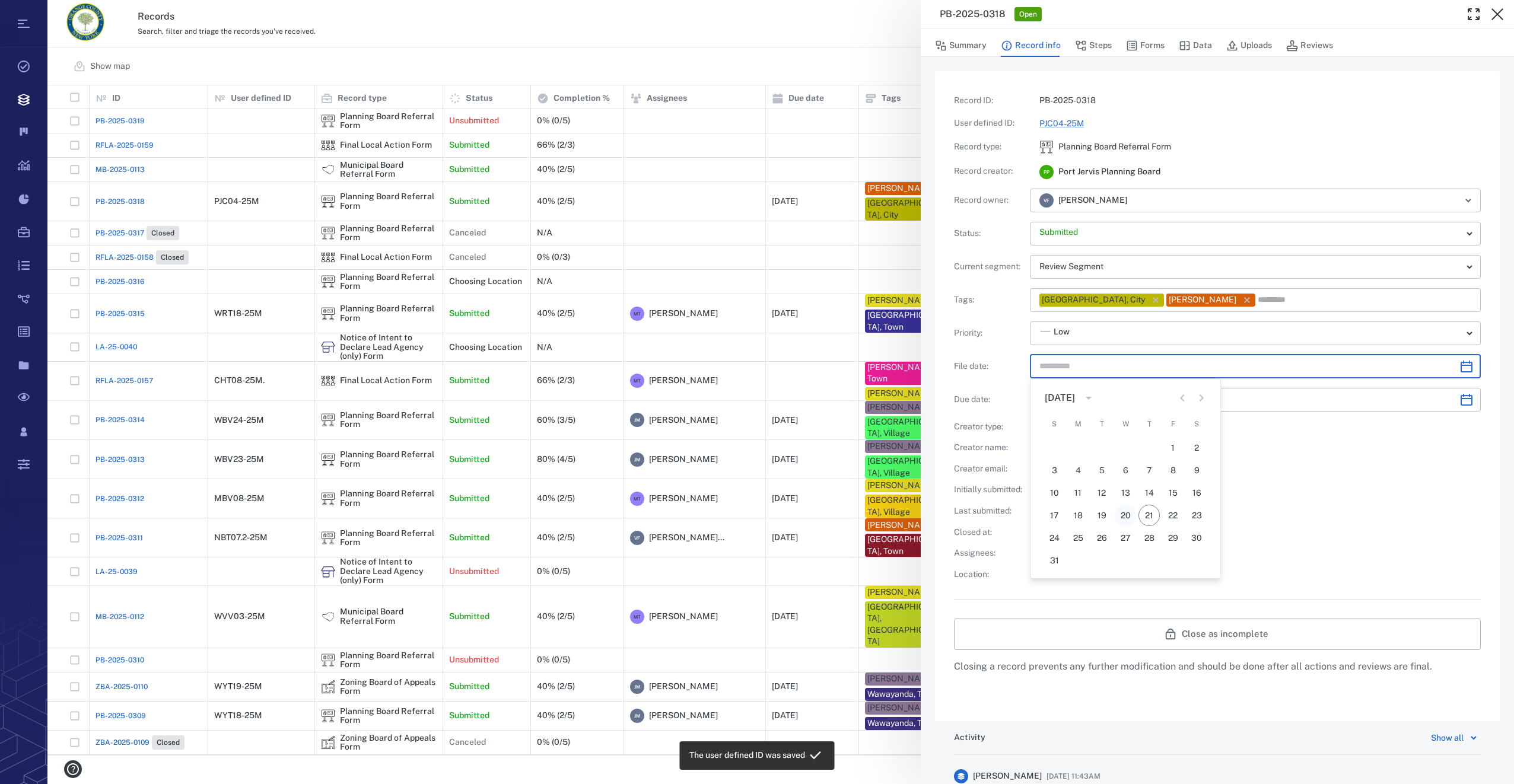
click at [1118, 522] on button "20" at bounding box center [1125, 515] width 21 height 21
type input "**********"
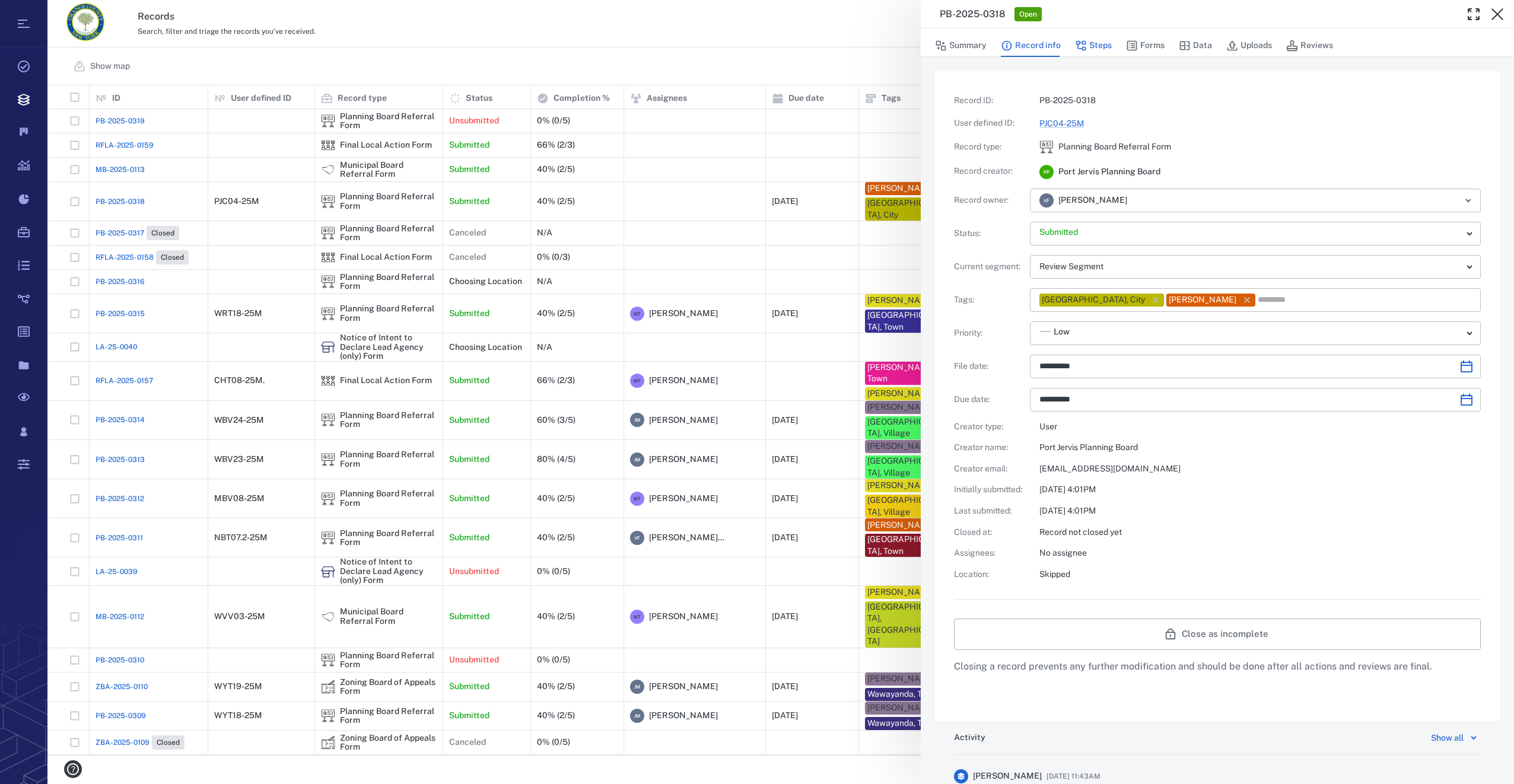
click at [1086, 39] on button "Steps" at bounding box center [1093, 46] width 37 height 22
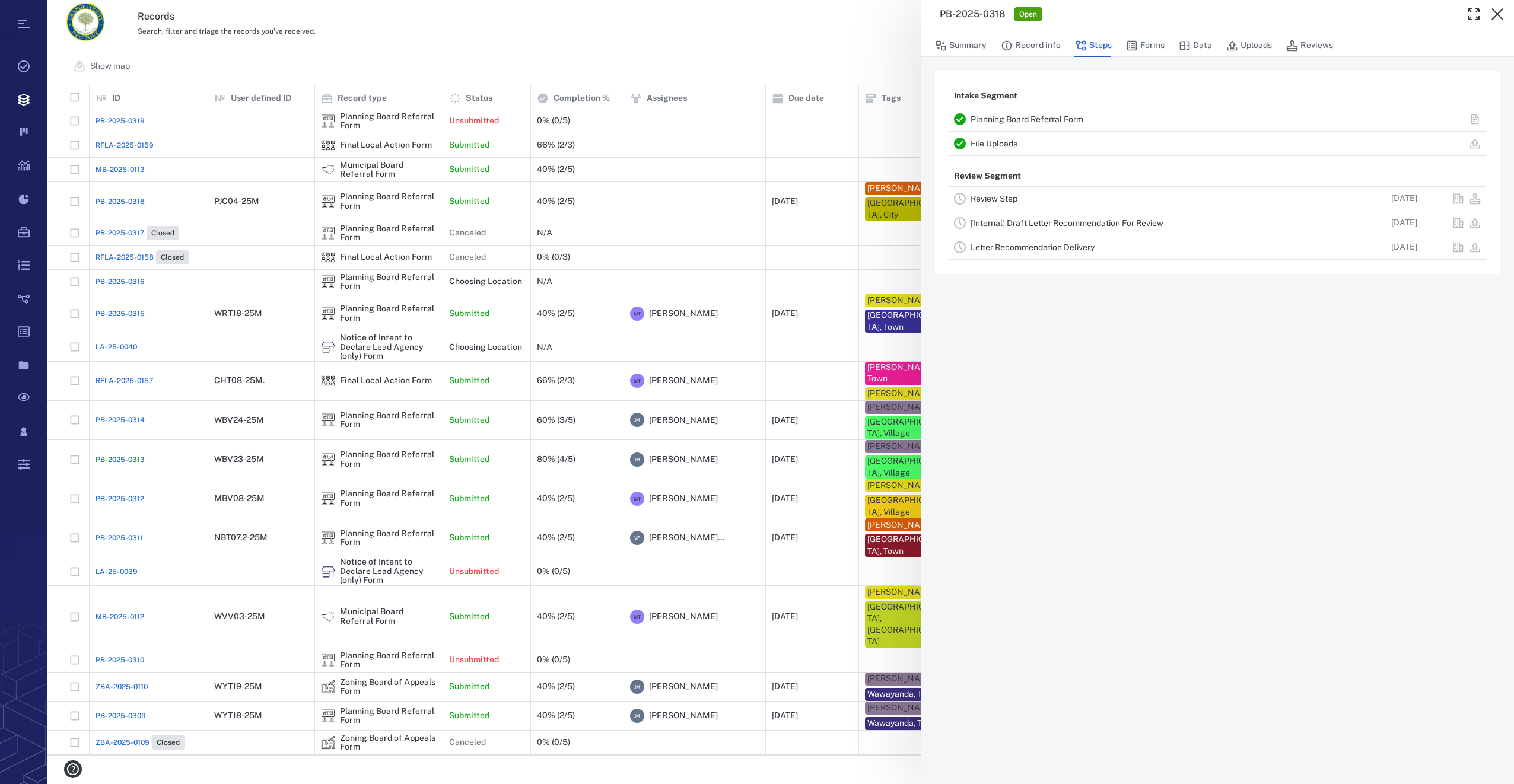
click at [1012, 202] on link "Review Step" at bounding box center [994, 199] width 47 height 10
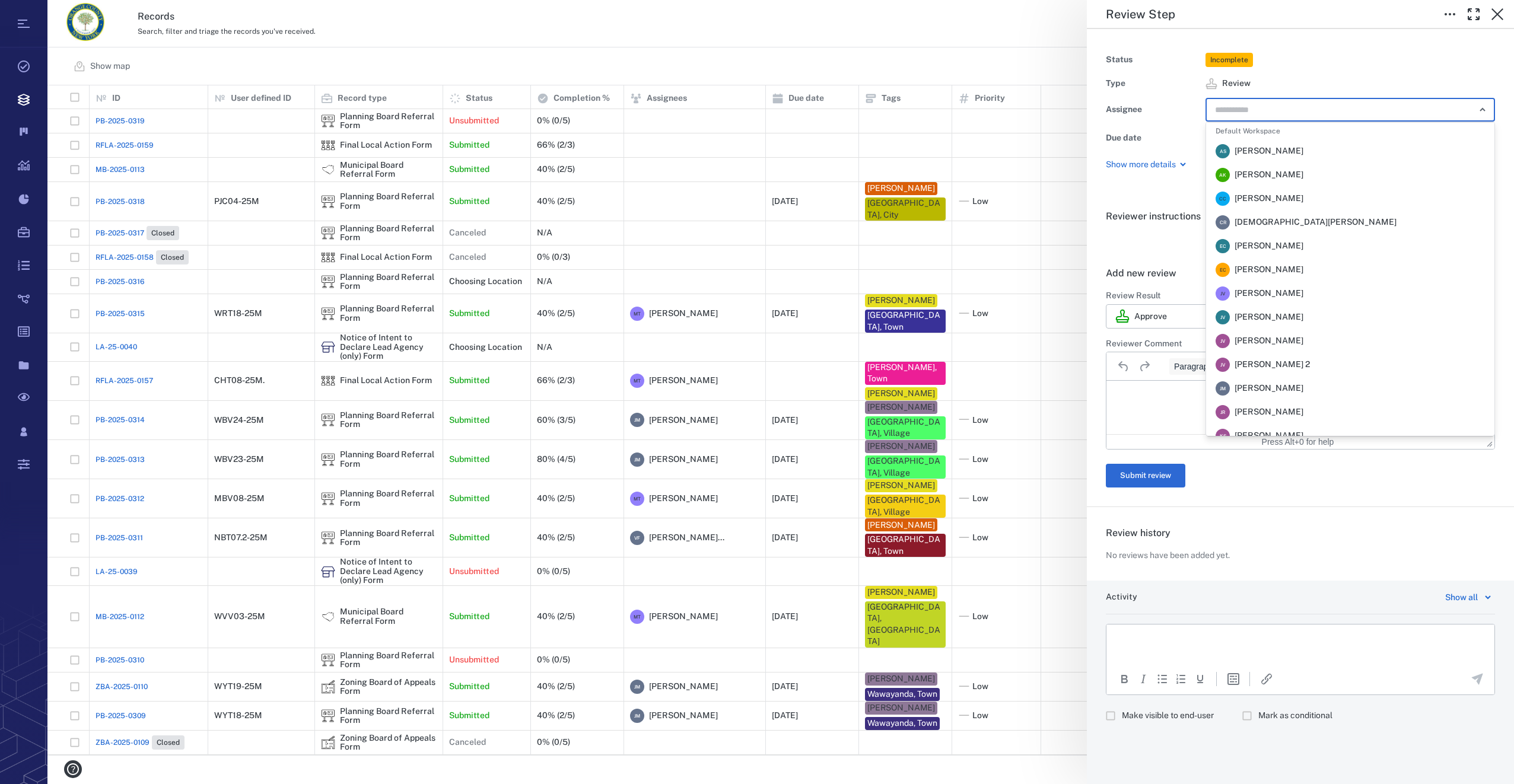
click at [1257, 108] on input "text" at bounding box center [1336, 110] width 245 height 17
click at [1272, 309] on span "[PERSON_NAME]" at bounding box center [1269, 305] width 69 height 12
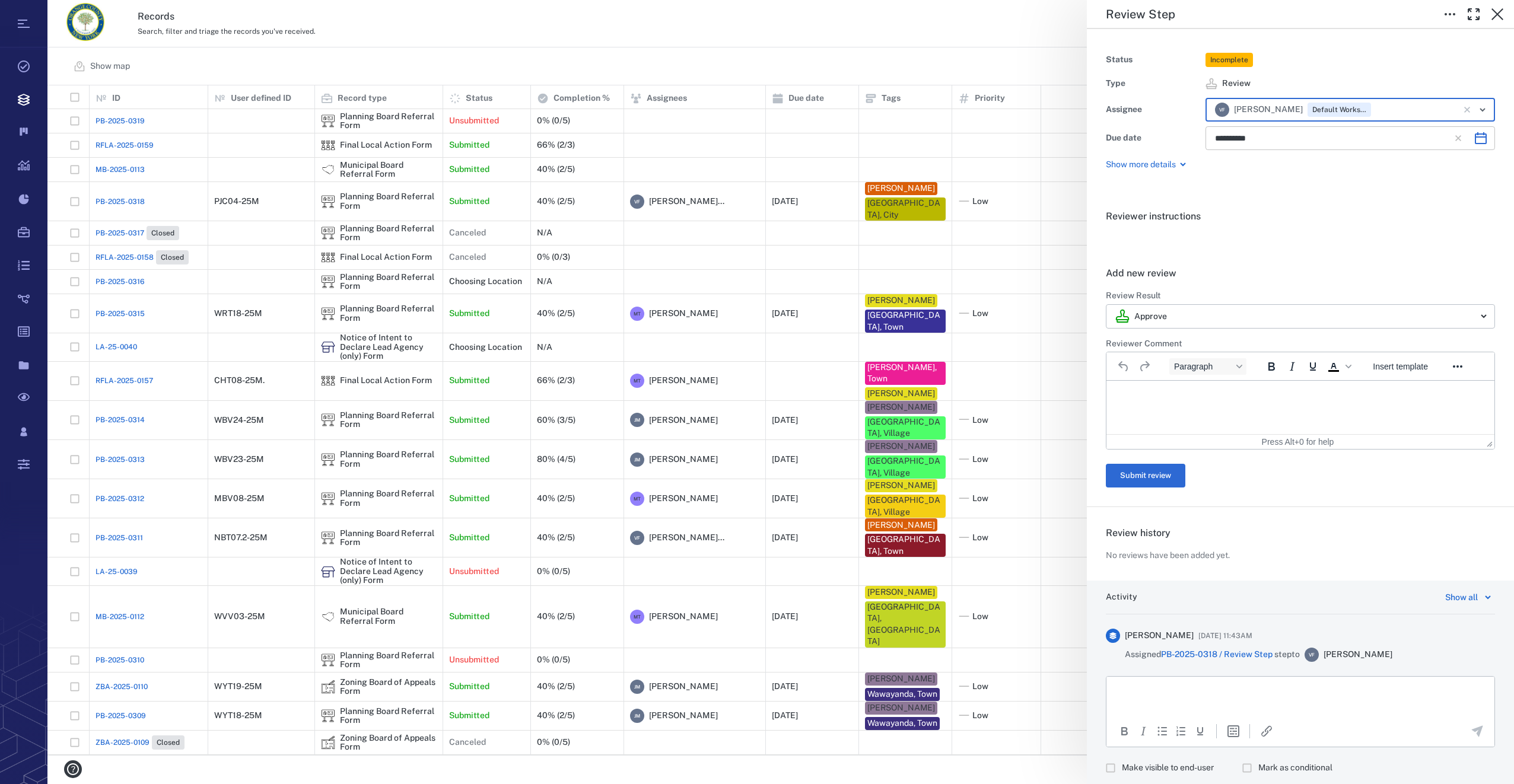
click at [1473, 140] on icon "Choose date, selected date is Oct 2, 2025" at bounding box center [1480, 138] width 14 height 14
click at [1354, 168] on icon "Previous month" at bounding box center [1357, 169] width 14 height 14
click at [1342, 257] on button "19" at bounding box center [1348, 264] width 21 height 21
type input "**********"
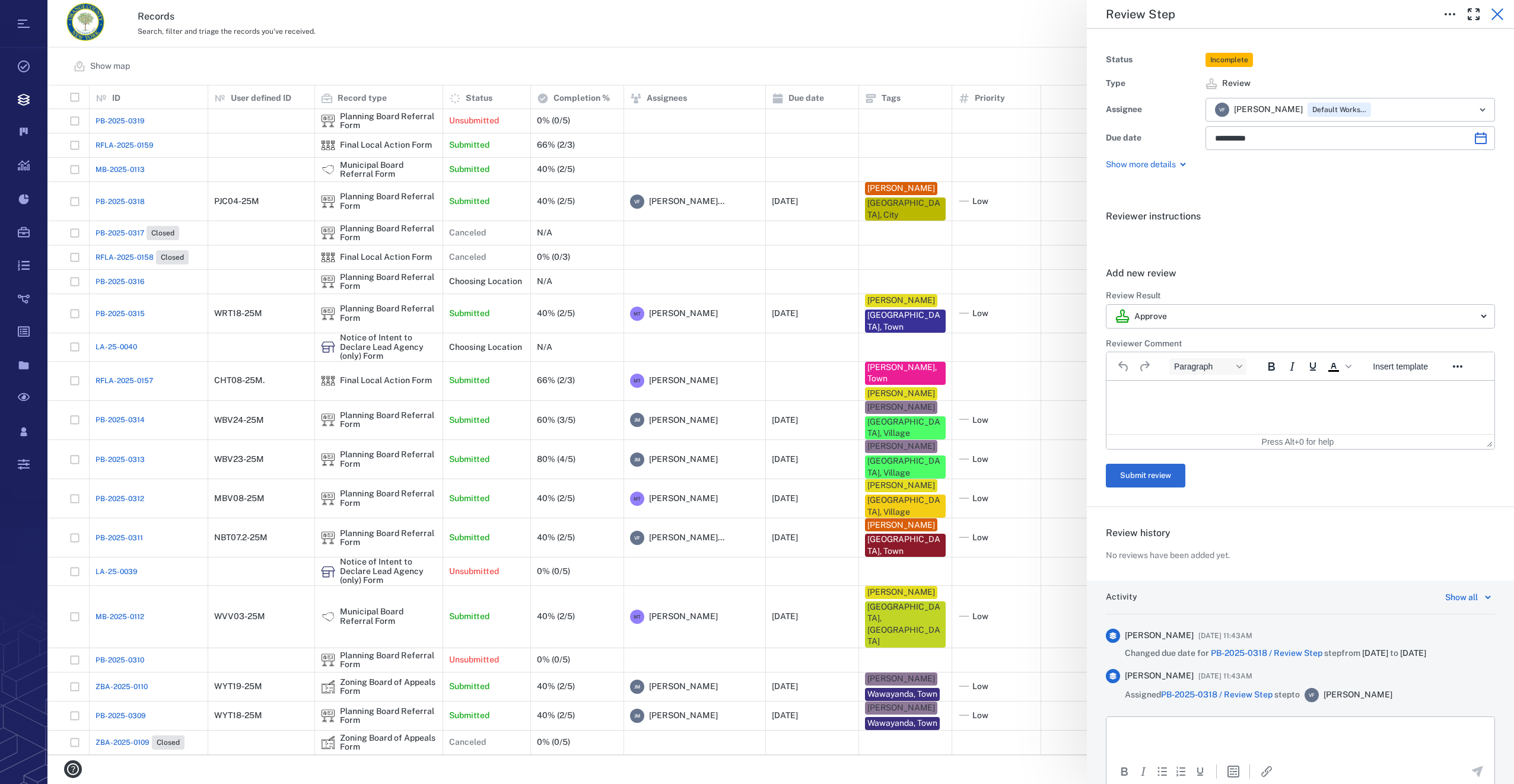
click at [1501, 17] on icon "button" at bounding box center [1497, 14] width 14 height 14
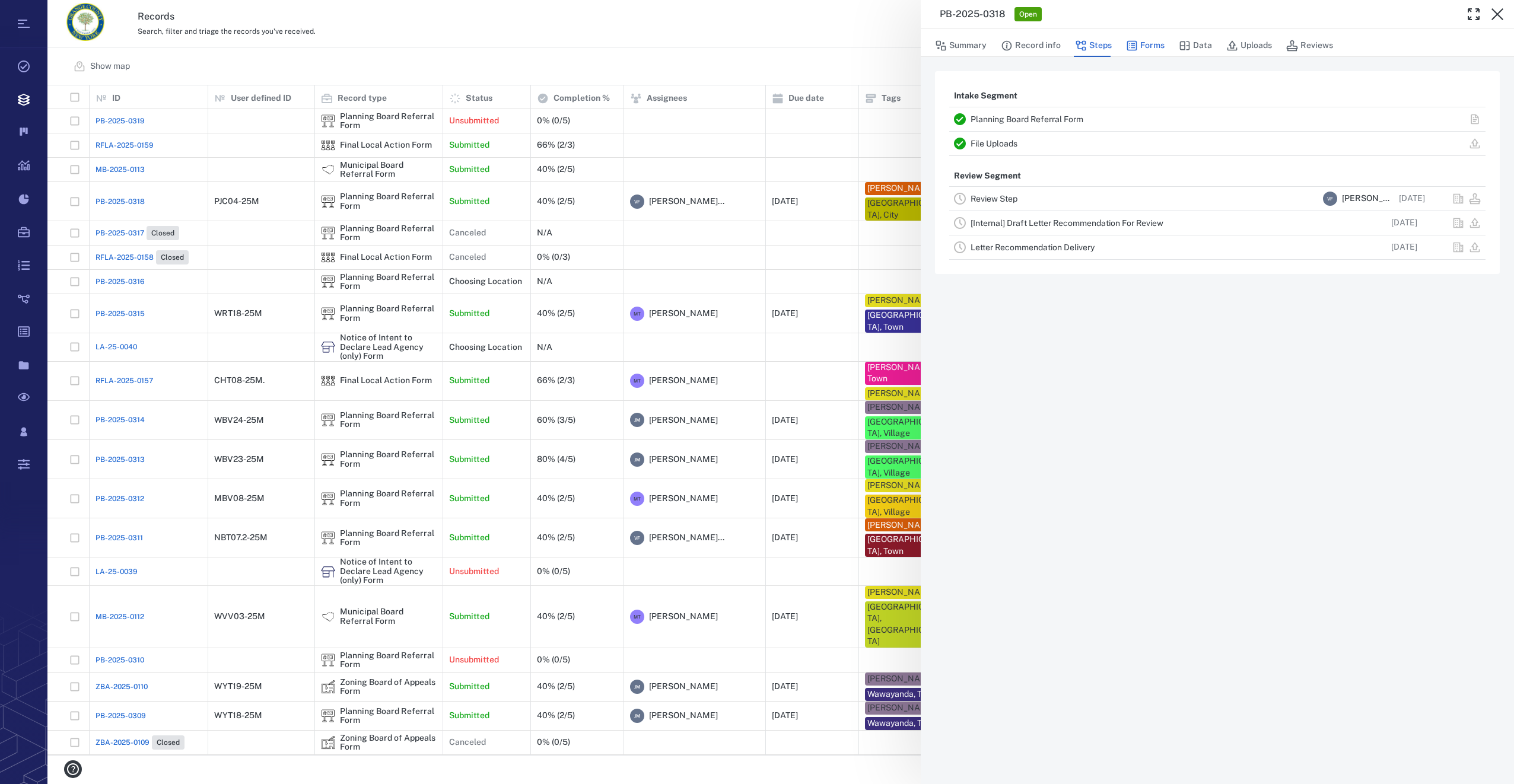
click at [1149, 40] on button "Forms" at bounding box center [1145, 46] width 39 height 22
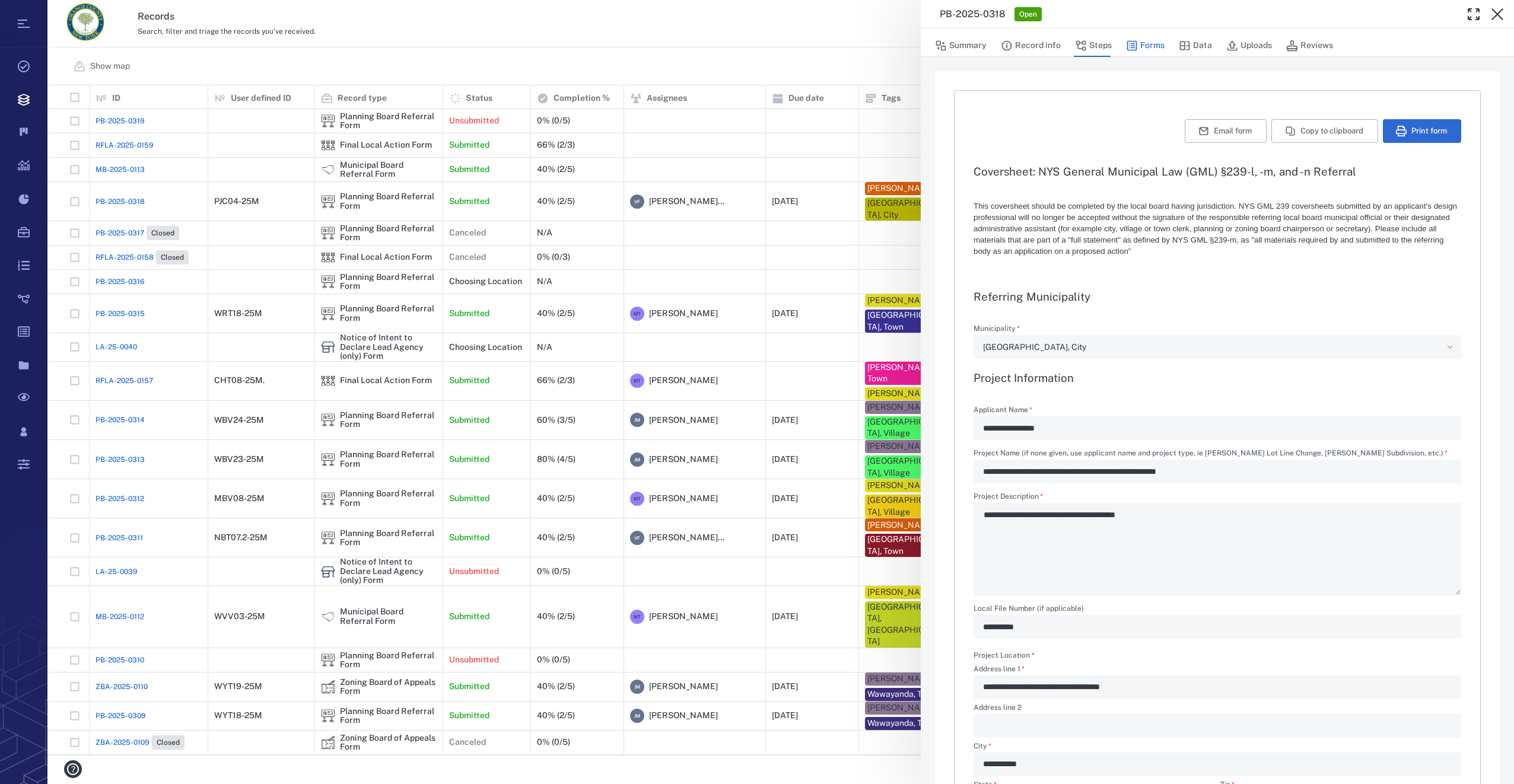
type textarea "*"
click at [1248, 44] on button "Uploads" at bounding box center [1248, 46] width 46 height 22
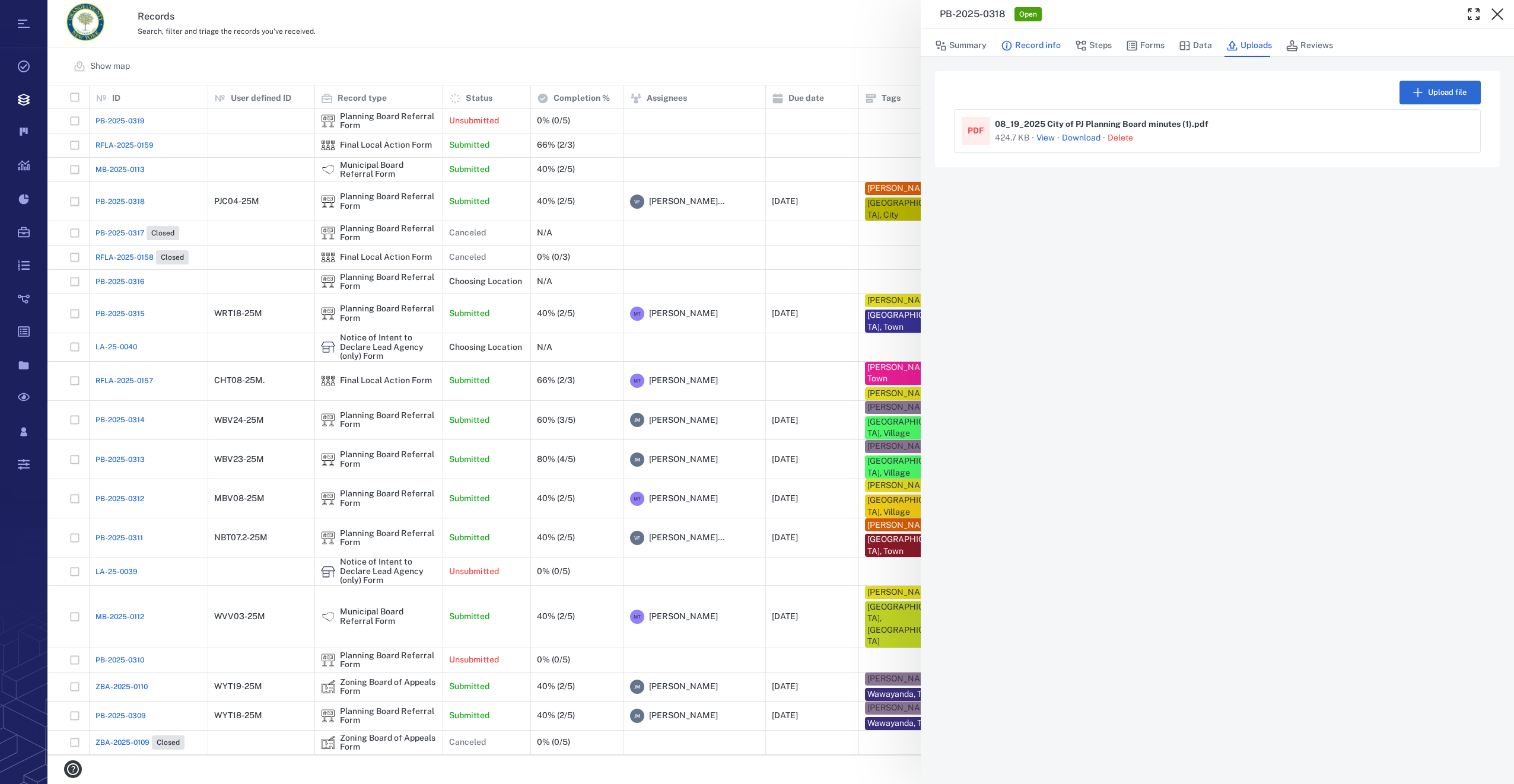
click at [1030, 51] on button "Record info" at bounding box center [1030, 46] width 60 height 22
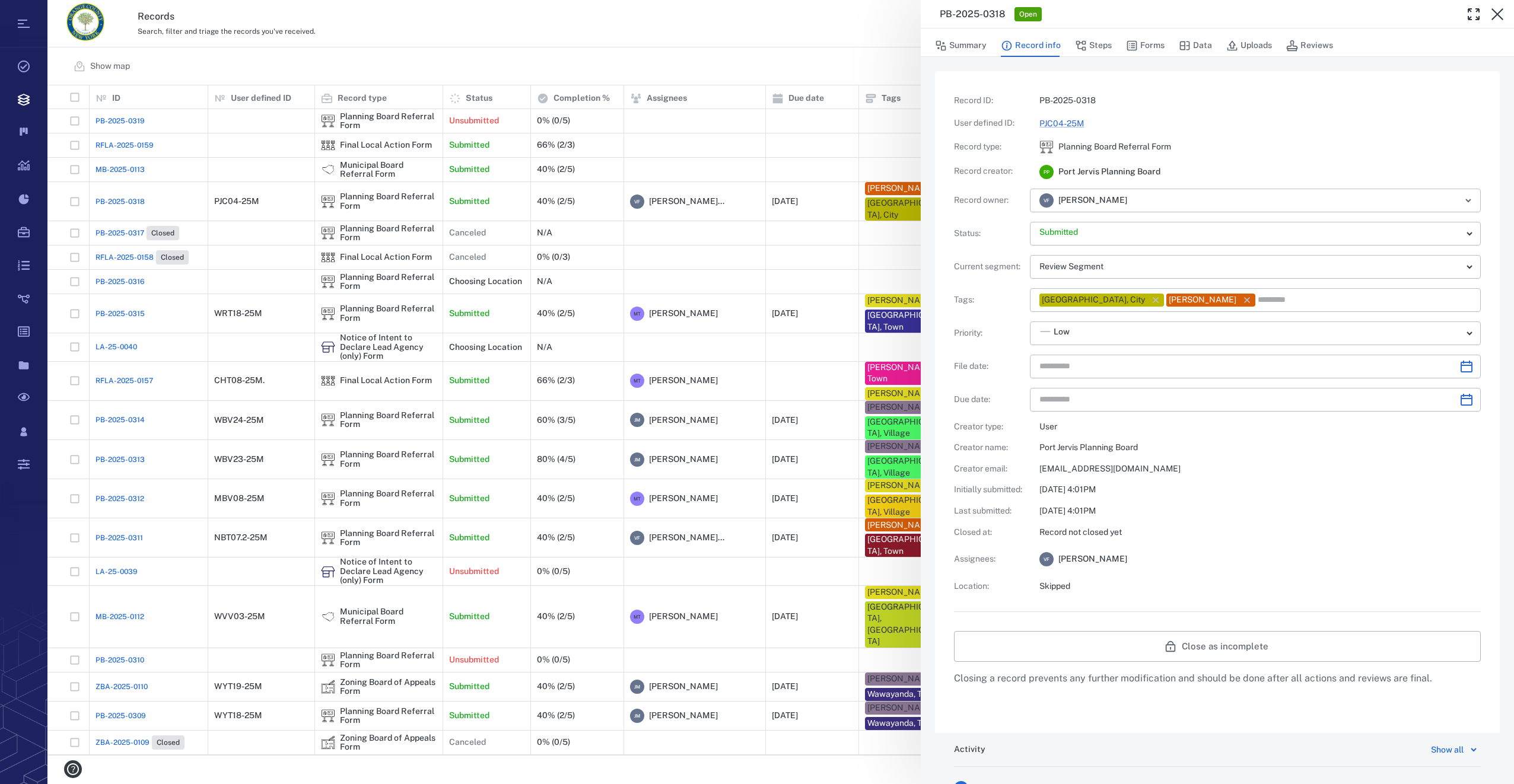
type input "**********"
click at [1154, 47] on button "Forms" at bounding box center [1145, 46] width 39 height 22
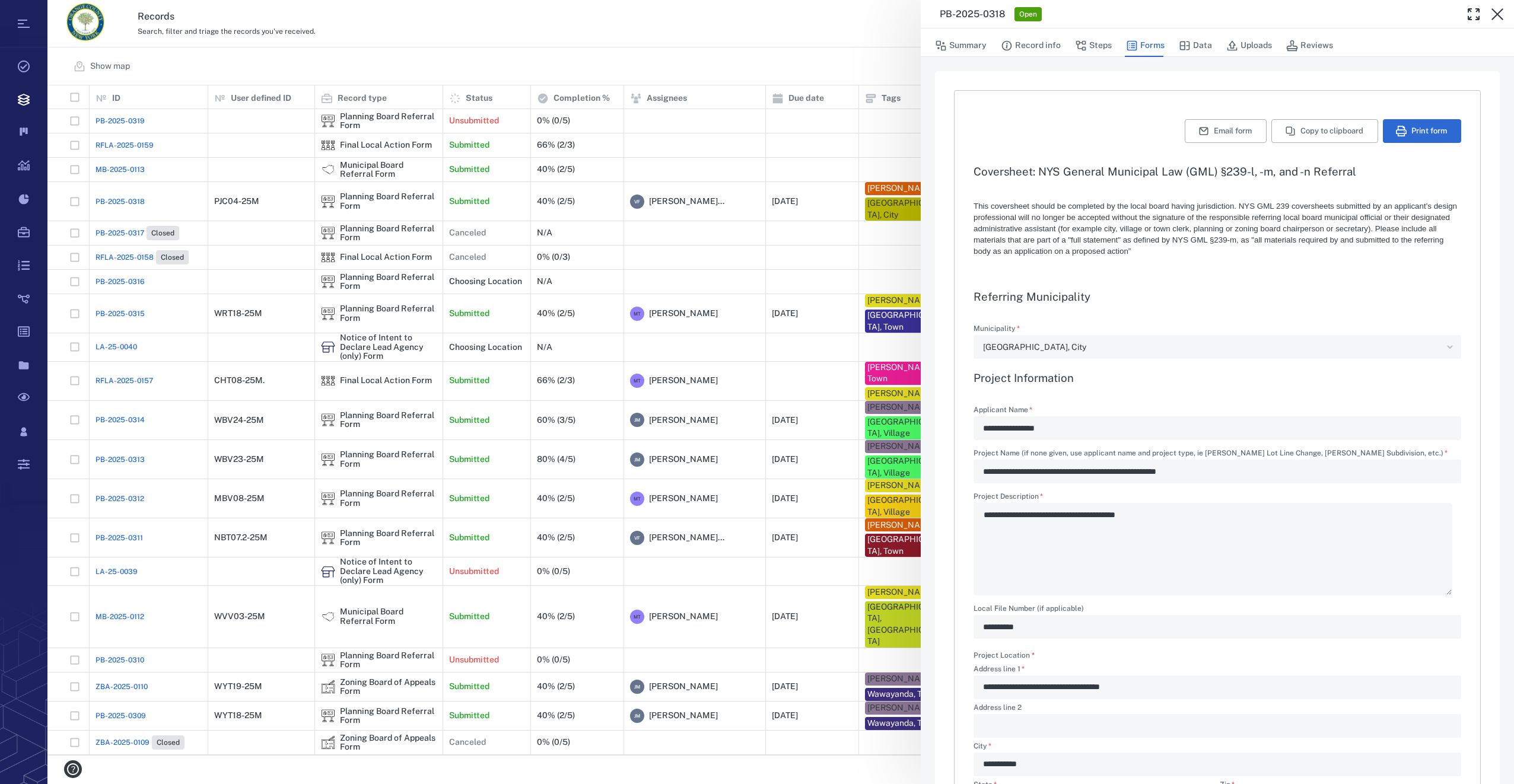
type textarea "*"
click at [1408, 134] on button "Print form" at bounding box center [1421, 131] width 78 height 24
click at [796, 25] on div "**********" at bounding box center [781, 392] width 1466 height 784
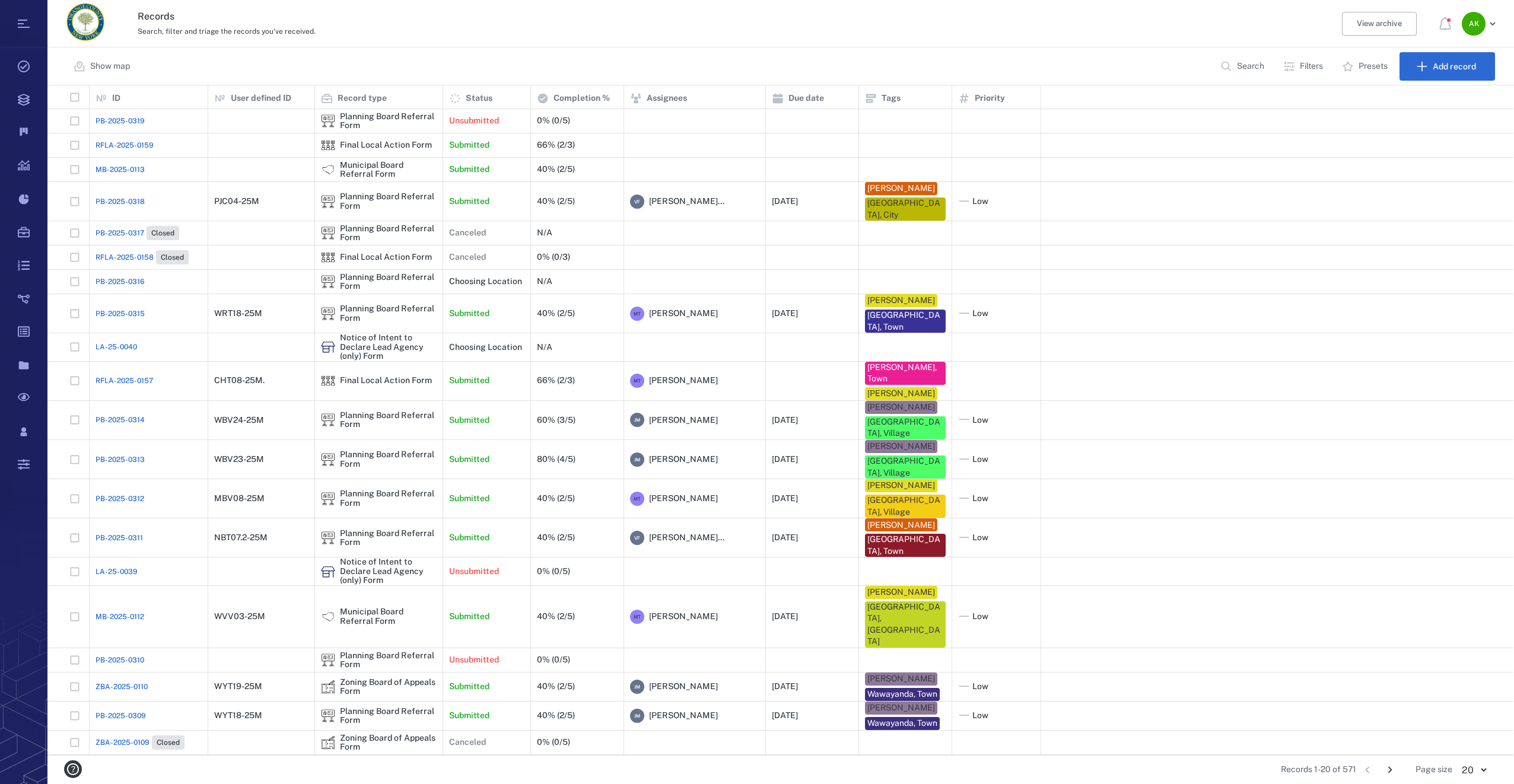
click at [103, 170] on span "MB-2025-0113" at bounding box center [120, 169] width 49 height 11
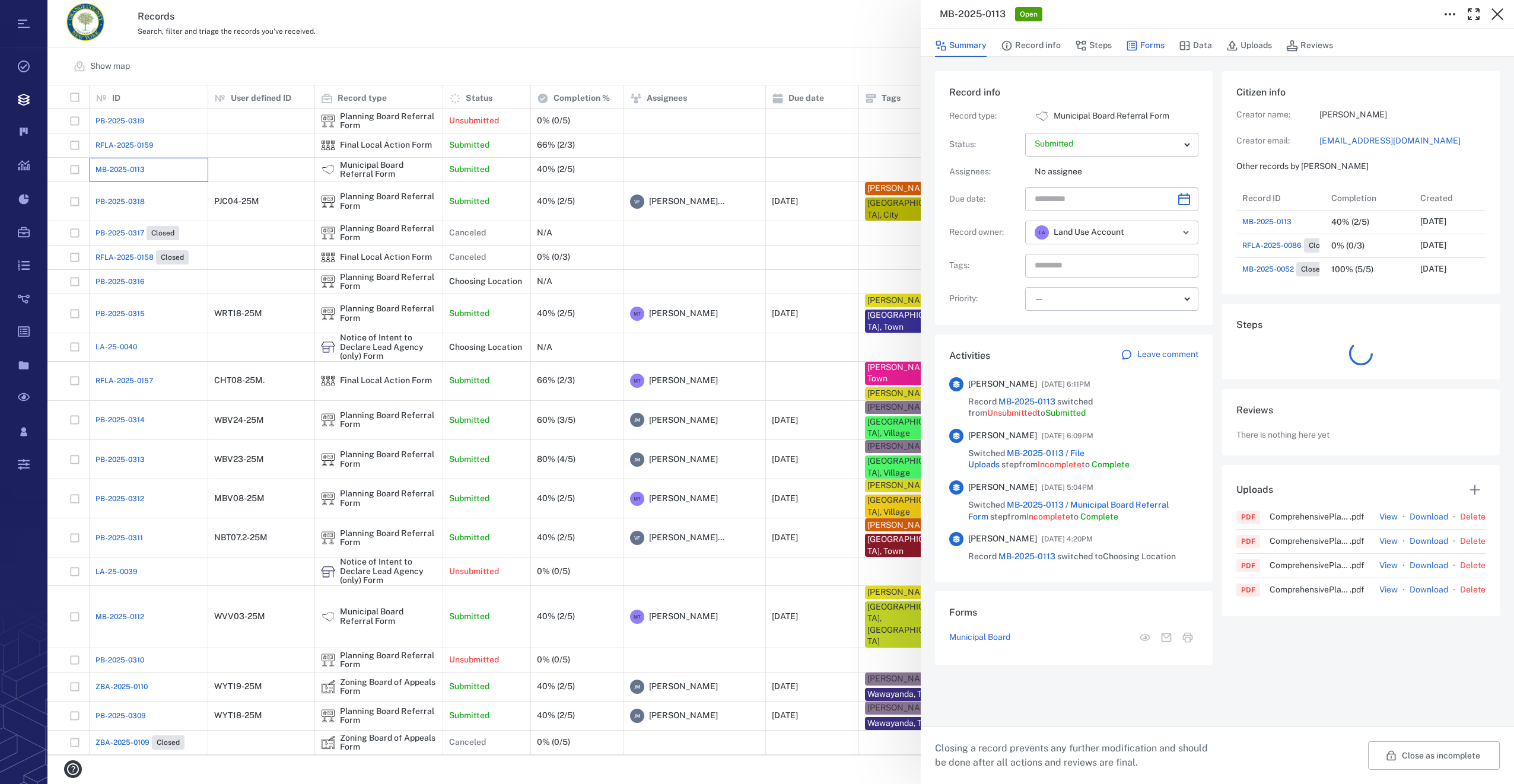
scroll to position [10, 10]
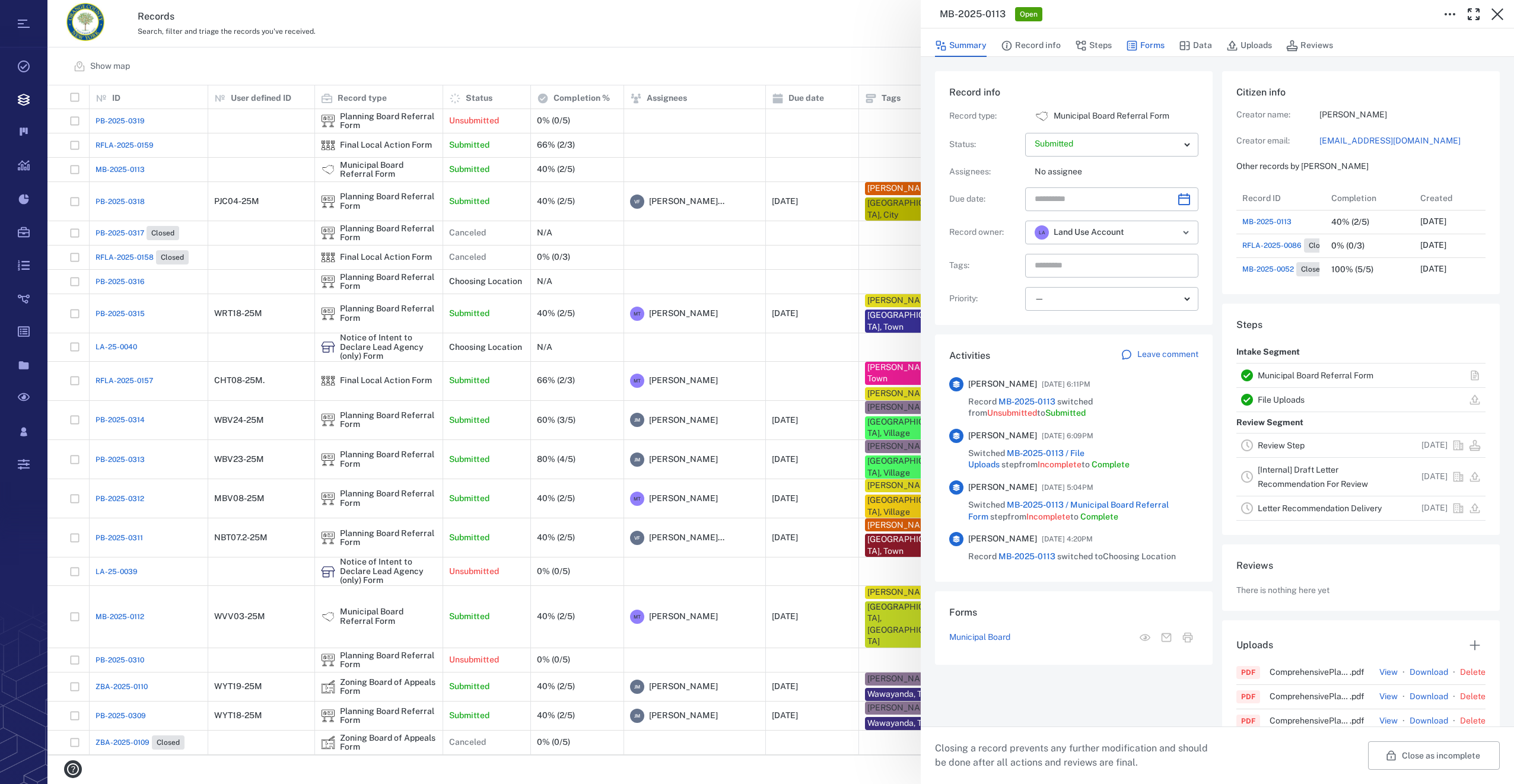
click at [1163, 44] on button "Forms" at bounding box center [1145, 46] width 39 height 22
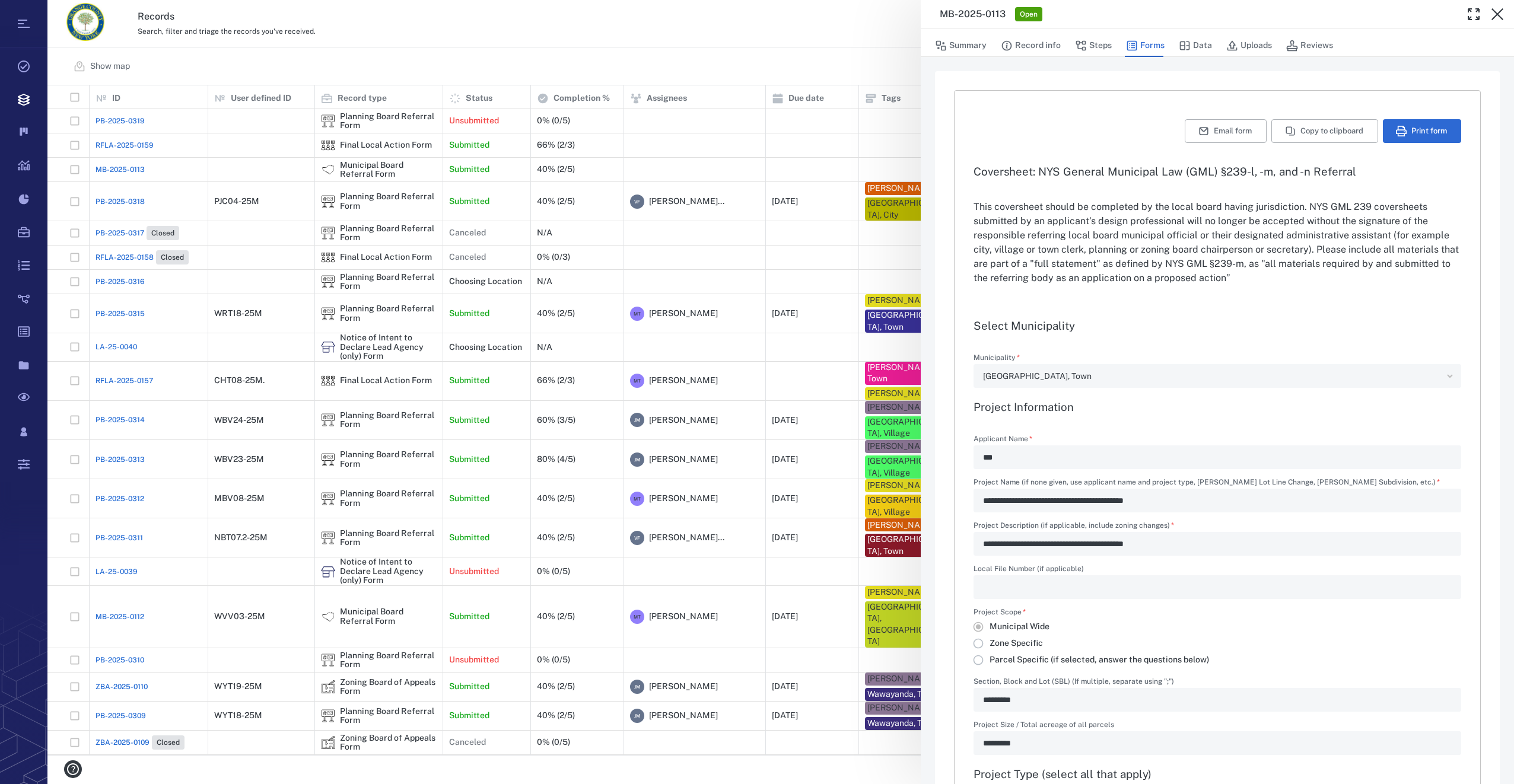
type input "**********"
click at [964, 44] on button "Summary" at bounding box center [960, 46] width 51 height 22
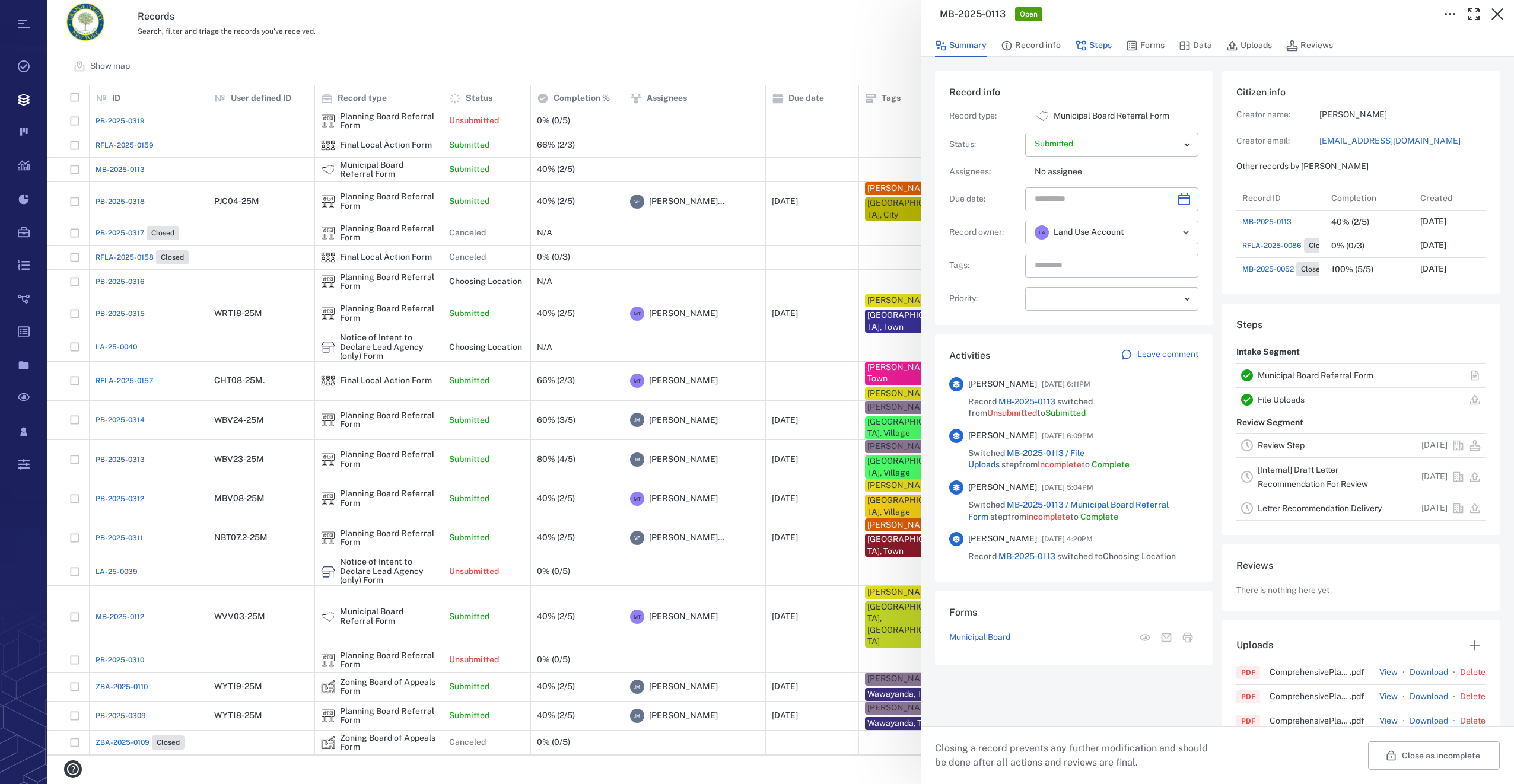
scroll to position [190, 226]
click at [1186, 202] on icon "Choose date" at bounding box center [1184, 199] width 14 height 14
click at [1198, 226] on icon "Next month" at bounding box center [1196, 230] width 14 height 14
click at [1167, 322] on button "19" at bounding box center [1167, 325] width 21 height 21
type input "**********"
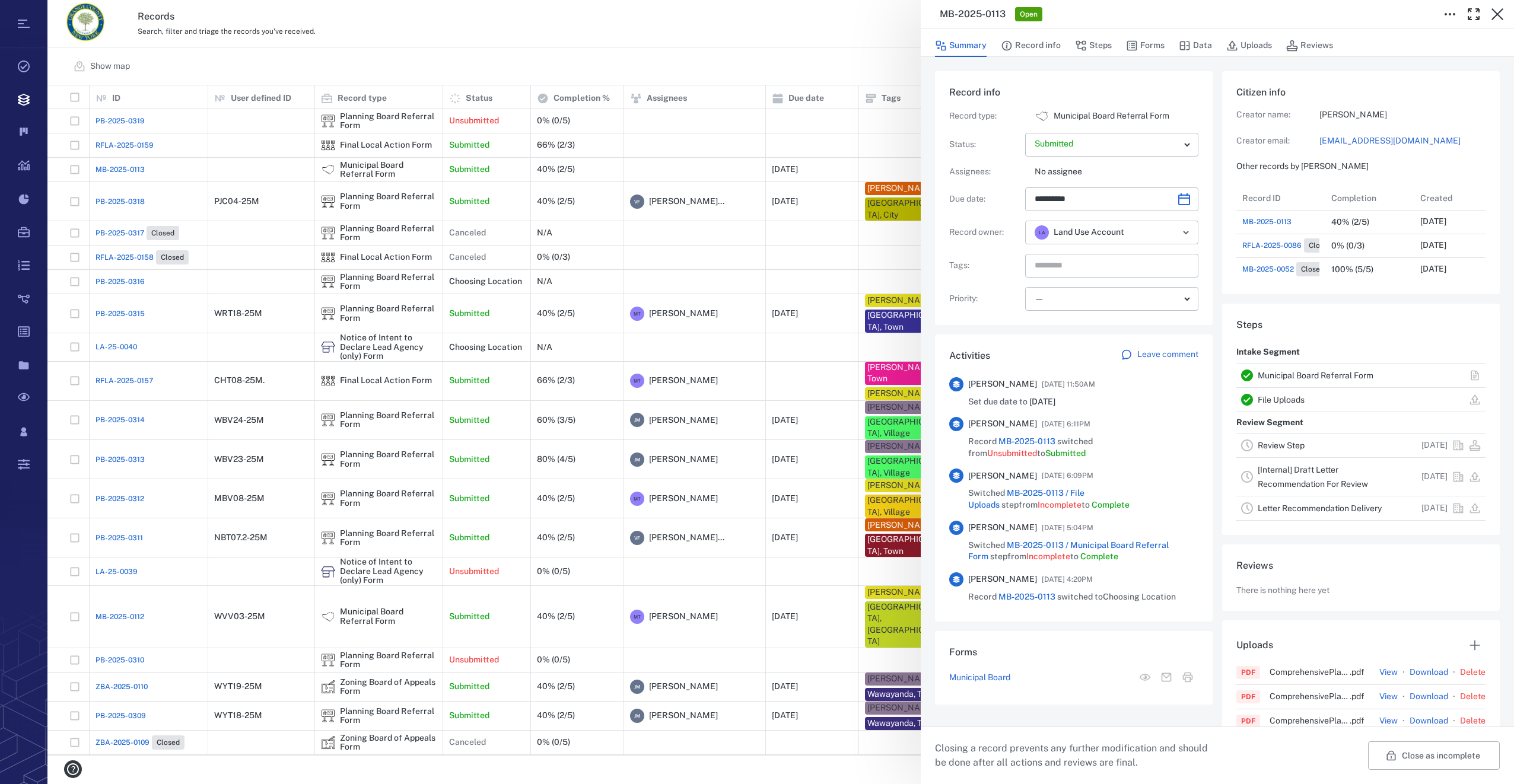
click at [1182, 236] on icon "Open" at bounding box center [1186, 233] width 14 height 14
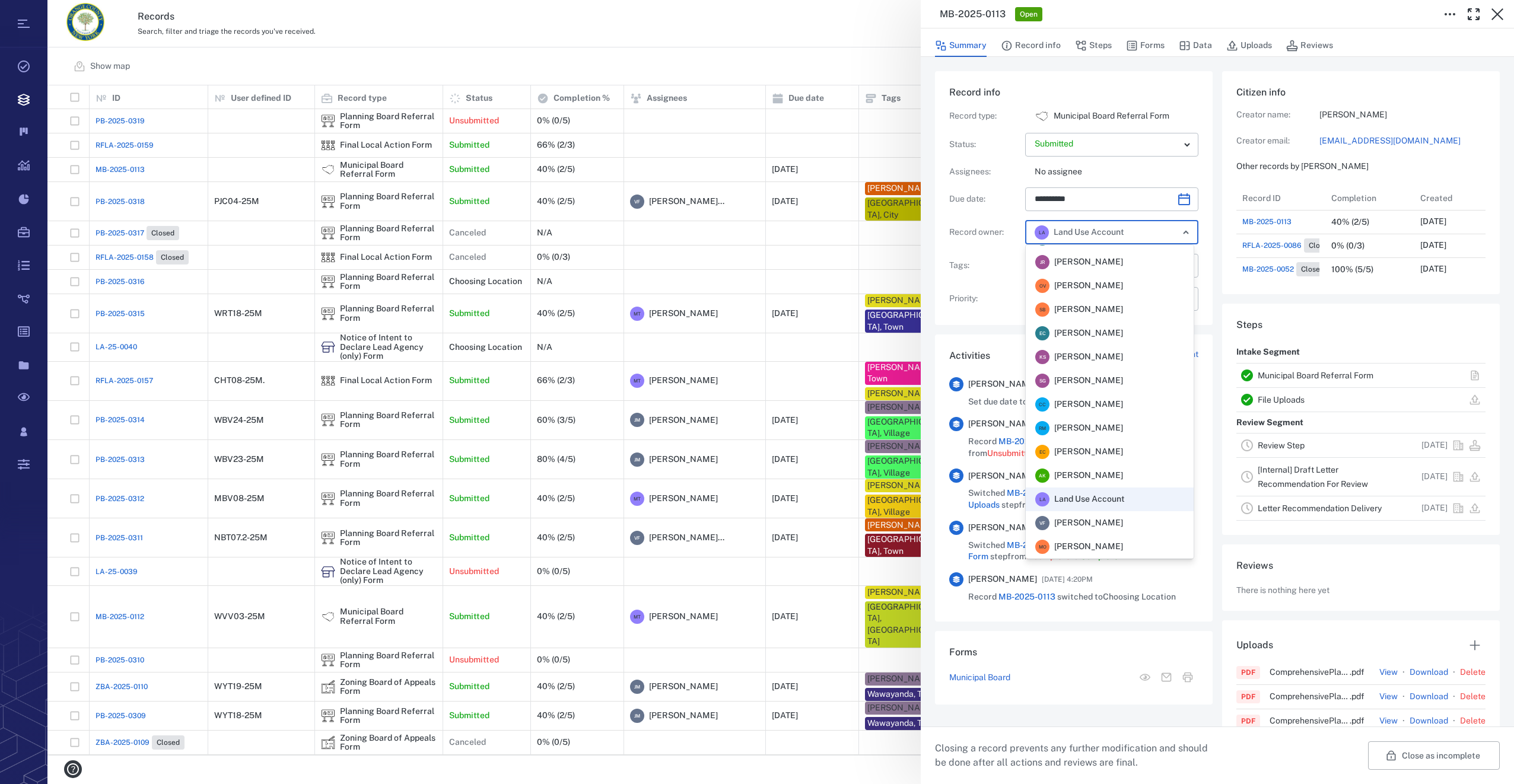
scroll to position [232, 0]
click at [1088, 473] on span "[PERSON_NAME]" at bounding box center [1089, 475] width 69 height 12
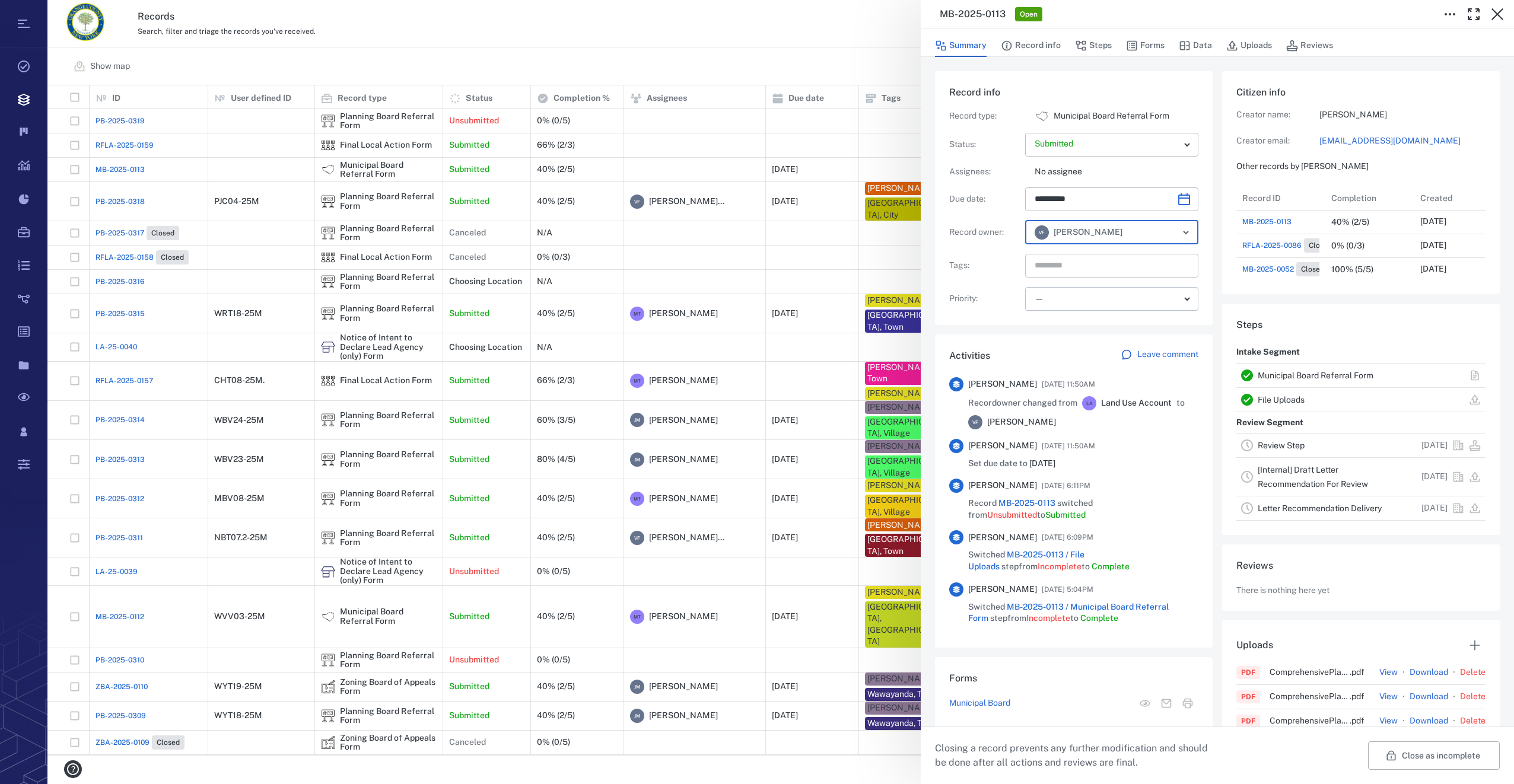
click at [1104, 270] on input "text" at bounding box center [1098, 266] width 129 height 17
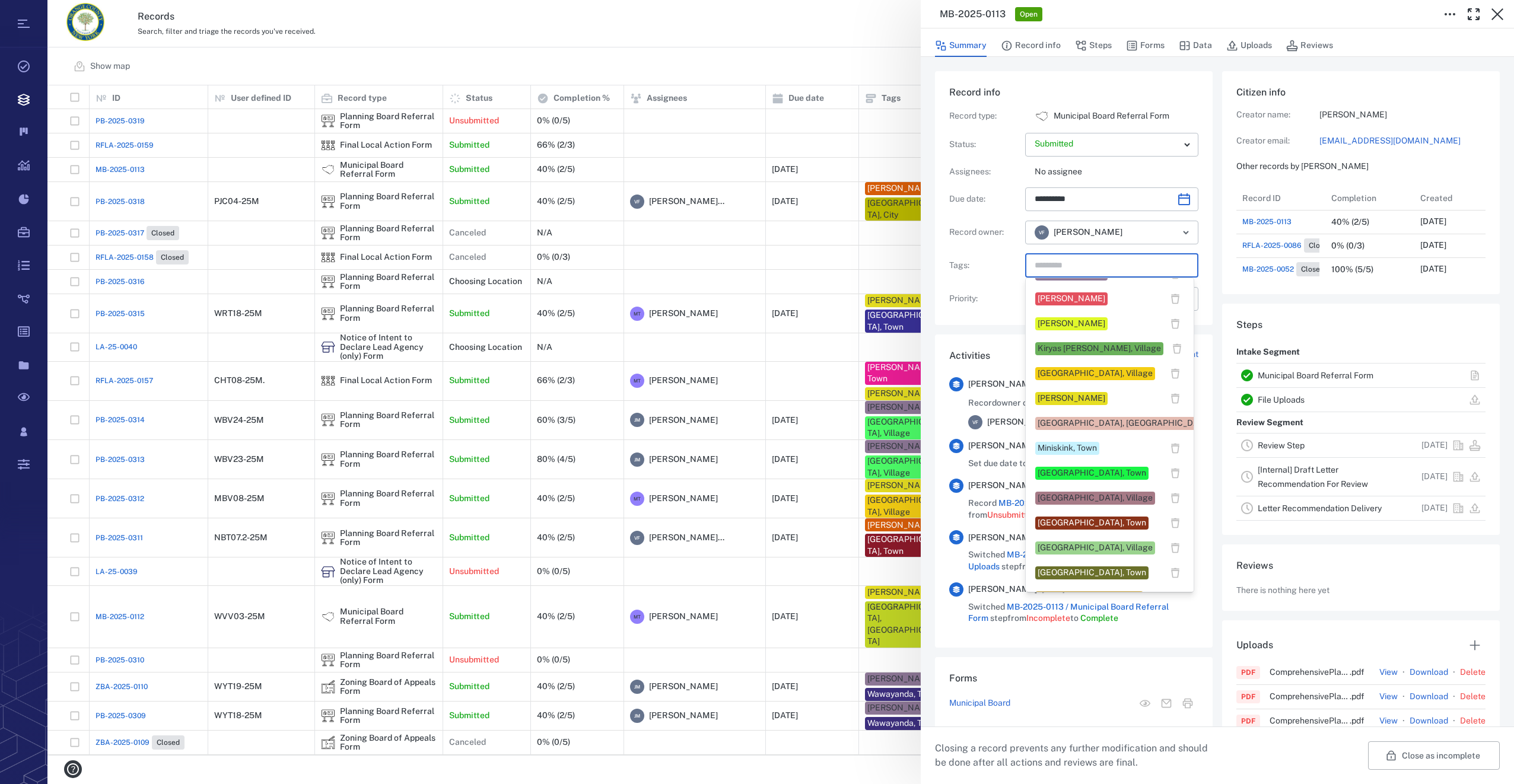
scroll to position [593, 0]
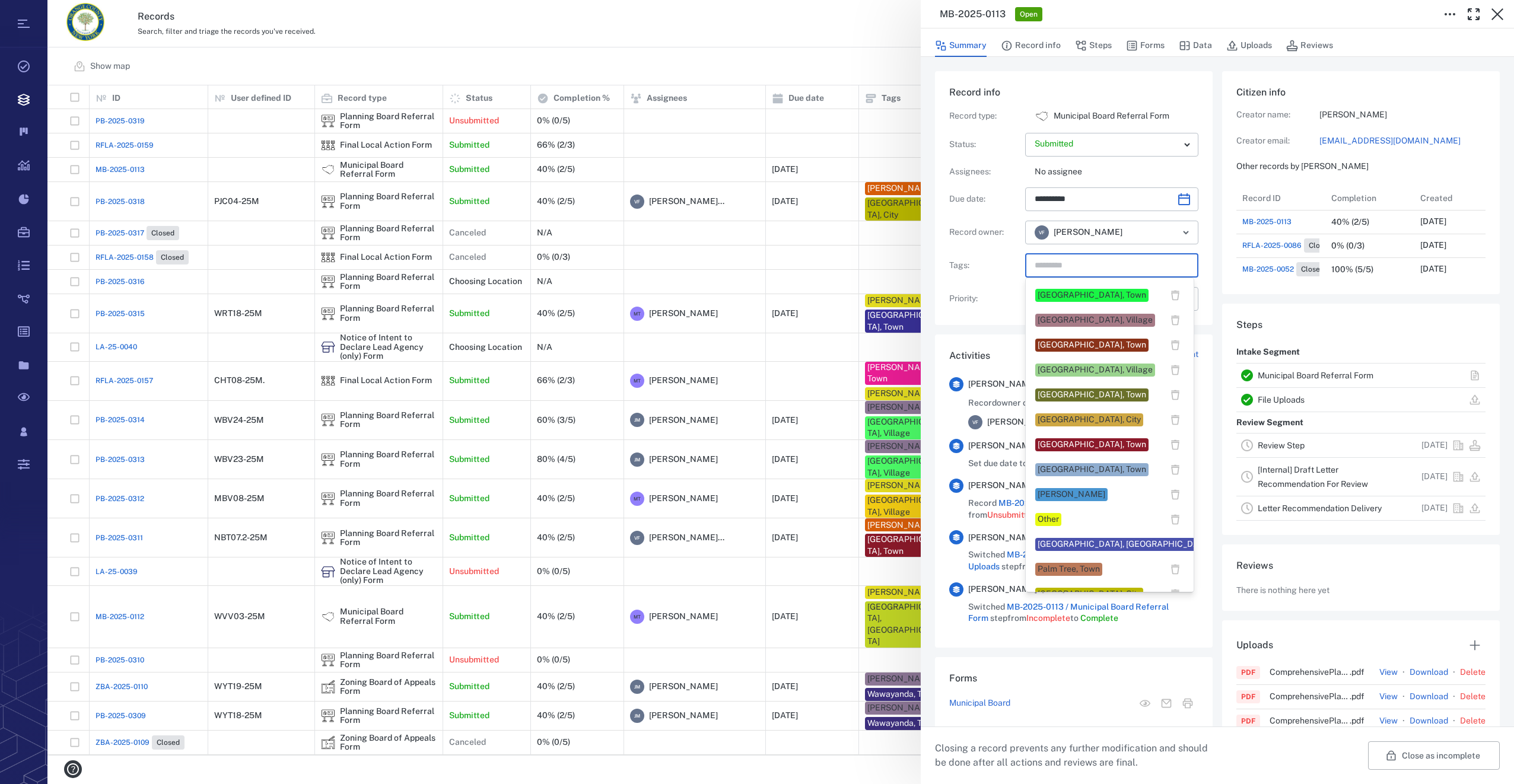
click at [1083, 442] on div "[GEOGRAPHIC_DATA], Town" at bounding box center [1092, 444] width 108 height 12
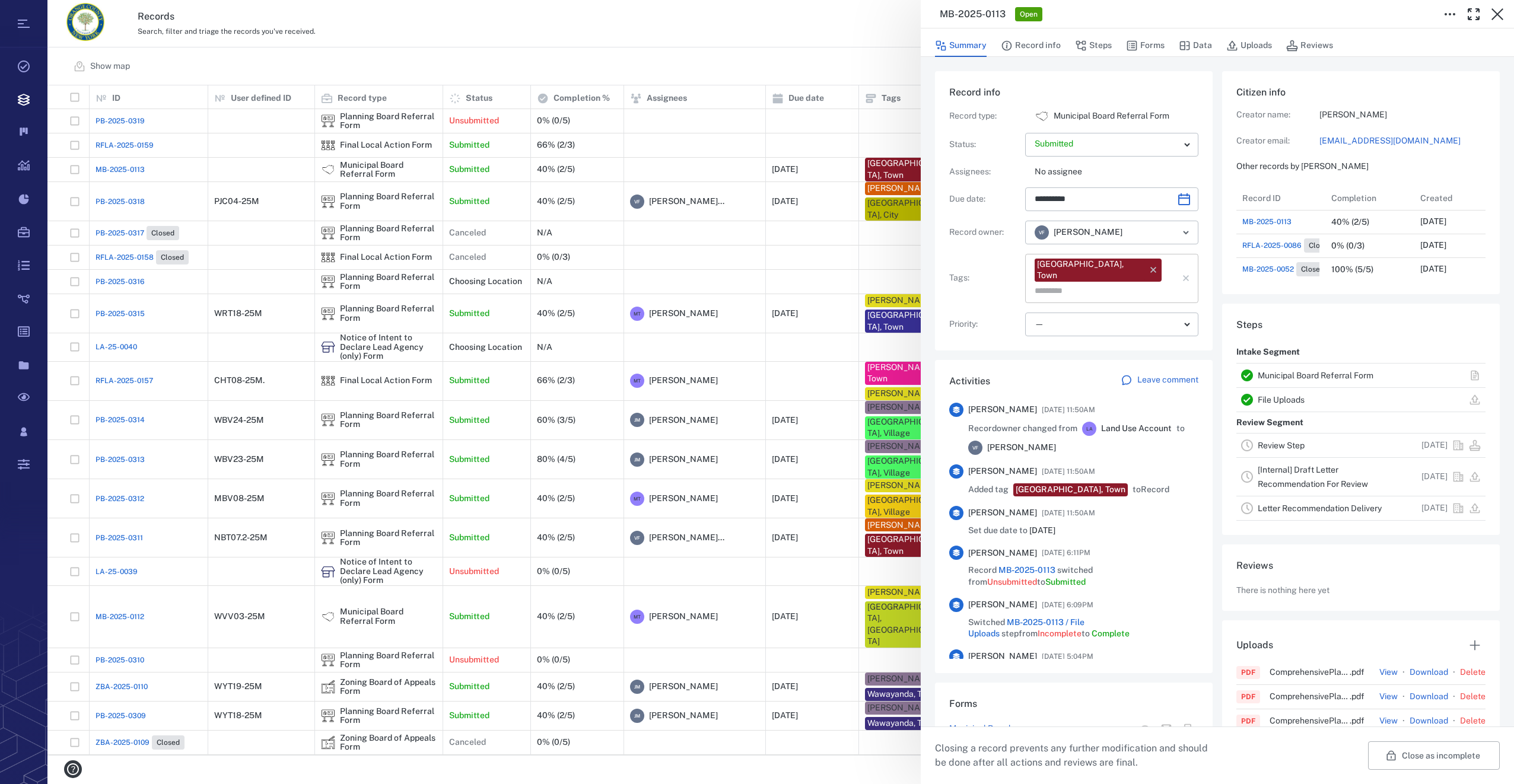
click at [1137, 283] on input "text" at bounding box center [1098, 292] width 129 height 17
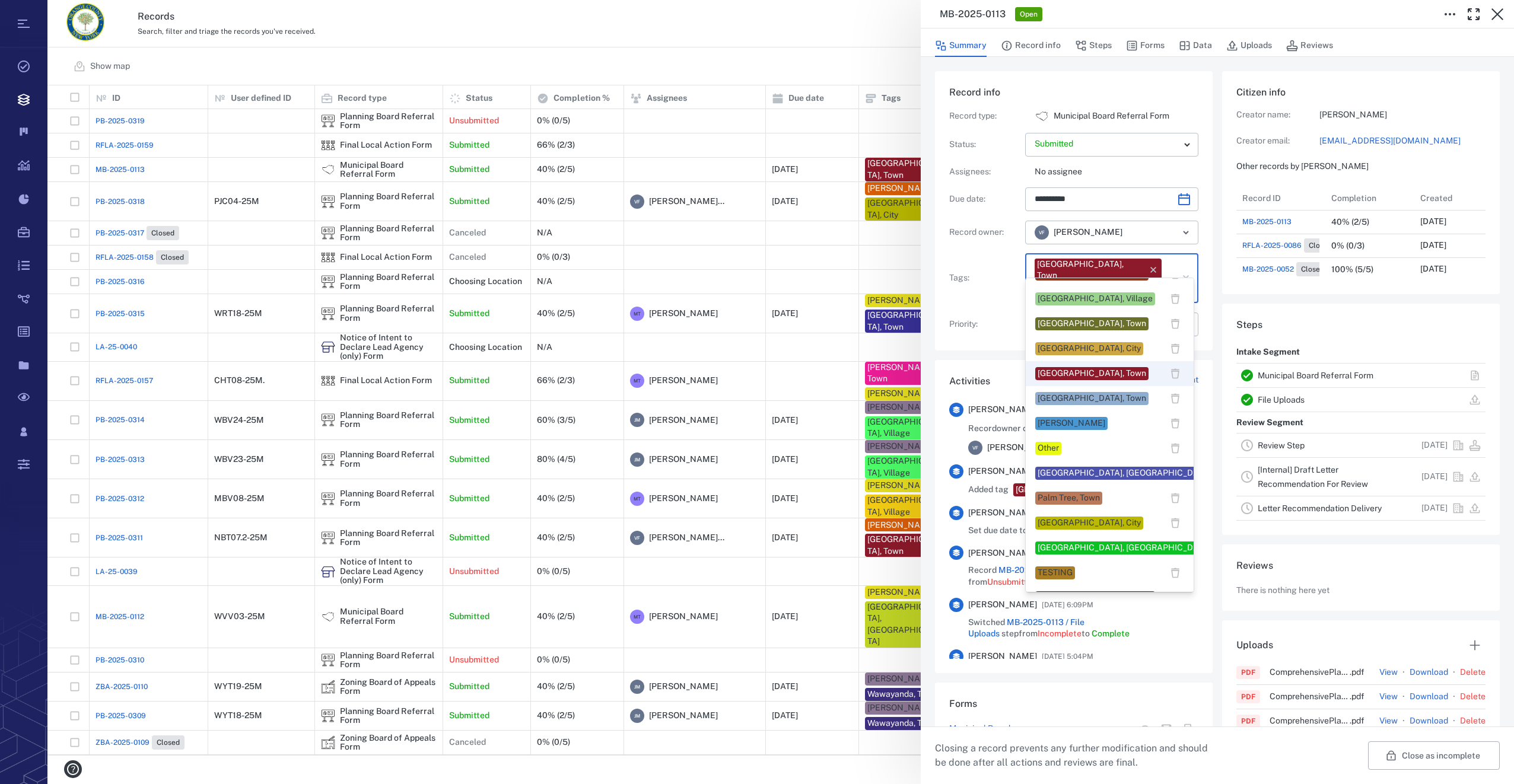
scroll to position [771, 0]
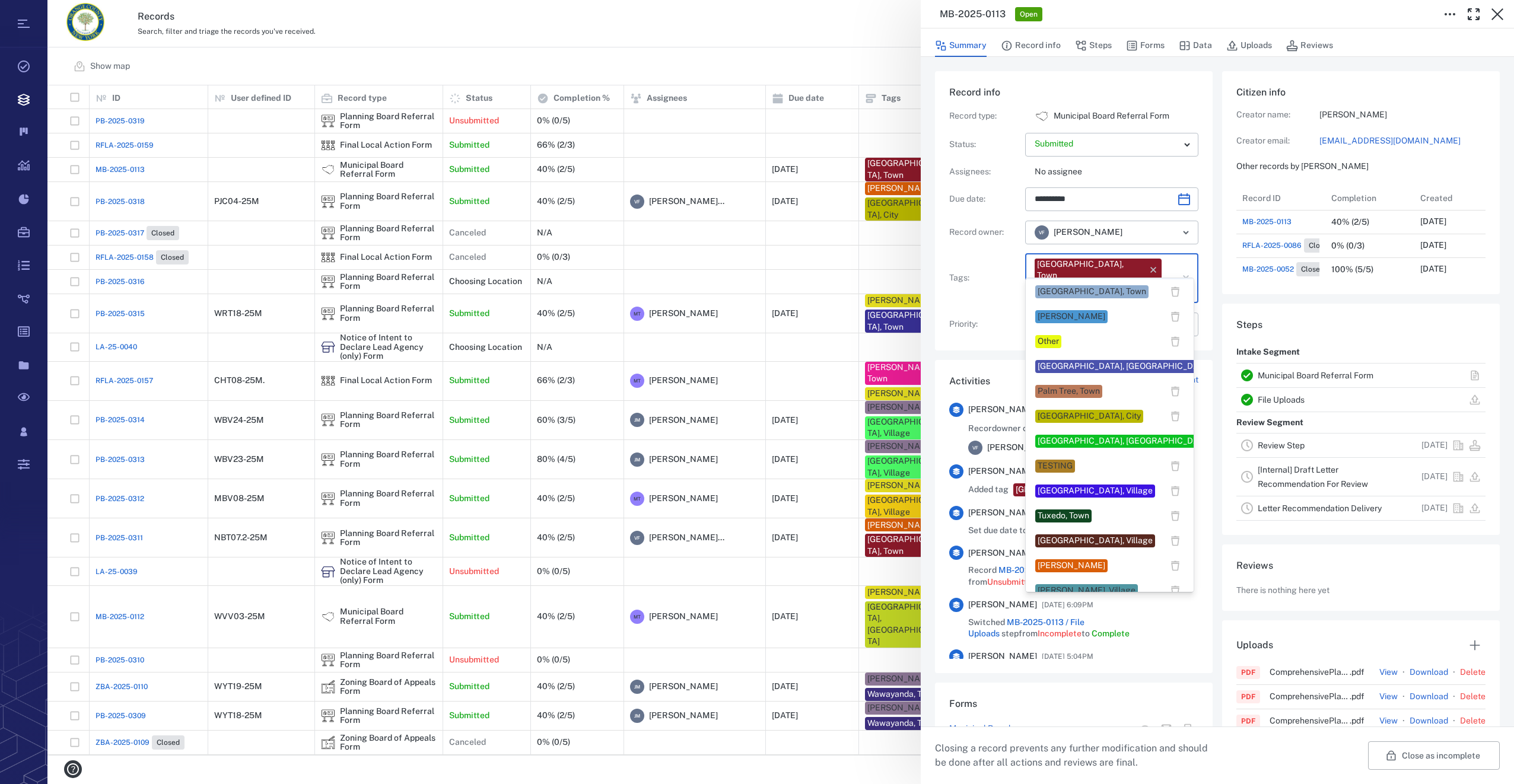
click at [1061, 565] on div "[PERSON_NAME]" at bounding box center [1071, 566] width 67 height 12
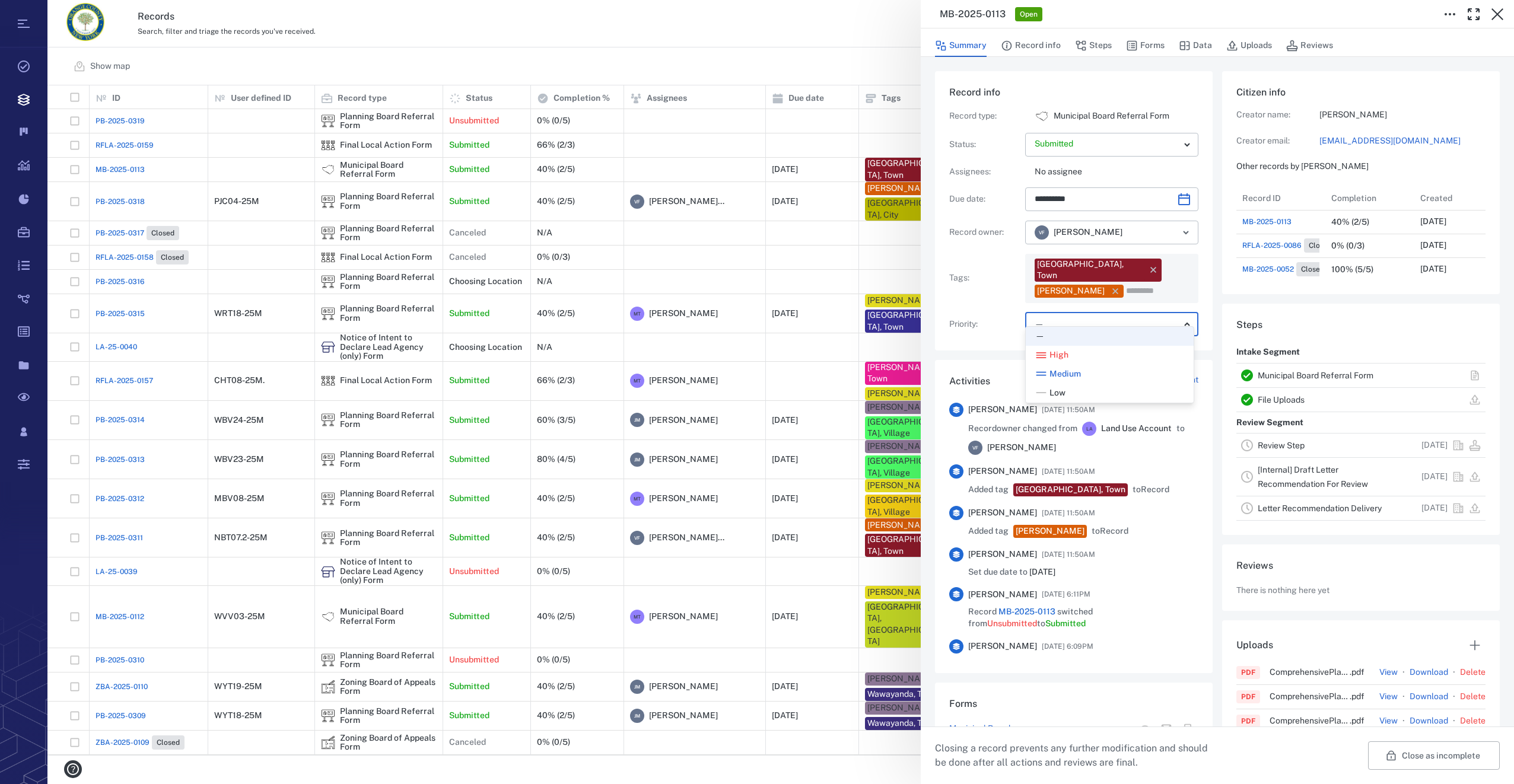
click at [1061, 308] on body "Tasks Records Boards Dashboard Reports Record types Guide steps Rules Form buil…" at bounding box center [757, 392] width 1514 height 784
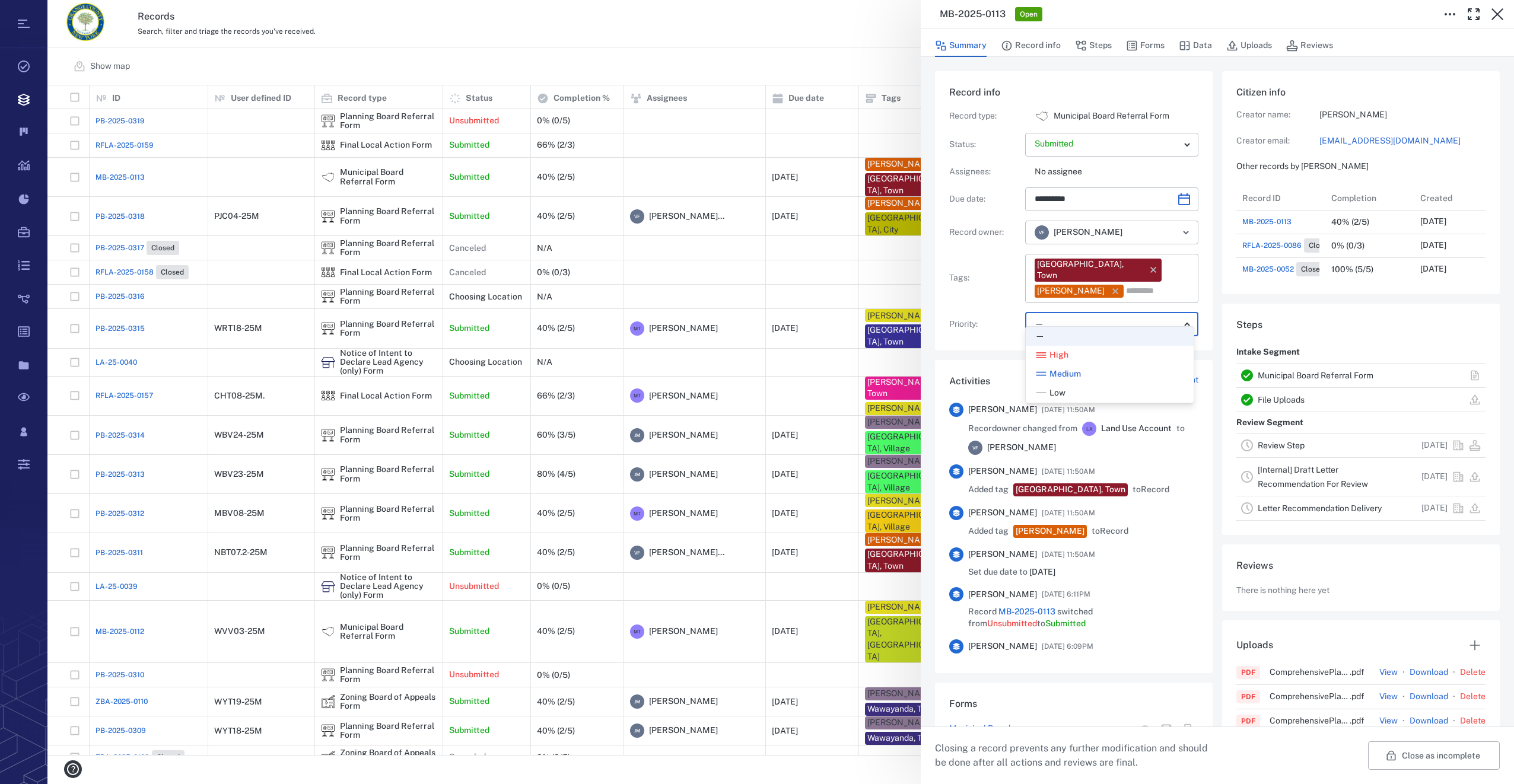
click at [1057, 393] on span "Low" at bounding box center [1057, 393] width 16 height 12
type input "**"
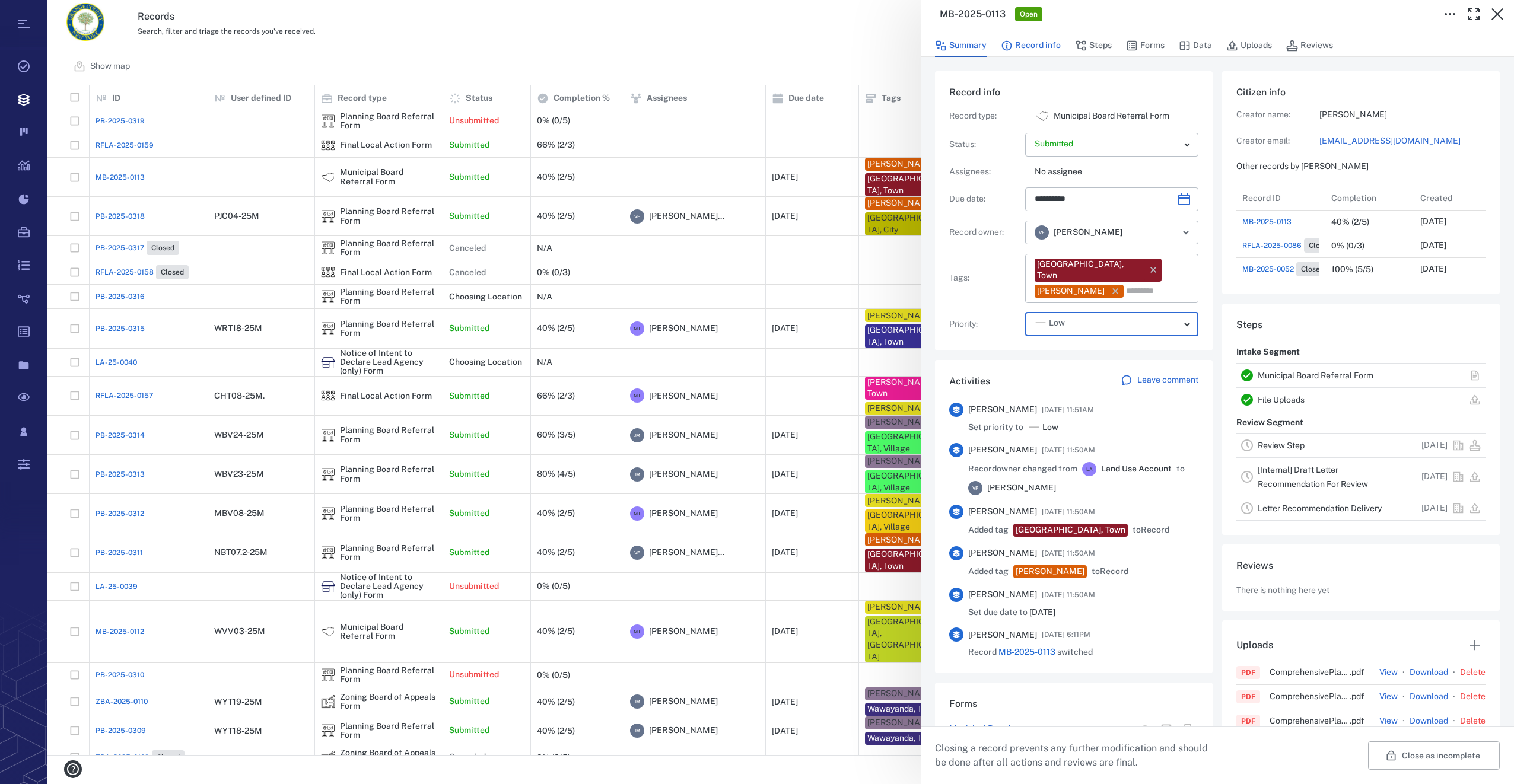
click at [1039, 49] on button "Record info" at bounding box center [1030, 46] width 60 height 22
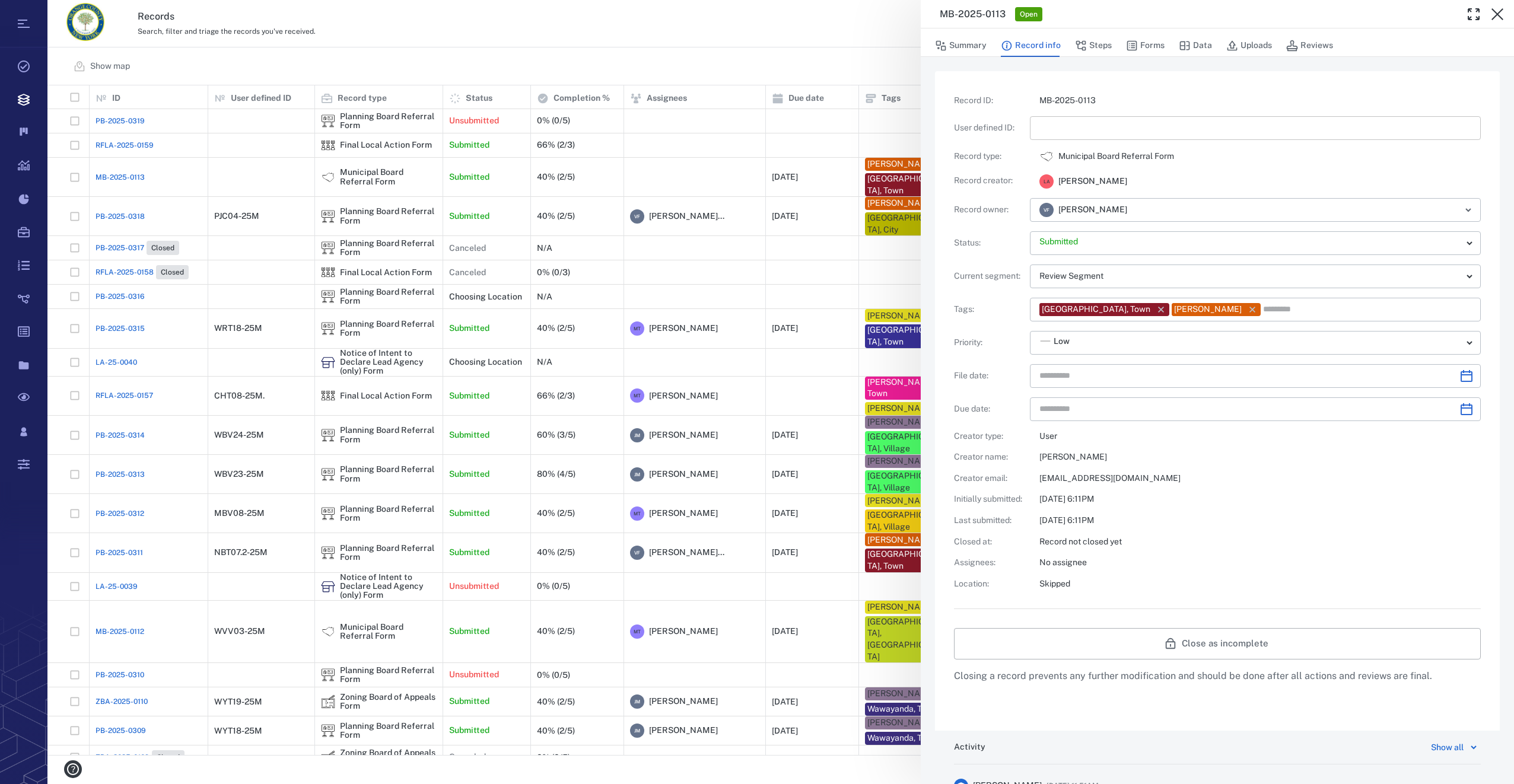
type input "**********"
drag, startPoint x: 1054, startPoint y: 119, endPoint x: 1157, endPoint y: 78, distance: 110.9
click at [1054, 119] on input "text" at bounding box center [1255, 128] width 432 height 24
click at [1463, 375] on icon "Choose date" at bounding box center [1466, 376] width 12 height 12
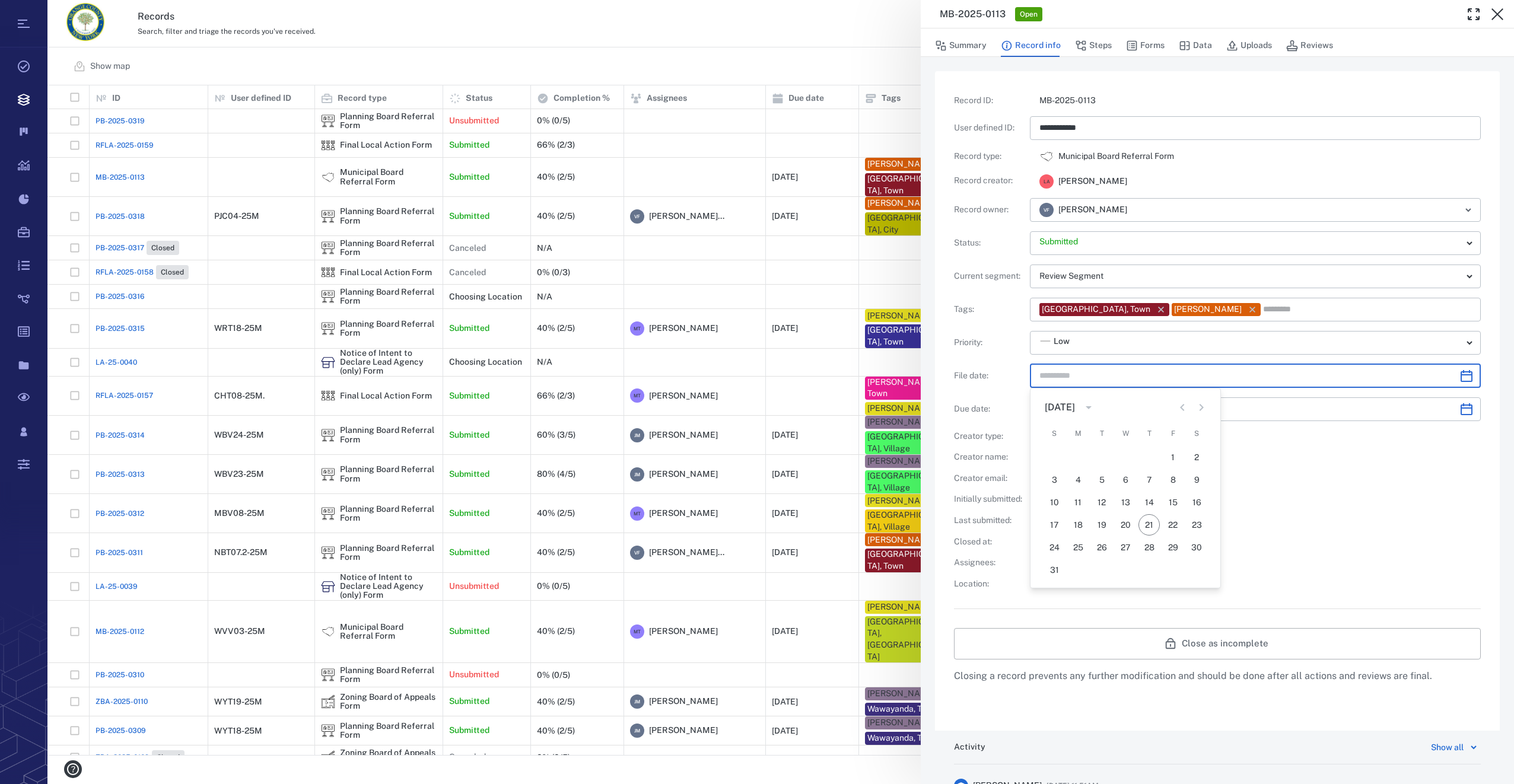
type input "**********"
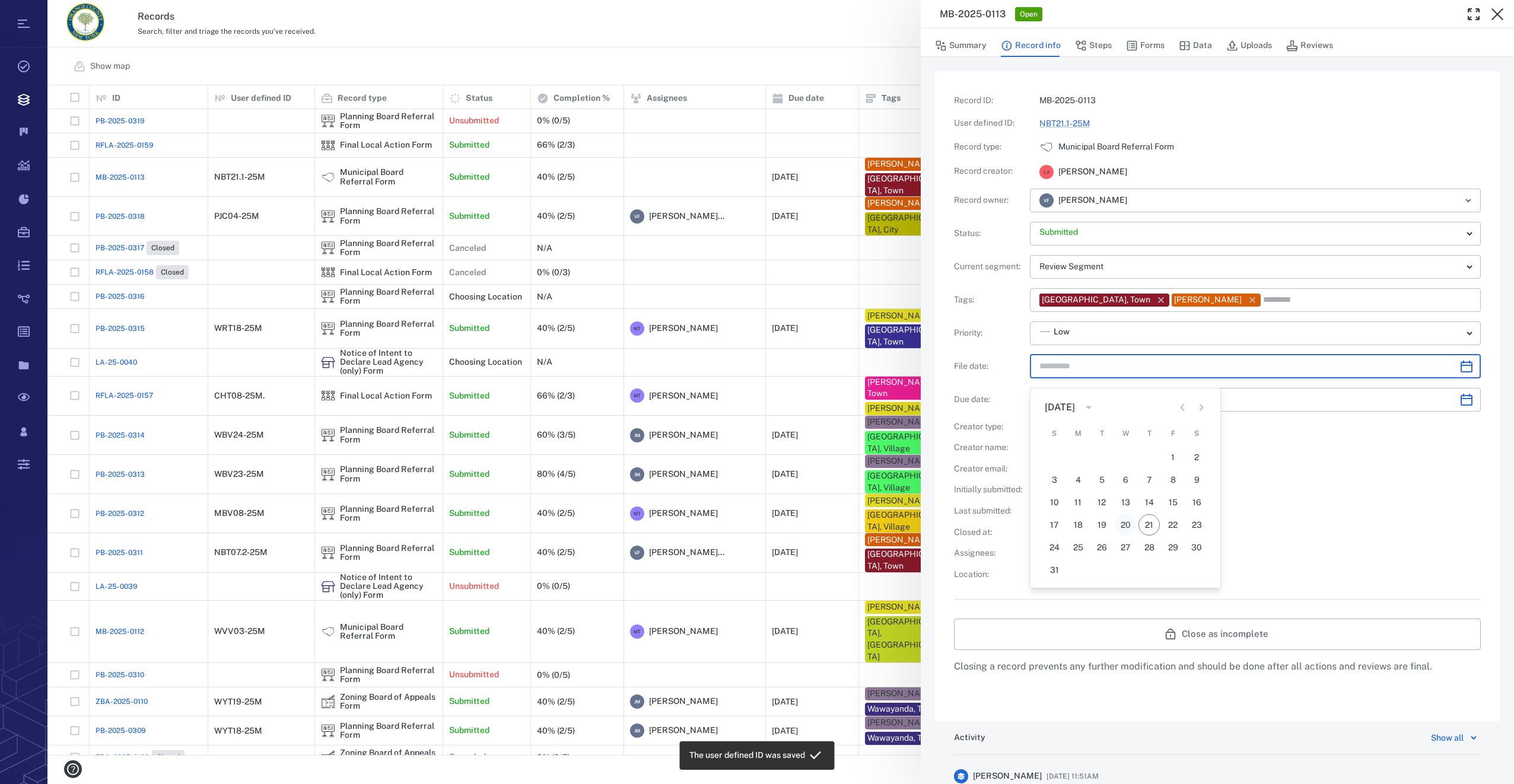
click at [1128, 525] on button "20" at bounding box center [1125, 525] width 21 height 21
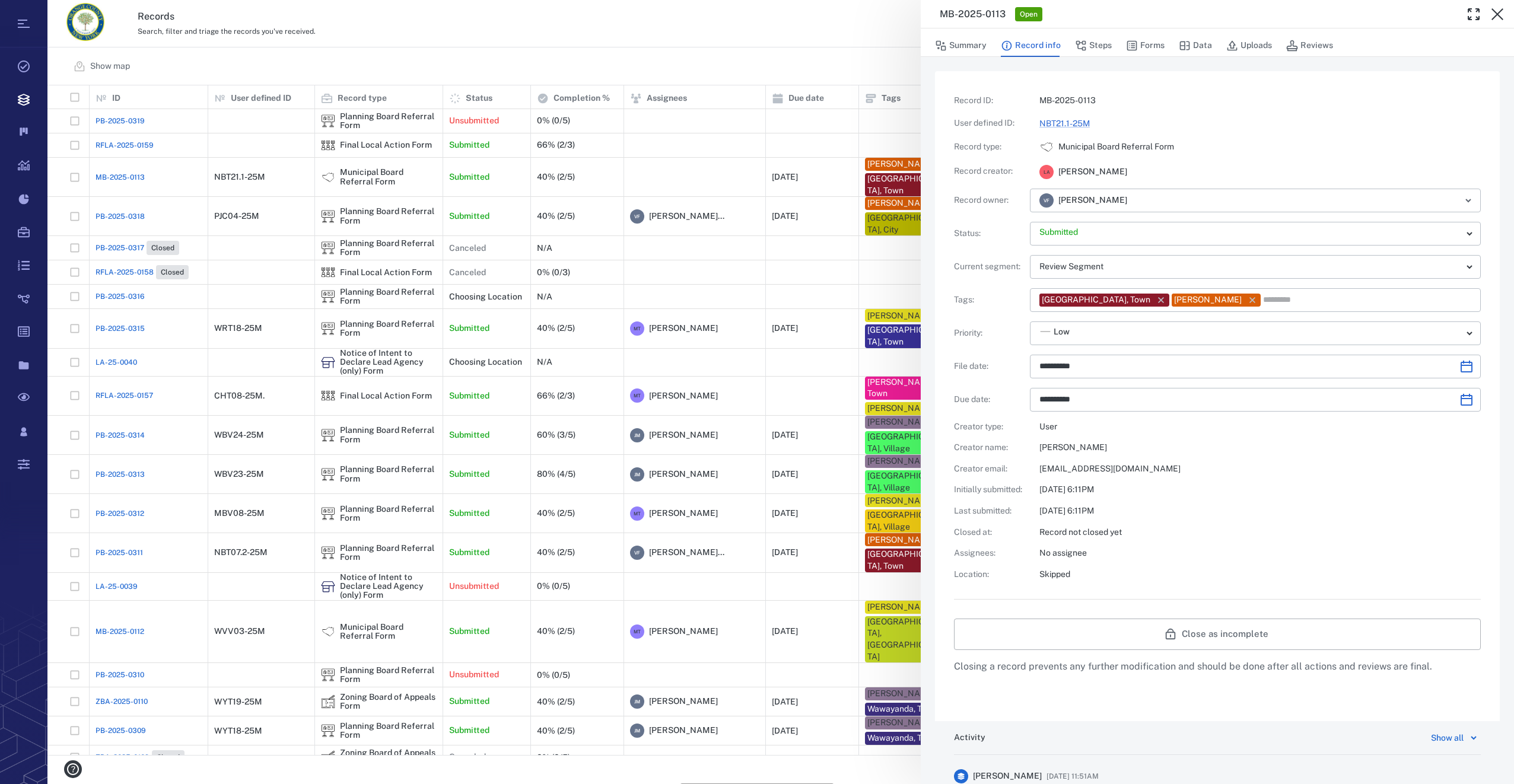
type input "**********"
click at [1096, 48] on button "Steps" at bounding box center [1093, 46] width 37 height 22
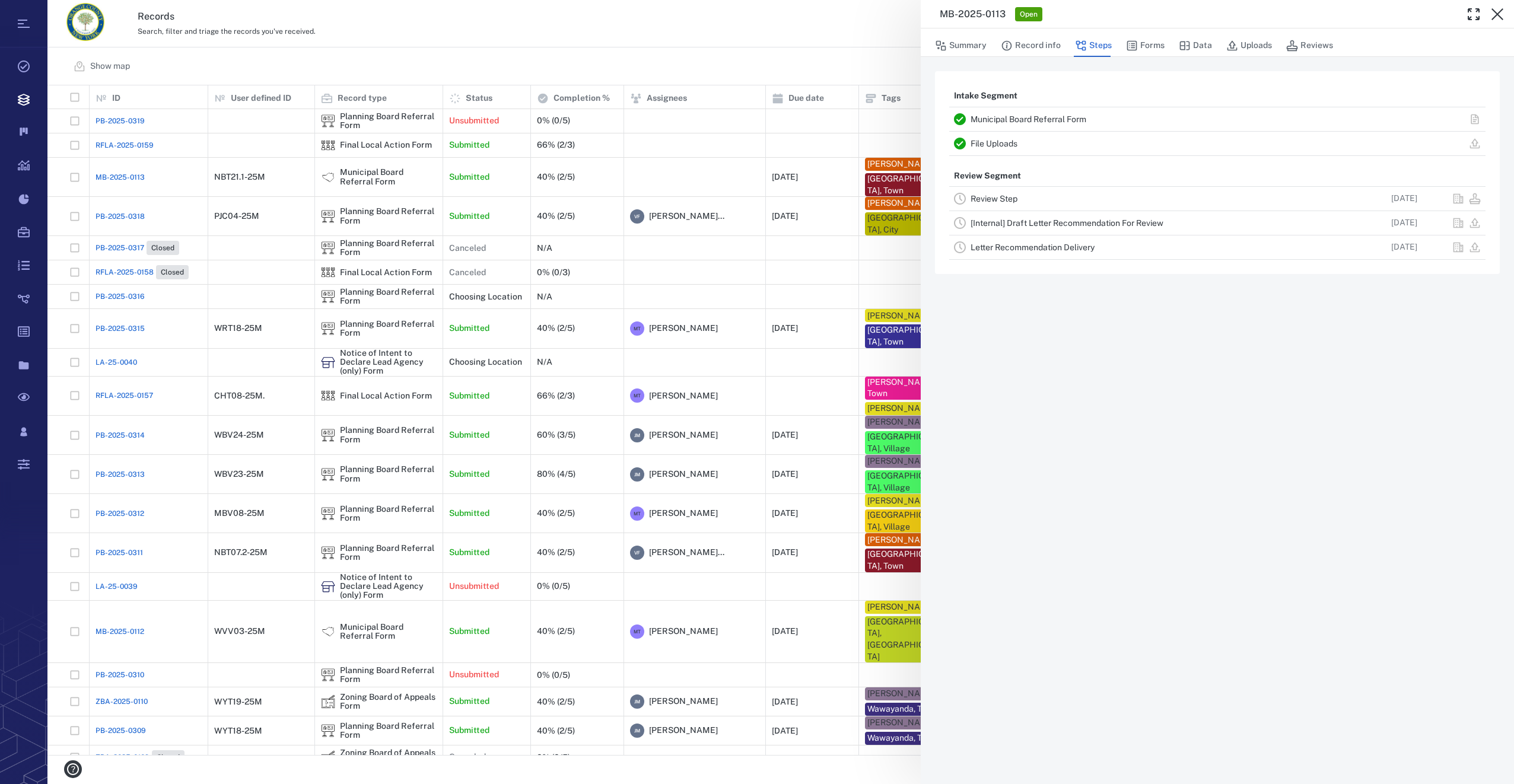
click at [1012, 200] on link "Review Step" at bounding box center [994, 199] width 47 height 10
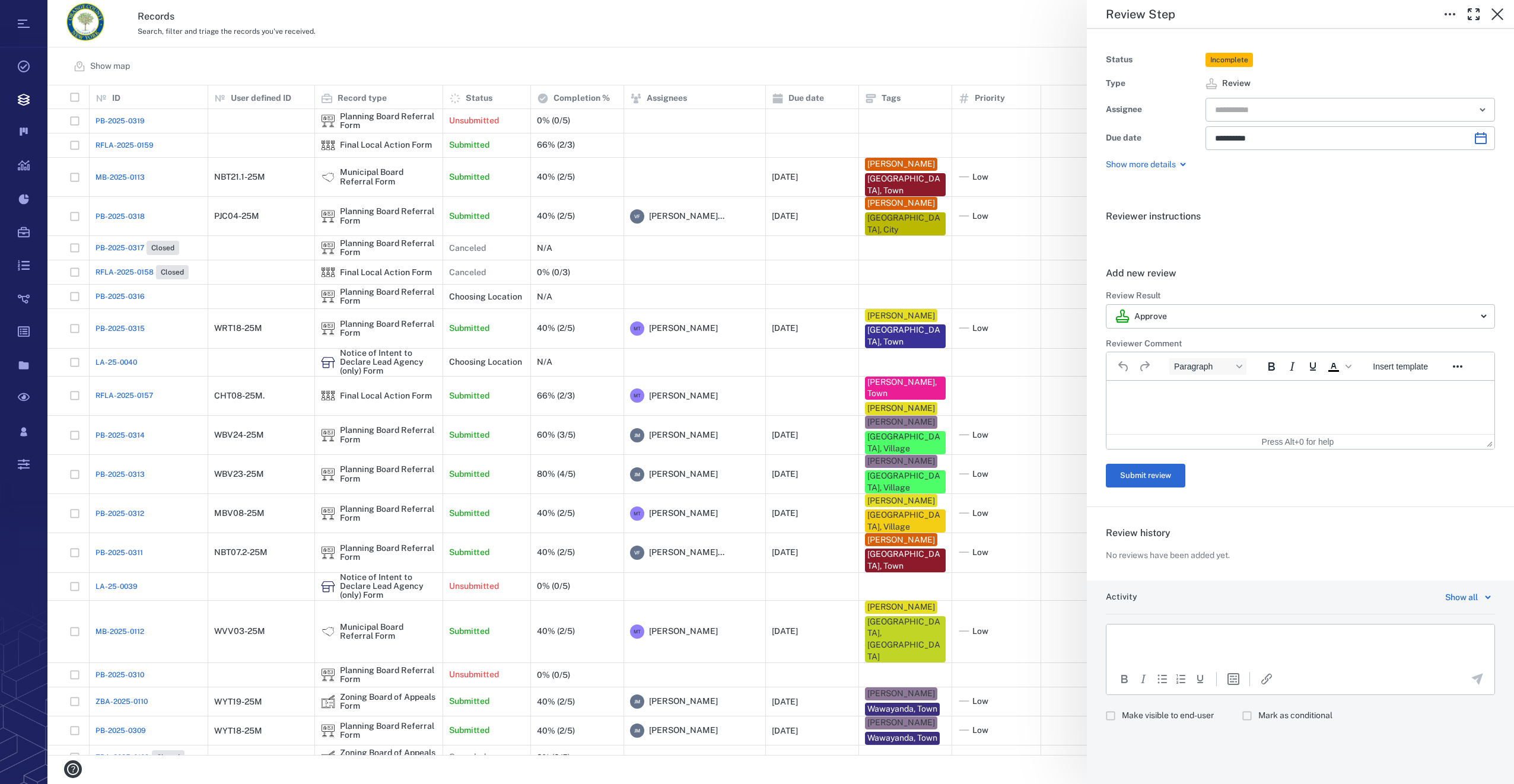
click at [1300, 95] on div "Type Review" at bounding box center [1300, 84] width 389 height 24
click at [1302, 108] on input "text" at bounding box center [1336, 110] width 245 height 17
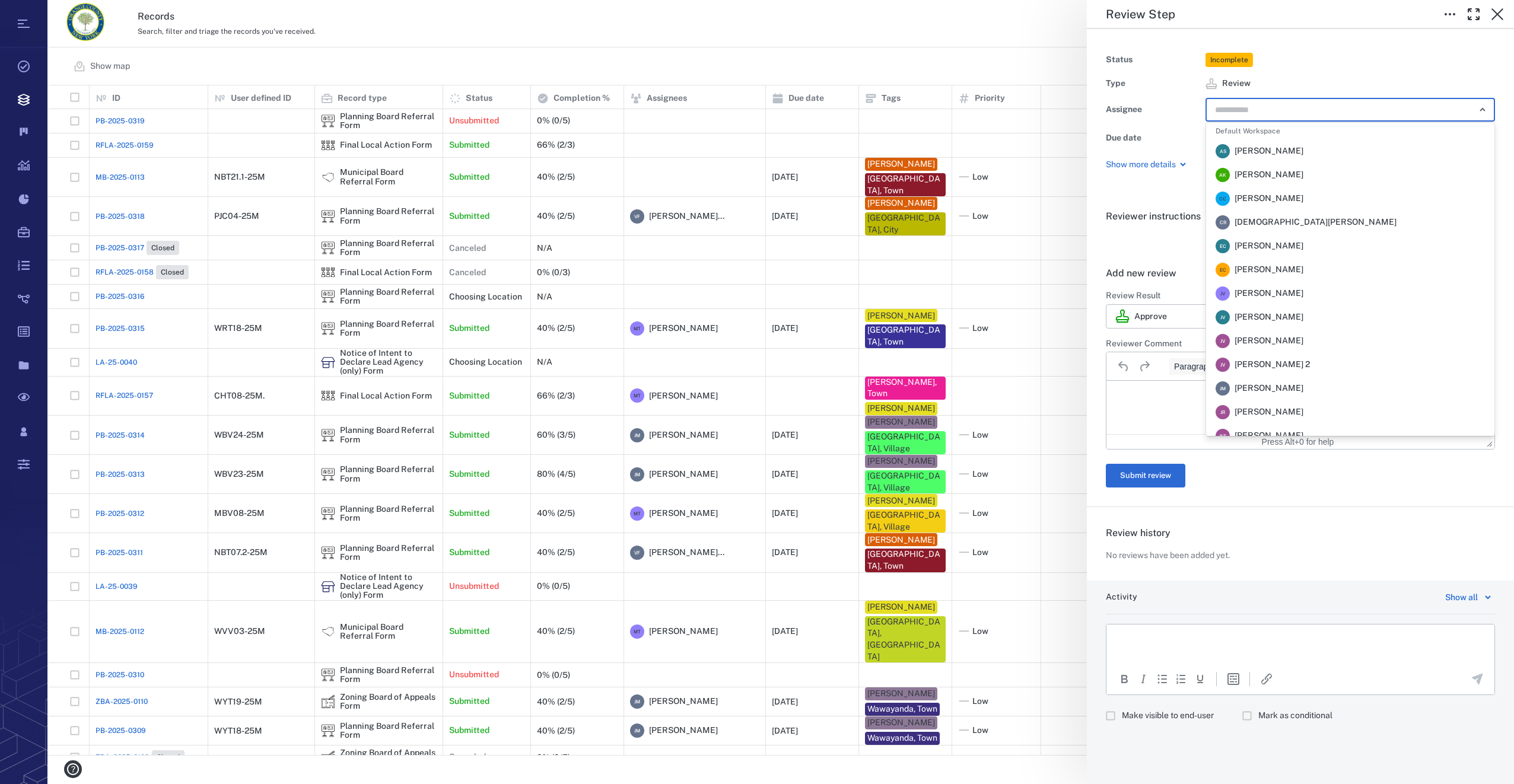
scroll to position [178, 0]
click at [1293, 374] on span "[PERSON_NAME]" at bounding box center [1269, 376] width 69 height 12
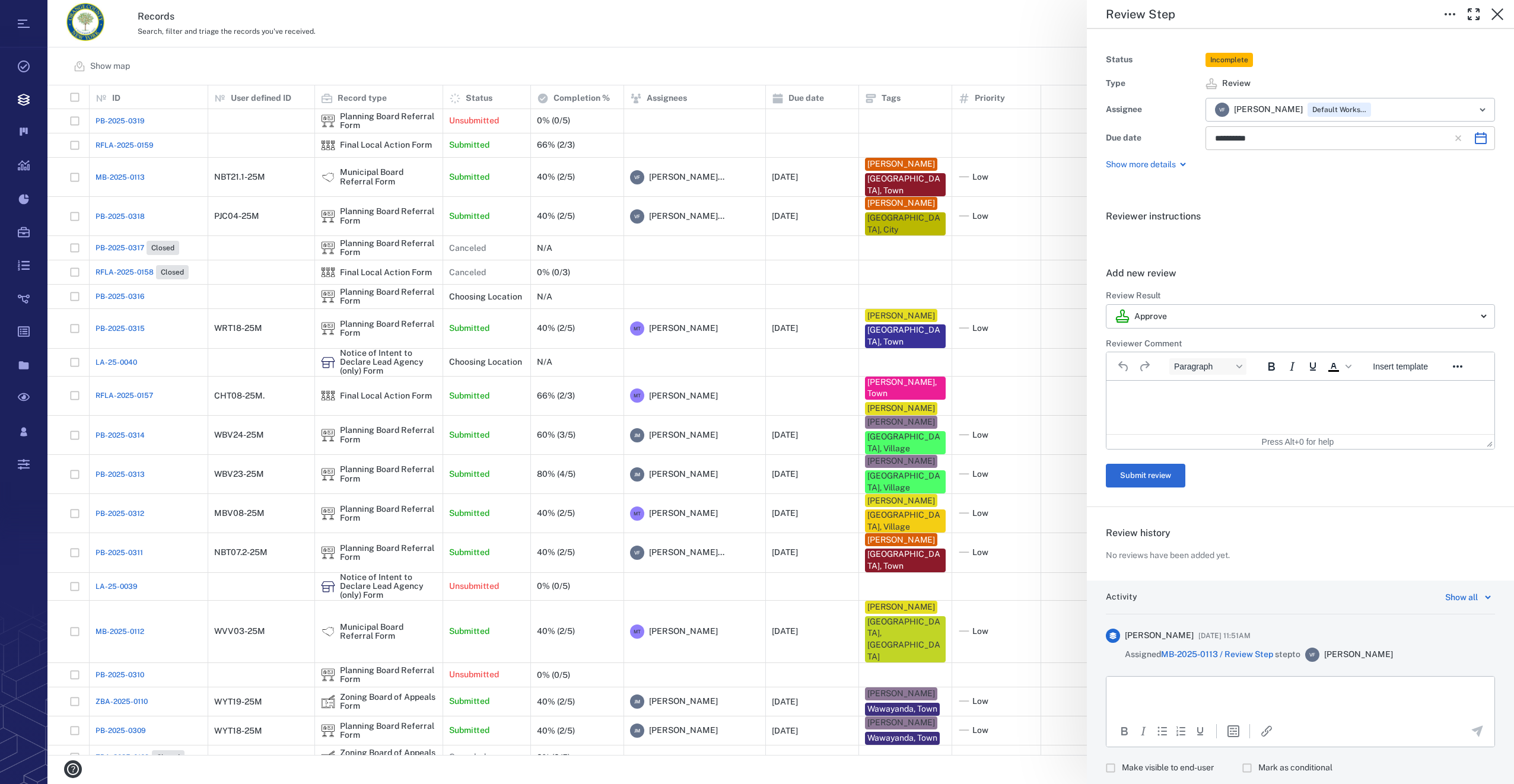
click at [1474, 139] on icon "Choose date, selected date is Oct 2, 2025" at bounding box center [1480, 138] width 14 height 14
click at [1359, 171] on icon "Previous month" at bounding box center [1357, 169] width 14 height 14
click at [1347, 265] on button "19" at bounding box center [1348, 264] width 21 height 21
type input "**********"
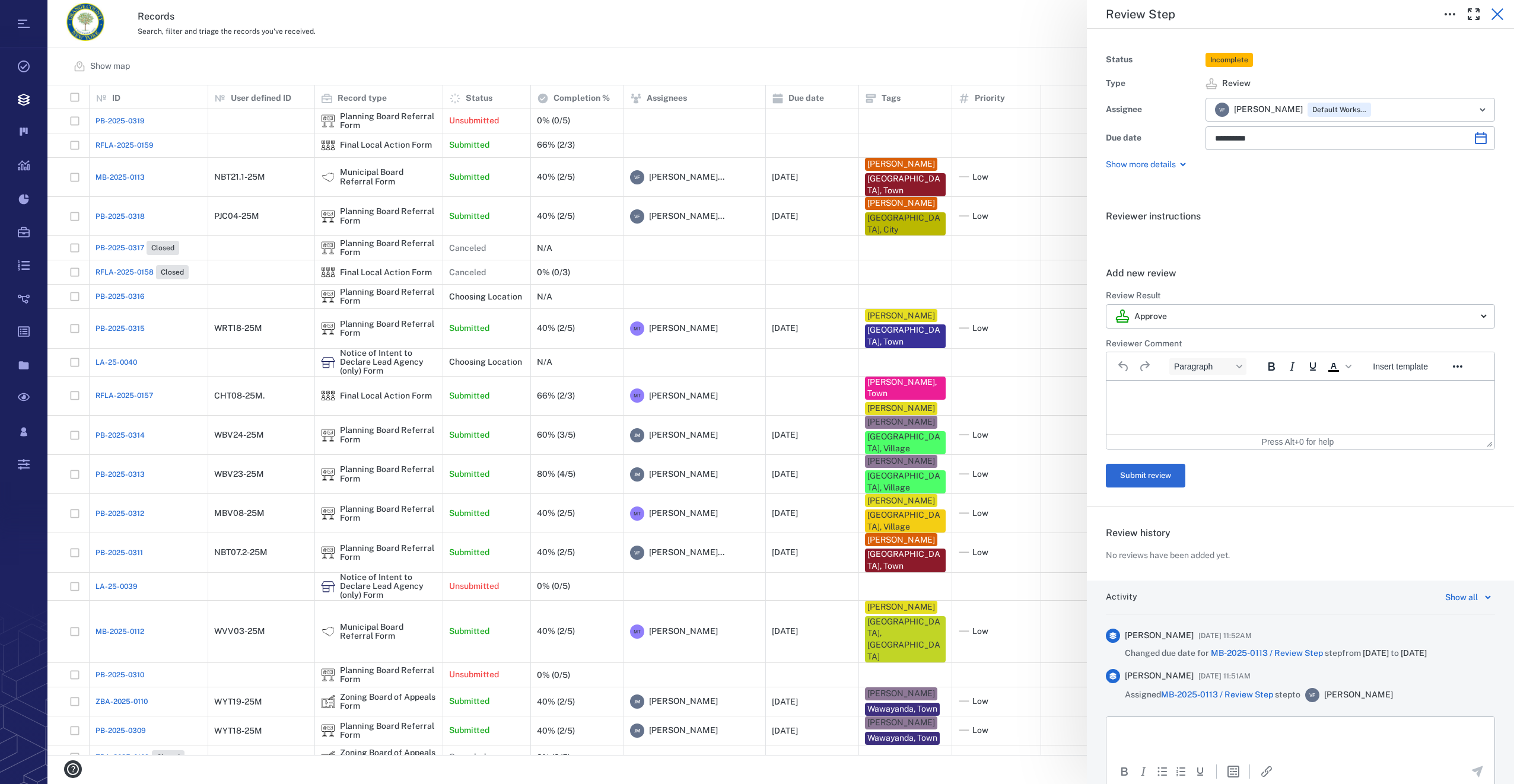
click at [1498, 13] on icon "button" at bounding box center [1496, 14] width 12 height 12
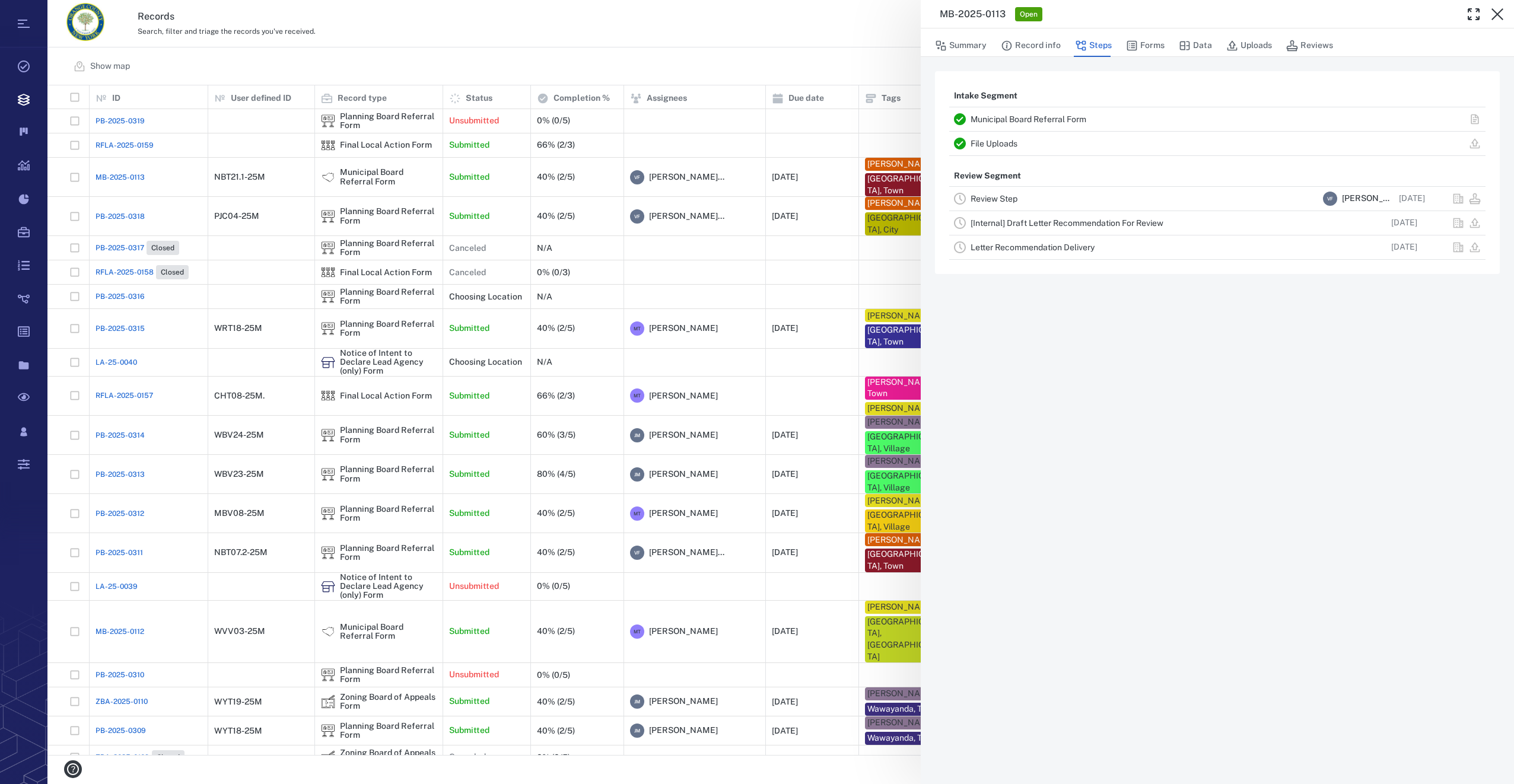
click at [1498, 13] on icon "button" at bounding box center [1496, 14] width 12 height 12
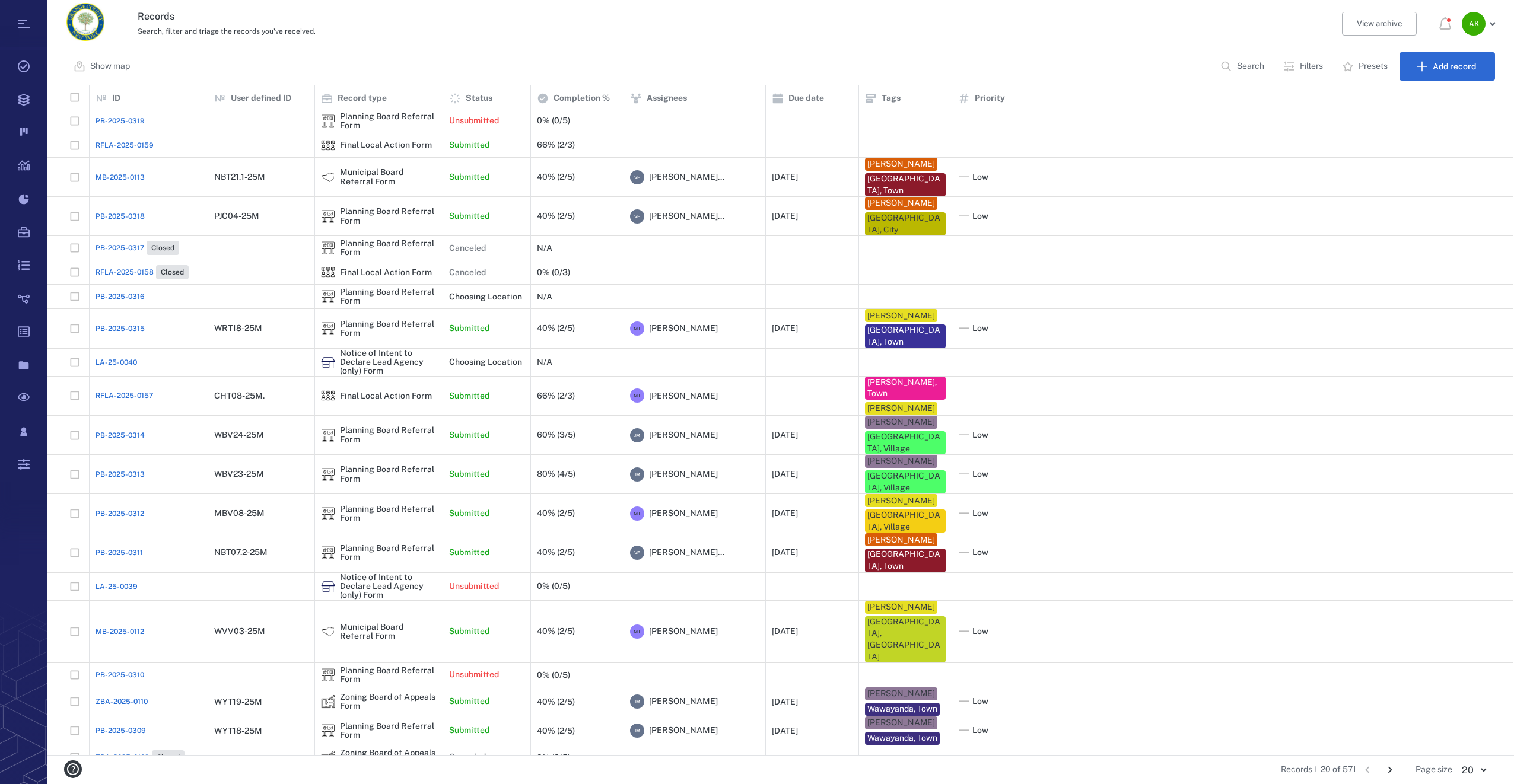
click at [119, 175] on span "MB-2025-0113" at bounding box center [120, 177] width 49 height 11
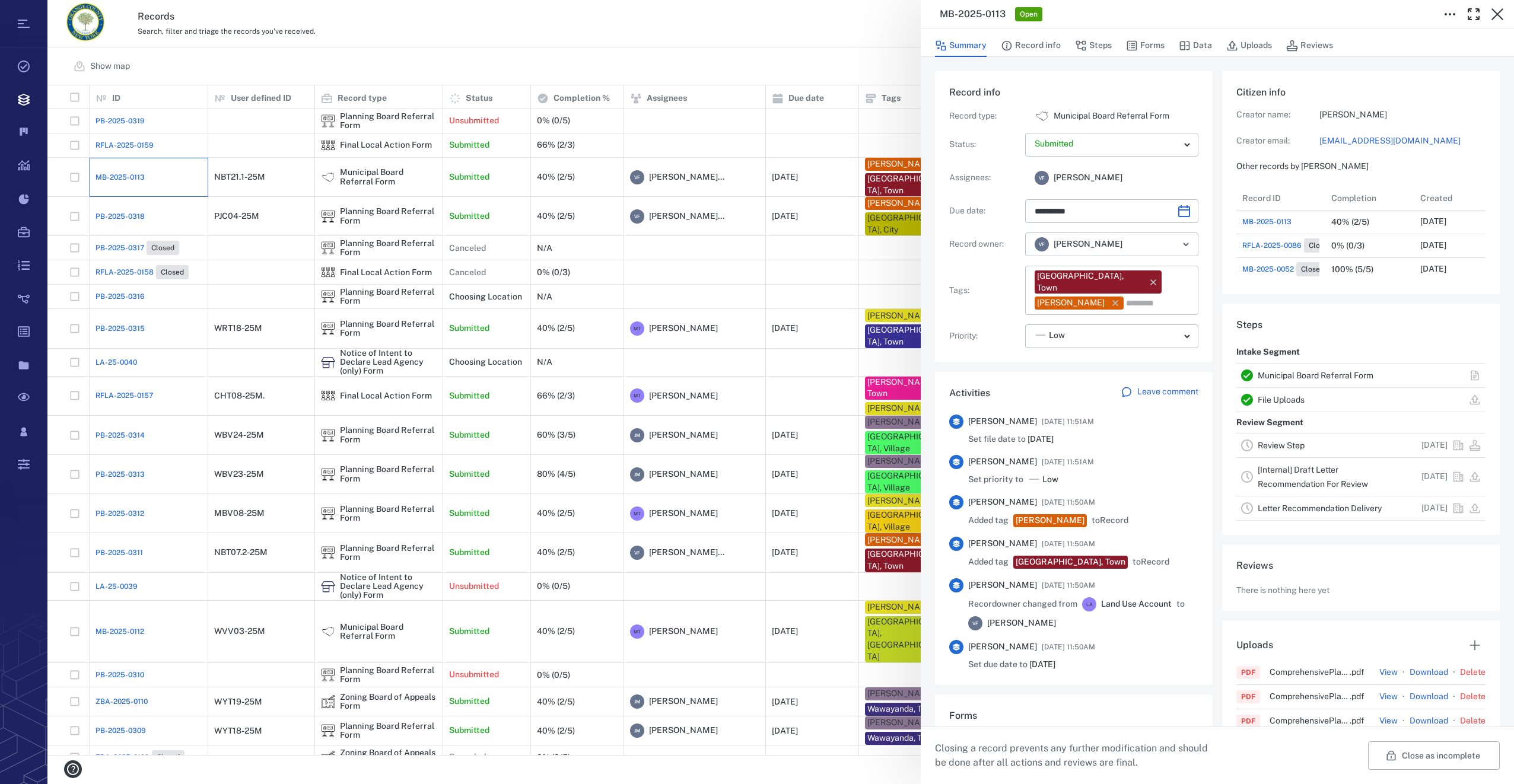
type input "**********"
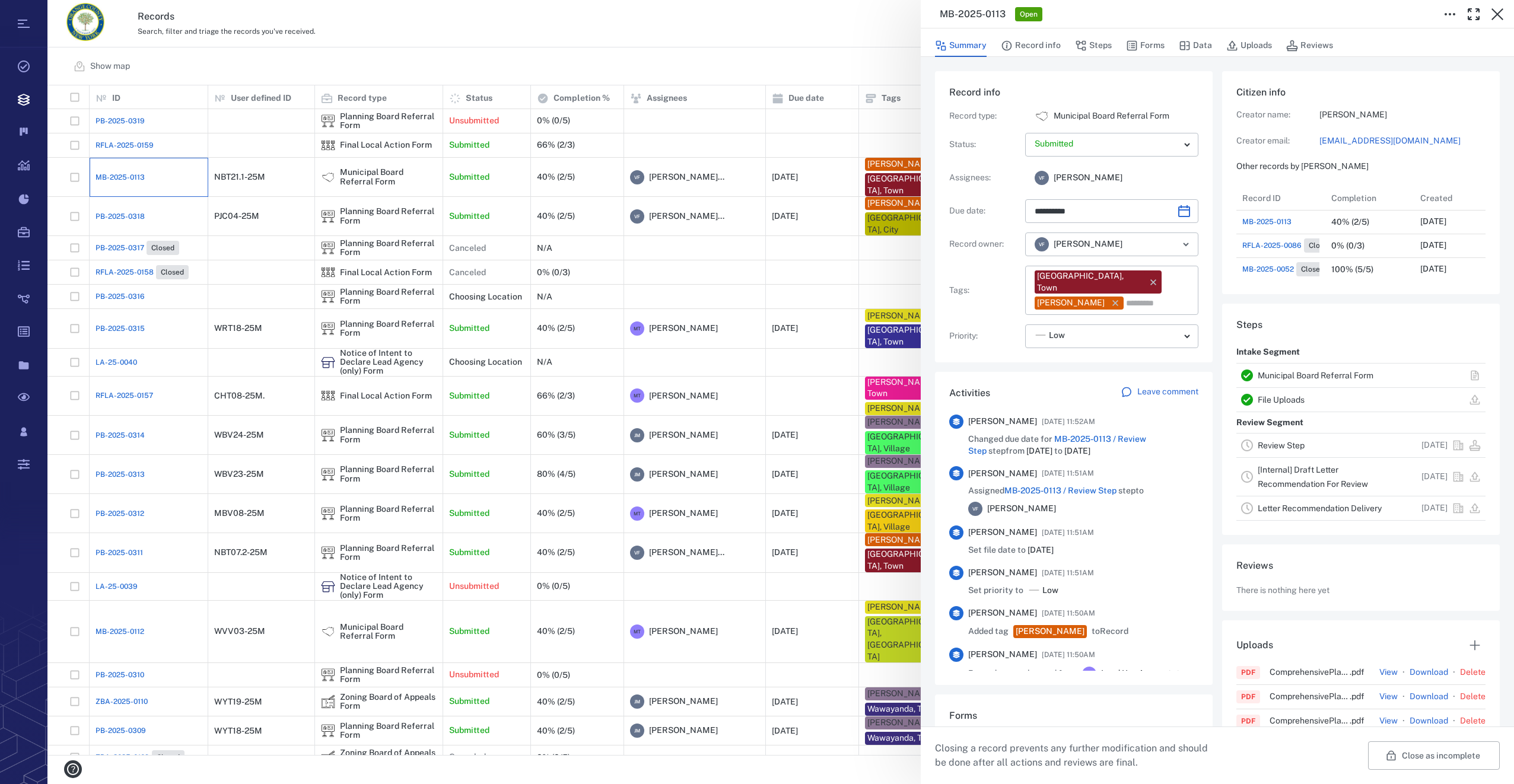
scroll to position [190, 226]
click at [1145, 48] on button "Forms" at bounding box center [1145, 46] width 39 height 22
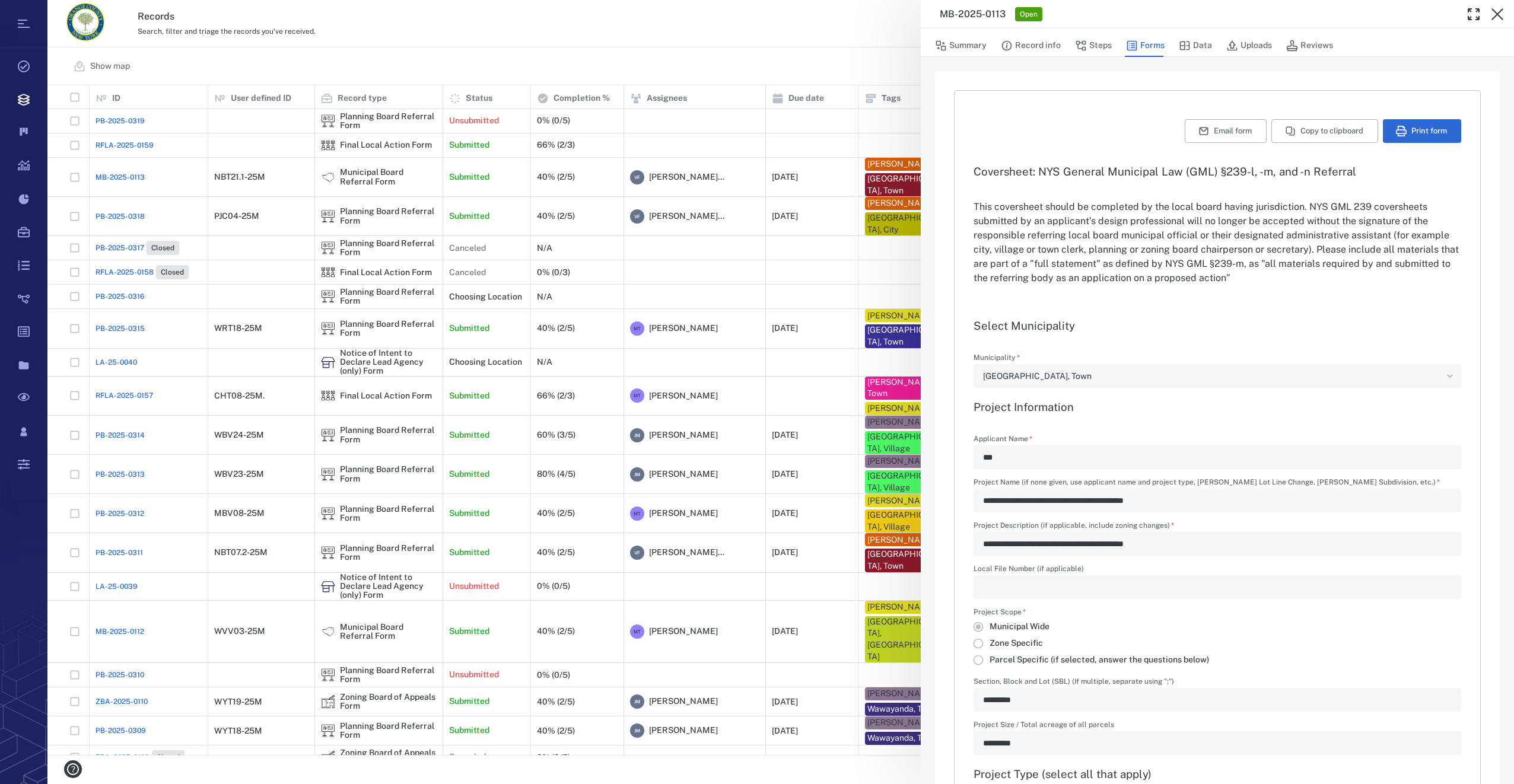
type input "**********"
click at [1262, 44] on button "Uploads" at bounding box center [1248, 46] width 46 height 22
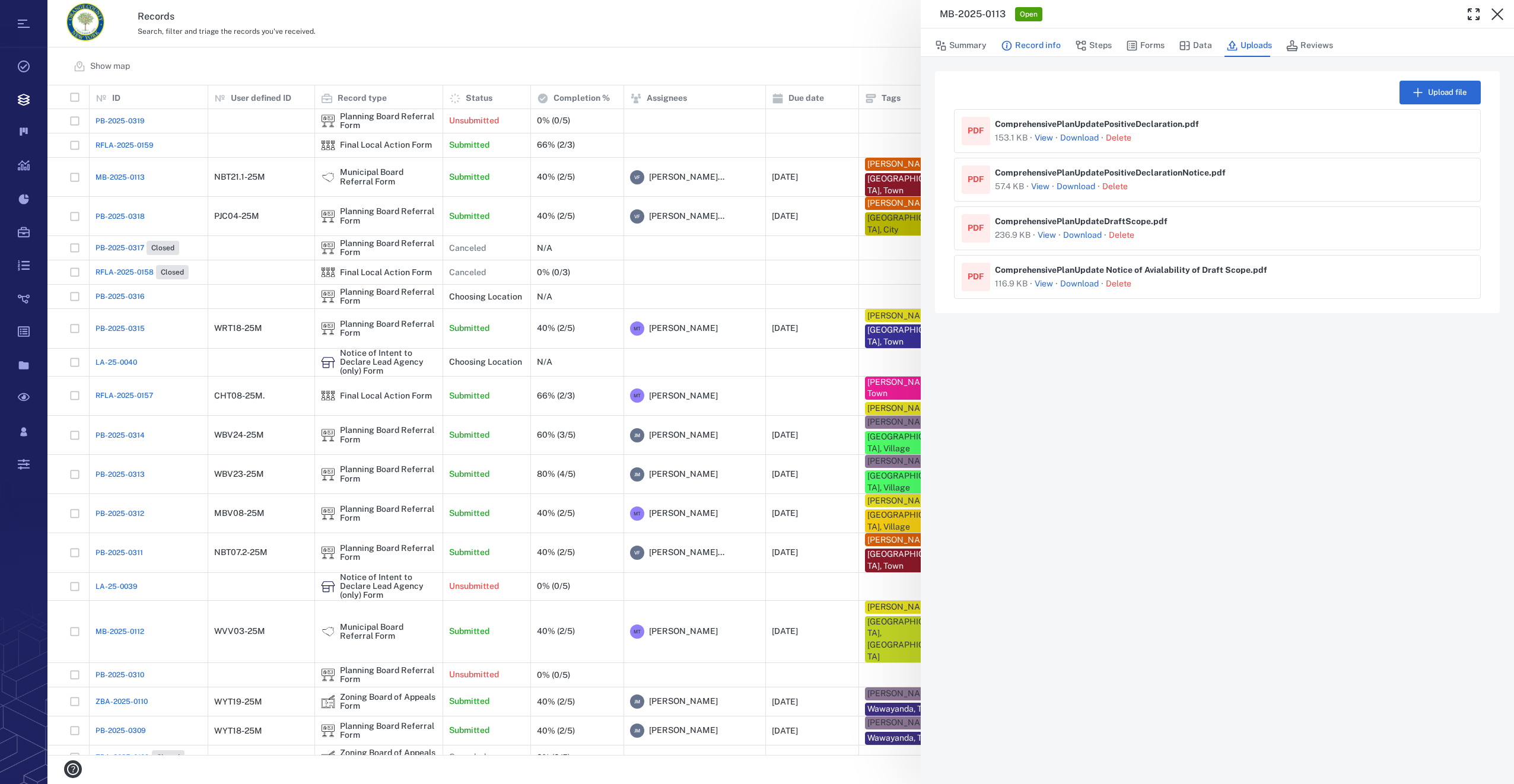
click at [1039, 44] on button "Record info" at bounding box center [1030, 46] width 60 height 22
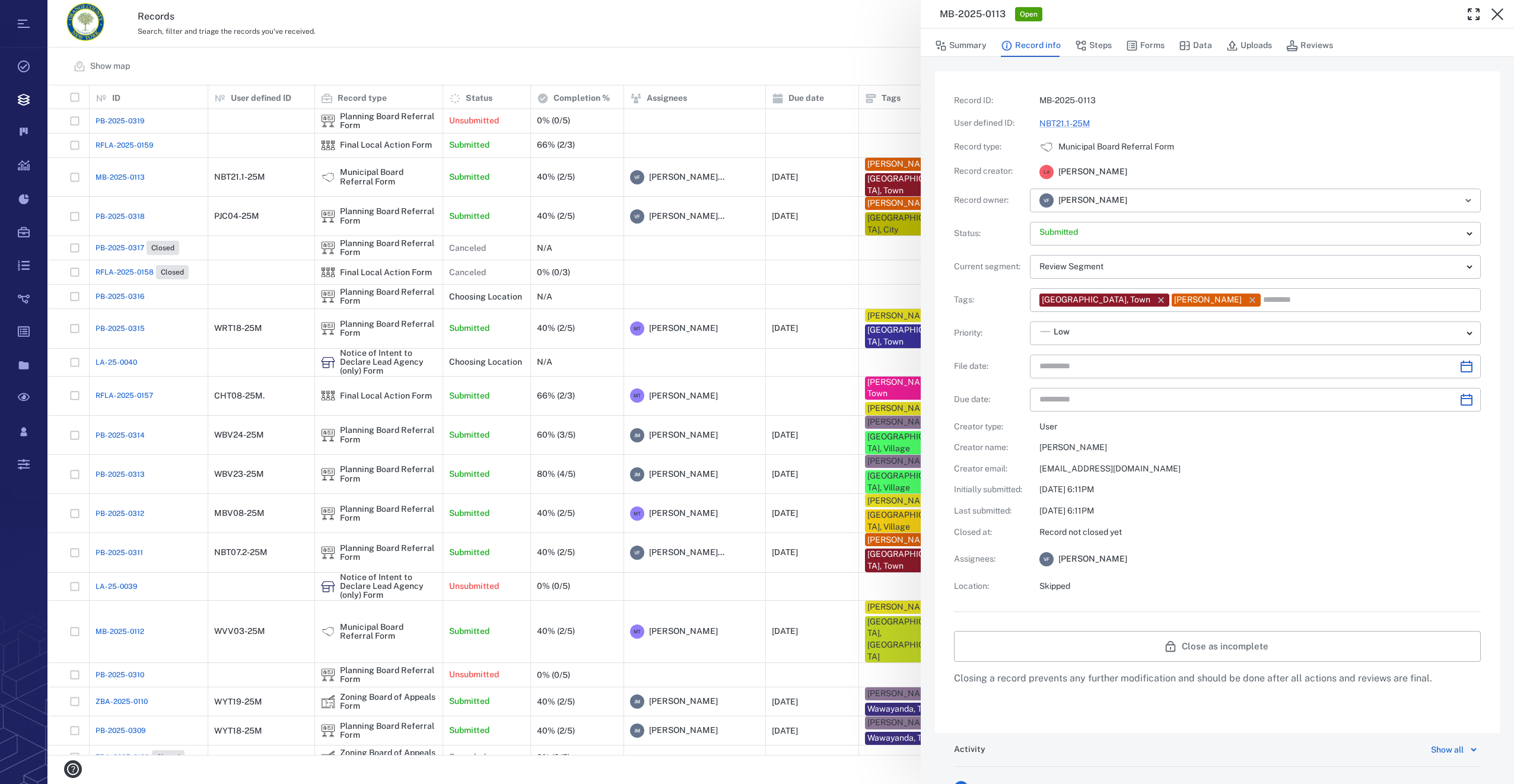
type input "**********"
click at [1154, 41] on button "Forms" at bounding box center [1145, 46] width 39 height 22
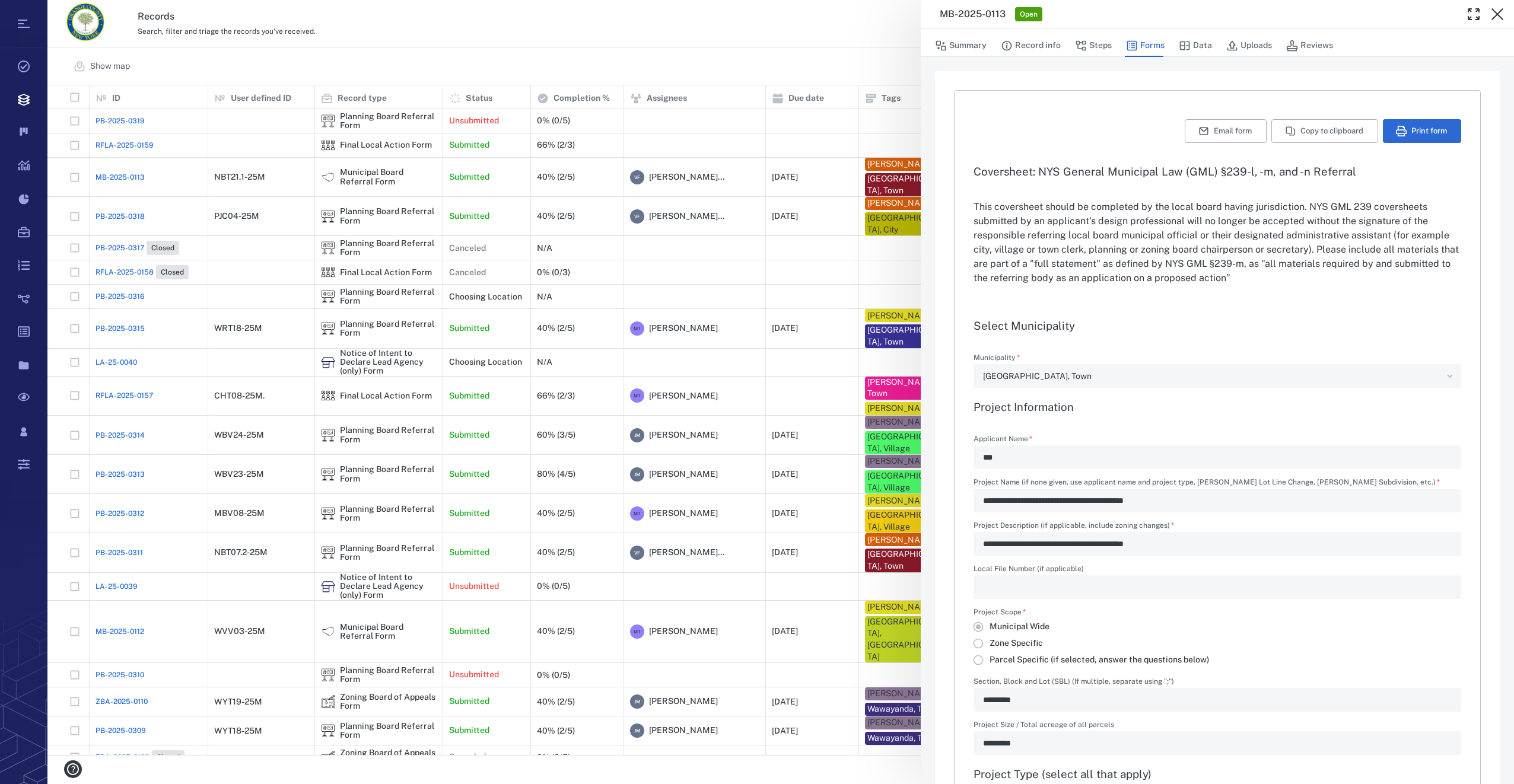
type input "**********"
type textarea "*"
click at [1396, 131] on icon "button" at bounding box center [1401, 131] width 11 height 11
click at [1503, 18] on icon "button" at bounding box center [1497, 14] width 14 height 14
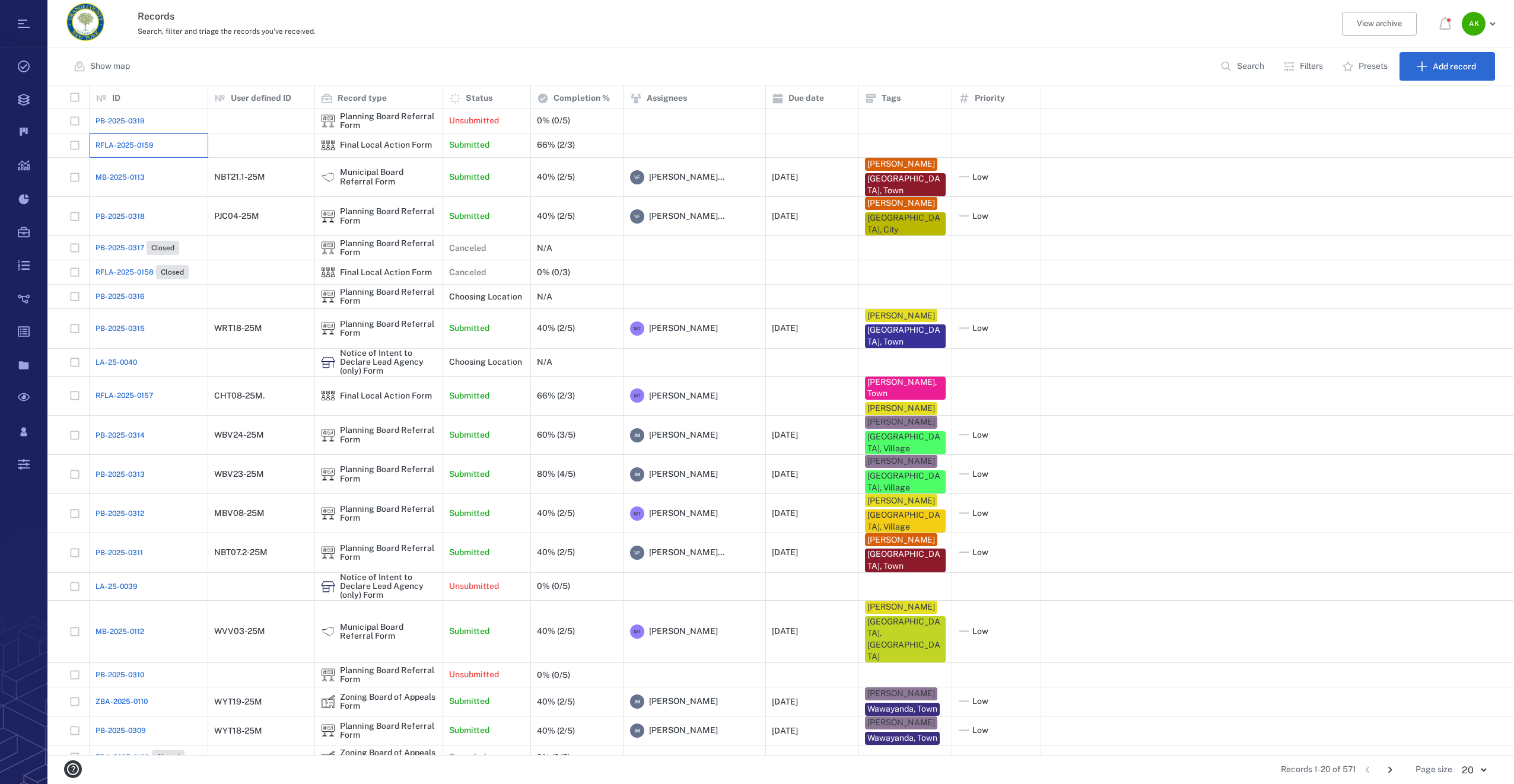
click at [130, 137] on div "RFLA-2025-0159" at bounding box center [148, 145] width 106 height 24
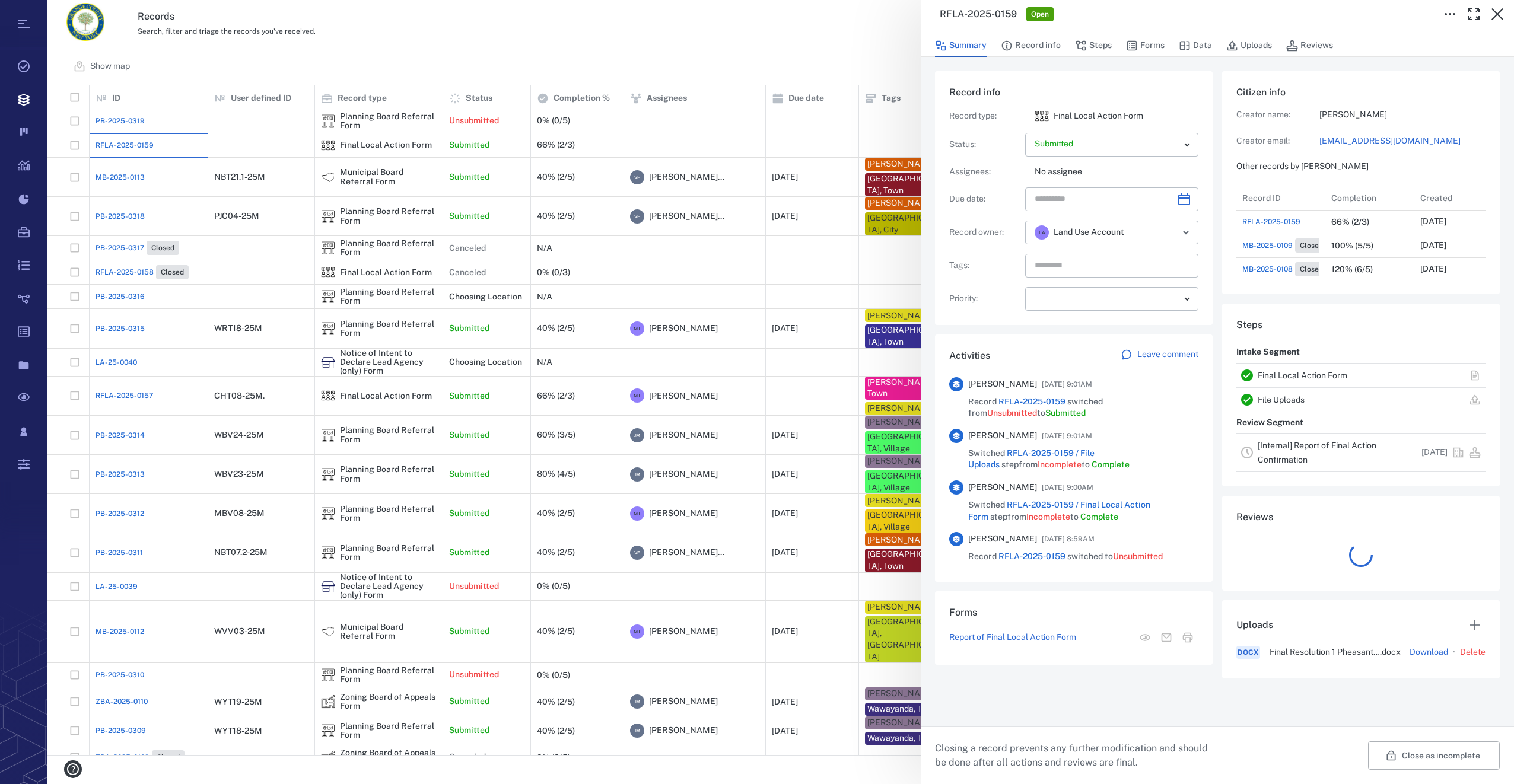
scroll to position [498, 231]
click at [1160, 46] on button "Forms" at bounding box center [1145, 46] width 39 height 22
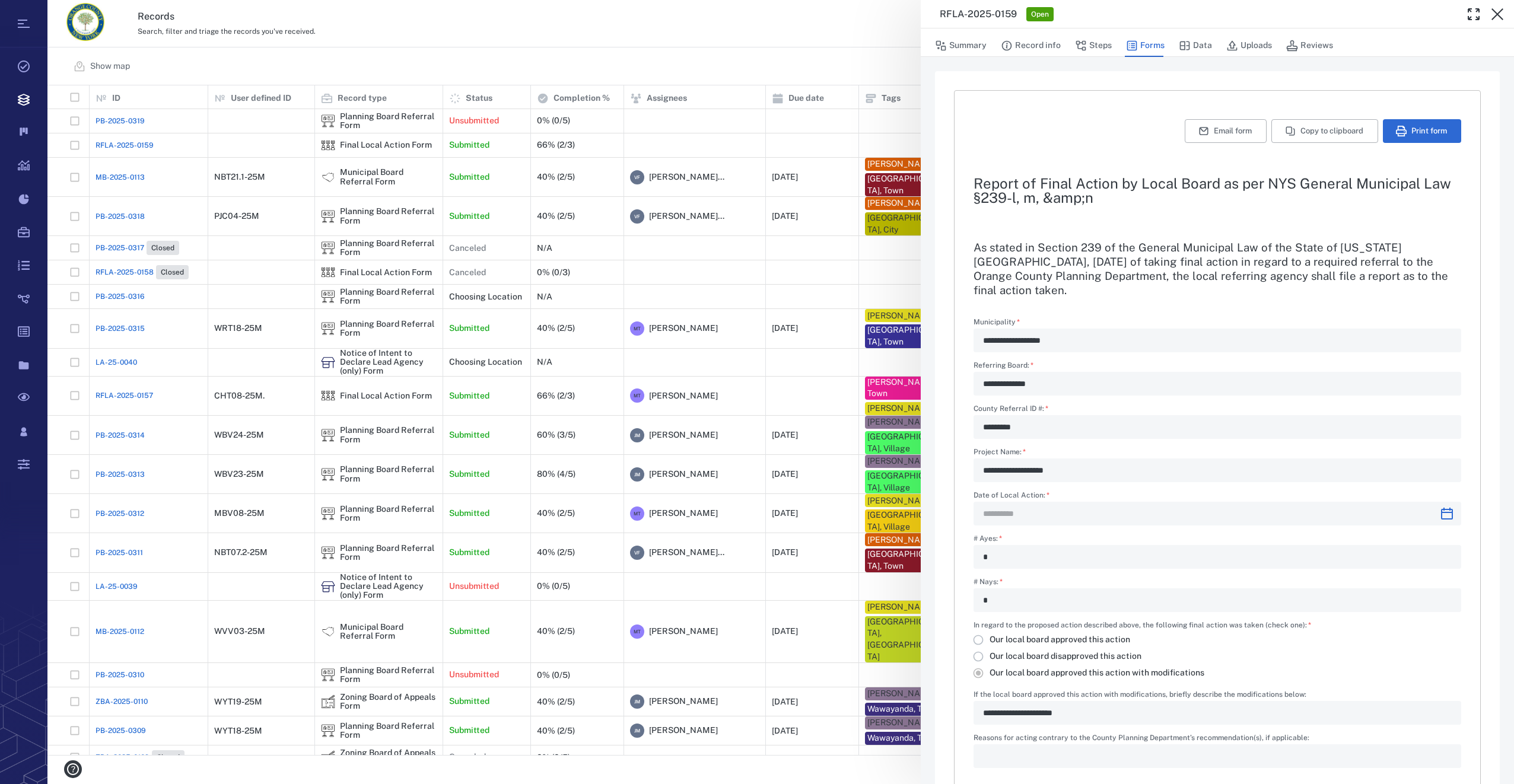
type input "**********"
click at [1502, 6] on button "button" at bounding box center [1497, 14] width 24 height 24
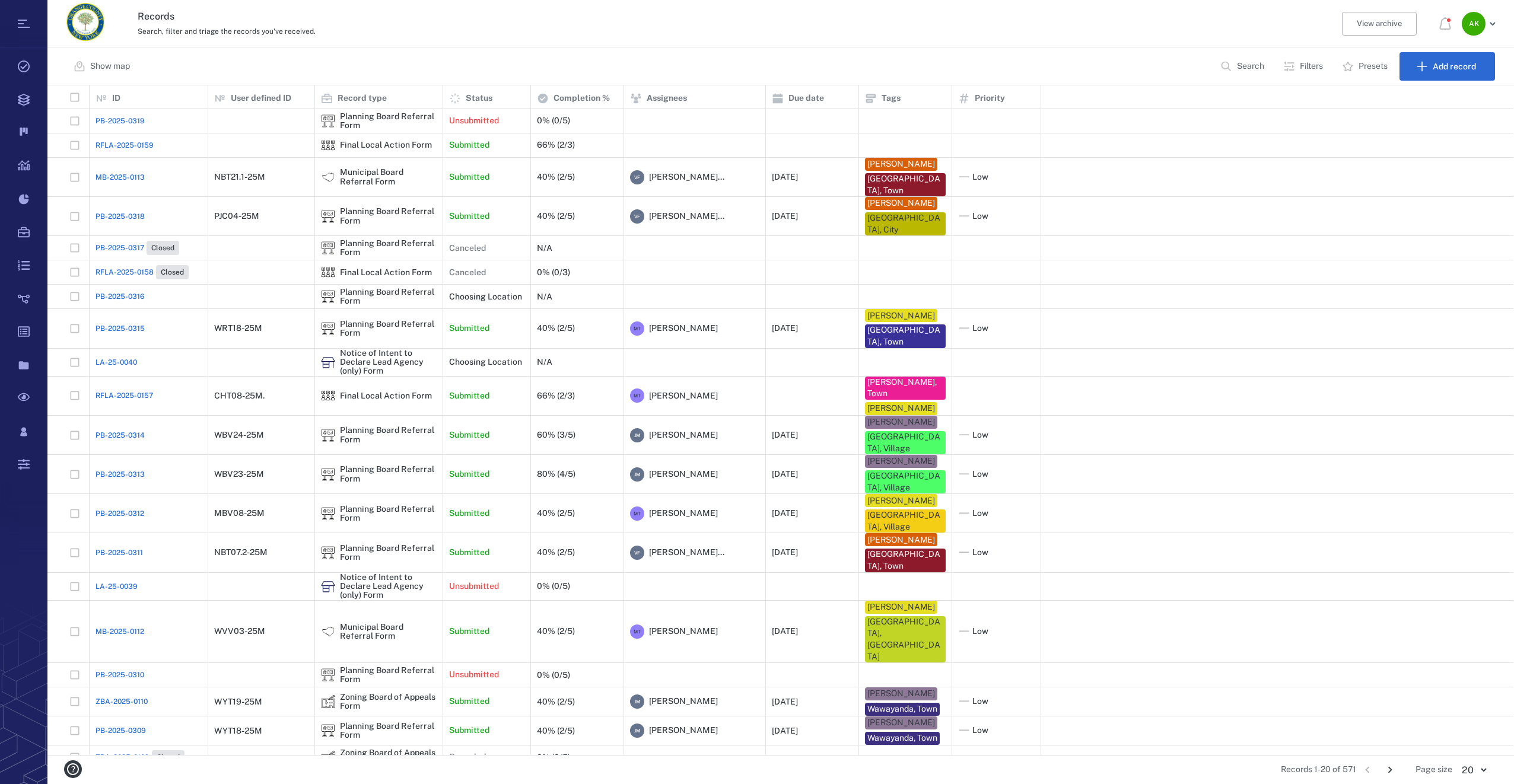
click at [1386, 771] on icon "Go to next page" at bounding box center [1390, 769] width 13 height 13
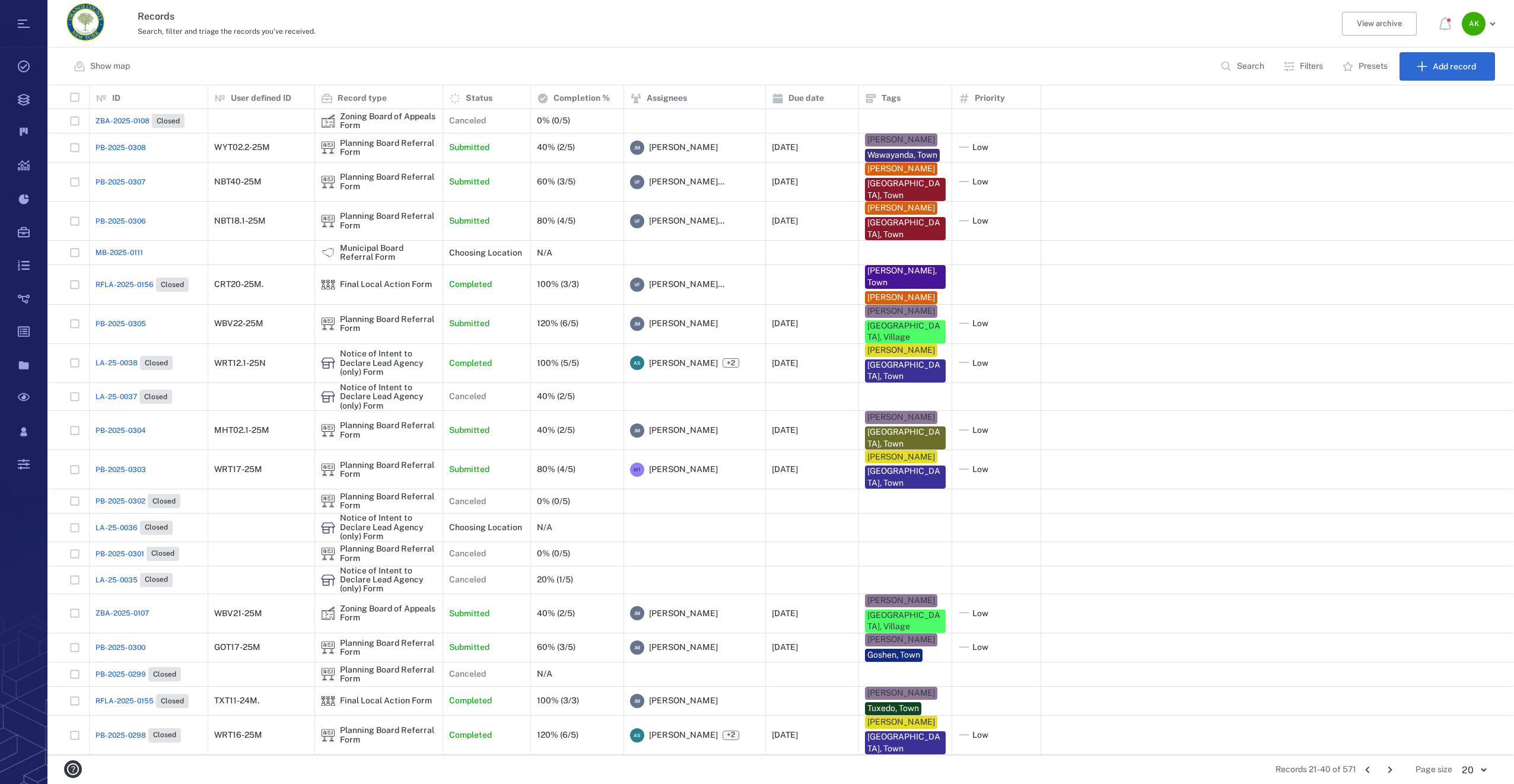
click at [1387, 771] on icon "Go to next page" at bounding box center [1390, 769] width 13 height 13
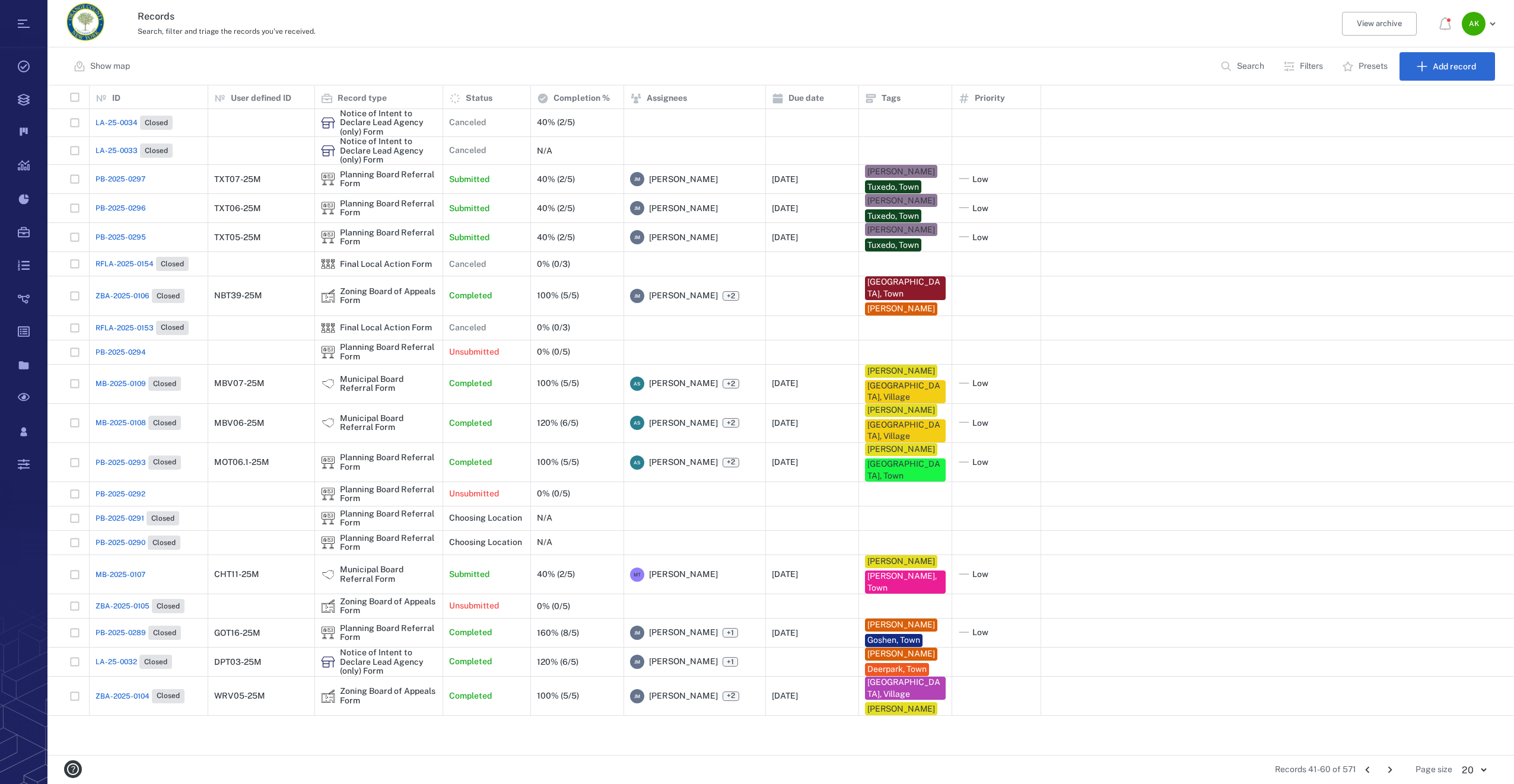
click at [1387, 771] on icon "Go to next page" at bounding box center [1390, 769] width 13 height 13
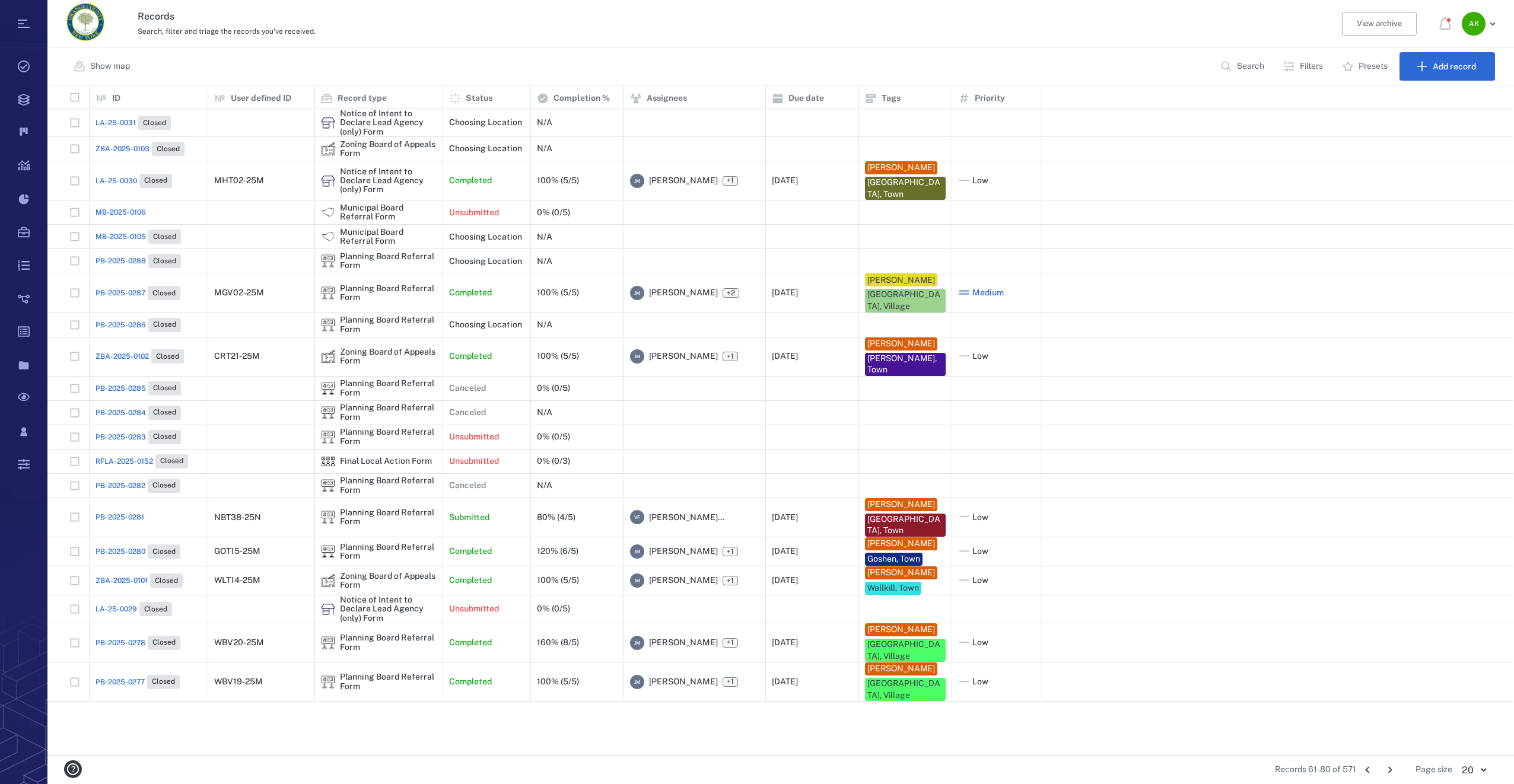
click at [134, 648] on span "PB-2025-0278" at bounding box center [120, 642] width 50 height 11
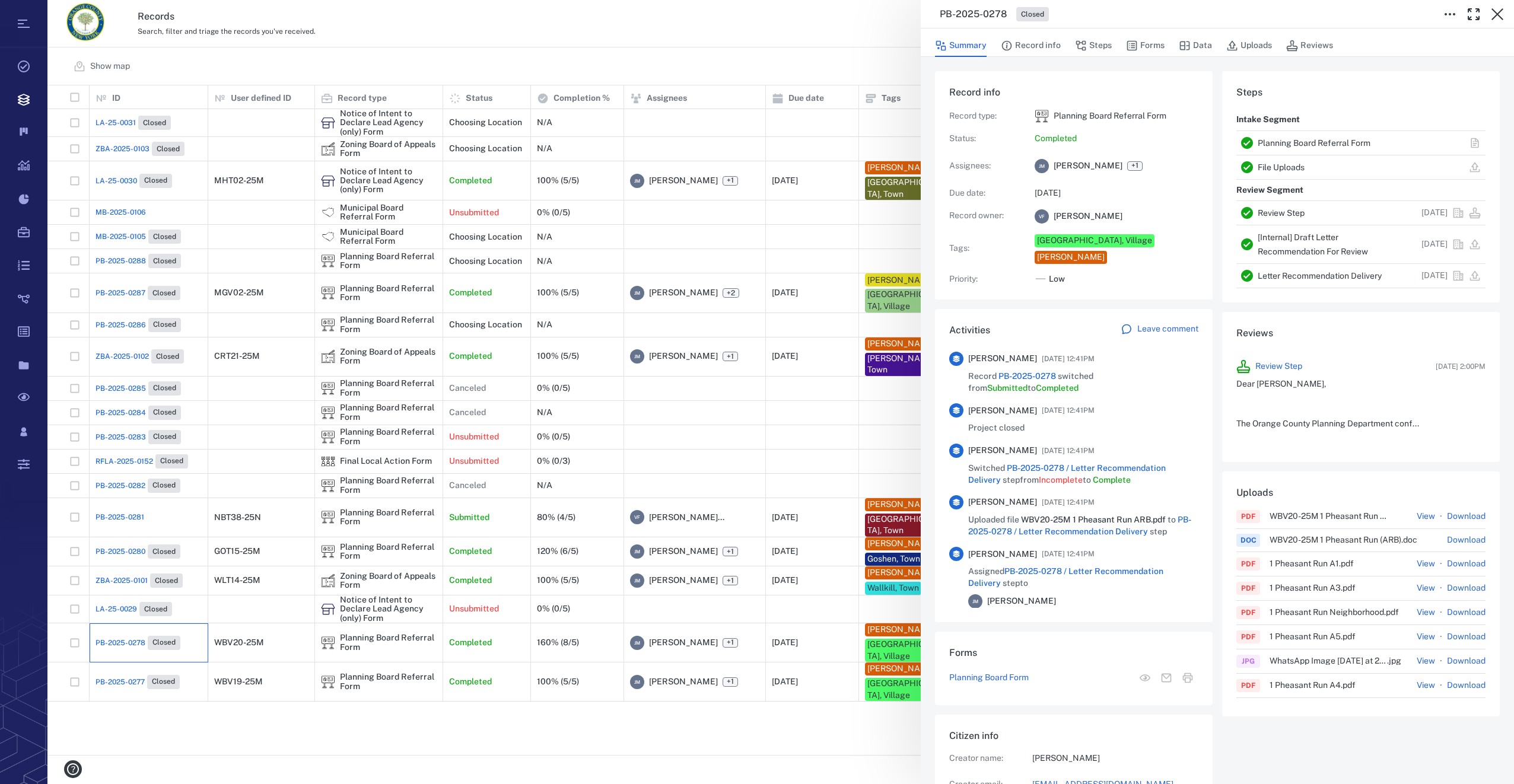
scroll to position [617, 226]
click at [1164, 42] on div "Summary Record info Steps Forms Data Uploads Reviews" at bounding box center [1217, 45] width 564 height 24
click at [1156, 48] on button "Forms" at bounding box center [1145, 46] width 39 height 22
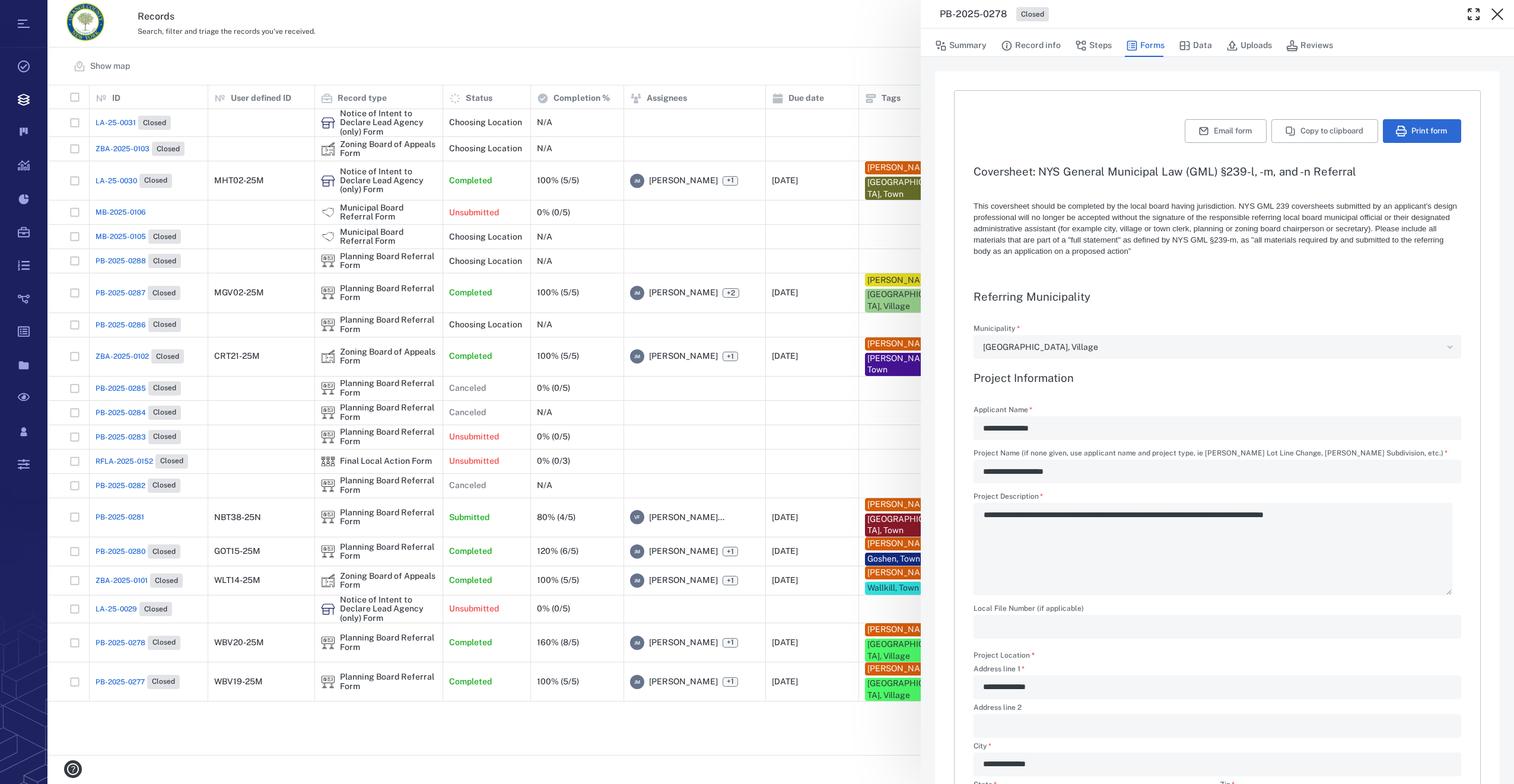
drag, startPoint x: 1501, startPoint y: 15, endPoint x: 63, endPoint y: 172, distance: 1446.5
click at [1501, 15] on icon "button" at bounding box center [1497, 14] width 14 height 14
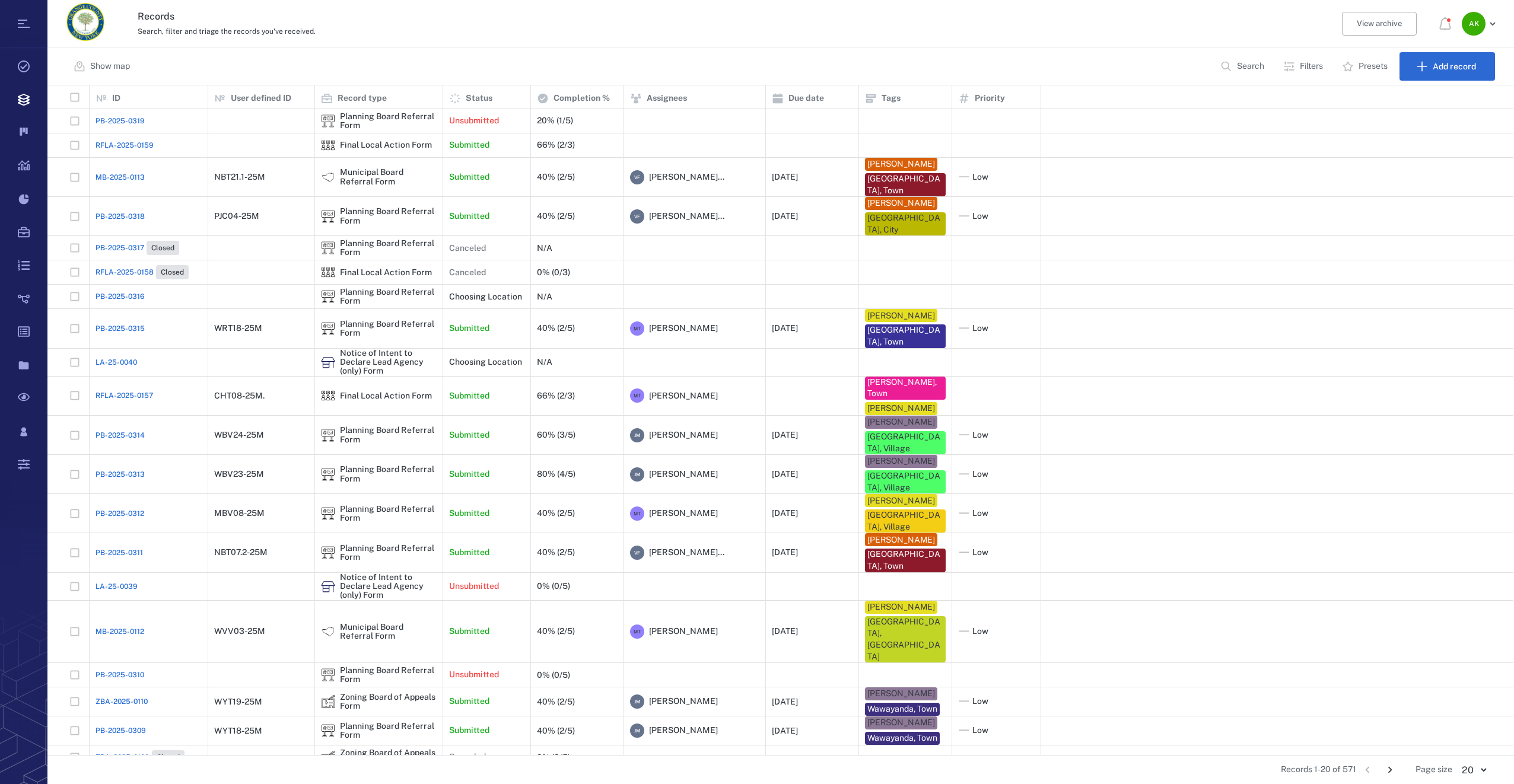
click at [124, 150] on span "RFLA-2025-0159" at bounding box center [124, 145] width 58 height 11
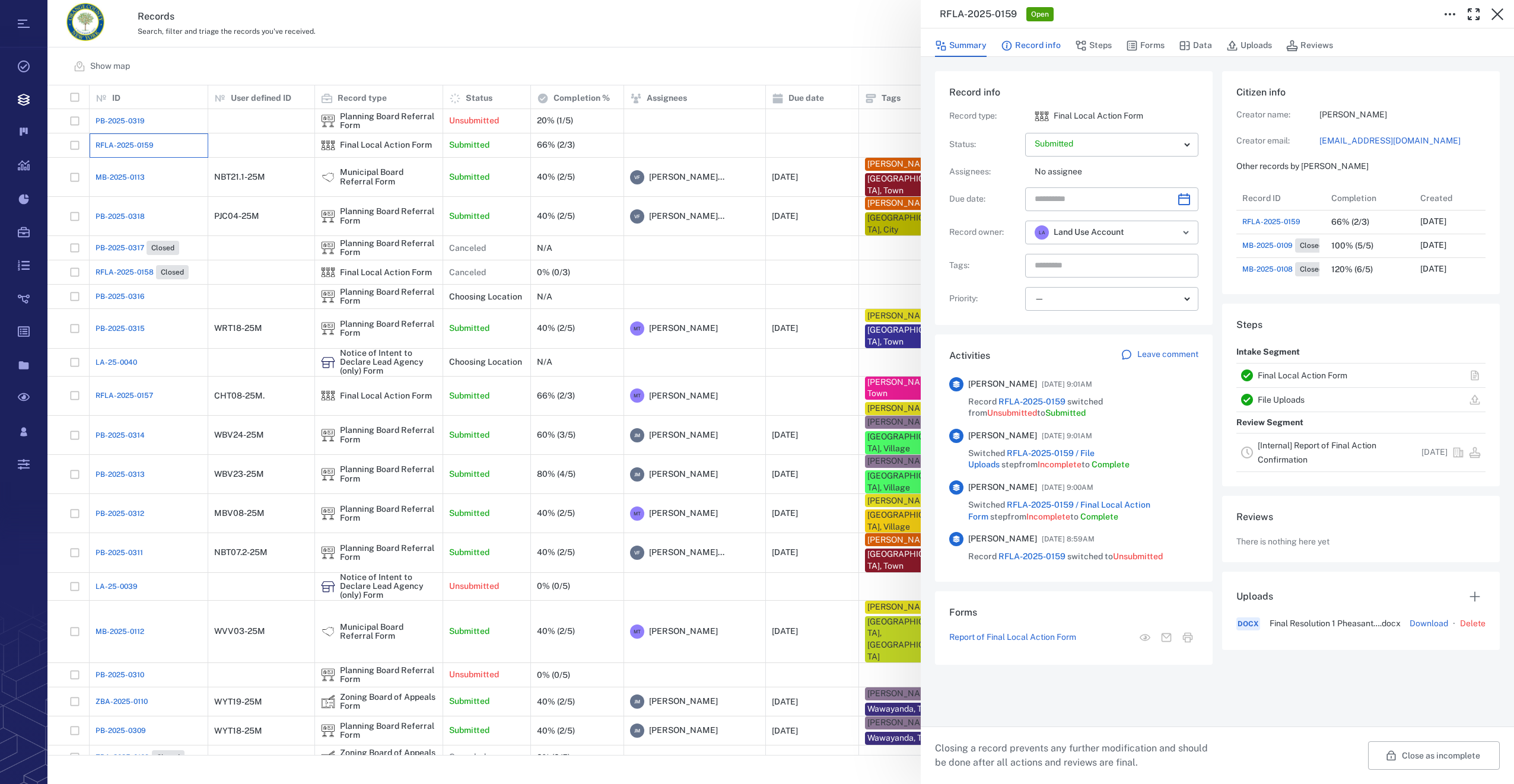
scroll to position [498, 231]
click at [1184, 233] on icon "Open" at bounding box center [1185, 232] width 5 height 2
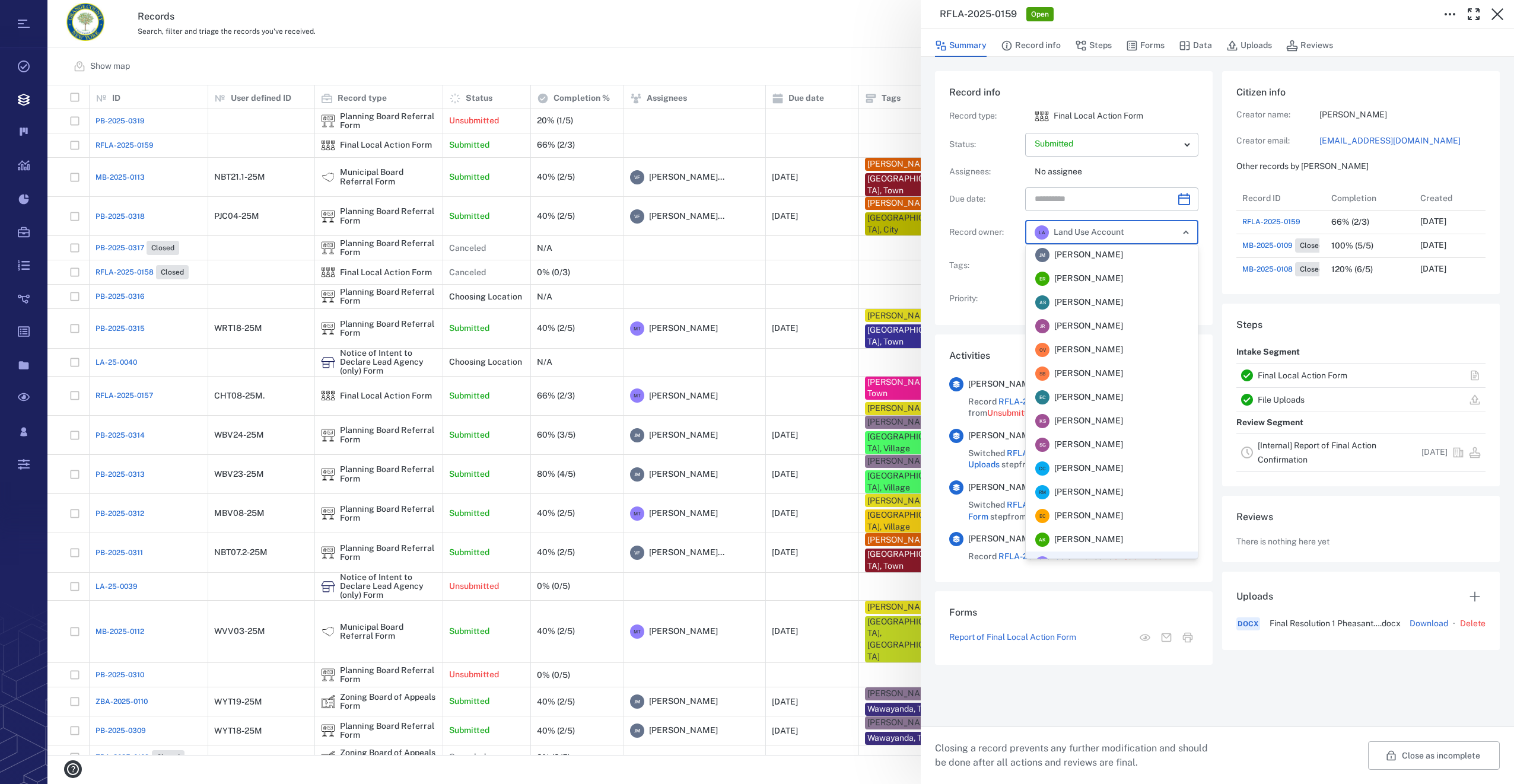
scroll to position [0, 0]
click at [1100, 381] on div "[PERSON_NAME] [PERSON_NAME]" at bounding box center [1079, 375] width 88 height 14
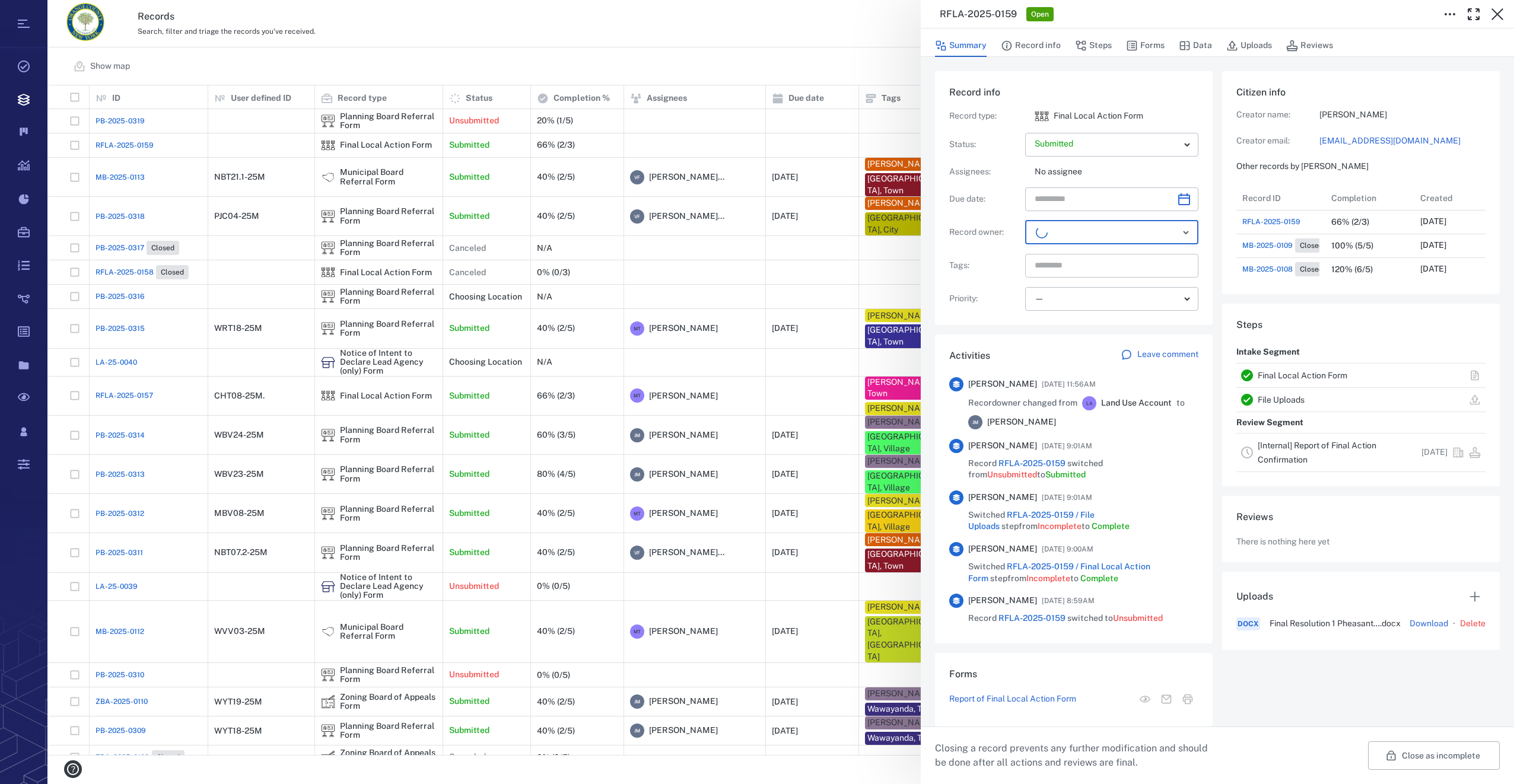
scroll to position [498, 226]
click at [1087, 268] on input "text" at bounding box center [1098, 266] width 129 height 17
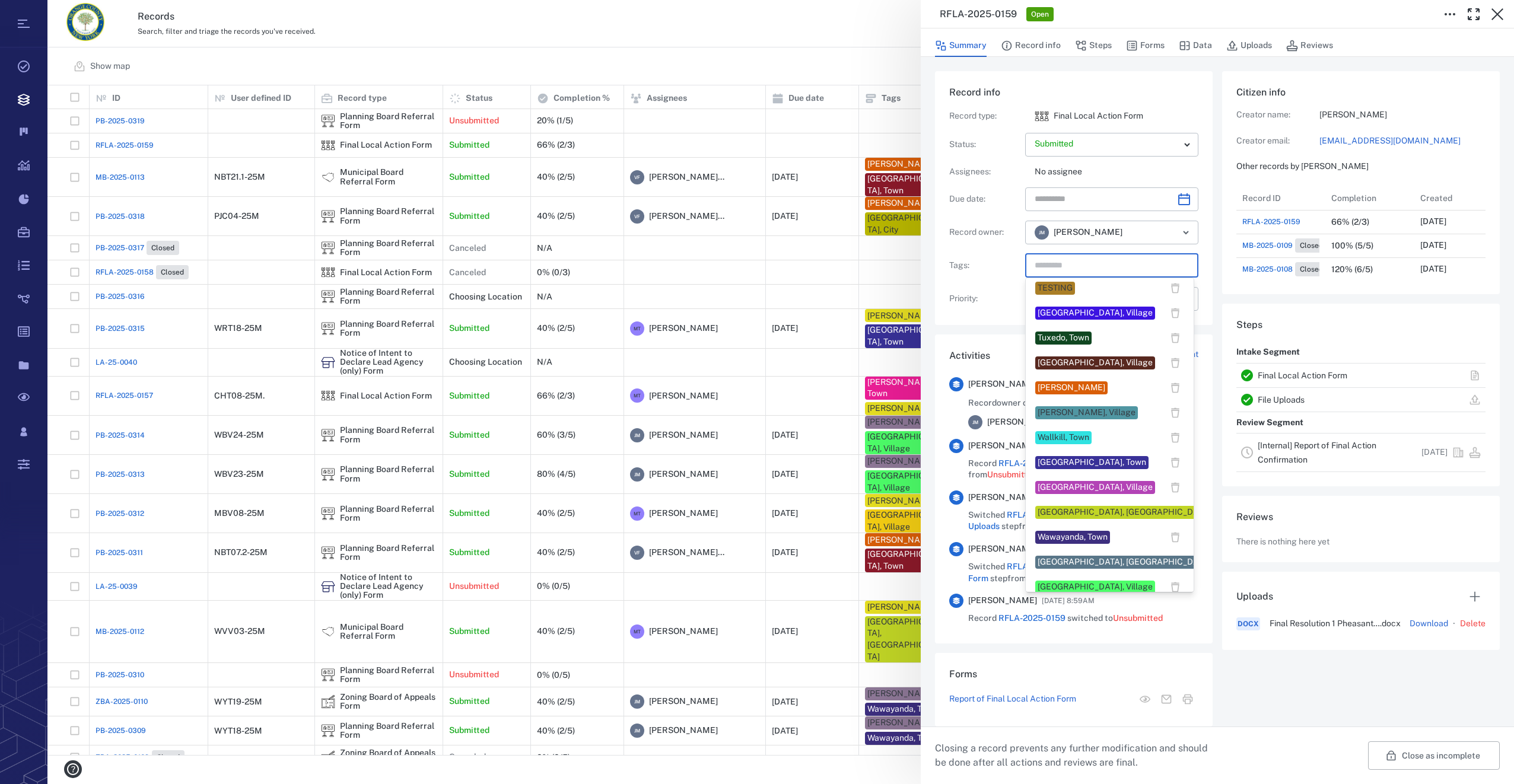
scroll to position [956, 0]
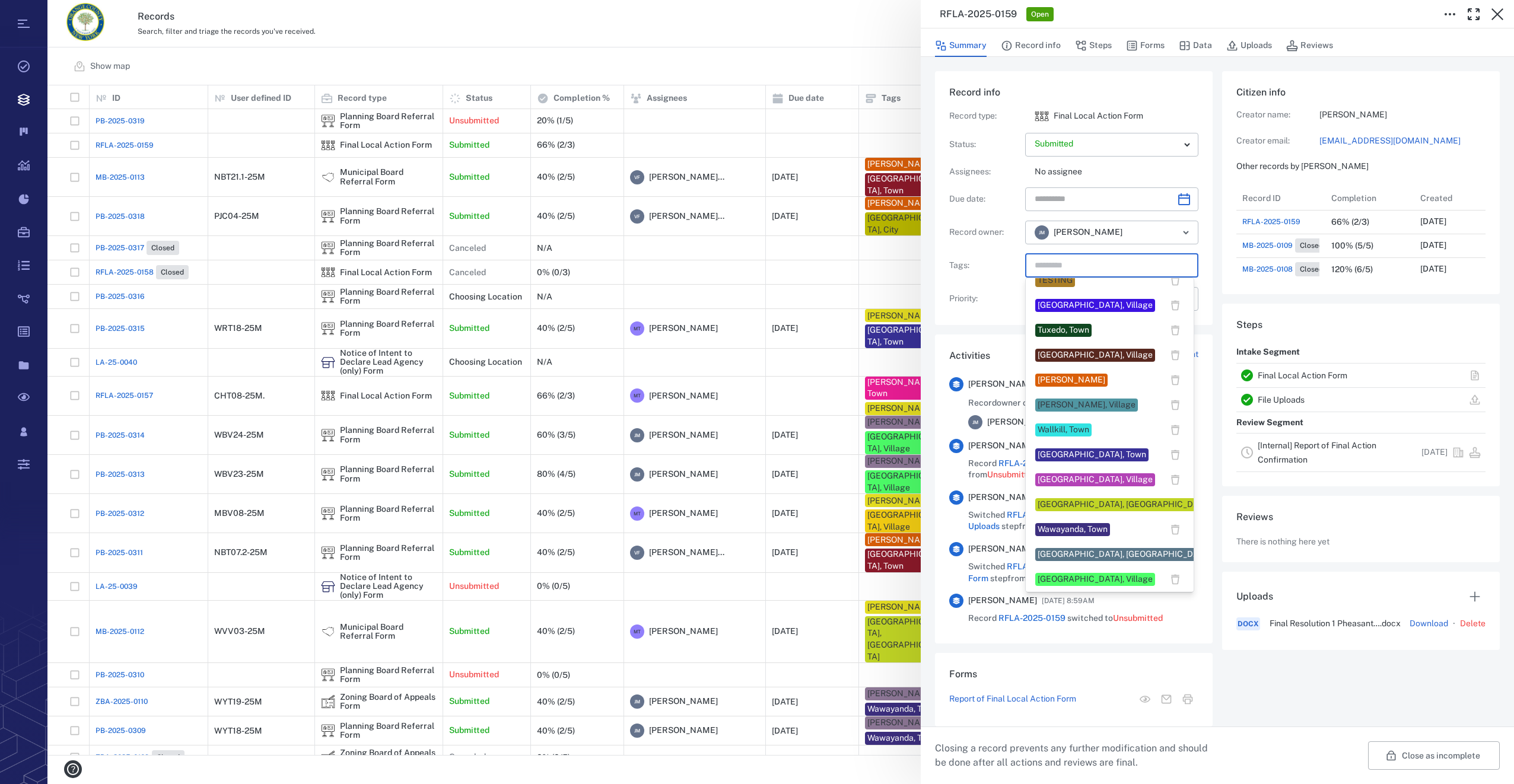
click at [1086, 580] on div "[GEOGRAPHIC_DATA], Village" at bounding box center [1095, 579] width 115 height 12
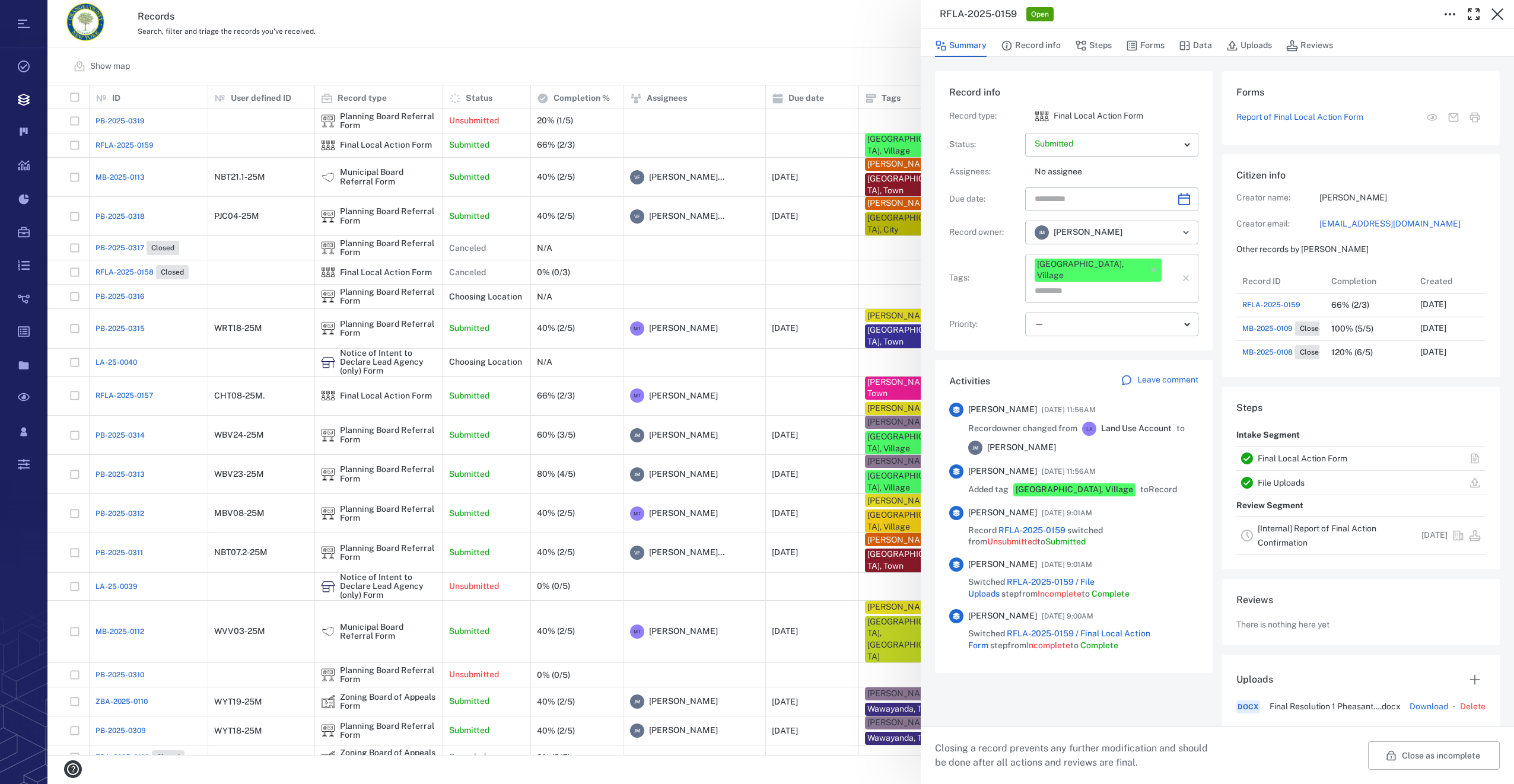
click at [1139, 283] on input "text" at bounding box center [1098, 292] width 129 height 17
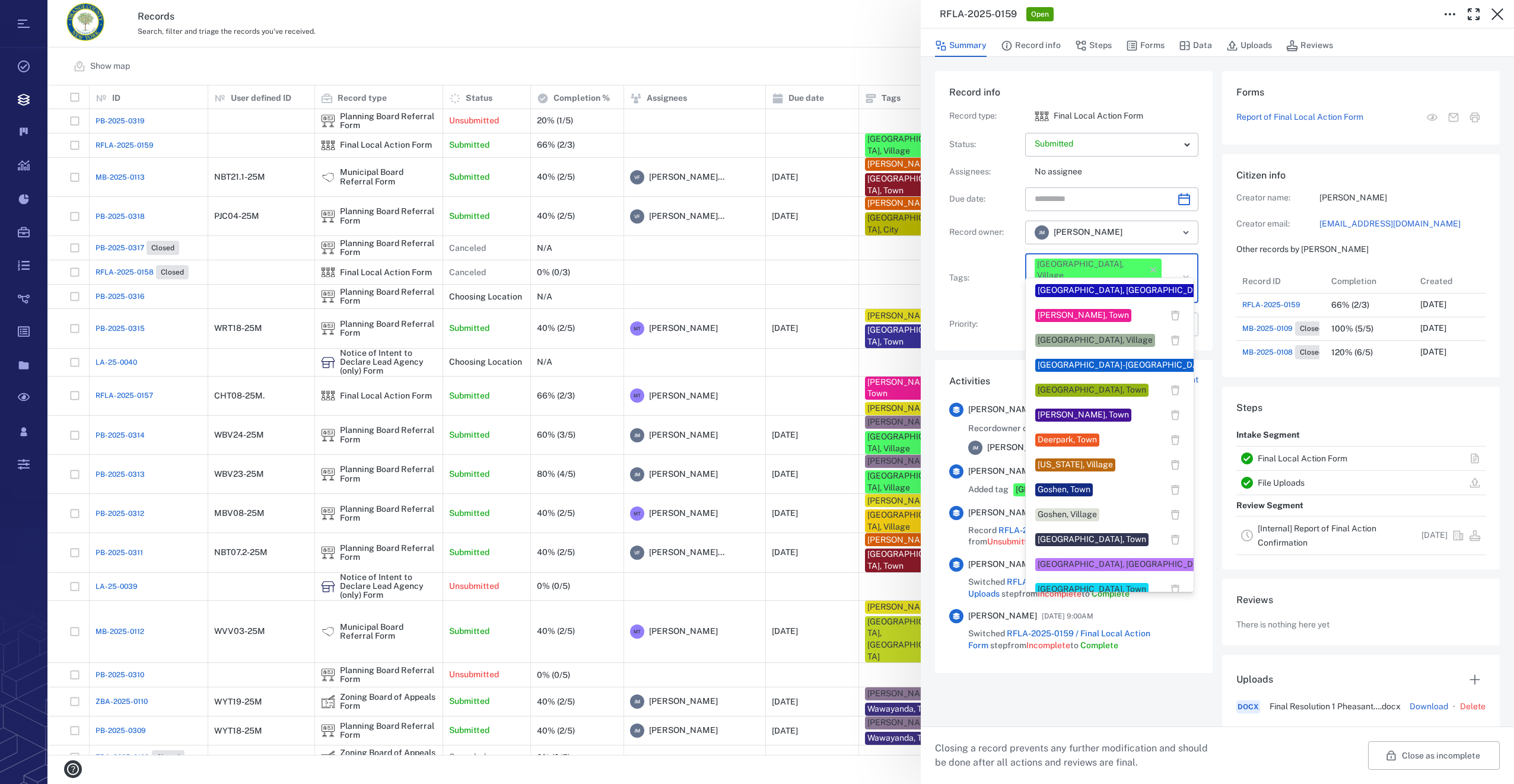
scroll to position [296, 0]
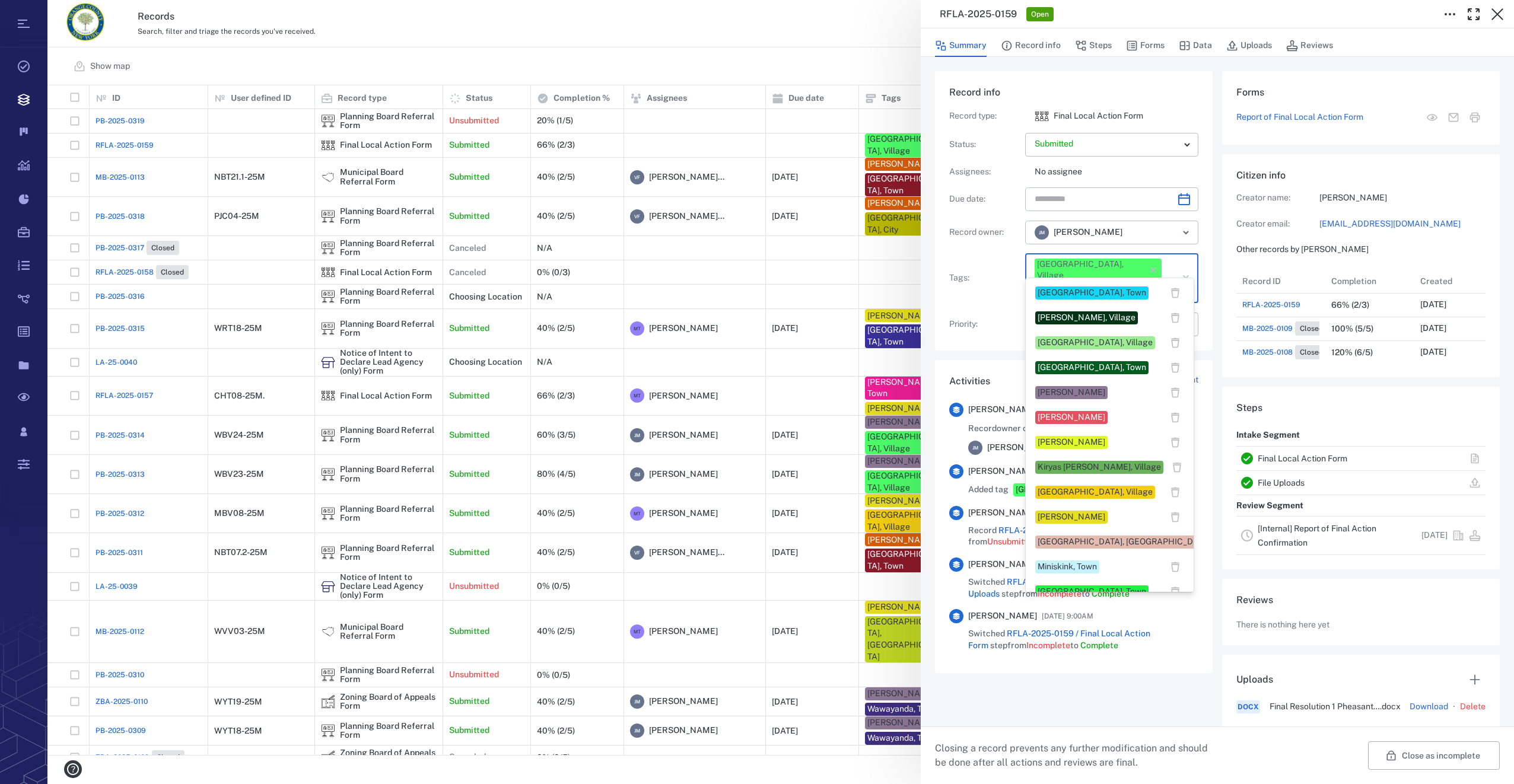
click at [1061, 394] on div "[PERSON_NAME]" at bounding box center [1071, 392] width 67 height 12
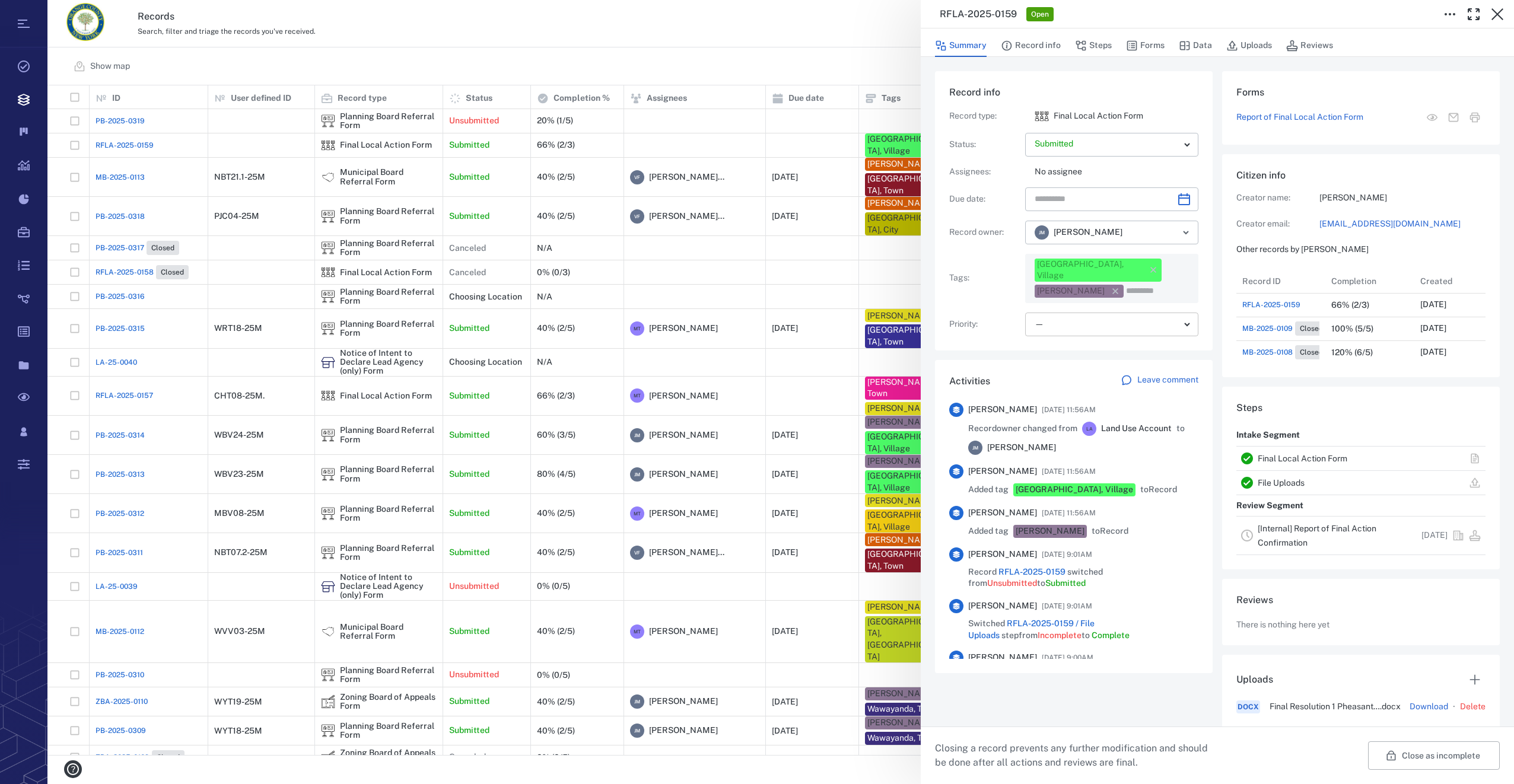
click at [1065, 316] on body "Tasks Records Boards Dashboard Reports Record types Guide steps Rules Form buil…" at bounding box center [757, 392] width 1514 height 784
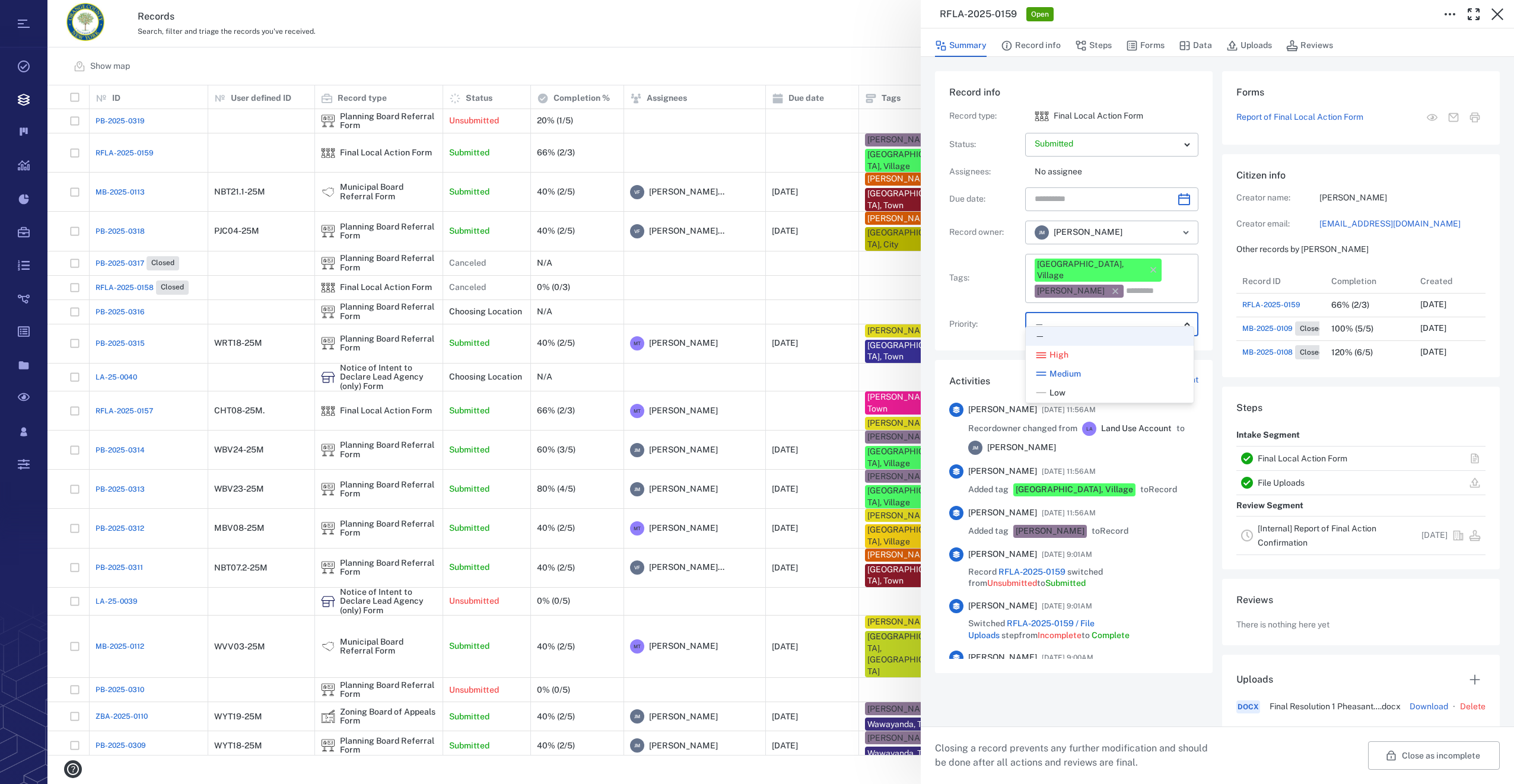
click at [985, 323] on div at bounding box center [757, 392] width 1514 height 784
click at [1042, 45] on button "Record info" at bounding box center [1030, 46] width 60 height 22
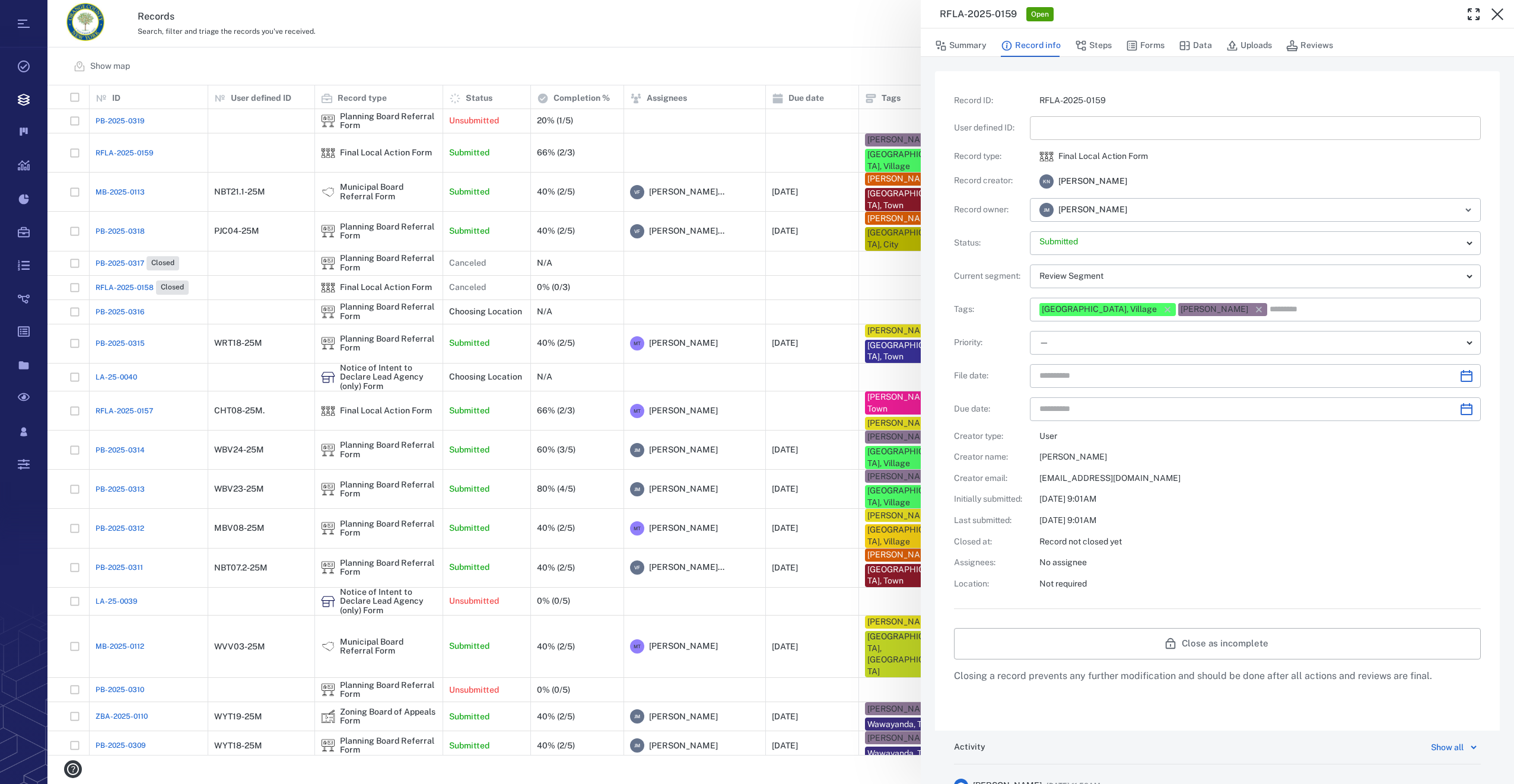
click at [1061, 129] on input "text" at bounding box center [1255, 128] width 432 height 24
type input "**********"
click at [1089, 44] on button "Steps" at bounding box center [1093, 46] width 37 height 22
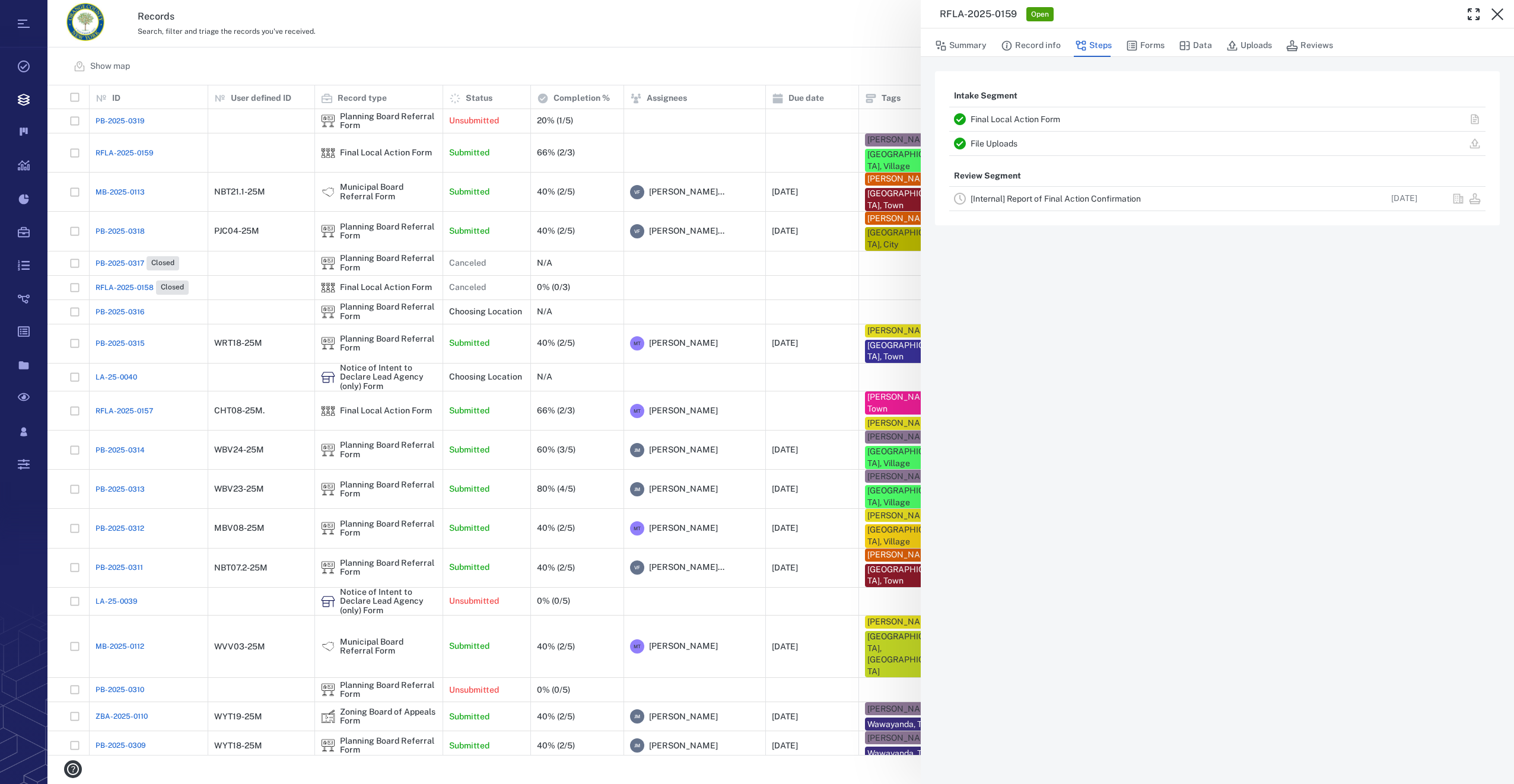
click at [1014, 194] on link "[Internal] Report of Final Action Confirmation" at bounding box center [1056, 199] width 170 height 10
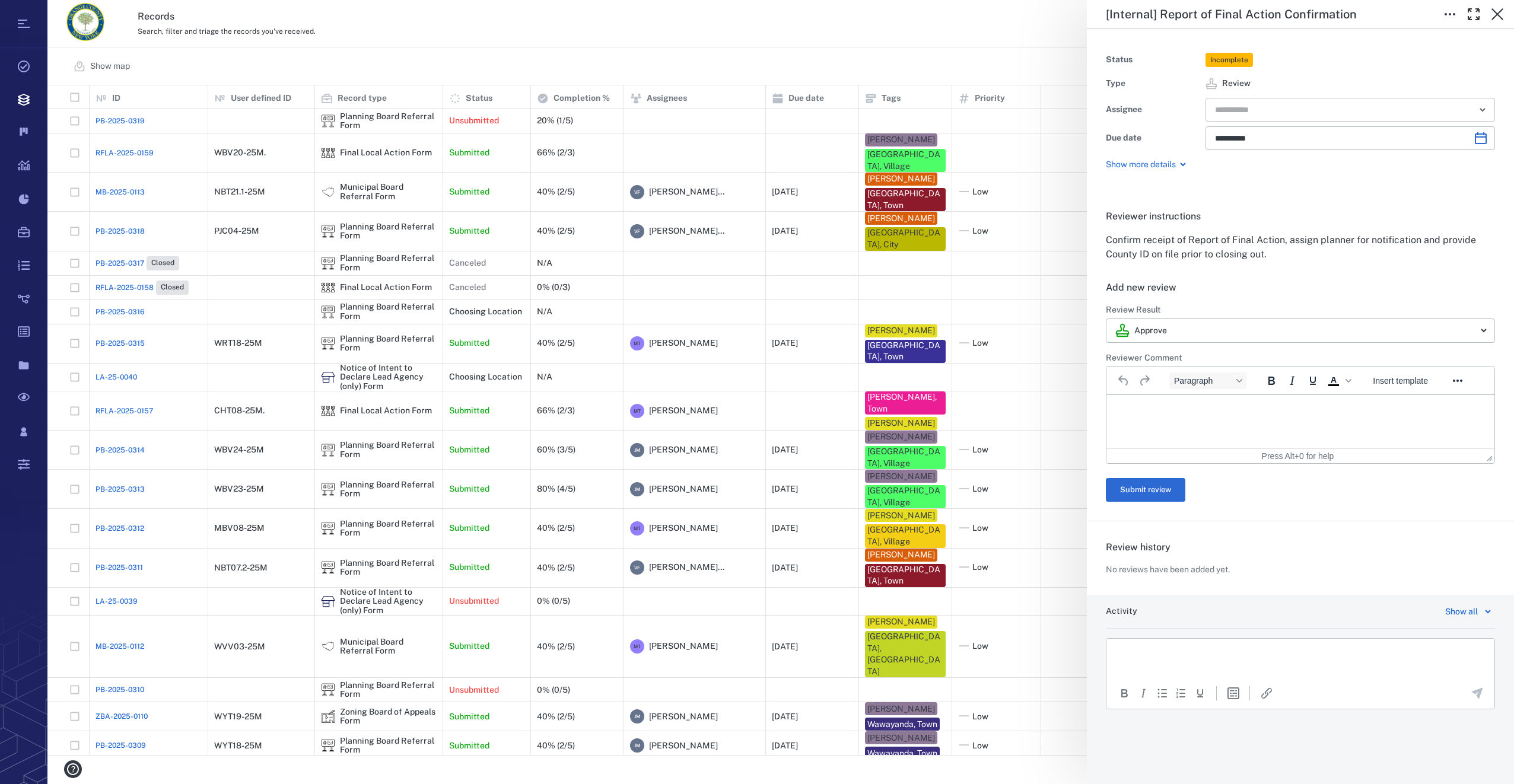
click at [1225, 117] on input "text" at bounding box center [1336, 110] width 245 height 17
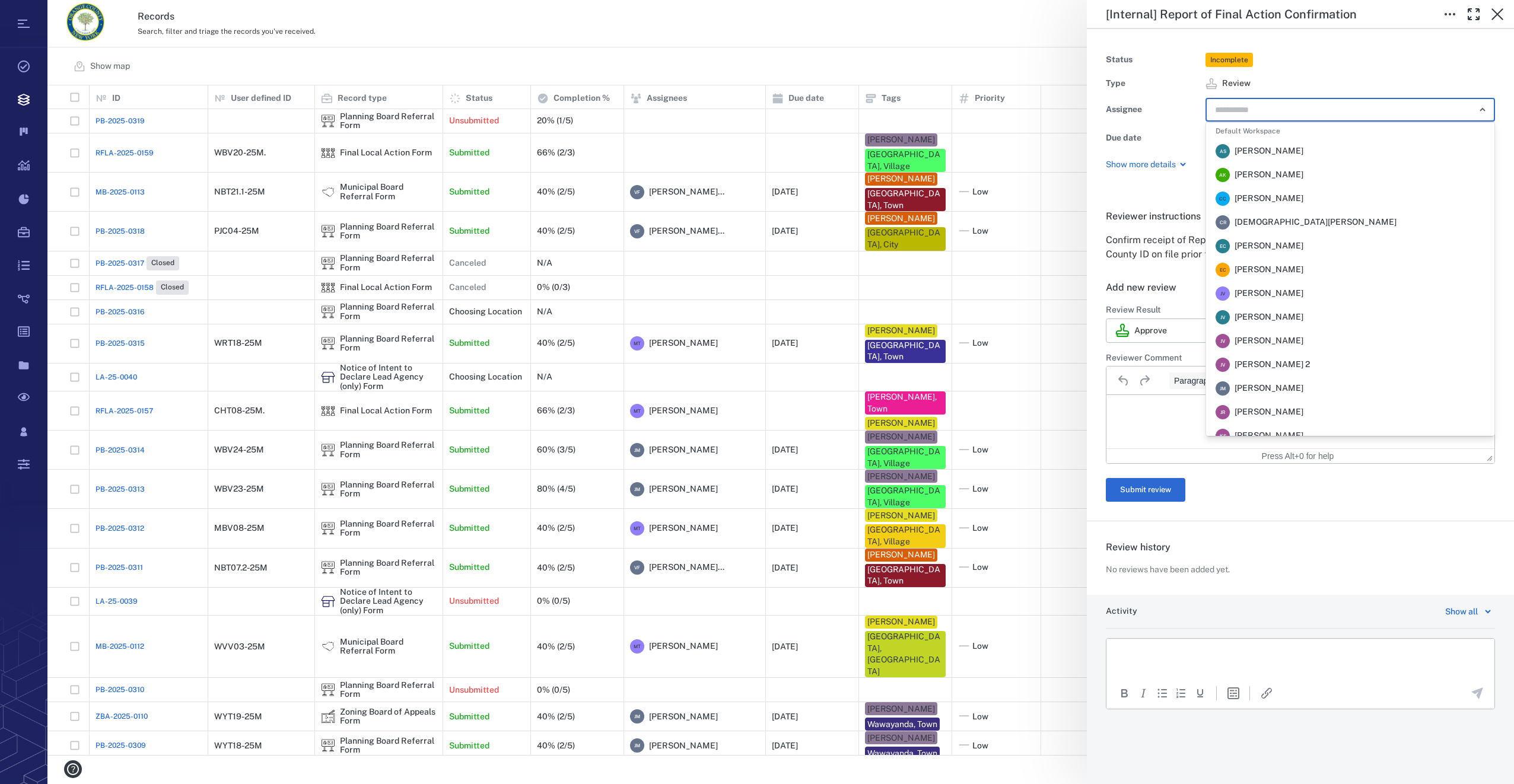
click at [1260, 391] on span "[PERSON_NAME]" at bounding box center [1269, 388] width 69 height 12
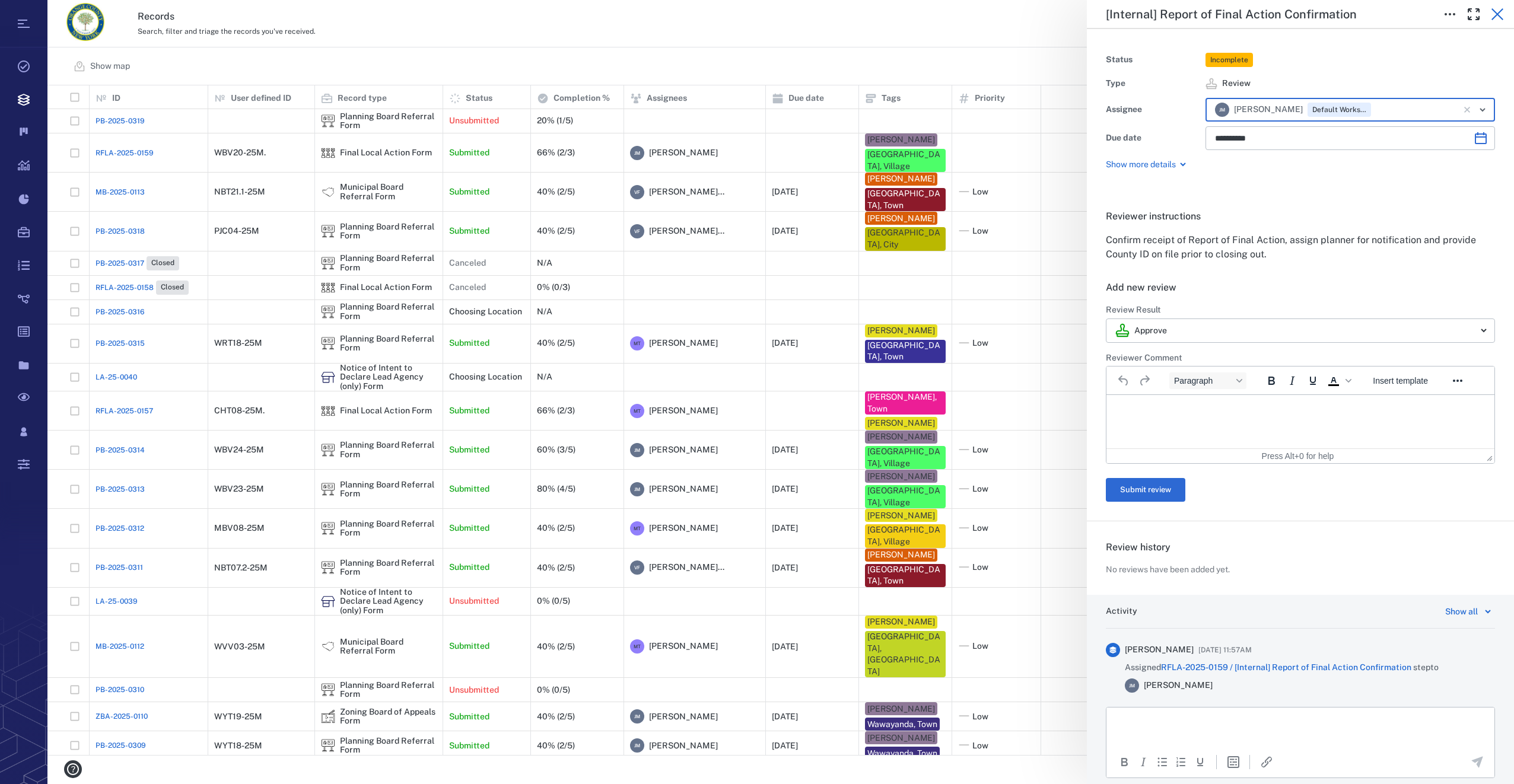
click at [1501, 11] on icon "button" at bounding box center [1496, 14] width 12 height 12
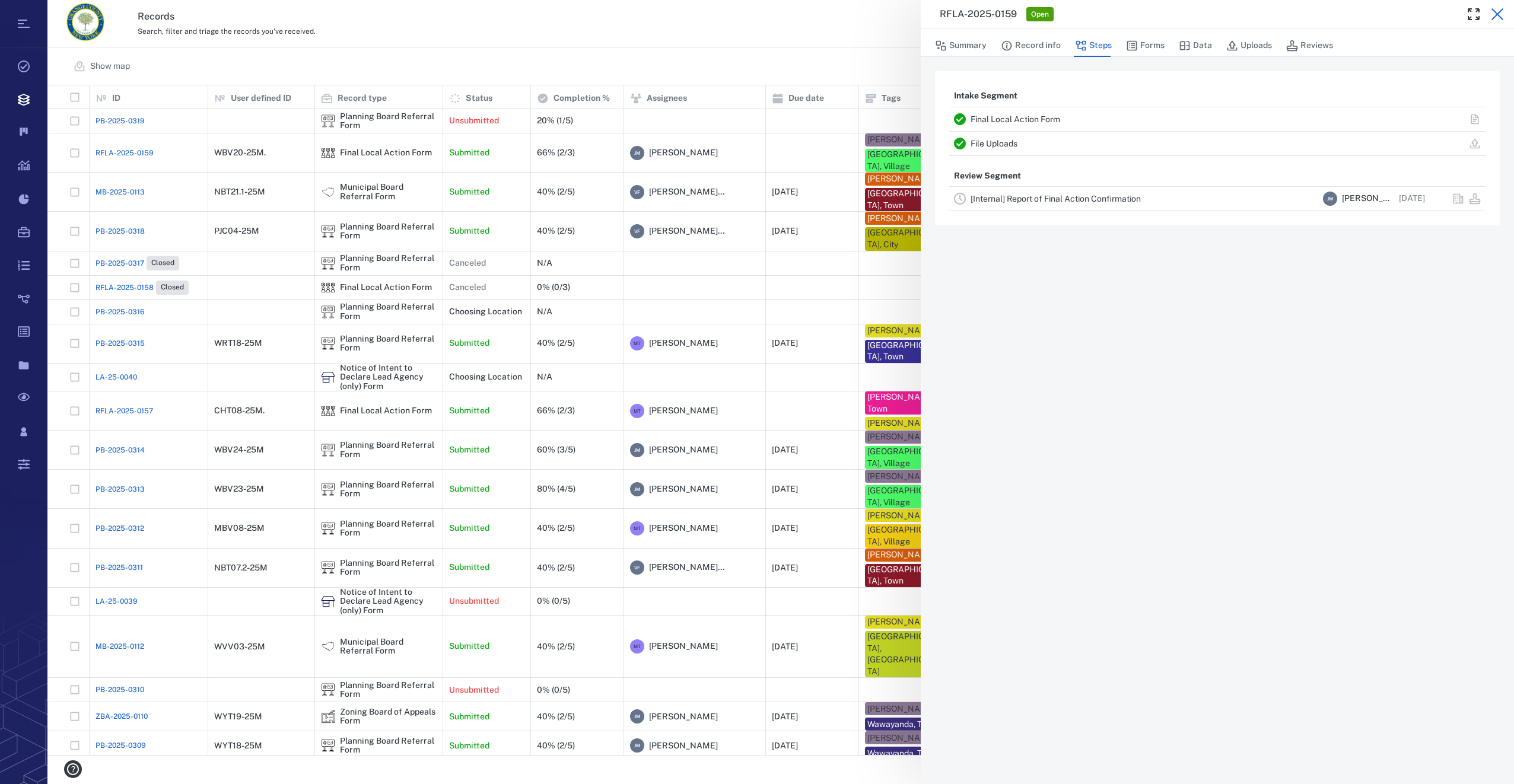
click at [1495, 20] on icon "button" at bounding box center [1497, 14] width 14 height 14
